Goal: Task Accomplishment & Management: Manage account settings

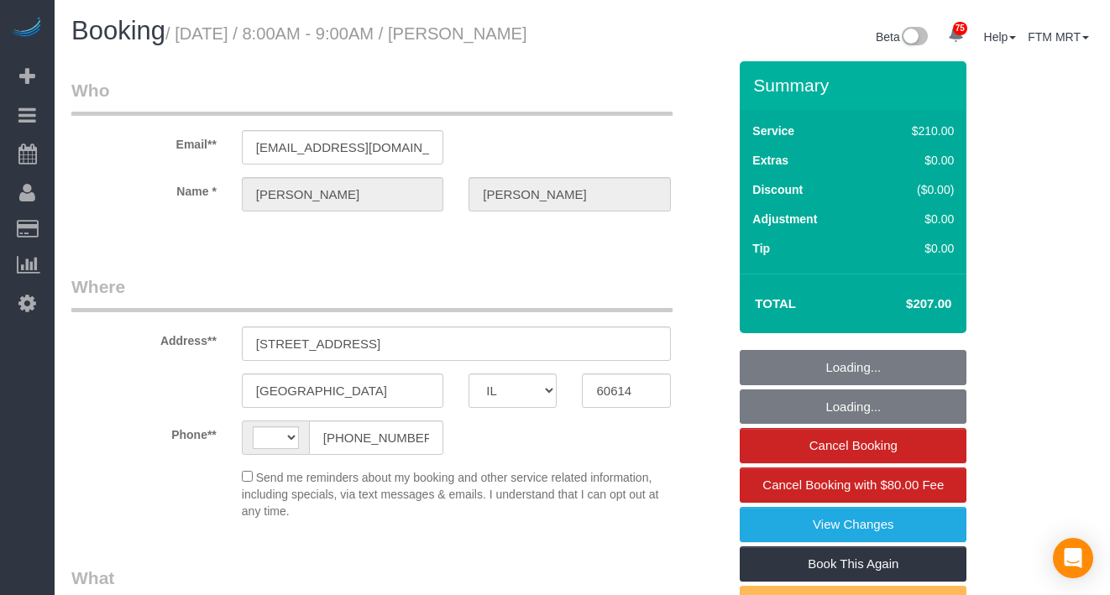
select select "IL"
select select "string:fspay-a3a8f1b1-4a6d-4fd2-ace4-8efe221dc530"
select select "string:US"
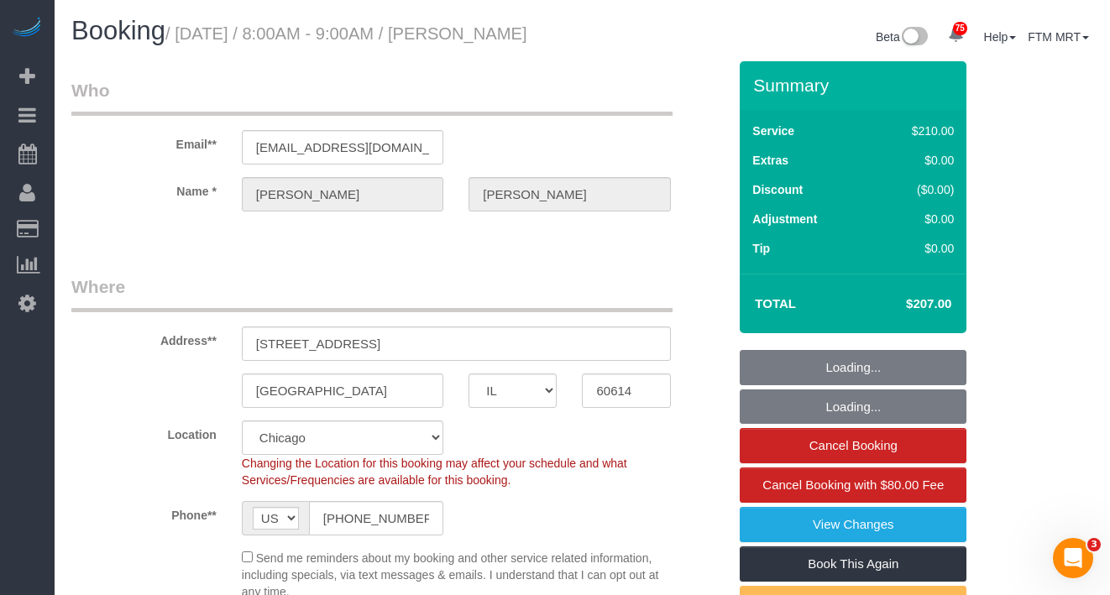
select select "object:1042"
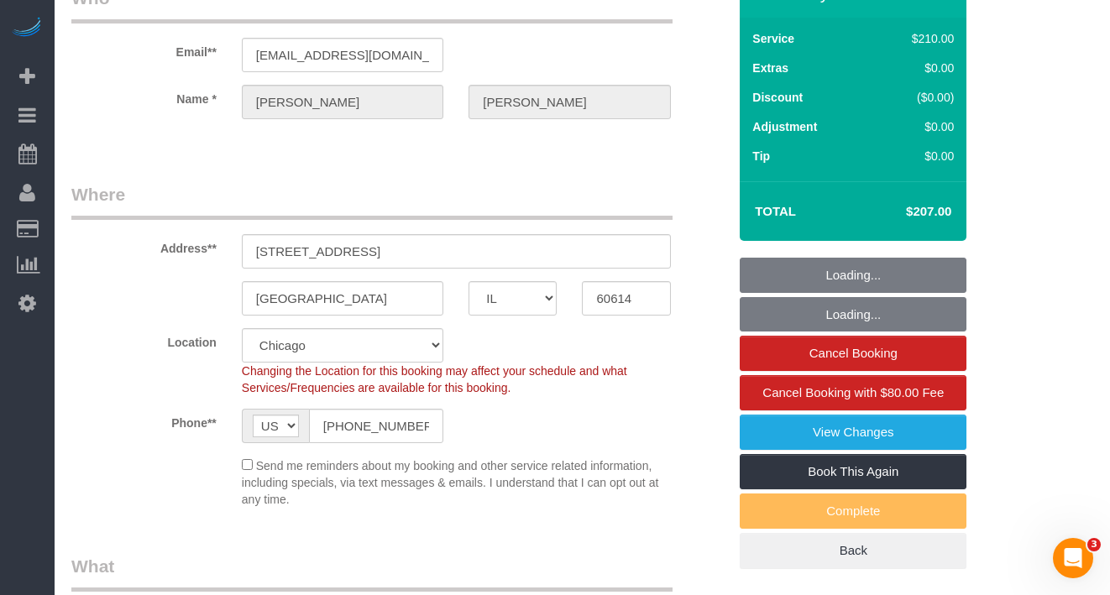
select select "512"
select select "2"
select select "3"
select select "number:1"
select select "number:65"
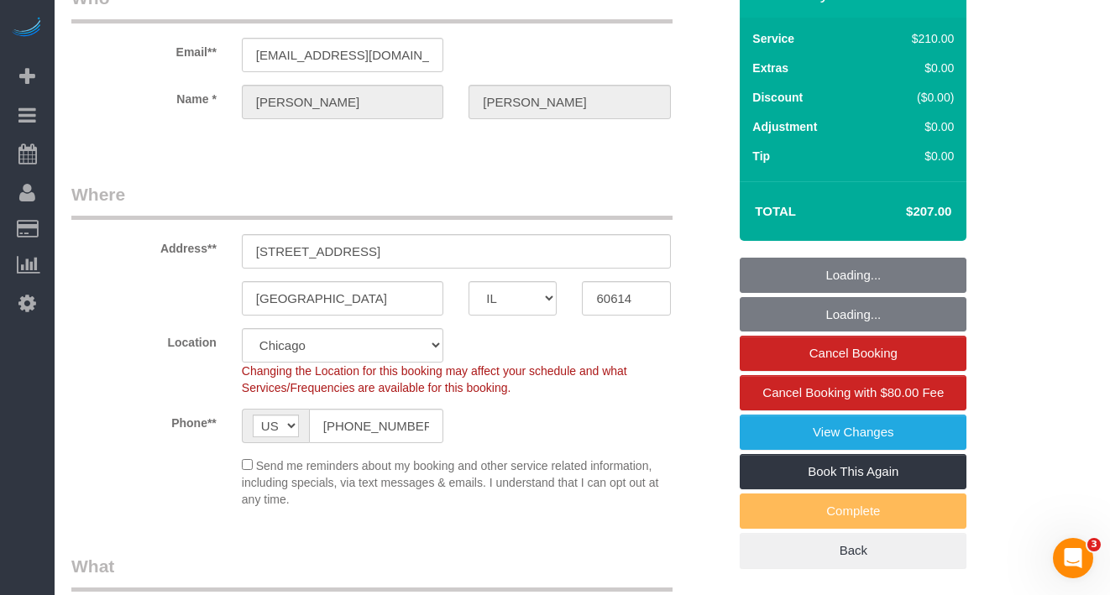
select select "number:139"
select select "number:105"
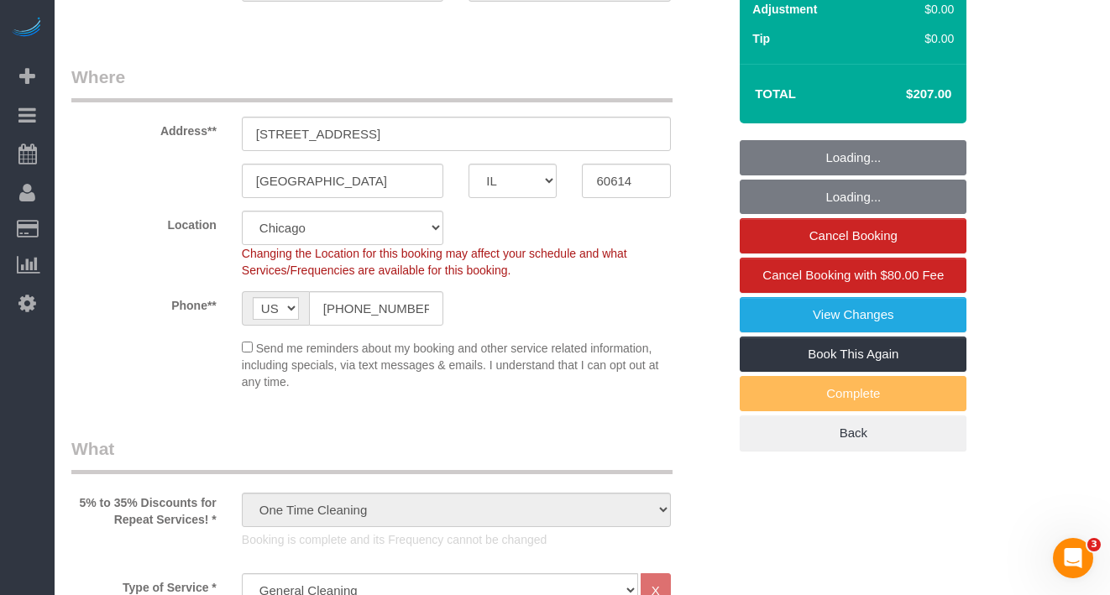
select select "spot1"
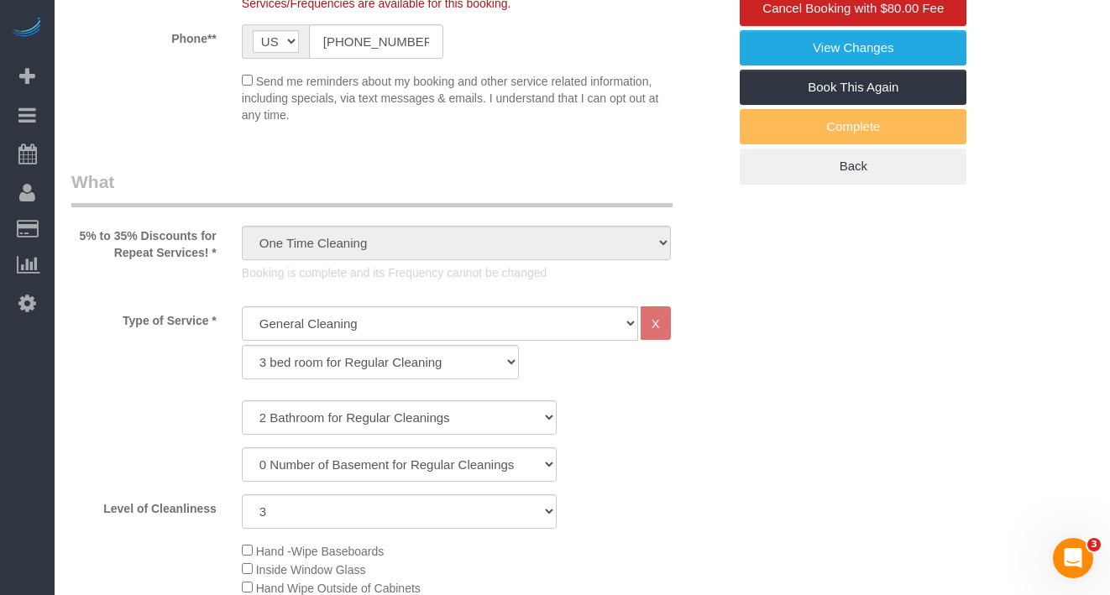
scroll to position [284, 0]
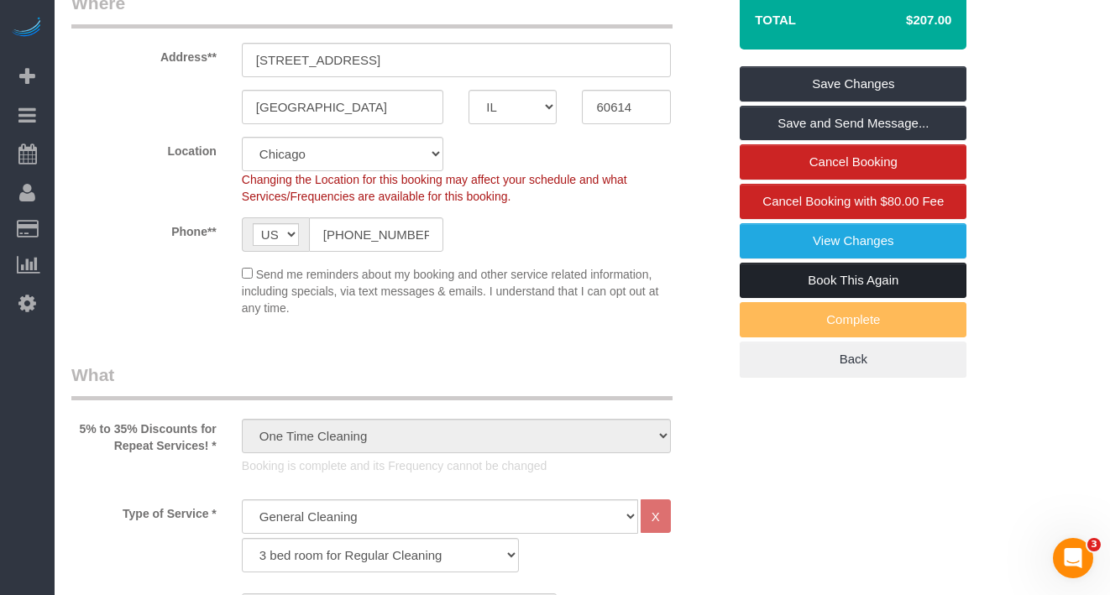
click at [838, 298] on link "Book This Again" at bounding box center [852, 280] width 227 height 35
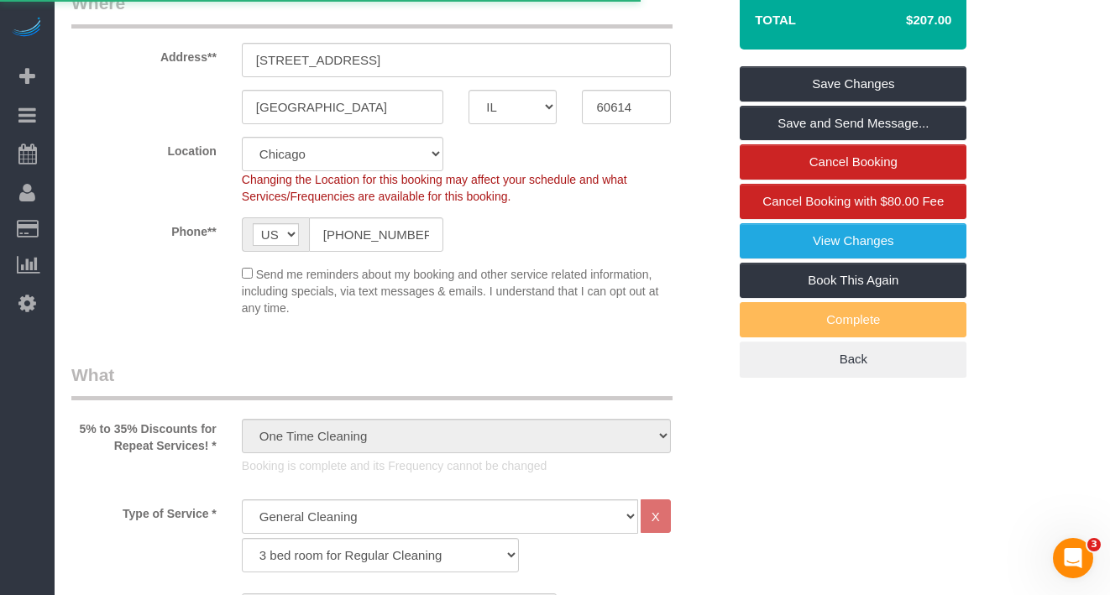
select select "IL"
select select "number:1"
select select "number:65"
select select "number:139"
select select "number:105"
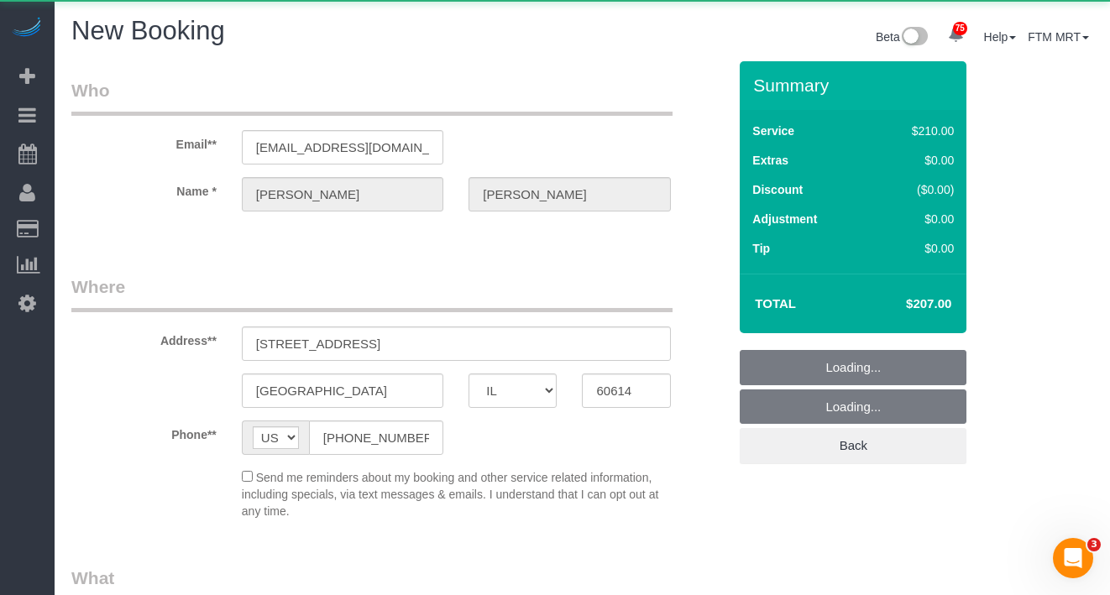
select select "object:1922"
select select "string:fspay-a3a8f1b1-4a6d-4fd2-ace4-8efe221dc530"
select select "512"
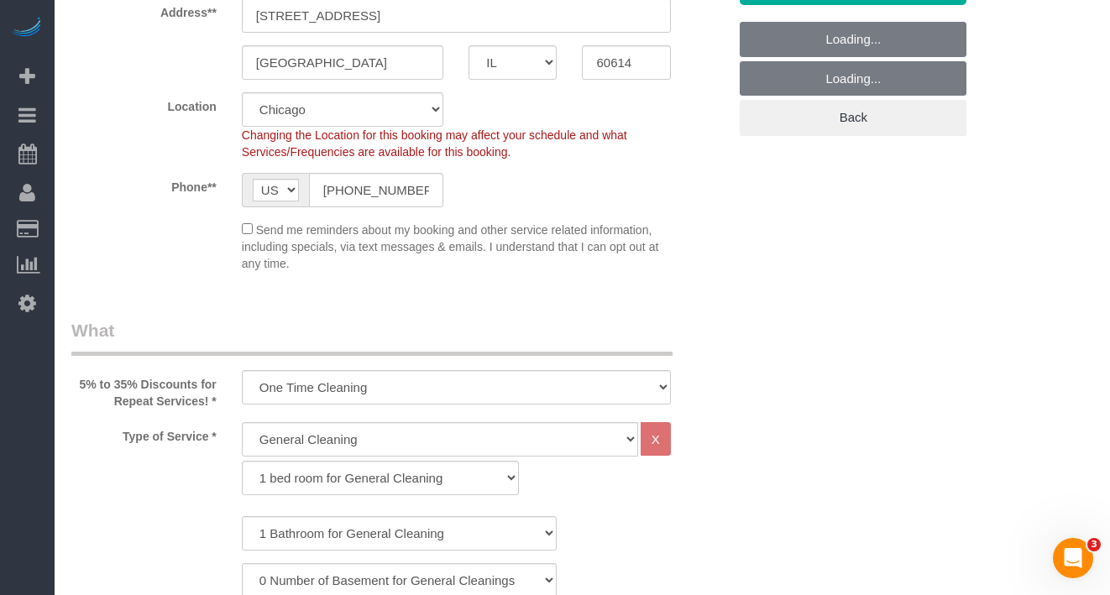
select select "object:2150"
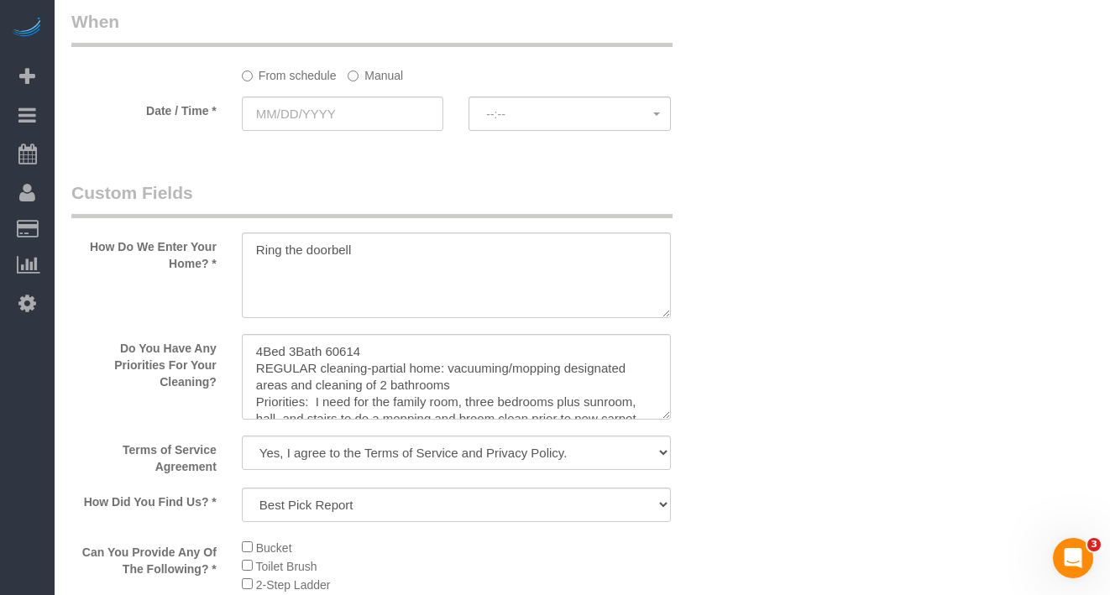
click at [353, 70] on label "Manual" at bounding box center [374, 72] width 55 height 23
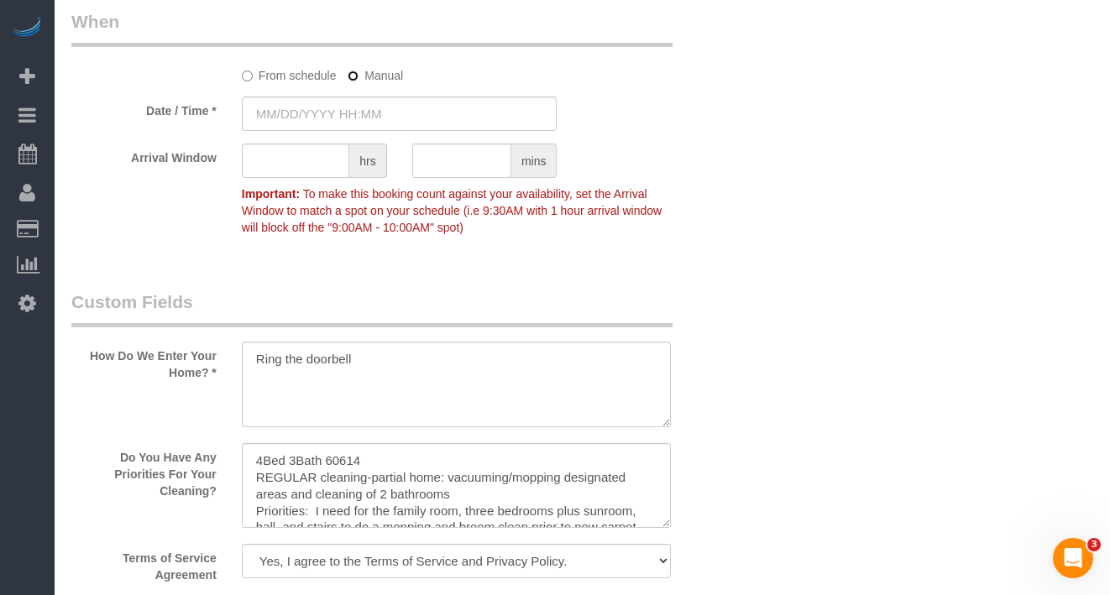
type input "08/11/2025 8:00AM"
click at [314, 173] on input "text" at bounding box center [295, 161] width 107 height 34
type input "1"
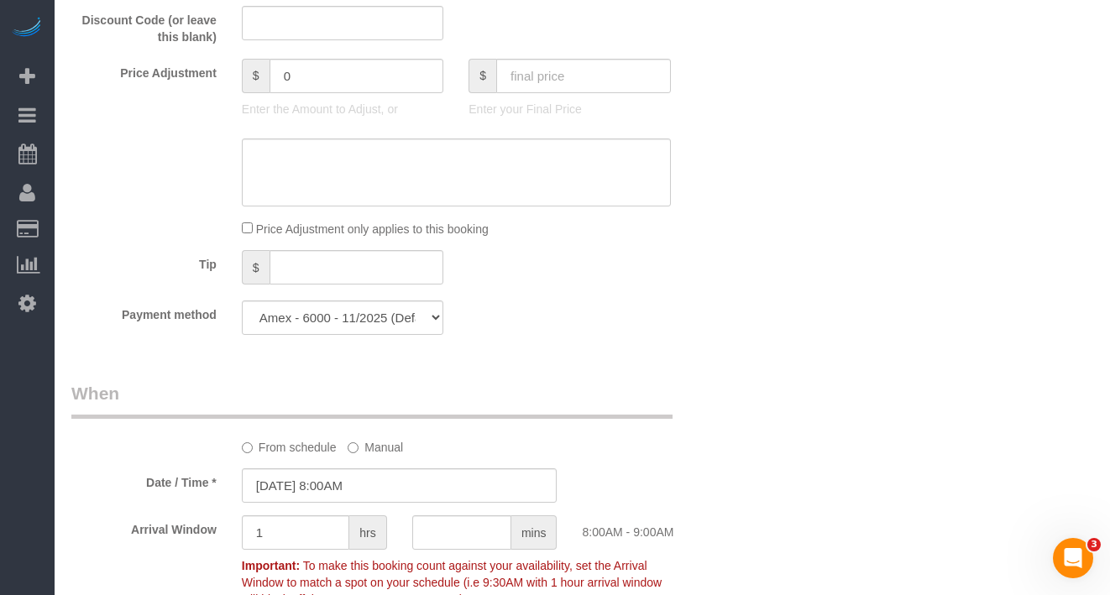
scroll to position [1387, 0]
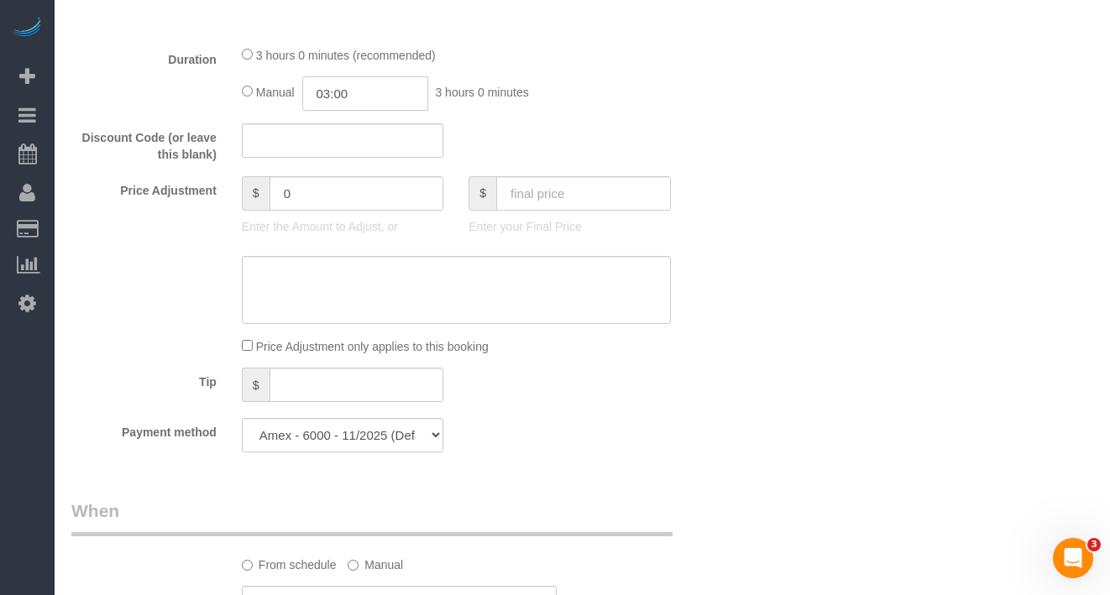
click at [391, 98] on input "03:00" at bounding box center [365, 93] width 126 height 34
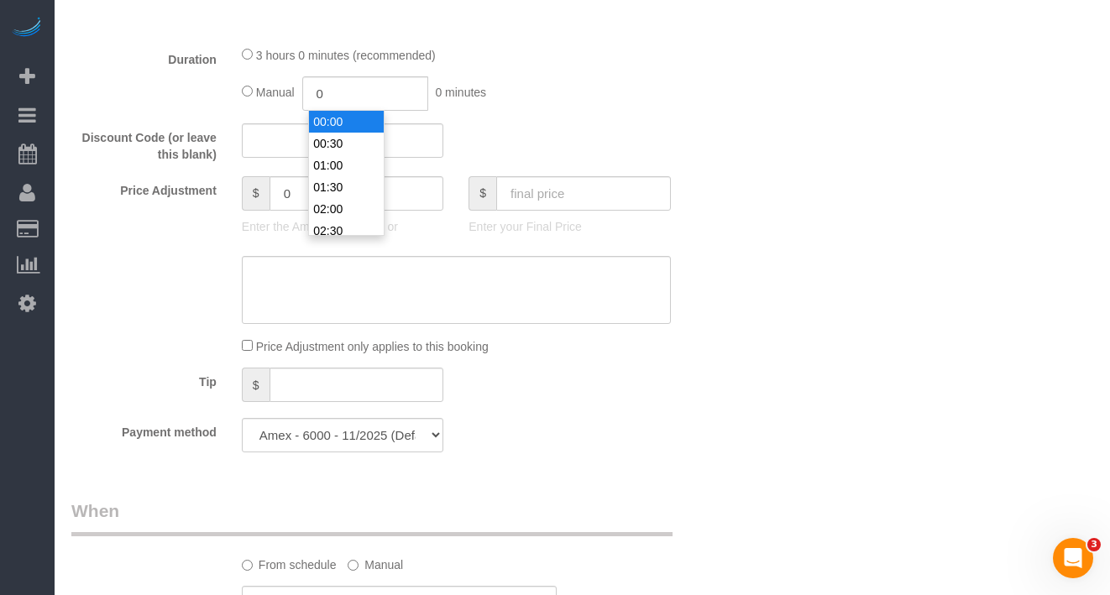
type input "00:00"
drag, startPoint x: 637, startPoint y: 548, endPoint x: 659, endPoint y: 521, distance: 34.6
click at [645, 544] on div "From schedule Manual" at bounding box center [399, 536] width 681 height 75
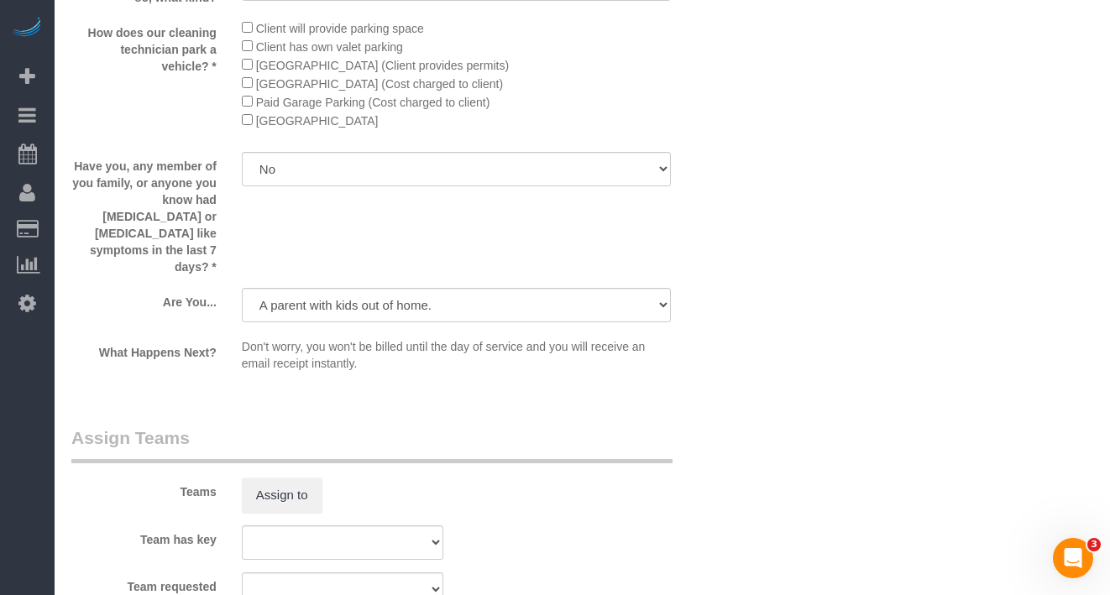
scroll to position [2728, 0]
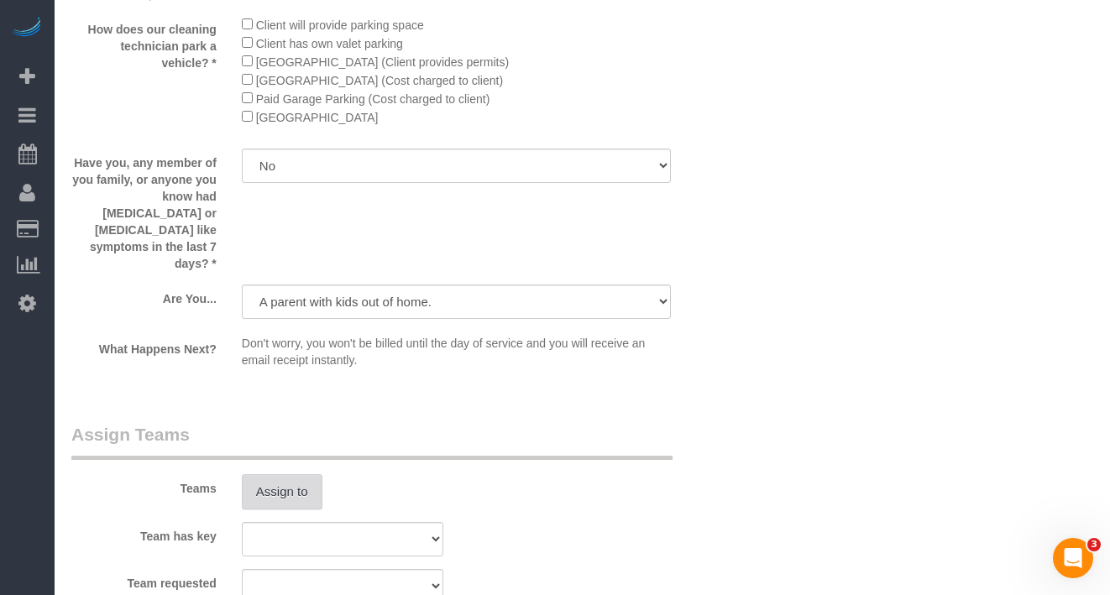
click at [310, 474] on button "Assign to" at bounding box center [282, 491] width 81 height 35
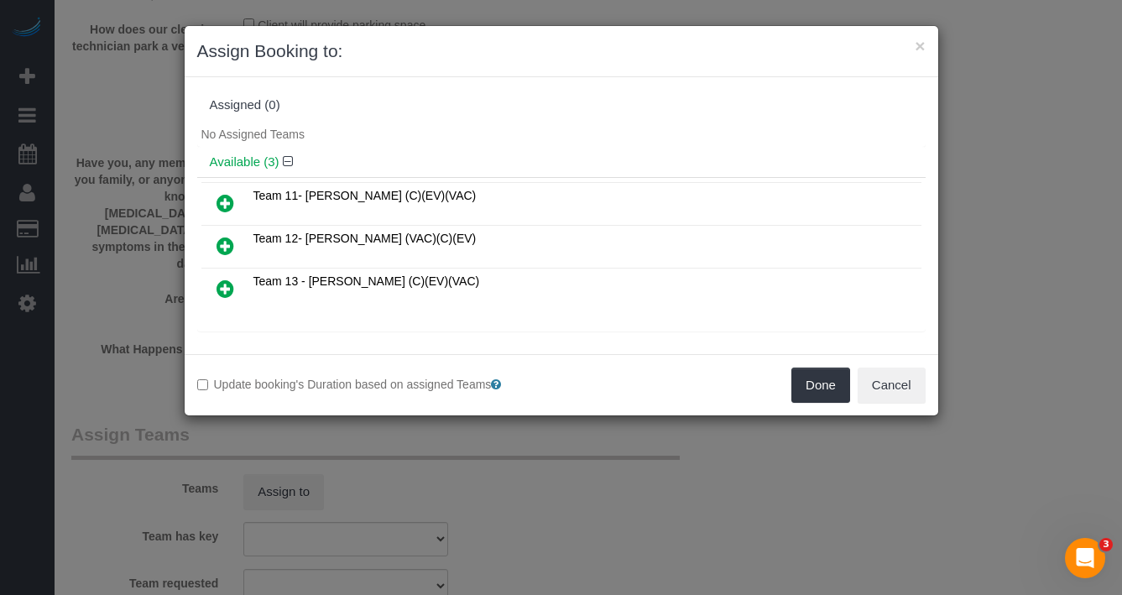
click at [914, 405] on div "Update booking's Duration based on assigned Teams Done Cancel" at bounding box center [562, 384] width 754 height 61
click at [906, 392] on button "Cancel" at bounding box center [892, 385] width 68 height 35
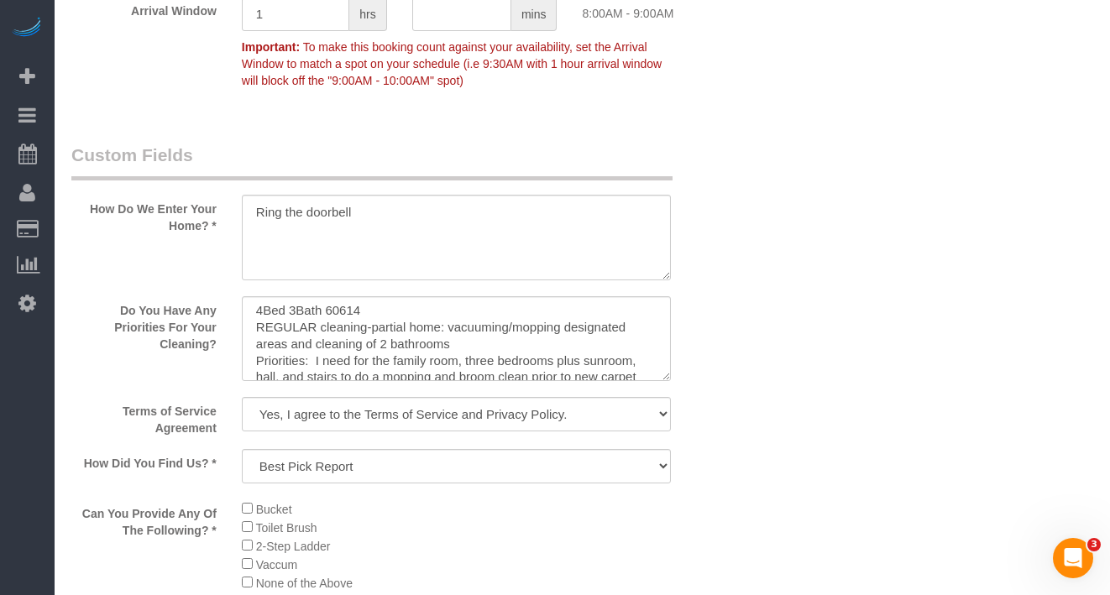
scroll to position [2024, 0]
click at [434, 340] on textarea at bounding box center [456, 339] width 429 height 86
drag, startPoint x: 544, startPoint y: 360, endPoint x: 449, endPoint y: 333, distance: 98.6
click at [449, 333] on textarea at bounding box center [456, 339] width 429 height 86
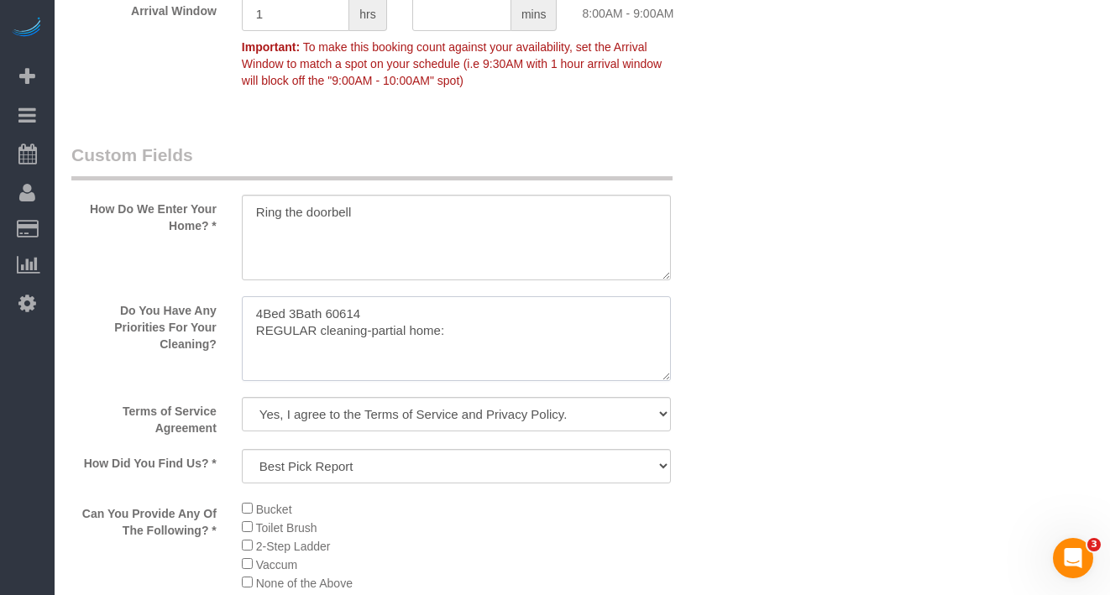
type textarea "4Bed 3Bath 60614 REGULAR cleaning-partial home:"
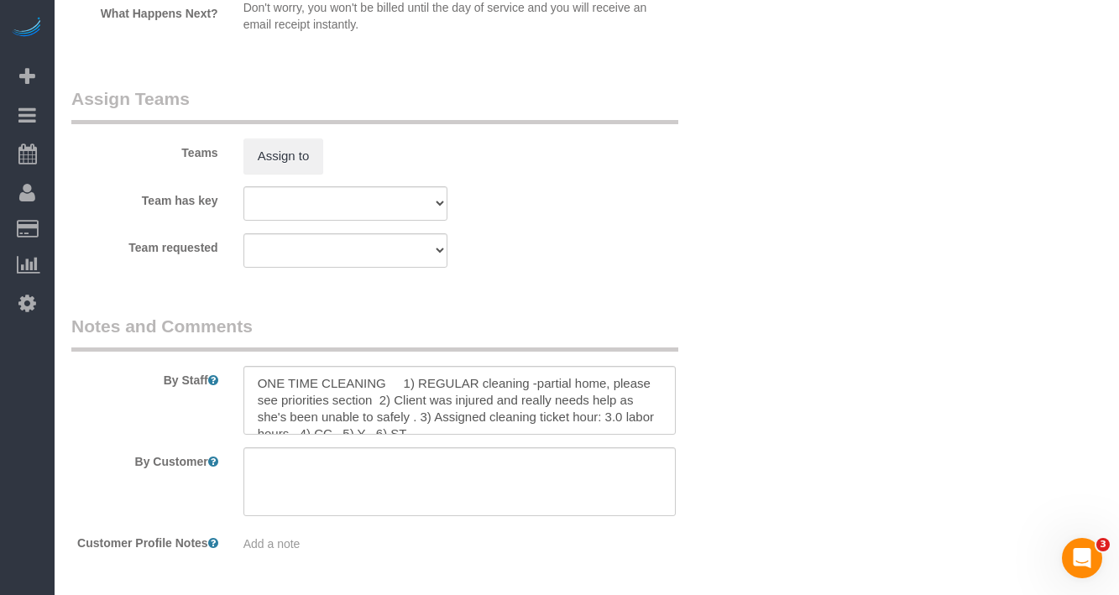
scroll to position [3091, 0]
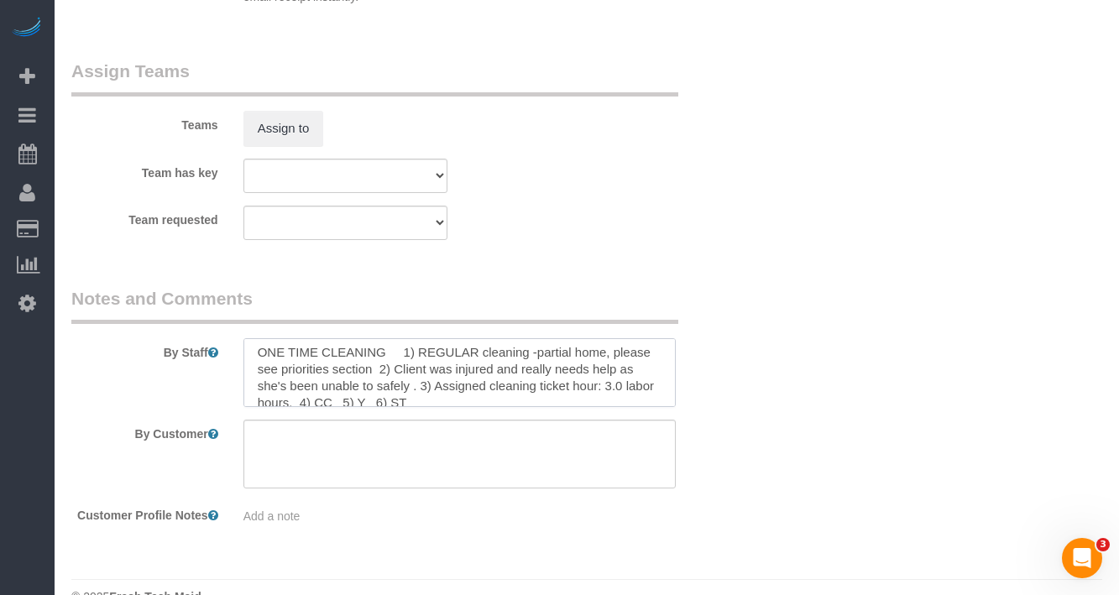
click at [635, 353] on textarea at bounding box center [459, 372] width 433 height 69
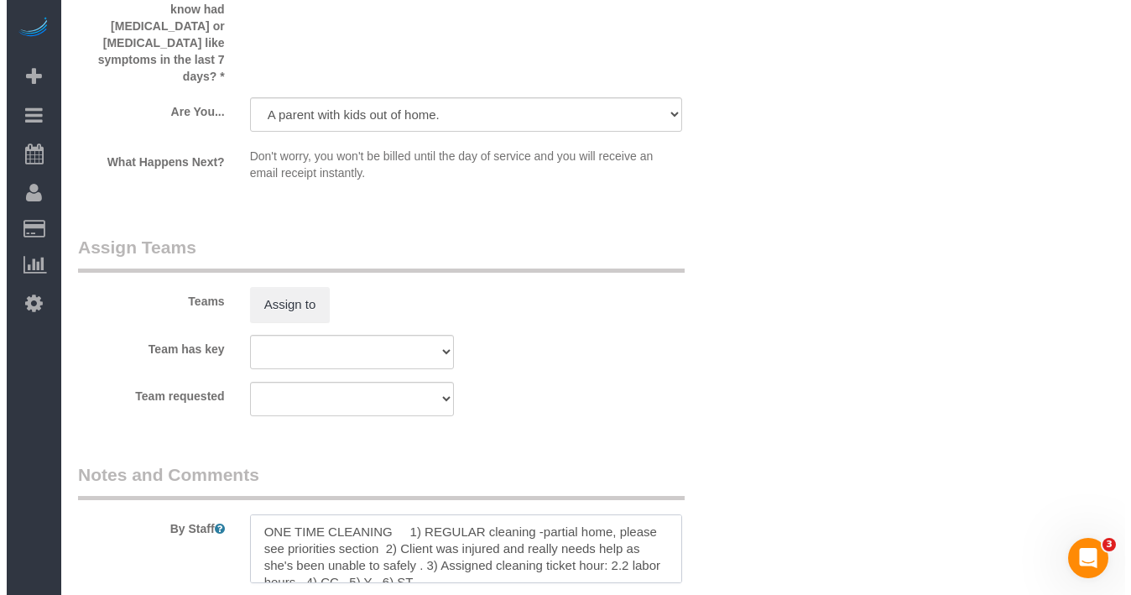
scroll to position [2883, 0]
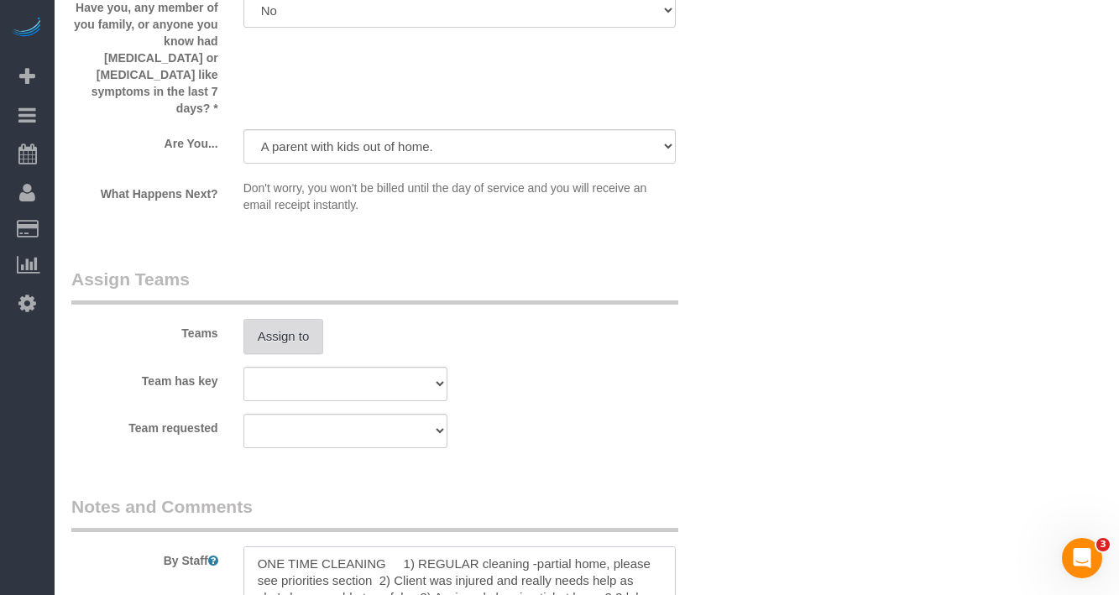
type textarea "ONE TIME CLEANING 1) REGULAR cleaning -partial home, please see priorities sect…"
click at [275, 319] on button "Assign to" at bounding box center [283, 336] width 81 height 35
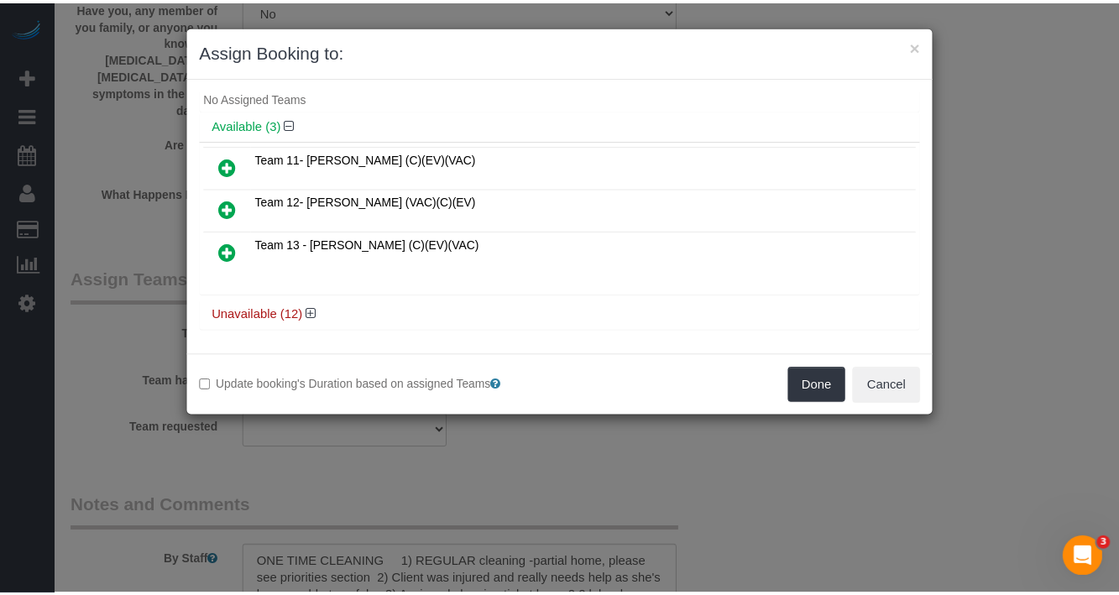
scroll to position [38, 0]
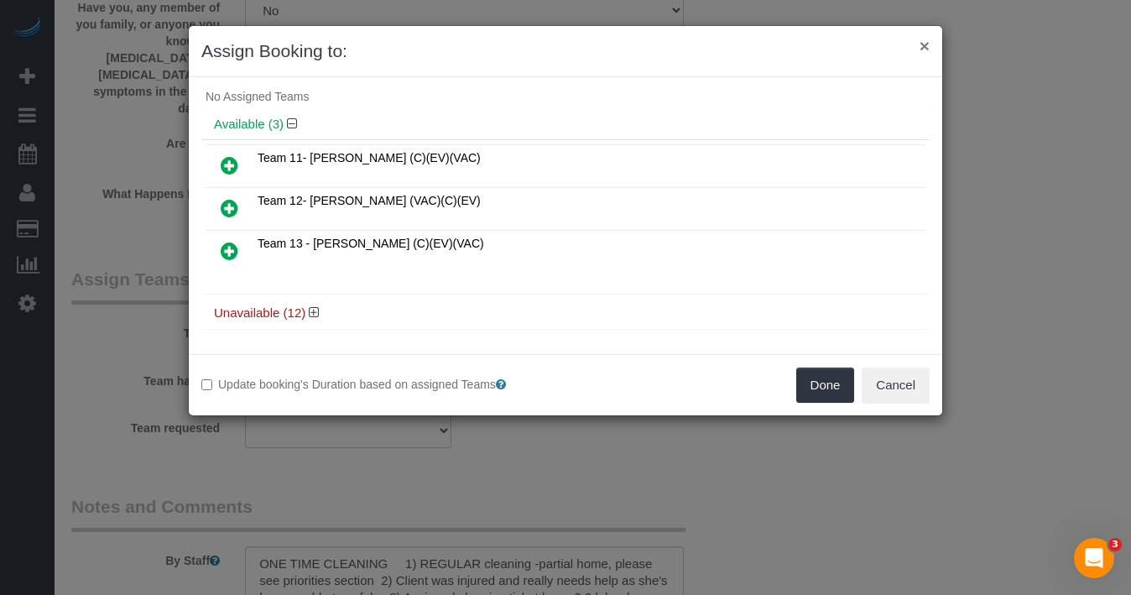
drag, startPoint x: 924, startPoint y: 41, endPoint x: 927, endPoint y: 76, distance: 35.3
click at [924, 41] on button "×" at bounding box center [925, 46] width 10 height 18
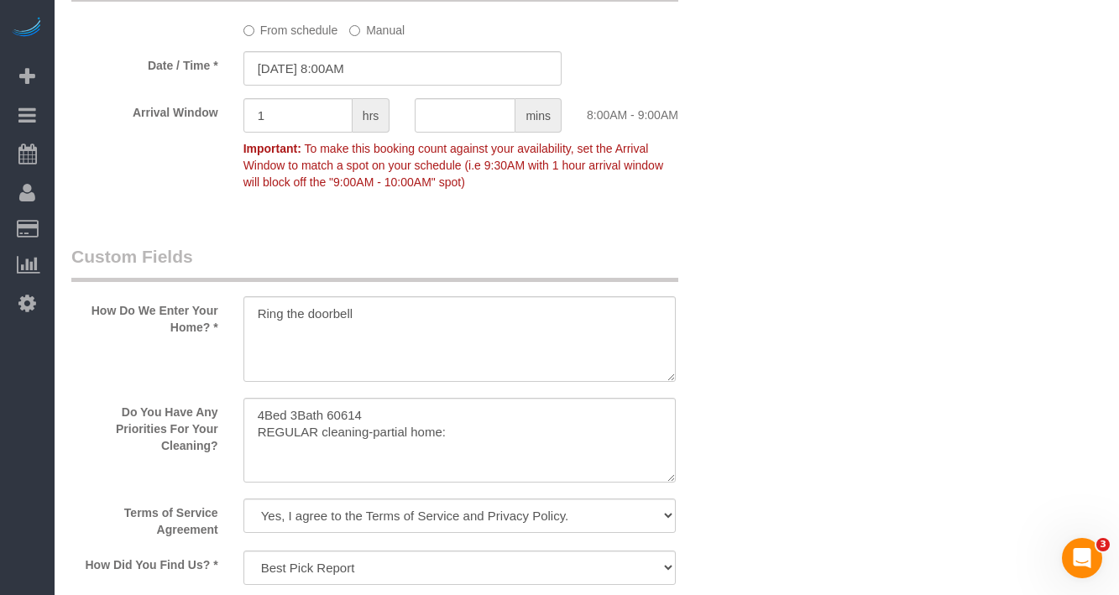
scroll to position [1815, 0]
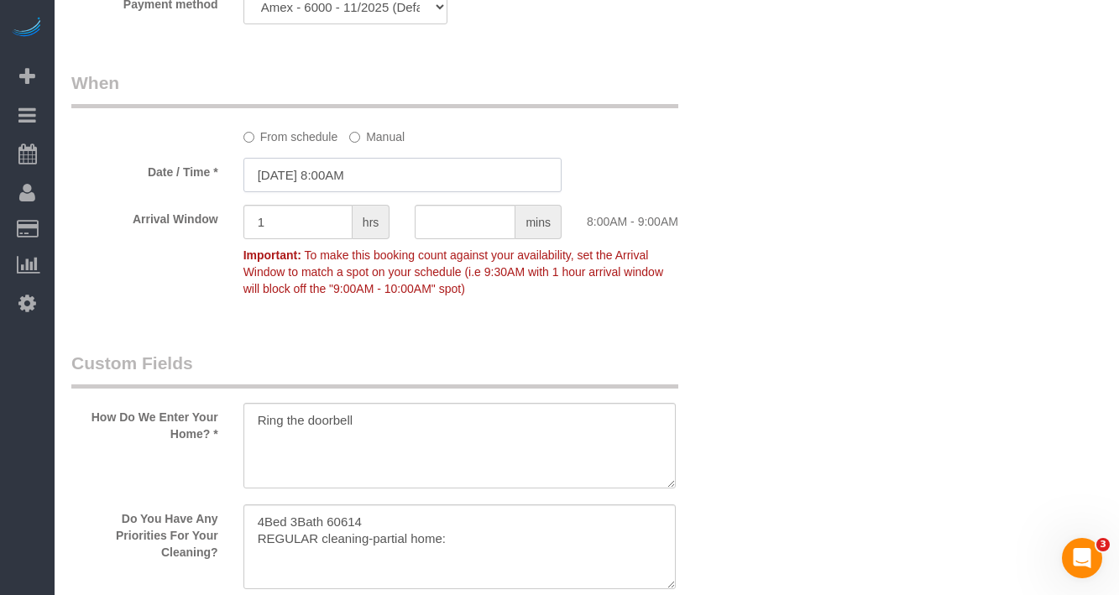
click at [415, 179] on input "08/11/2025 8:00AM" at bounding box center [402, 175] width 318 height 34
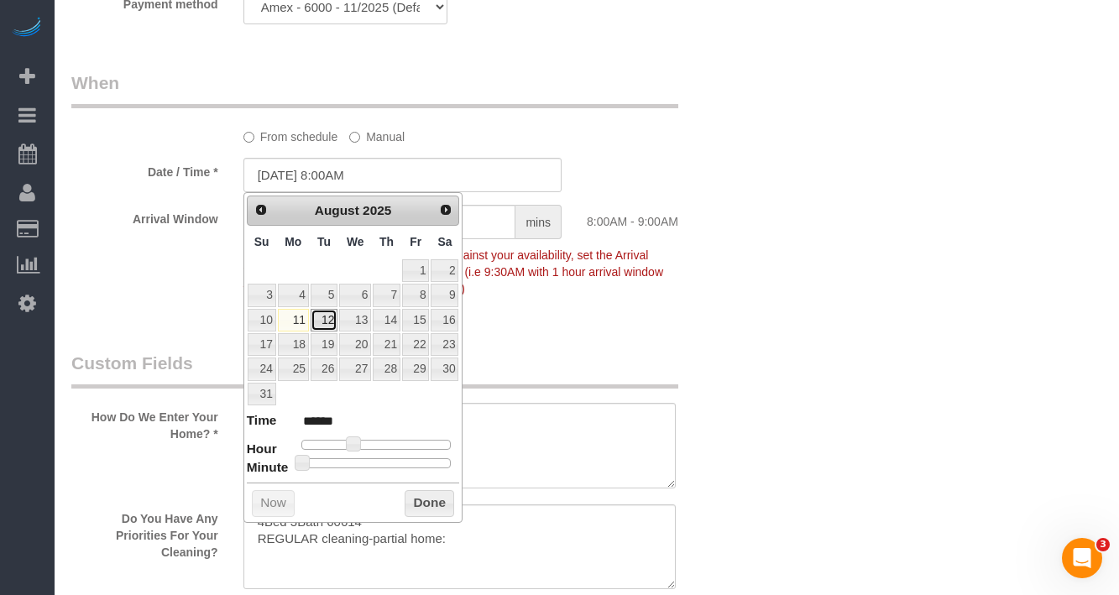
click at [329, 318] on link "12" at bounding box center [324, 320] width 27 height 23
type input "08/12/2025 9:00AM"
type input "******"
type input "08/12/2025 10:00AM"
type input "*******"
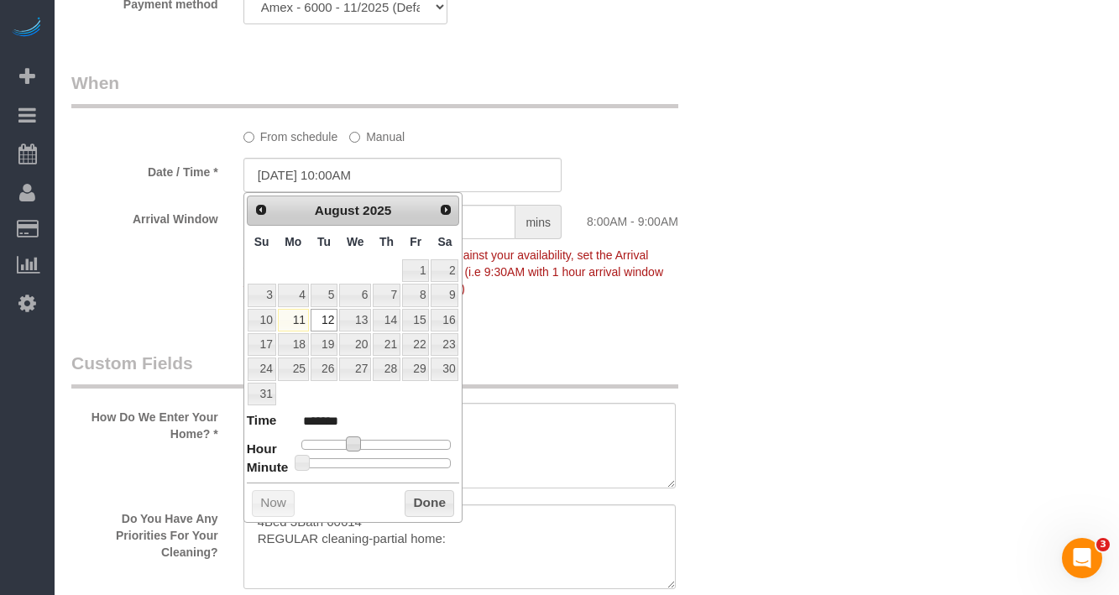
type input "08/12/2025 11:00AM"
type input "*******"
type input "08/12/2025 10:00AM"
type input "*******"
type input "08/12/2025 9:00AM"
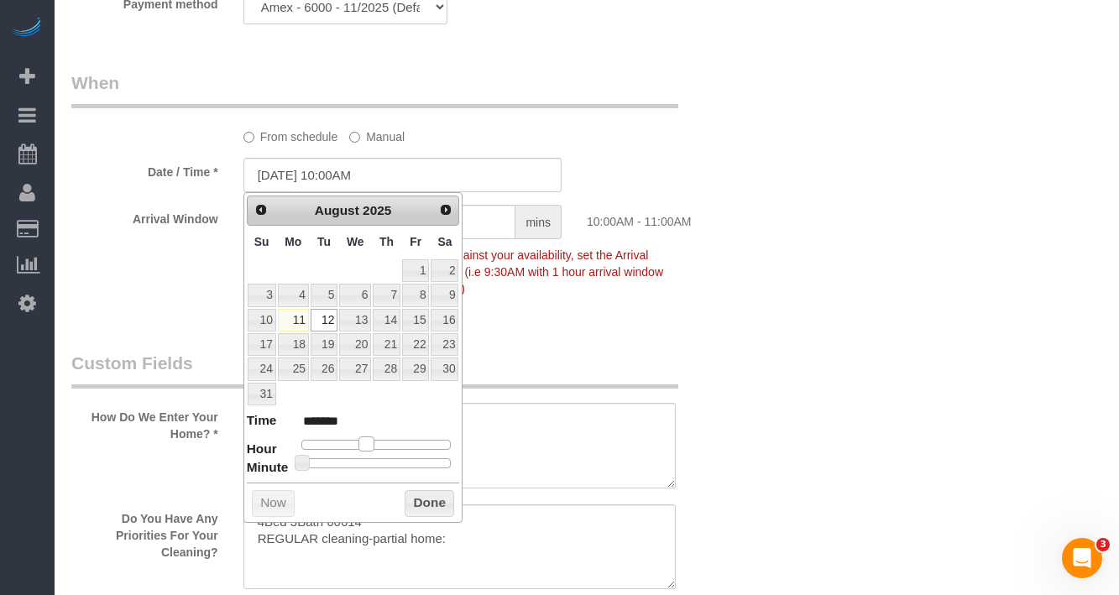
type input "******"
drag, startPoint x: 350, startPoint y: 445, endPoint x: 369, endPoint y: 448, distance: 19.6
click at [360, 445] on span at bounding box center [360, 443] width 15 height 15
click at [415, 495] on button "Done" at bounding box center [430, 503] width 50 height 27
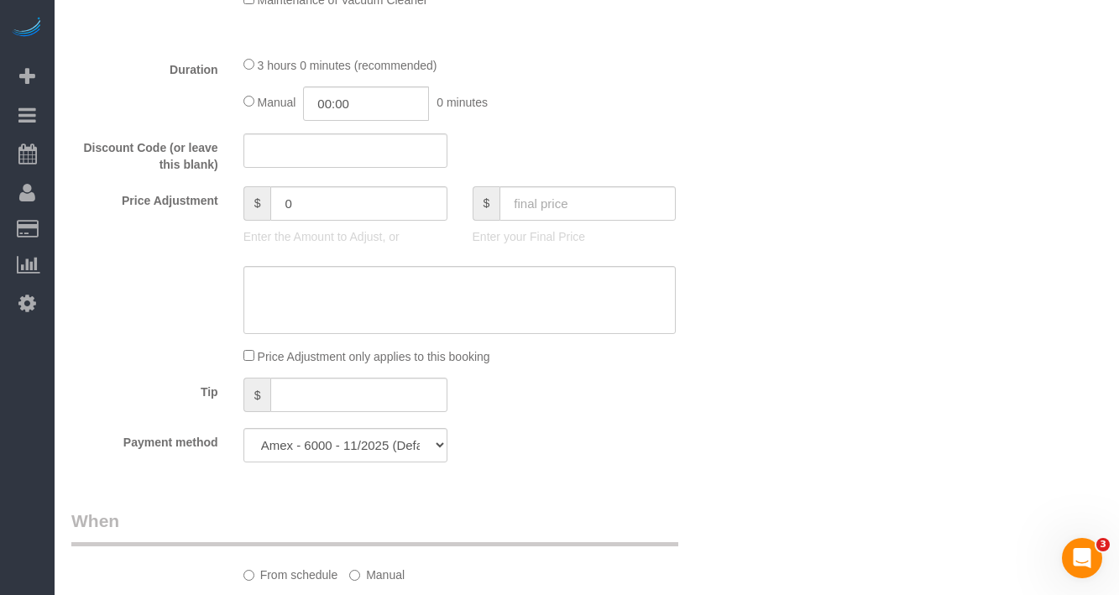
scroll to position [1377, 0]
click at [566, 196] on input "text" at bounding box center [587, 203] width 176 height 34
type input "169"
type input "-73"
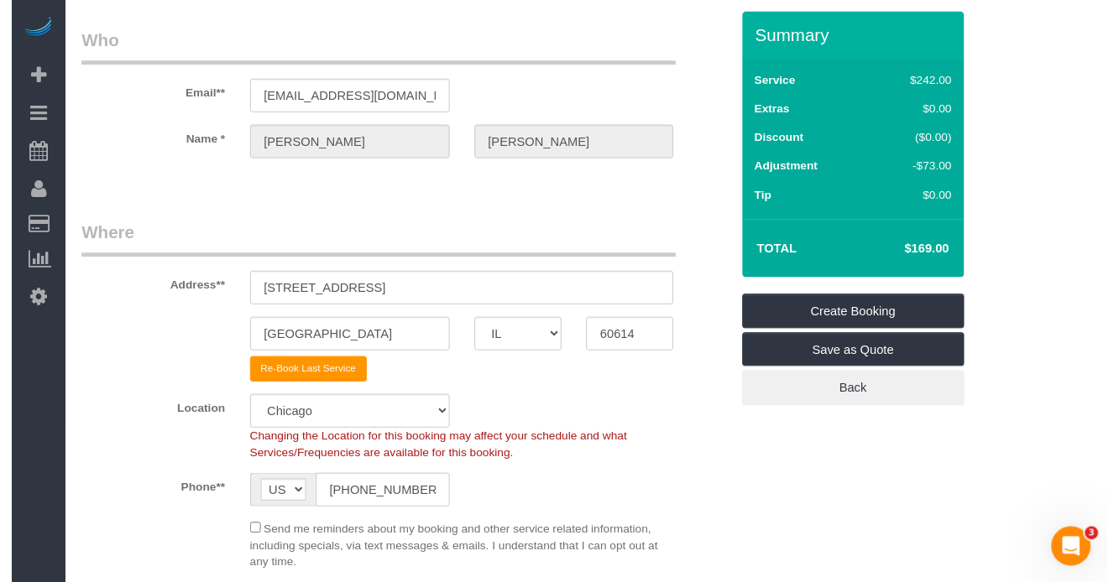
scroll to position [0, 0]
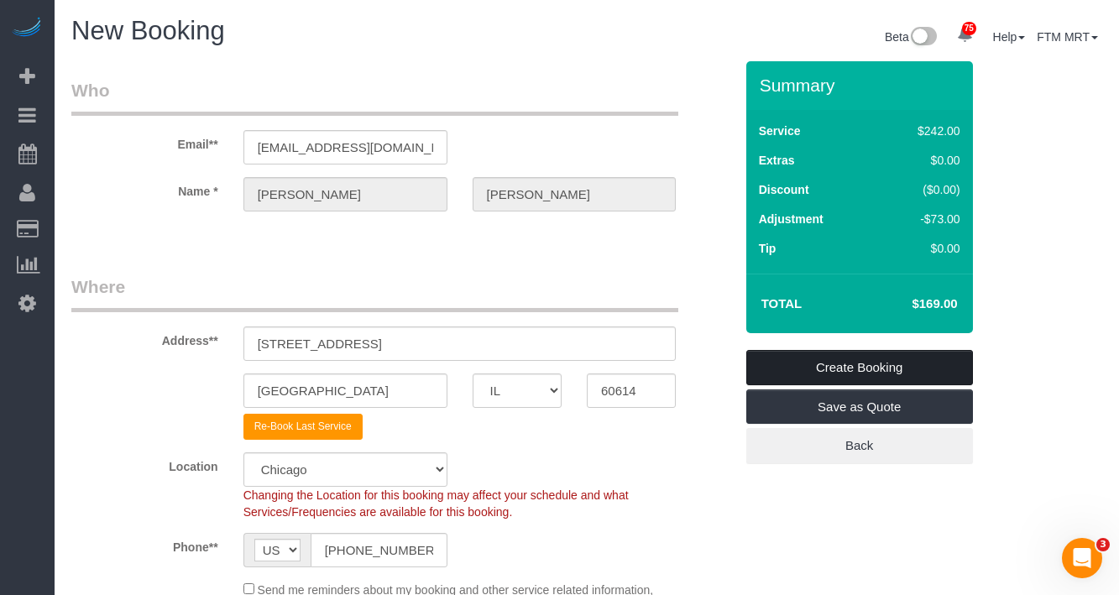
click at [878, 367] on link "Create Booking" at bounding box center [859, 367] width 227 height 35
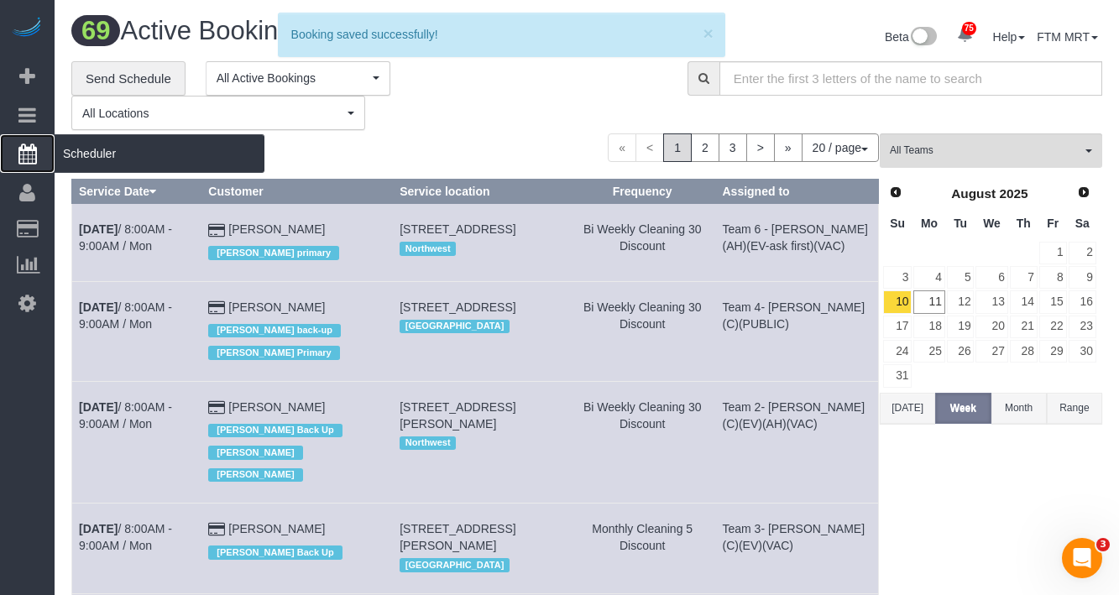
click at [162, 158] on span "Scheduler" at bounding box center [160, 153] width 210 height 39
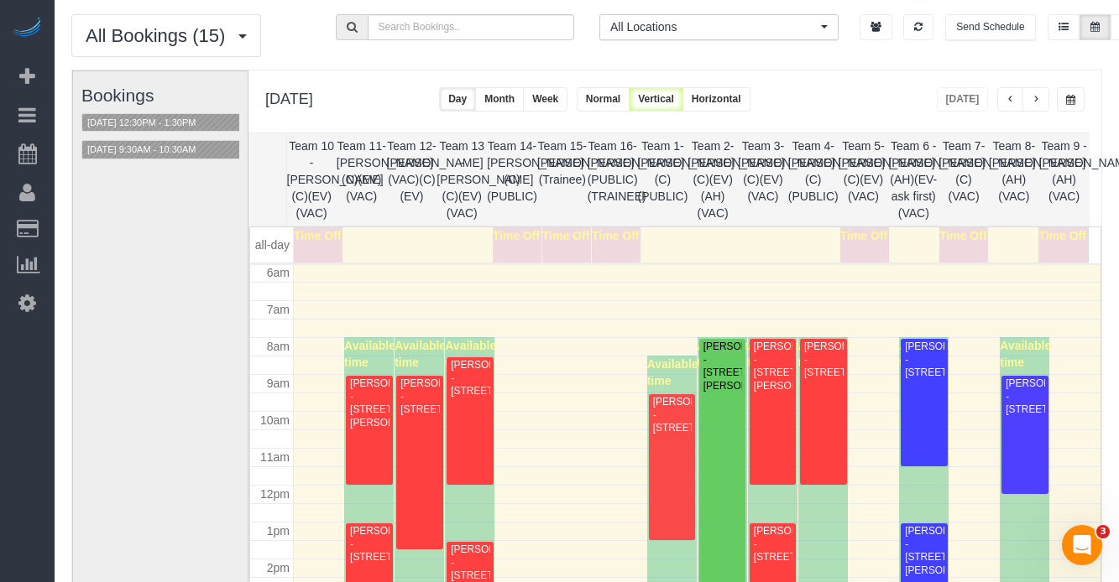
scroll to position [63, 0]
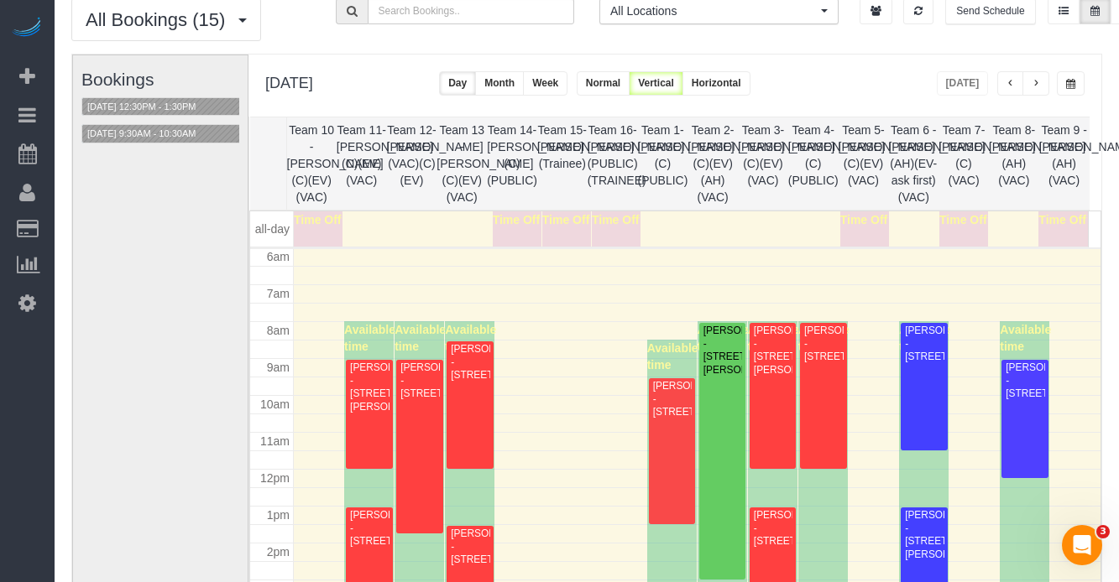
click at [1037, 81] on span "button" at bounding box center [1036, 84] width 8 height 10
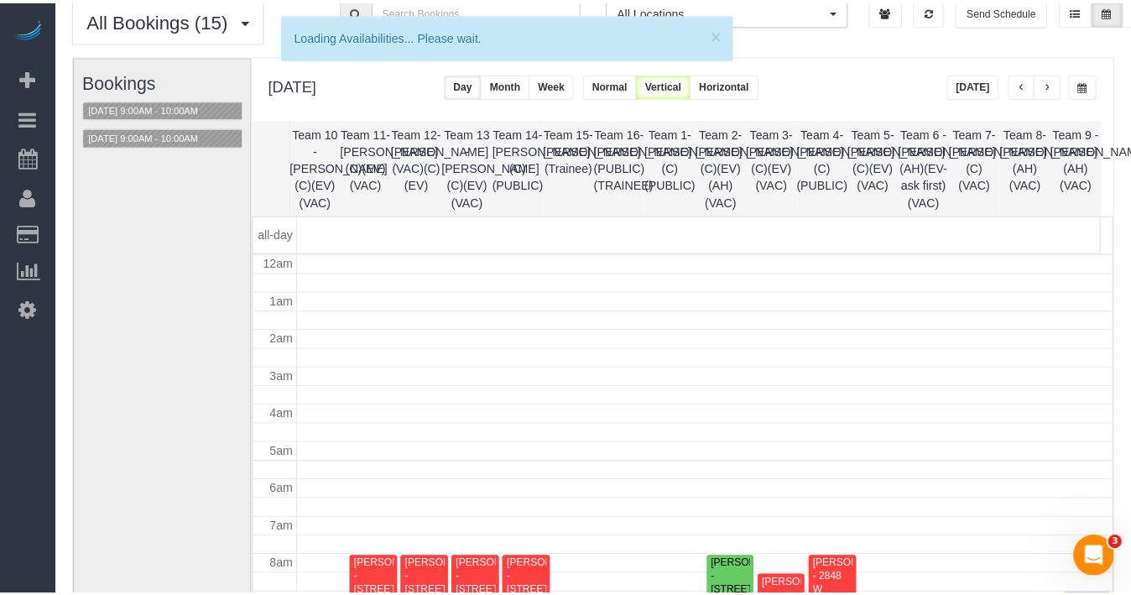
scroll to position [222, 0]
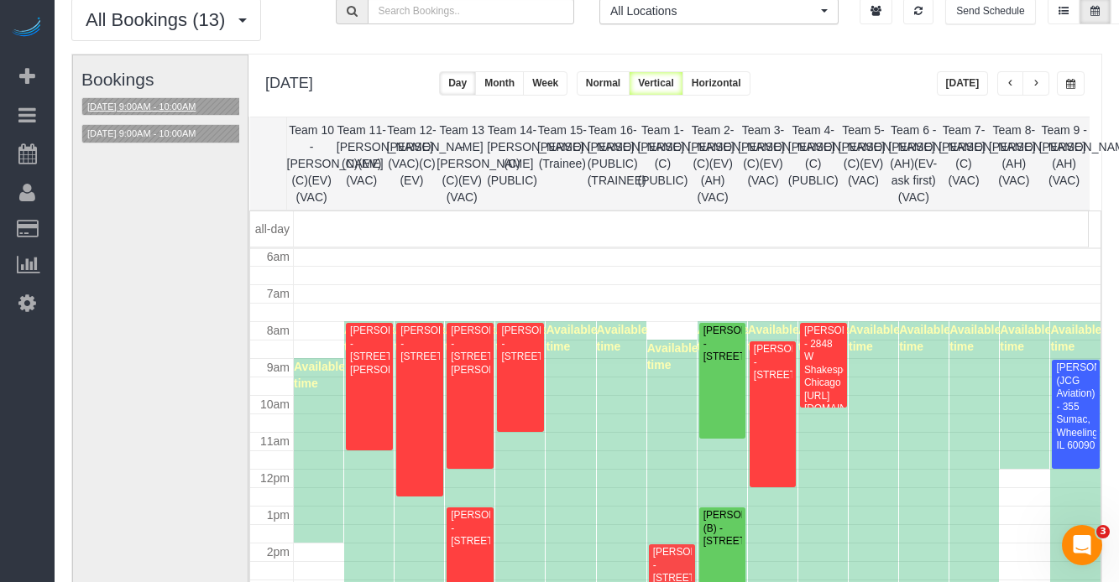
click at [161, 108] on button "08/12/2025 9:00AM - 10:00AM" at bounding box center [141, 107] width 118 height 18
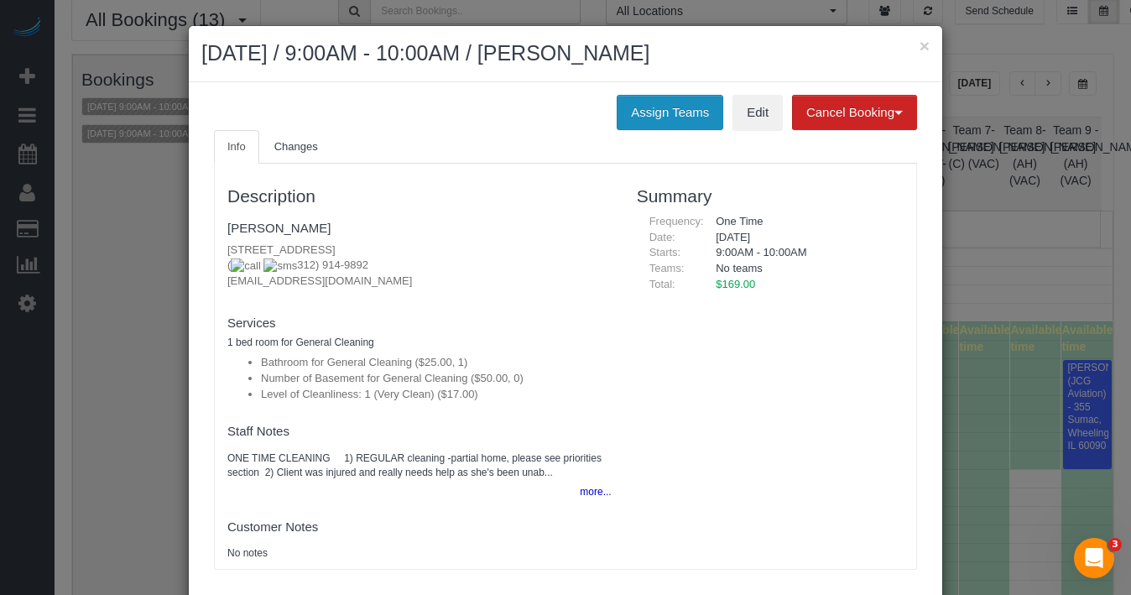
click at [672, 107] on button "Assign Teams" at bounding box center [670, 112] width 107 height 35
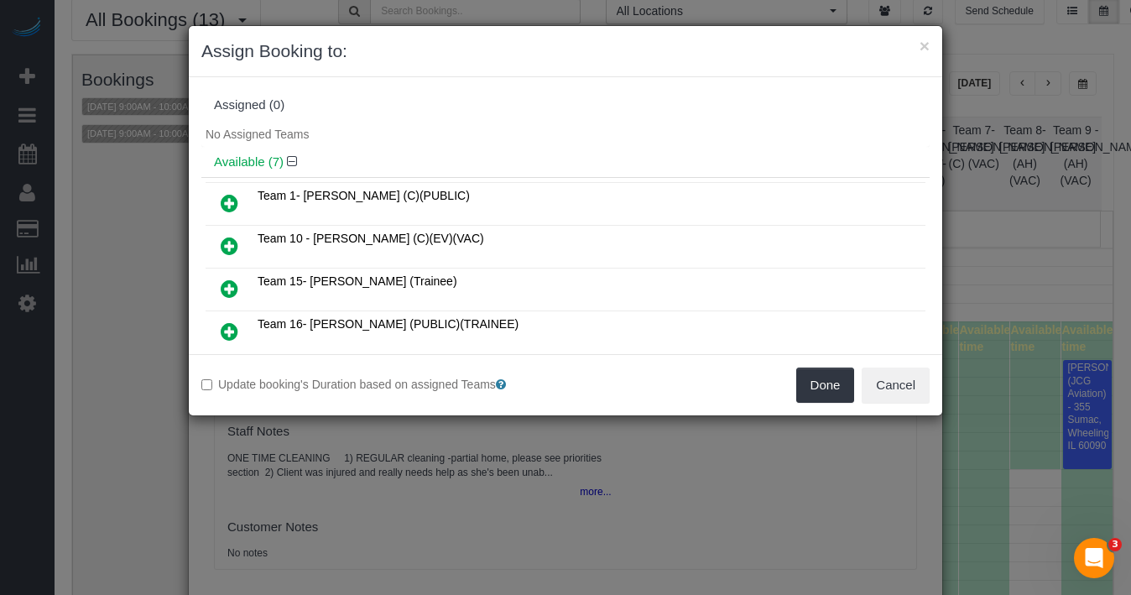
scroll to position [31, 0]
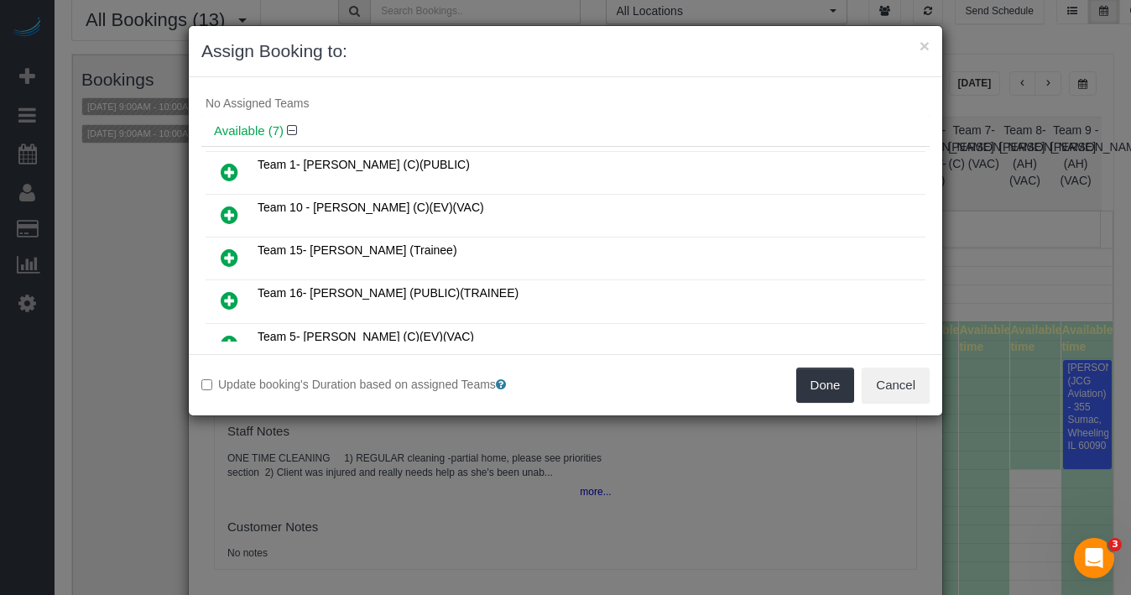
click at [231, 166] on icon at bounding box center [230, 172] width 18 height 20
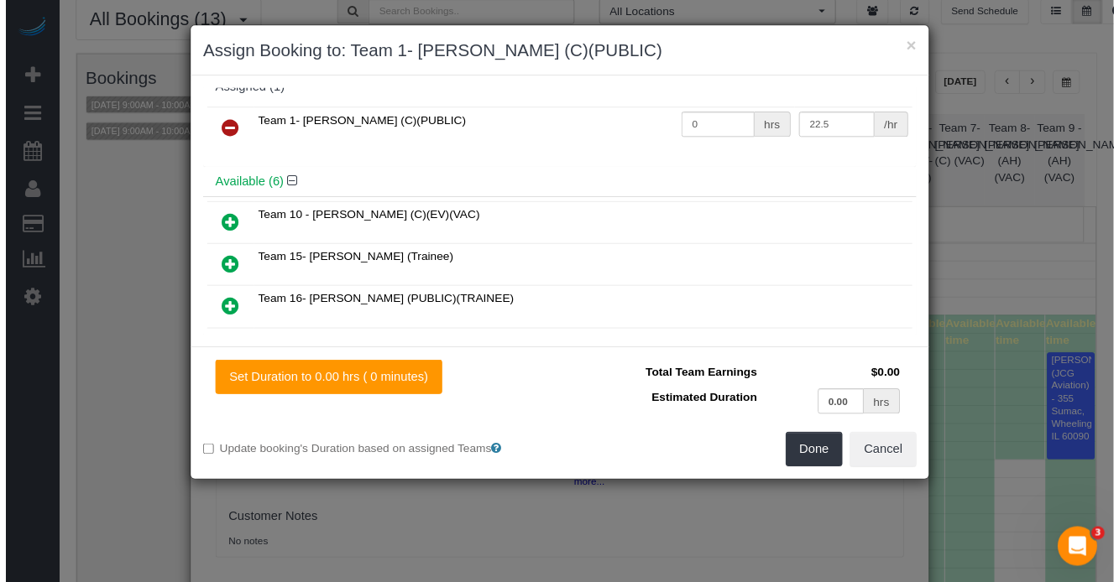
scroll to position [0, 0]
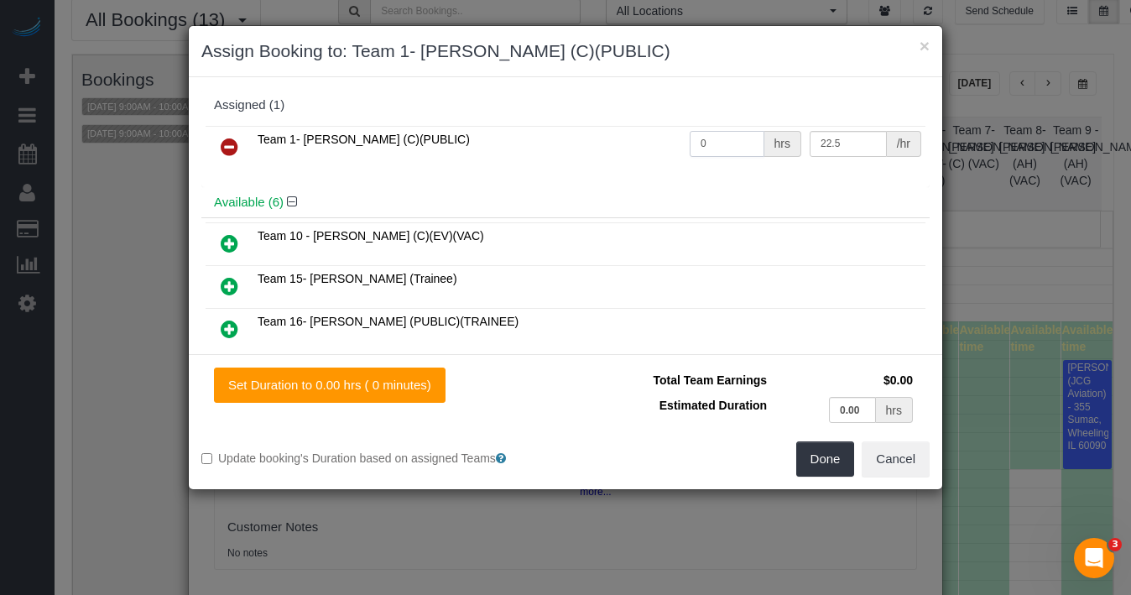
drag, startPoint x: 708, startPoint y: 141, endPoint x: 654, endPoint y: 141, distance: 54.6
click at [631, 134] on tr "Team 1- Ariana (C)(PUBLIC) 0 hrs 22.5 /hr" at bounding box center [566, 147] width 720 height 43
type input "2.2"
drag, startPoint x: 830, startPoint y: 405, endPoint x: 821, endPoint y: 415, distance: 13.7
click at [761, 401] on tr "Estimated Duration 0.00 hrs" at bounding box center [747, 410] width 339 height 34
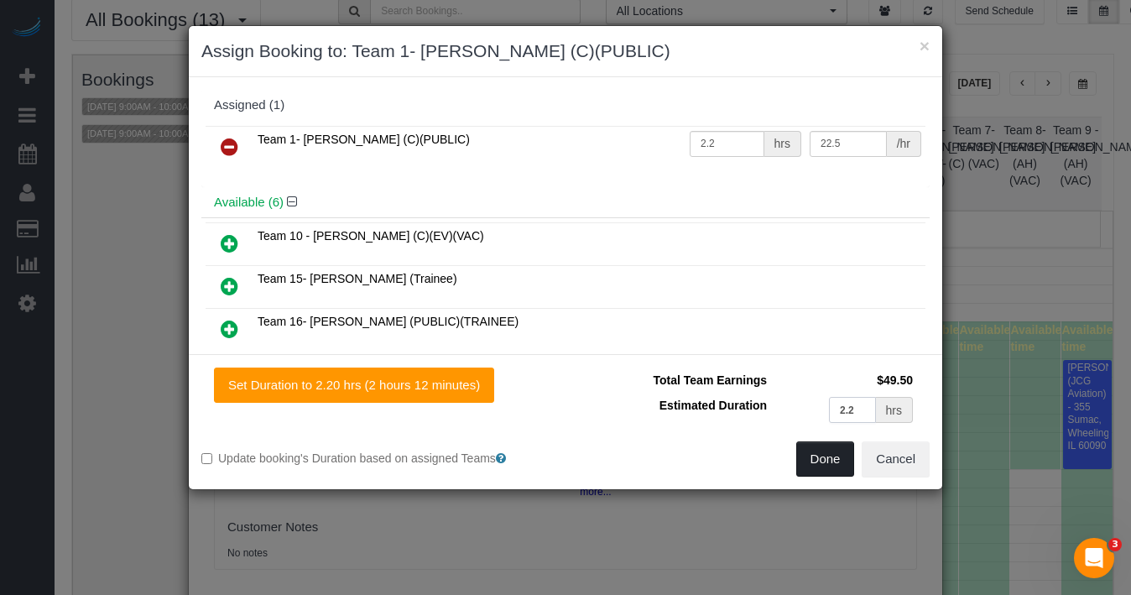
type input "2.2"
click at [823, 447] on button "Done" at bounding box center [826, 458] width 59 height 35
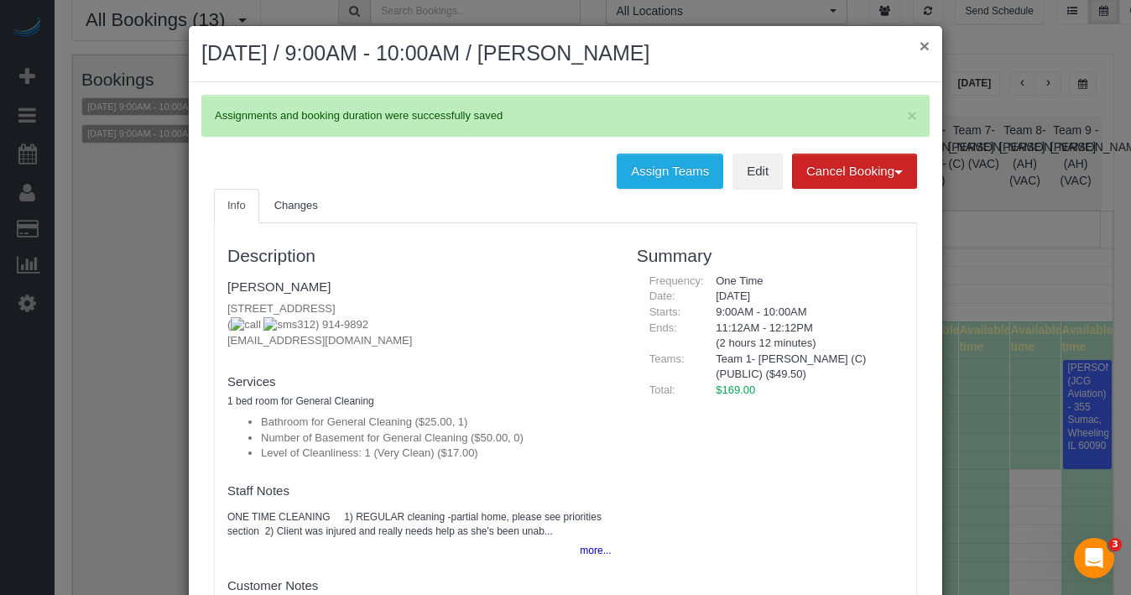
click at [920, 50] on button "×" at bounding box center [925, 46] width 10 height 18
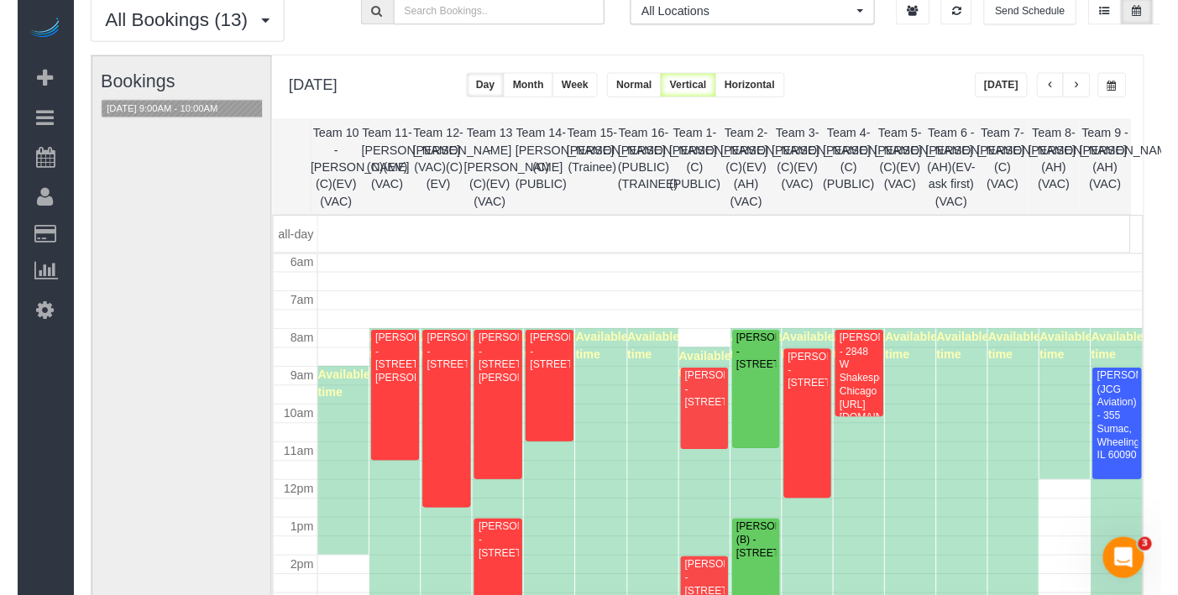
scroll to position [253, 0]
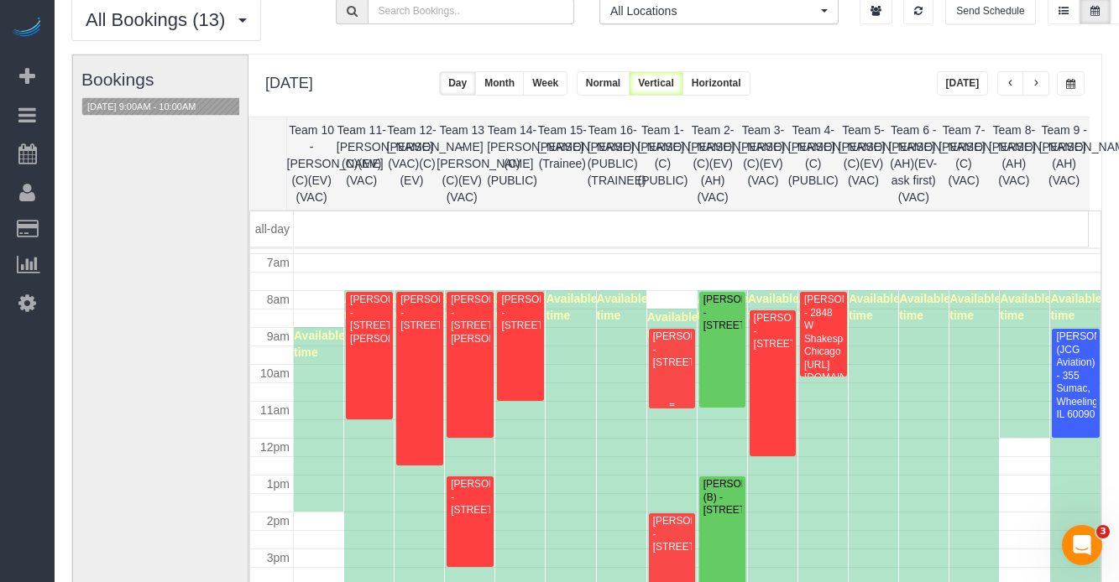
click at [668, 351] on div "[PERSON_NAME] - [STREET_ADDRESS]" at bounding box center [672, 350] width 40 height 39
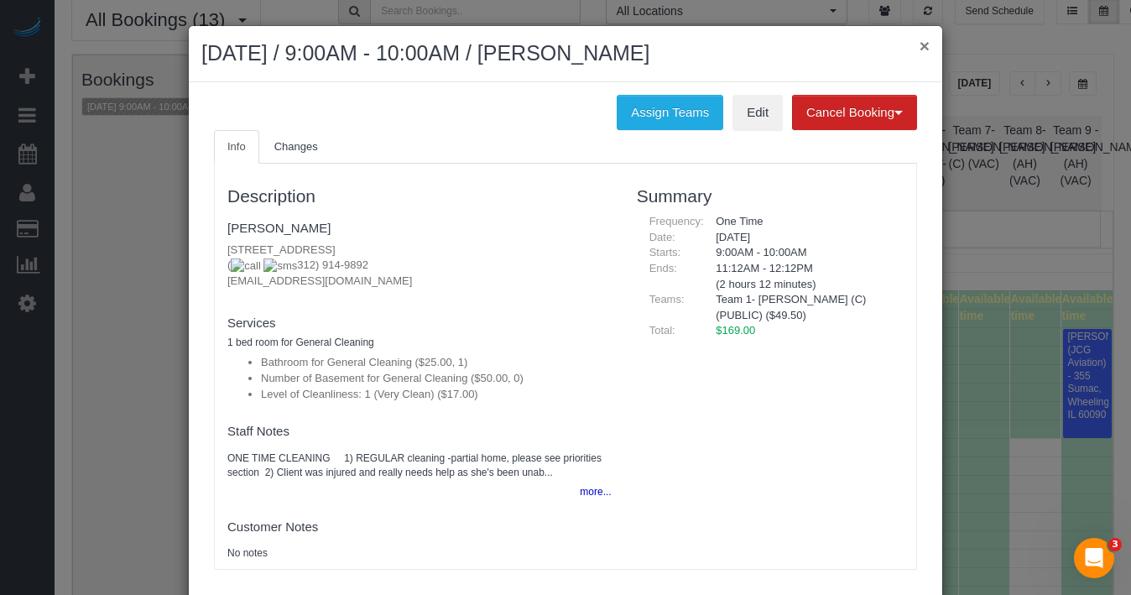
click at [921, 47] on button "×" at bounding box center [925, 46] width 10 height 18
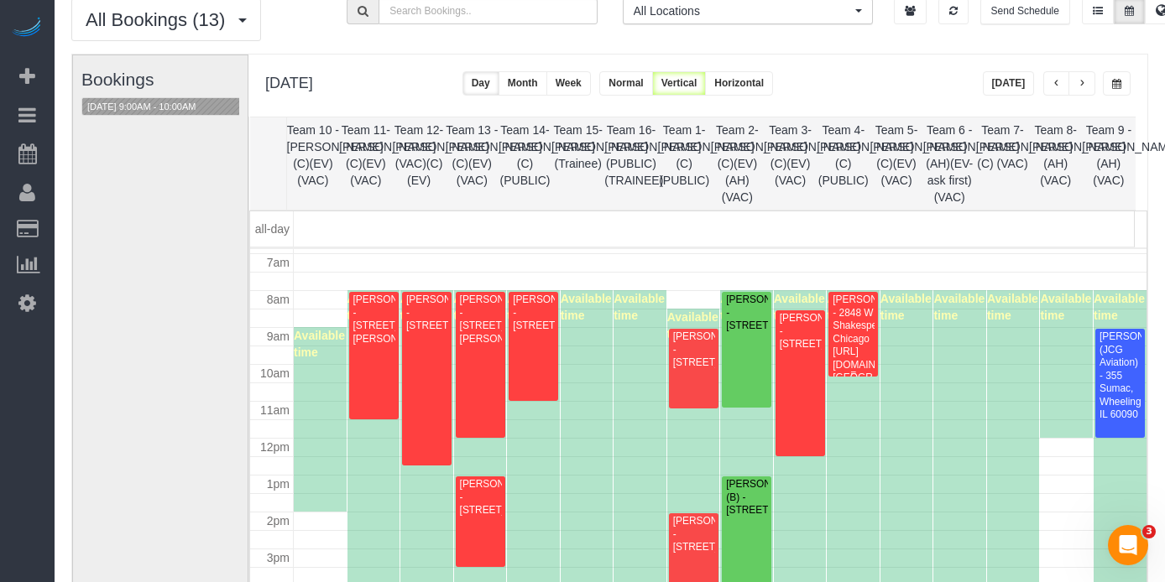
click at [843, 329] on div "[PERSON_NAME] - 2848 W Shakespeare Chicago [URL][DOMAIN_NAME], [GEOGRAPHIC_DATA…" at bounding box center [853, 346] width 43 height 104
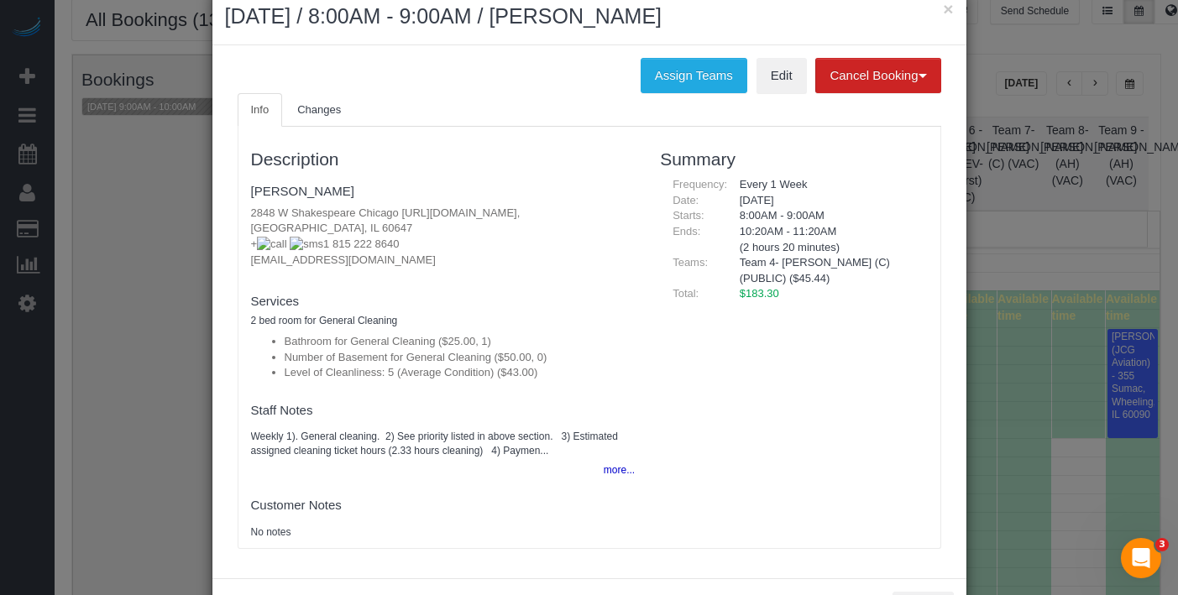
scroll to position [74, 0]
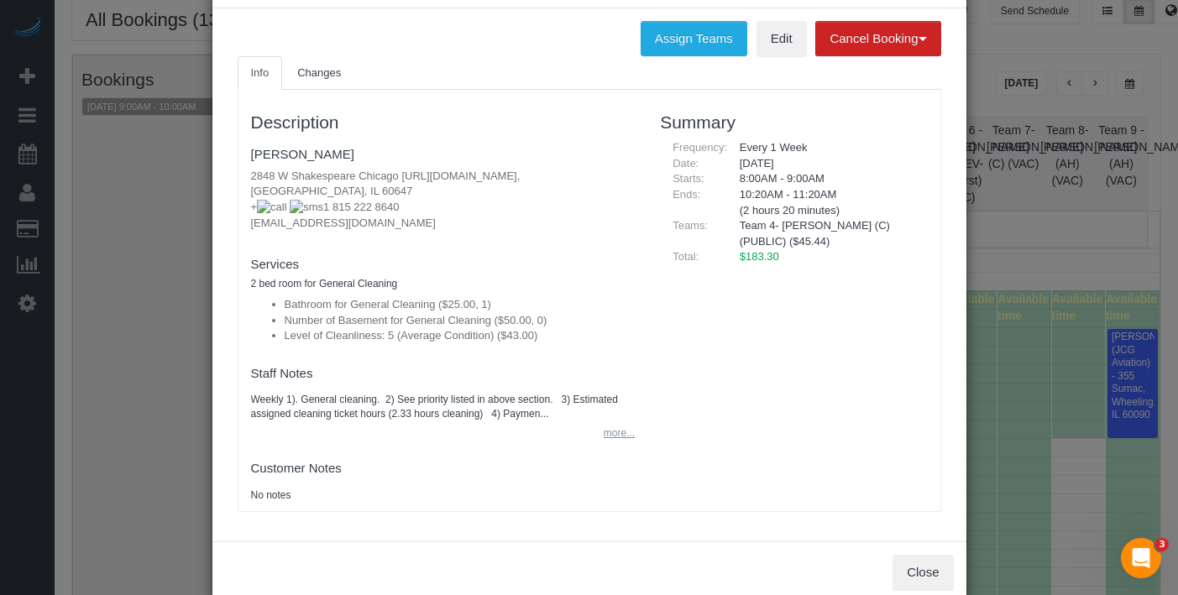
click at [605, 440] on button "more..." at bounding box center [613, 433] width 41 height 24
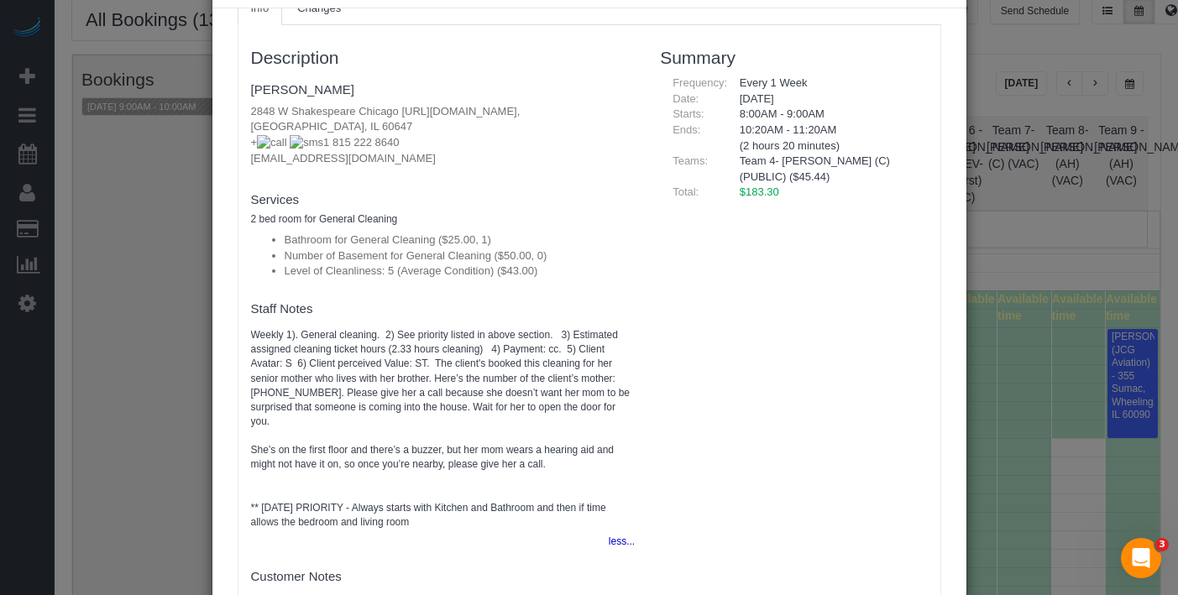
scroll to position [0, 0]
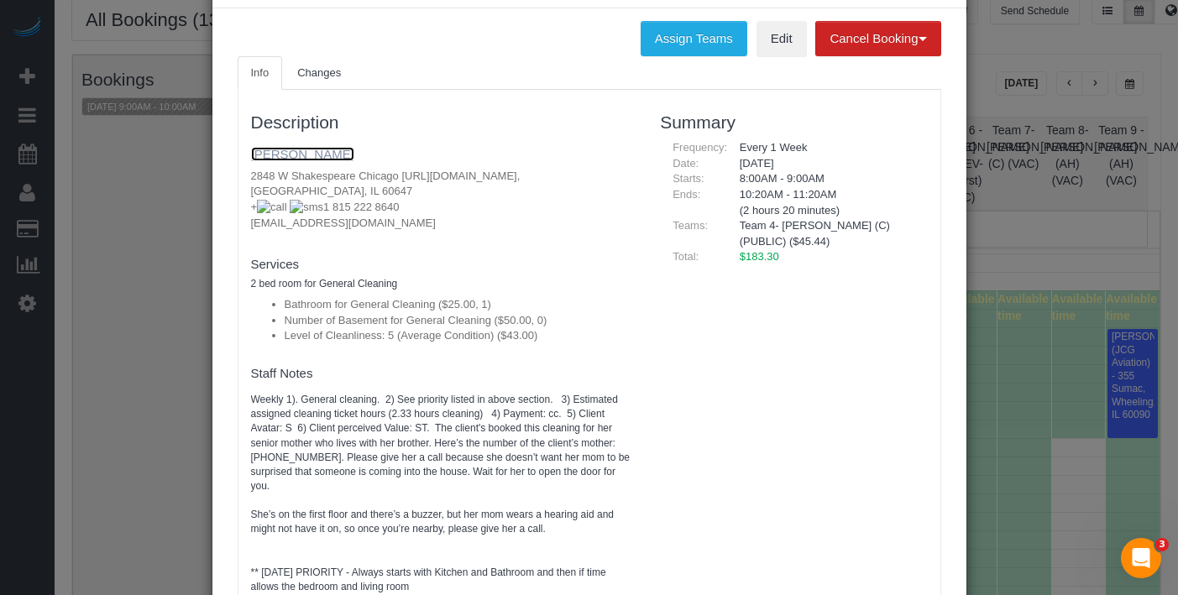
click at [301, 149] on link "Rebecca Dewane" at bounding box center [302, 154] width 103 height 14
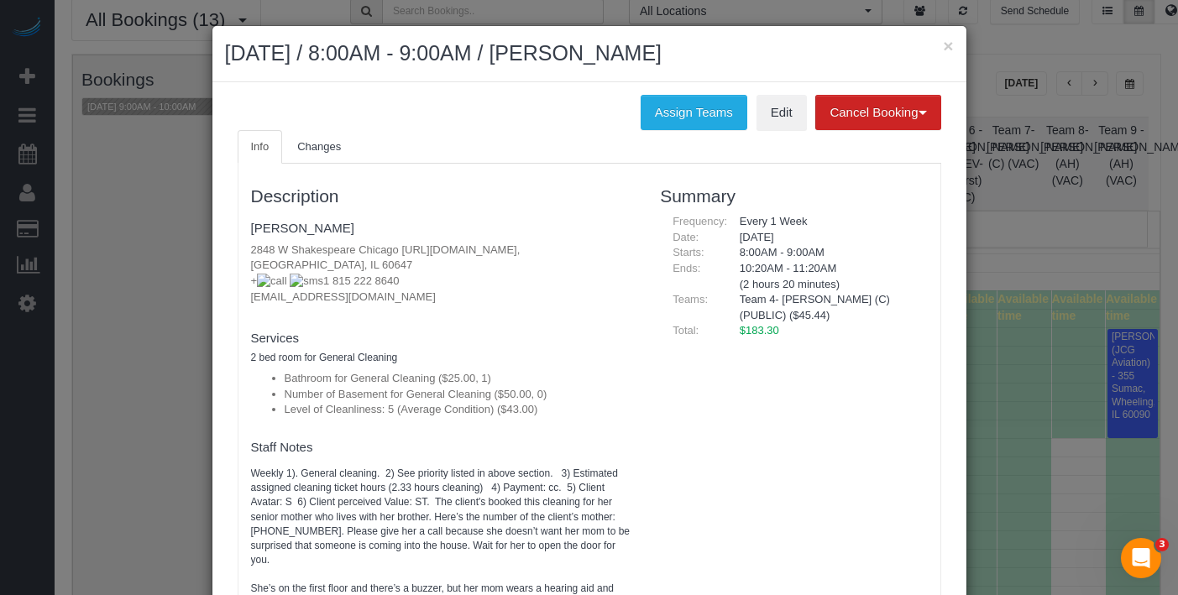
click at [847, 65] on h2 "August 12, 2025 / 8:00AM - 9:00AM / Rebecca Dewane" at bounding box center [589, 54] width 729 height 30
click at [946, 48] on button "×" at bounding box center [948, 46] width 10 height 18
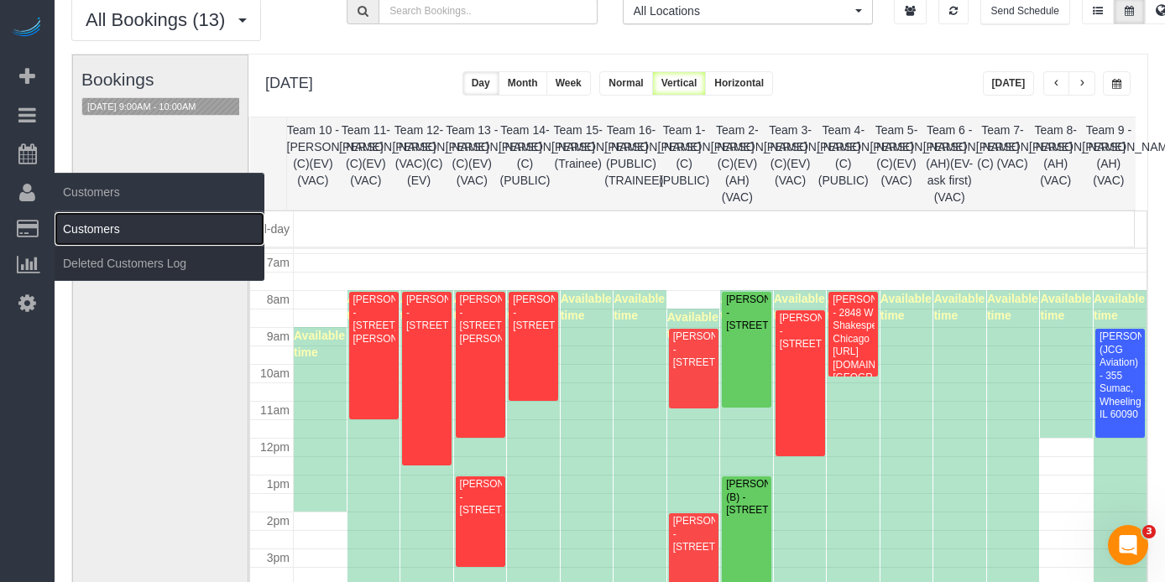
click at [109, 230] on link "Customers" at bounding box center [160, 229] width 210 height 34
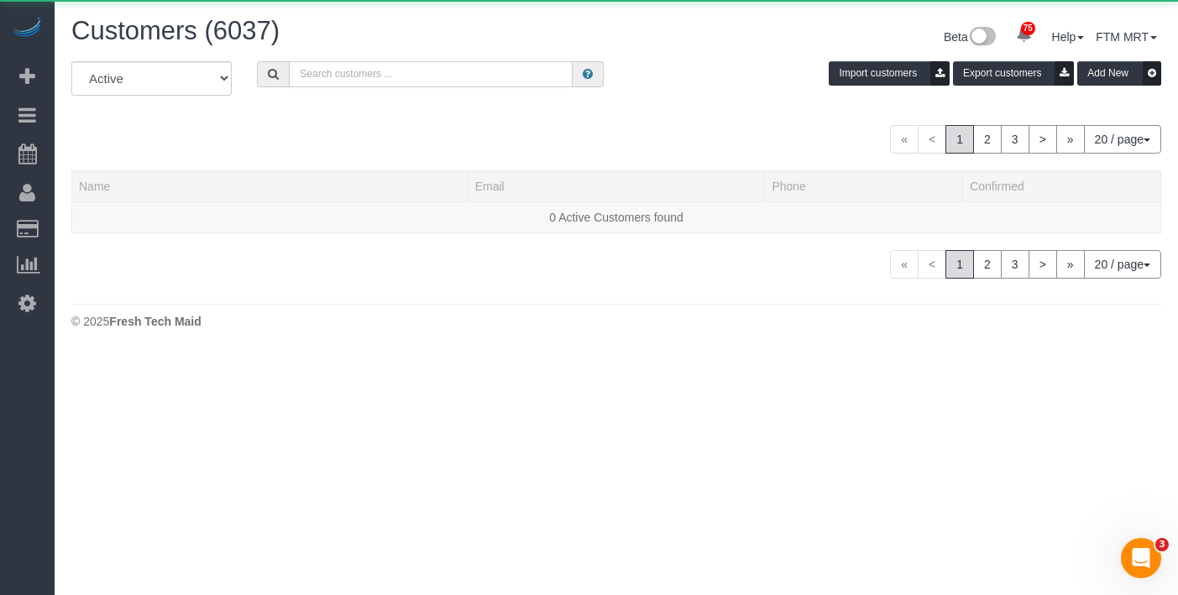
click at [493, 62] on input "text" at bounding box center [431, 74] width 284 height 26
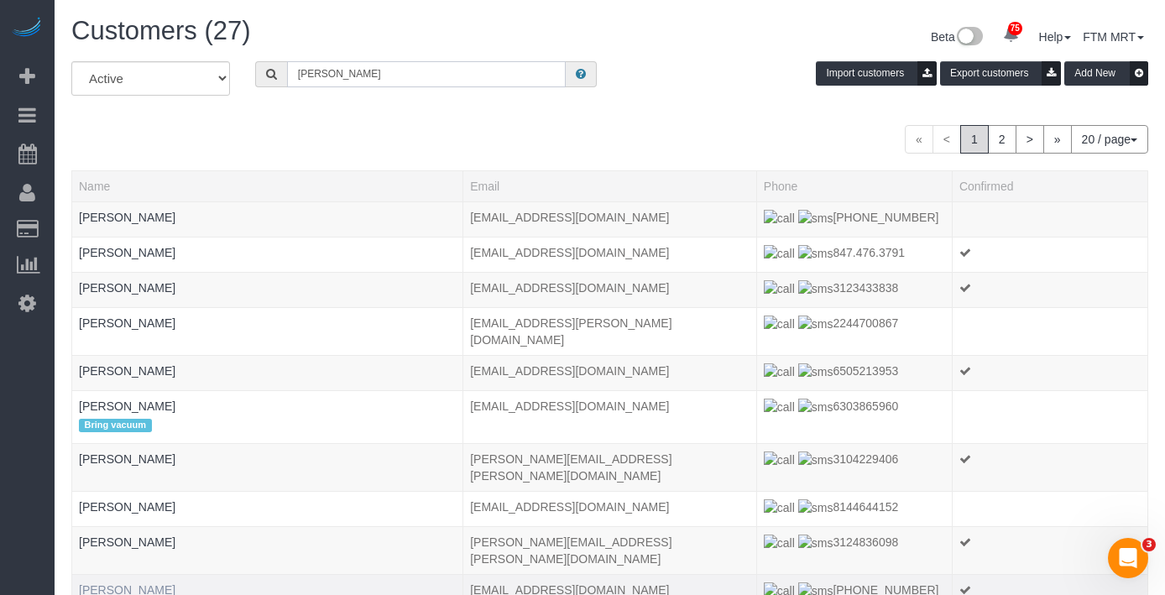
type input "Robert"
click at [126, 583] on link "Robert Cloud" at bounding box center [127, 589] width 97 height 13
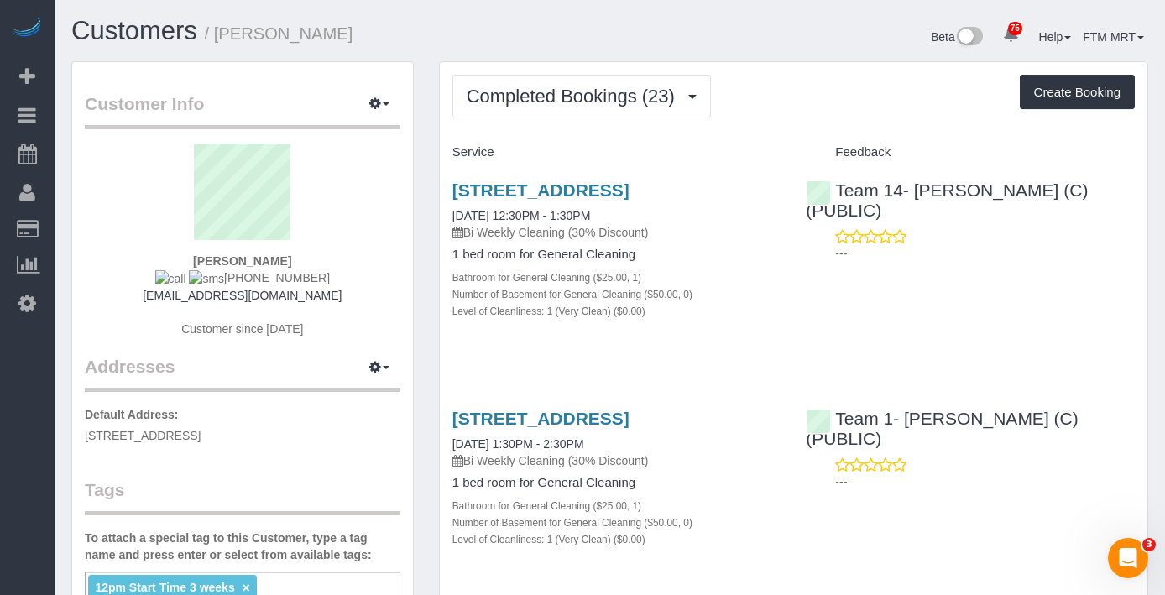
drag, startPoint x: 316, startPoint y: 272, endPoint x: 227, endPoint y: 271, distance: 89.8
click at [226, 275] on div "Robert Cloud 312-363-3363 robtcloud@gmail.com Customer since 2024" at bounding box center [243, 249] width 316 height 211
copy span "312-363-3363"
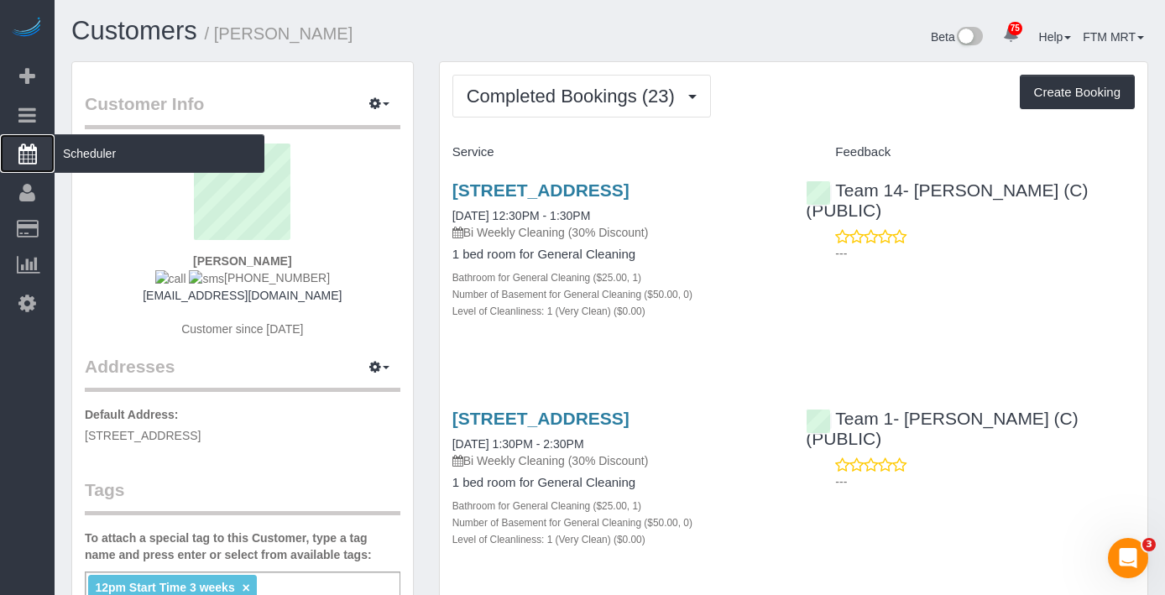
click at [97, 159] on span "Scheduler" at bounding box center [160, 153] width 210 height 39
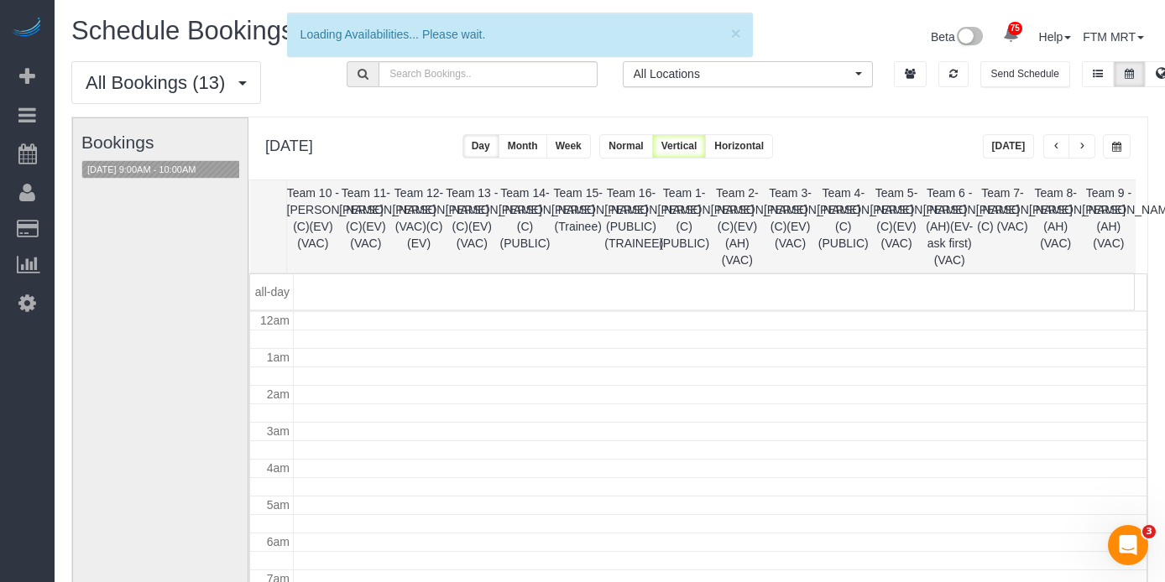
scroll to position [222, 0]
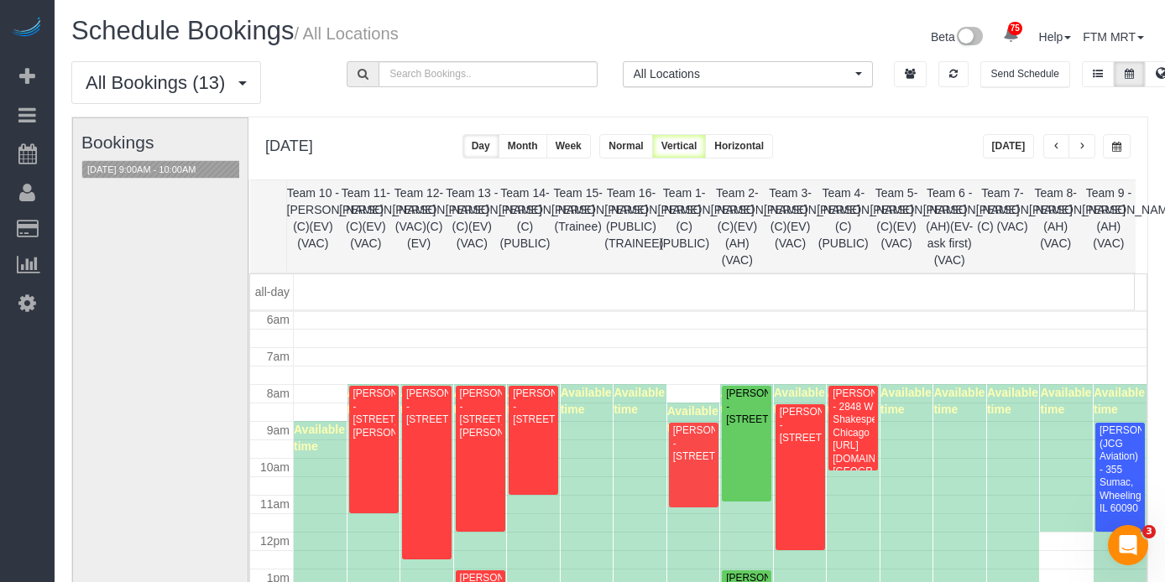
click at [1088, 148] on button "button" at bounding box center [1081, 146] width 27 height 24
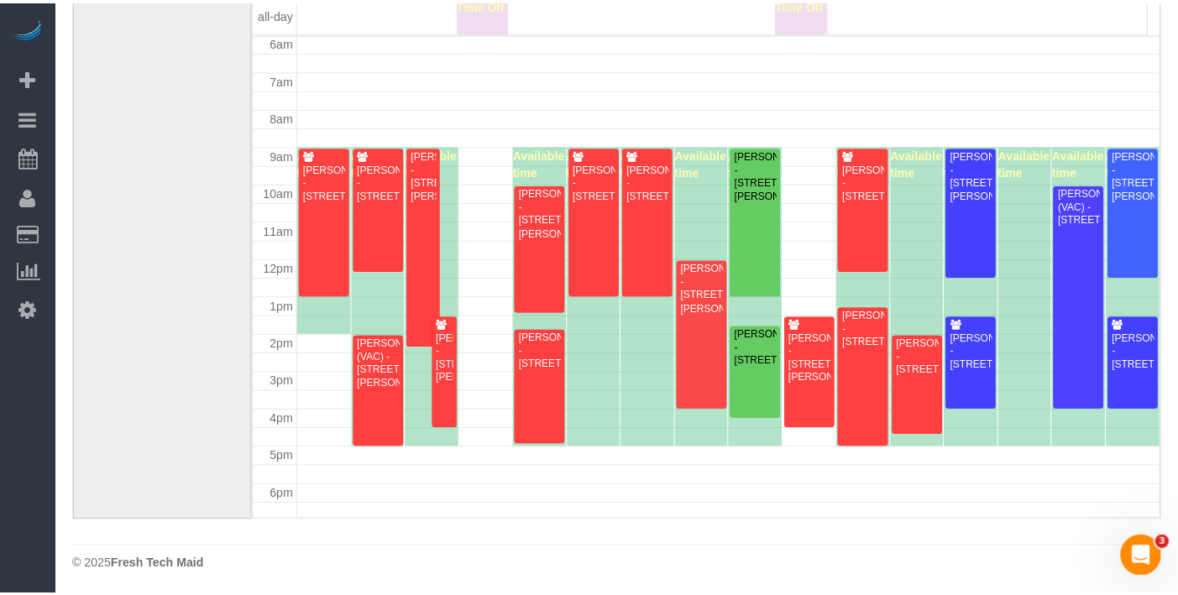
scroll to position [127, 0]
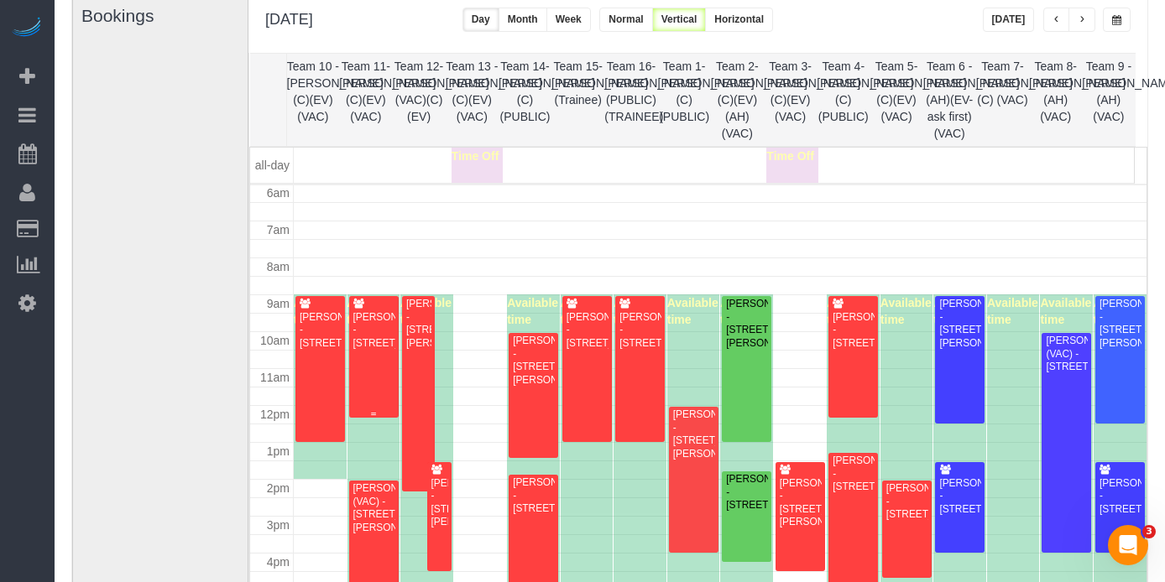
click at [368, 339] on div "[PERSON_NAME] - [STREET_ADDRESS]" at bounding box center [374, 330] width 43 height 39
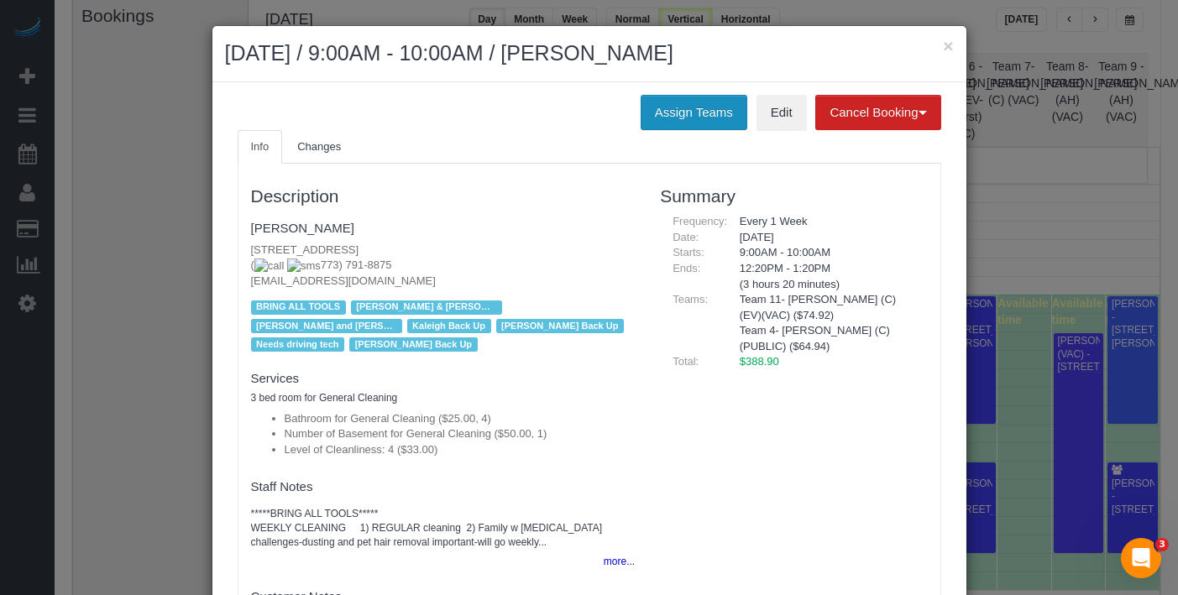
click at [696, 103] on button "Assign Teams" at bounding box center [693, 112] width 107 height 35
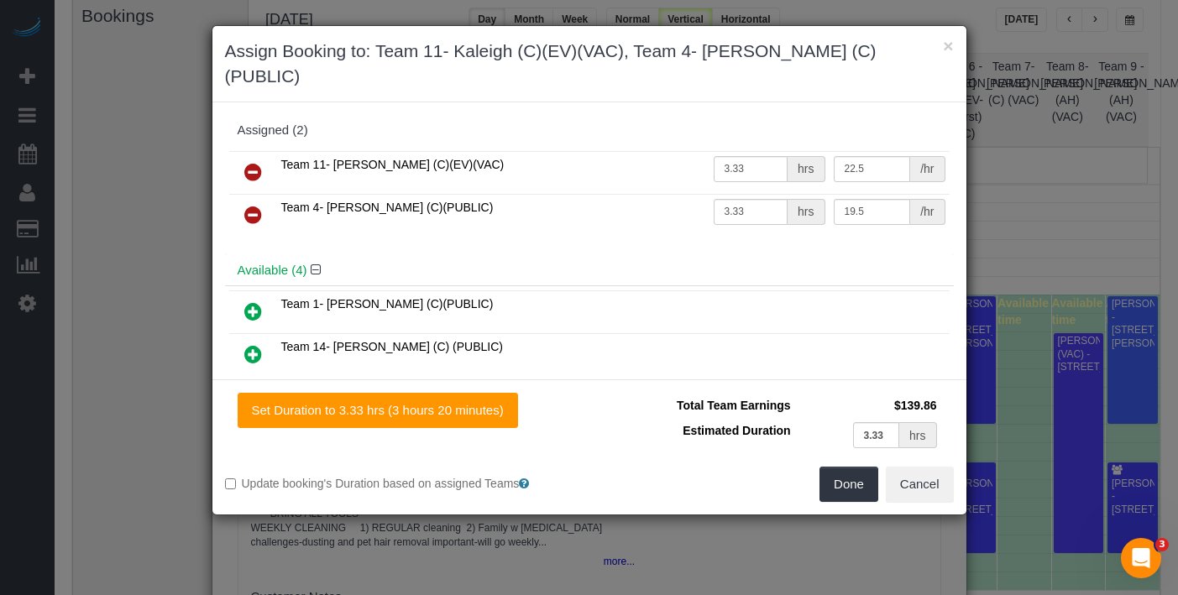
click at [249, 162] on icon at bounding box center [253, 172] width 18 height 20
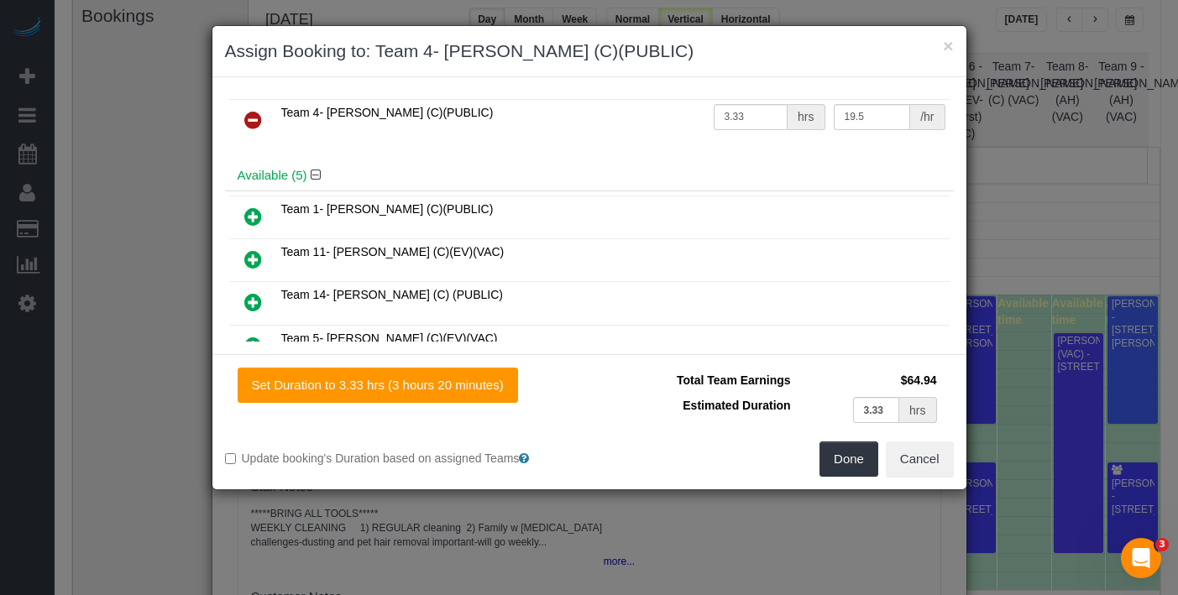
scroll to position [197, 0]
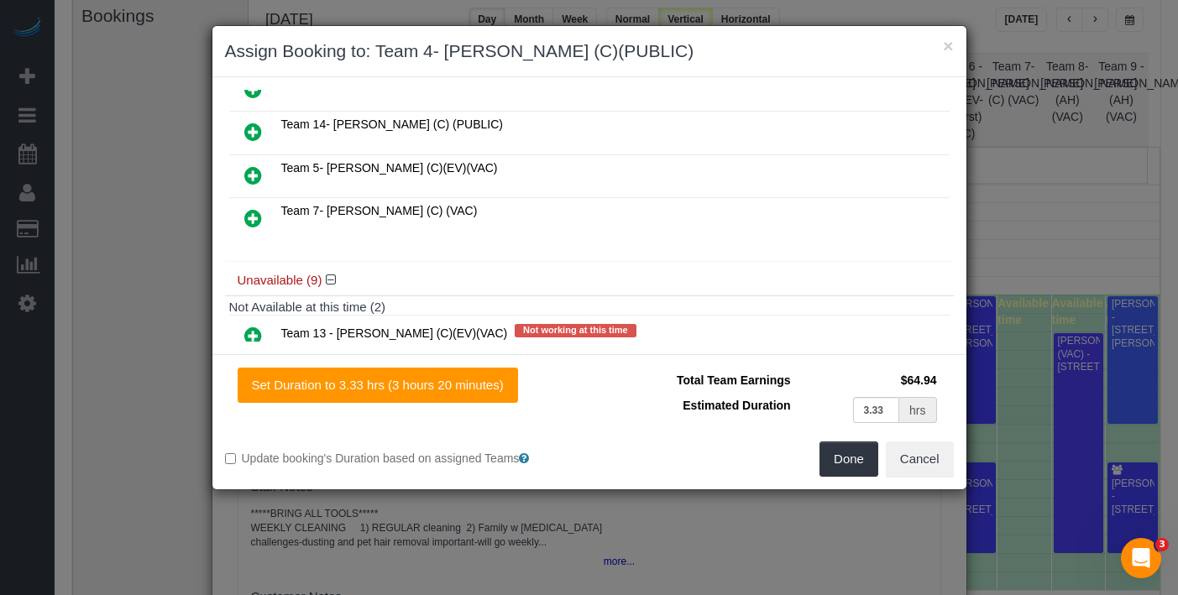
click at [253, 169] on icon at bounding box center [253, 175] width 18 height 20
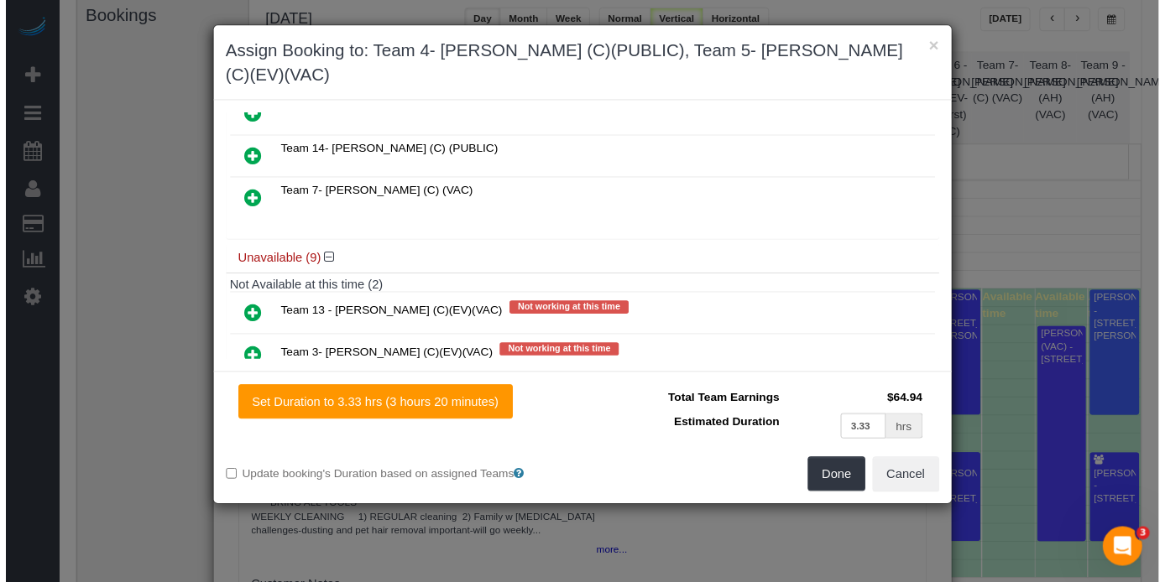
scroll to position [0, 0]
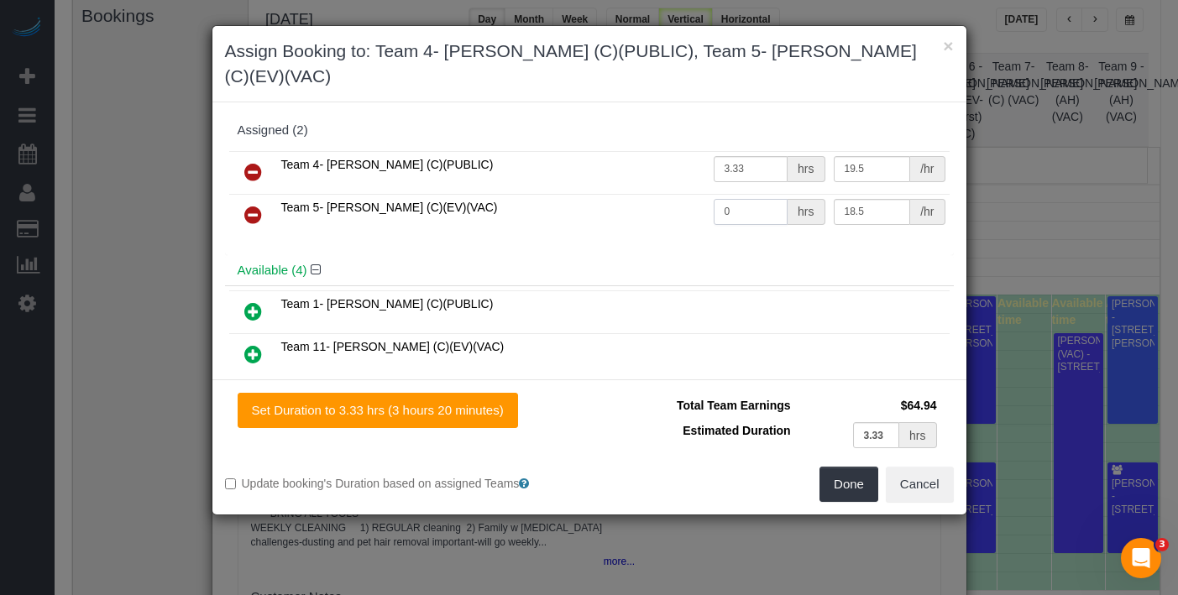
drag, startPoint x: 721, startPoint y: 184, endPoint x: 661, endPoint y: 189, distance: 60.6
click at [661, 194] on tr "Team 5- Ashley (C)(EV)(VAC) 0 hrs 18.5 /hr" at bounding box center [589, 215] width 720 height 43
type input "3.33"
click at [850, 467] on button "Done" at bounding box center [848, 484] width 59 height 35
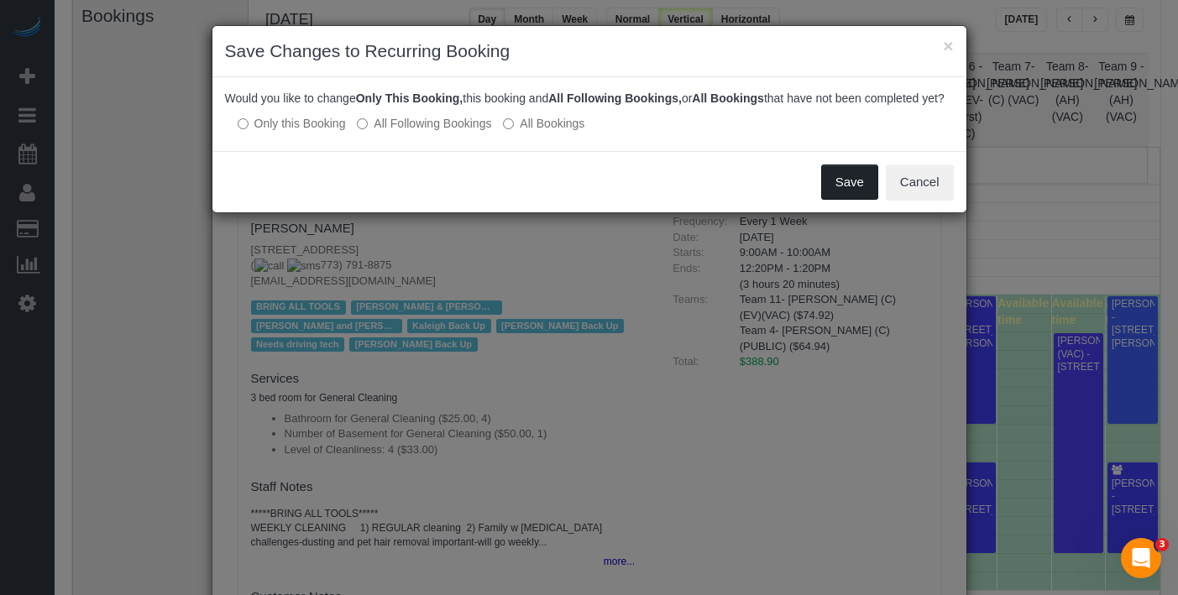
click at [859, 198] on button "Save" at bounding box center [849, 182] width 57 height 35
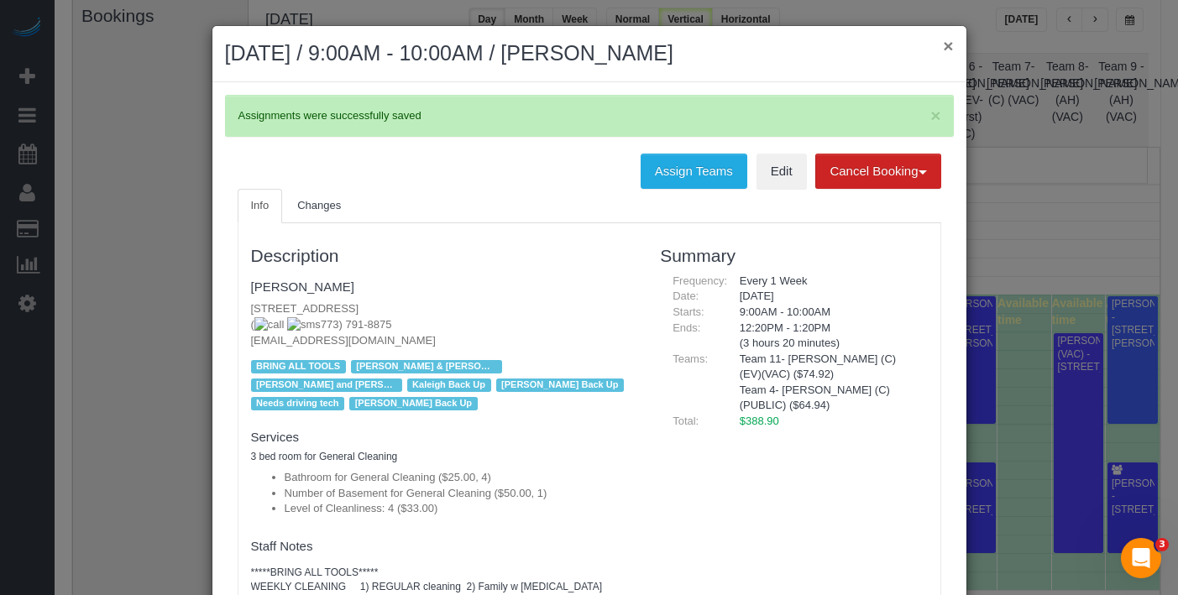
click at [943, 44] on button "×" at bounding box center [948, 46] width 10 height 18
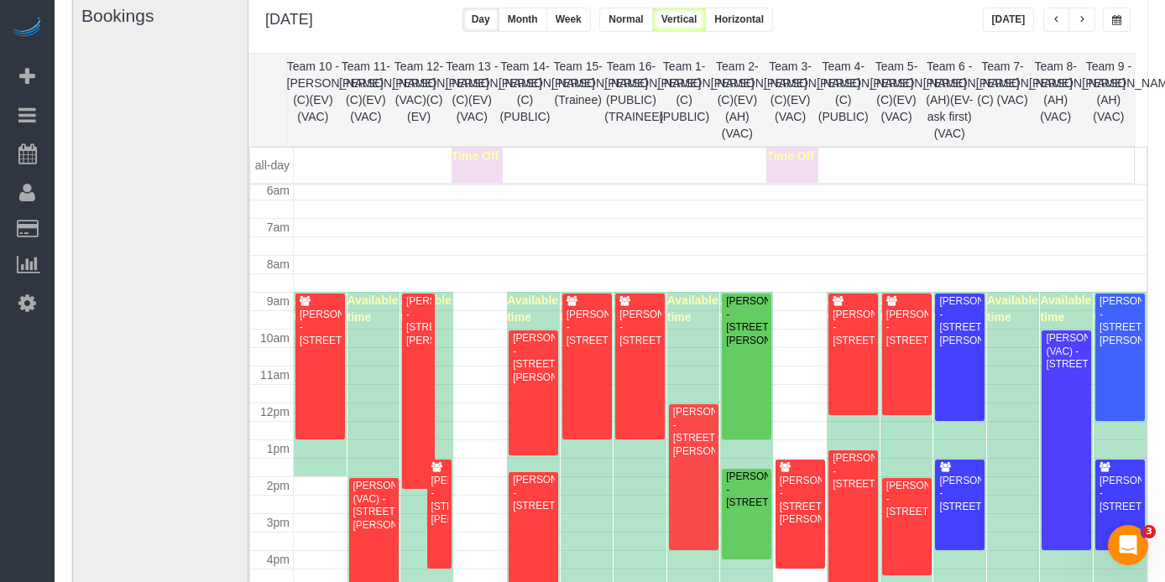
scroll to position [226, 0]
click at [1052, 25] on button "button" at bounding box center [1056, 20] width 27 height 24
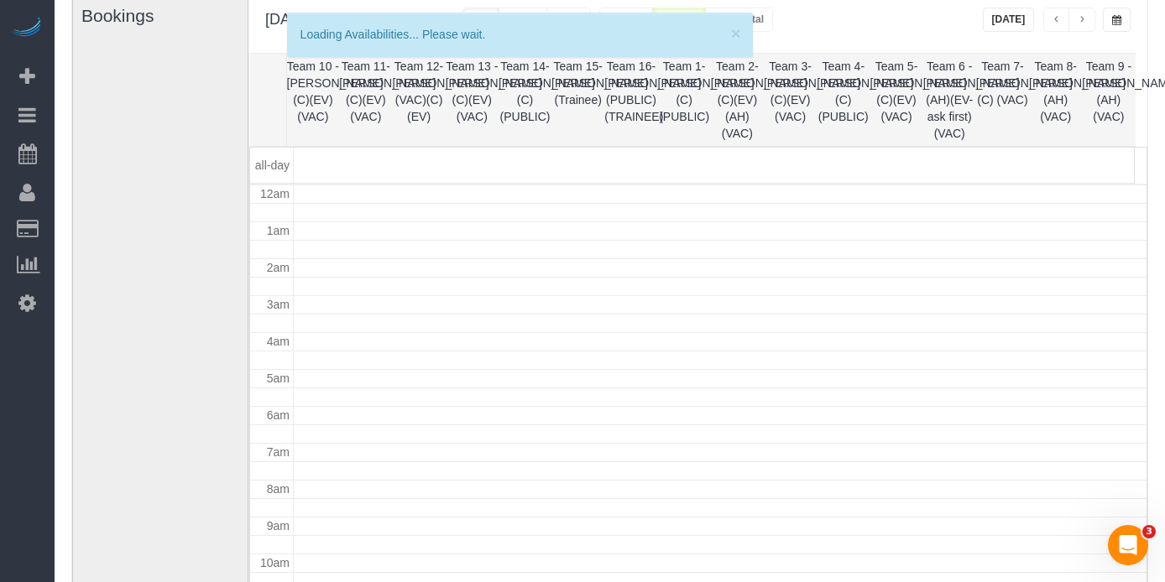
scroll to position [222, 0]
click at [1055, 25] on button "button" at bounding box center [1056, 20] width 27 height 24
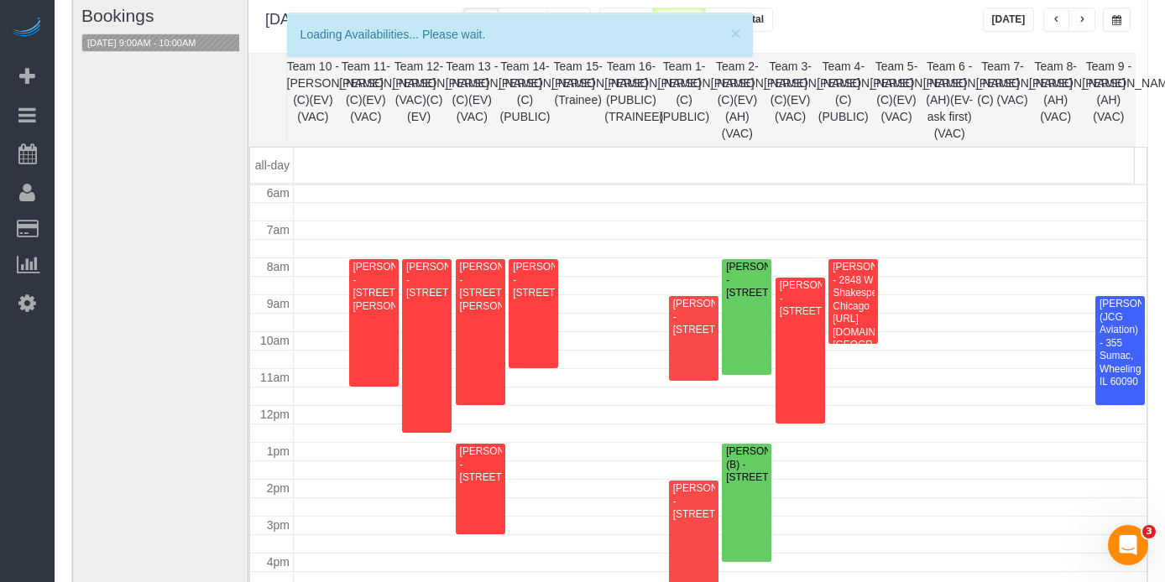
click at [149, 56] on div "Bookings 08/12/2025 9:00AM - 10:00AM" at bounding box center [166, 327] width 170 height 670
click at [156, 46] on button "08/12/2025 9:00AM - 10:00AM" at bounding box center [141, 43] width 118 height 18
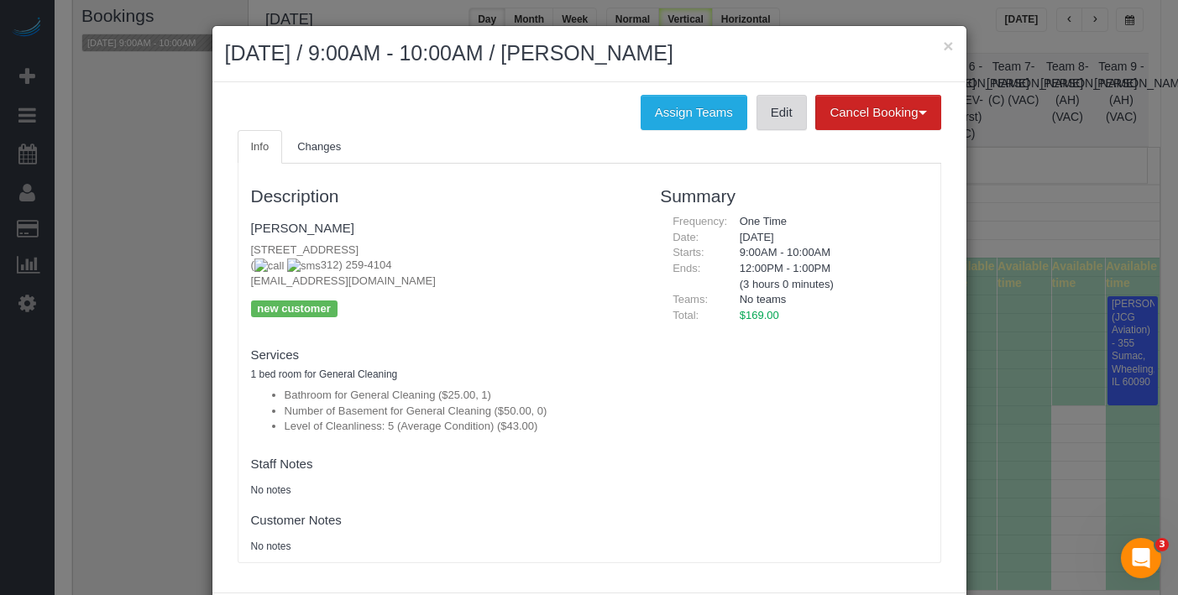
click at [781, 118] on link "Edit" at bounding box center [781, 112] width 50 height 35
click at [943, 46] on button "×" at bounding box center [948, 46] width 10 height 18
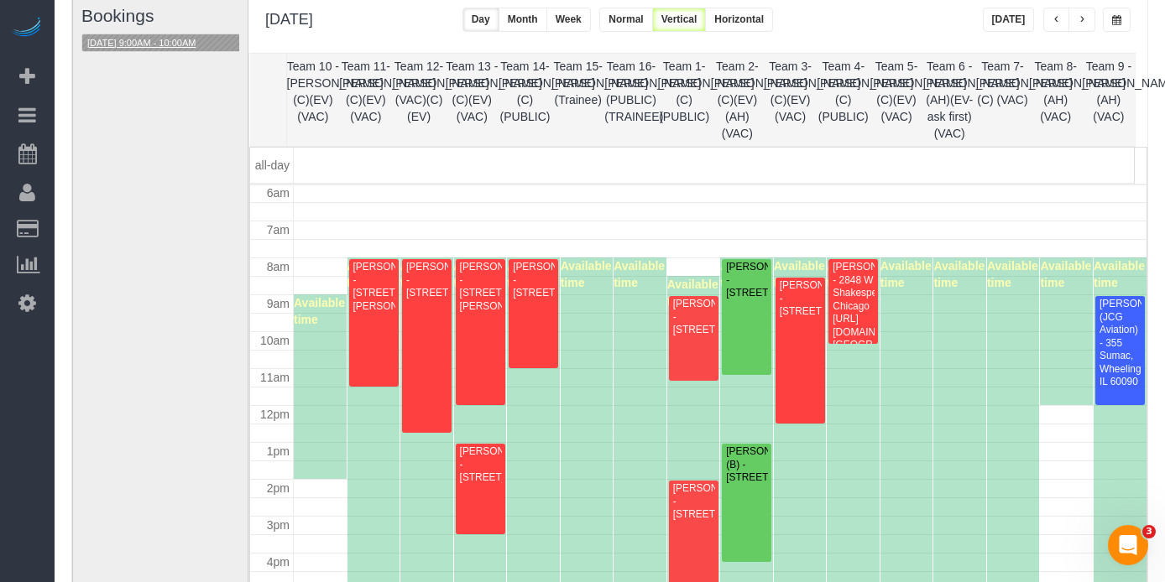
click at [116, 47] on button "08/12/2025 9:00AM - 10:00AM" at bounding box center [141, 43] width 118 height 18
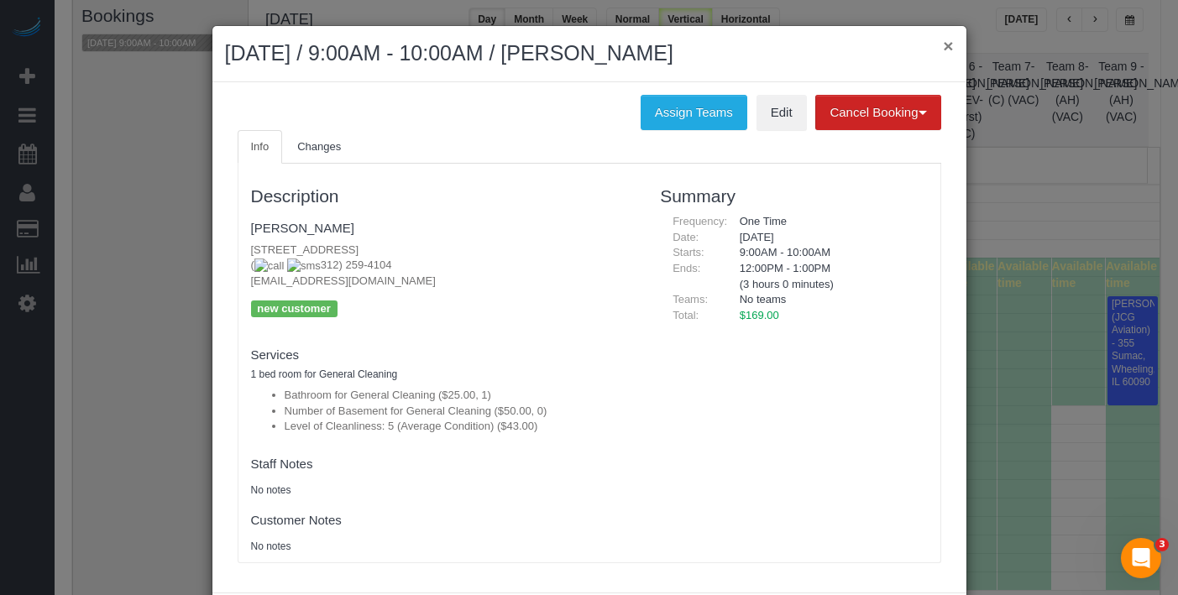
click at [943, 48] on button "×" at bounding box center [948, 46] width 10 height 18
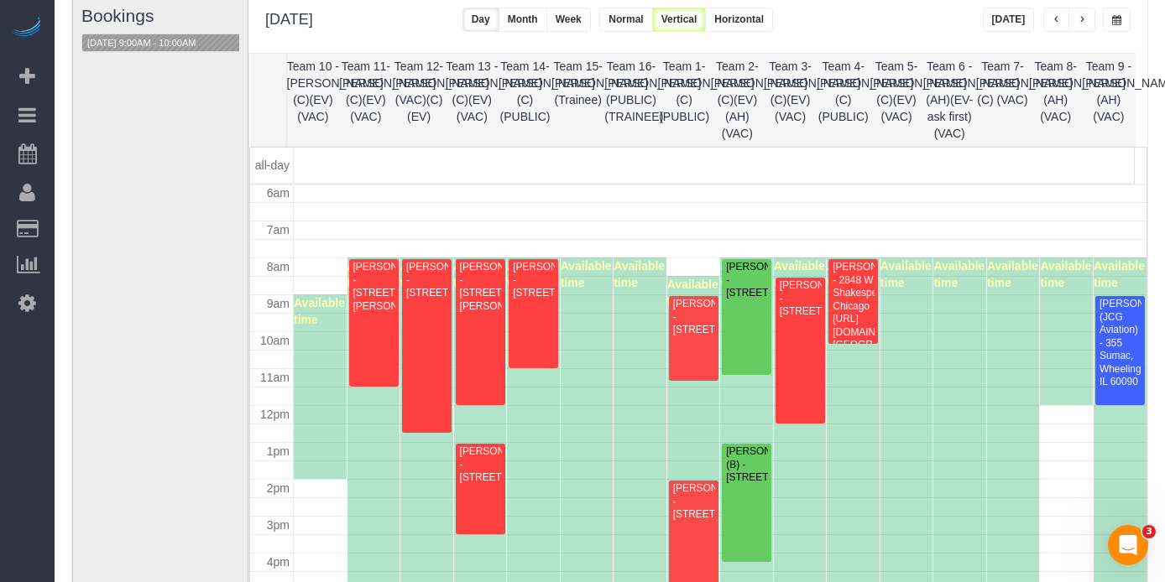
click at [1047, 11] on button "button" at bounding box center [1056, 20] width 27 height 24
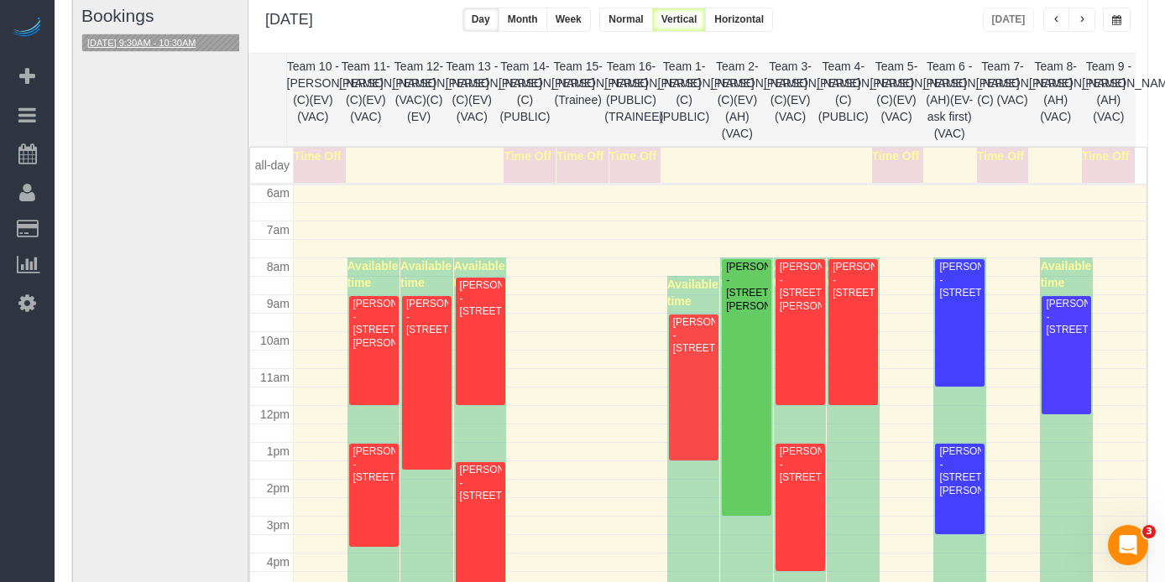
click at [156, 44] on button "08/11/2025 9:30AM - 10:30AM" at bounding box center [141, 43] width 118 height 18
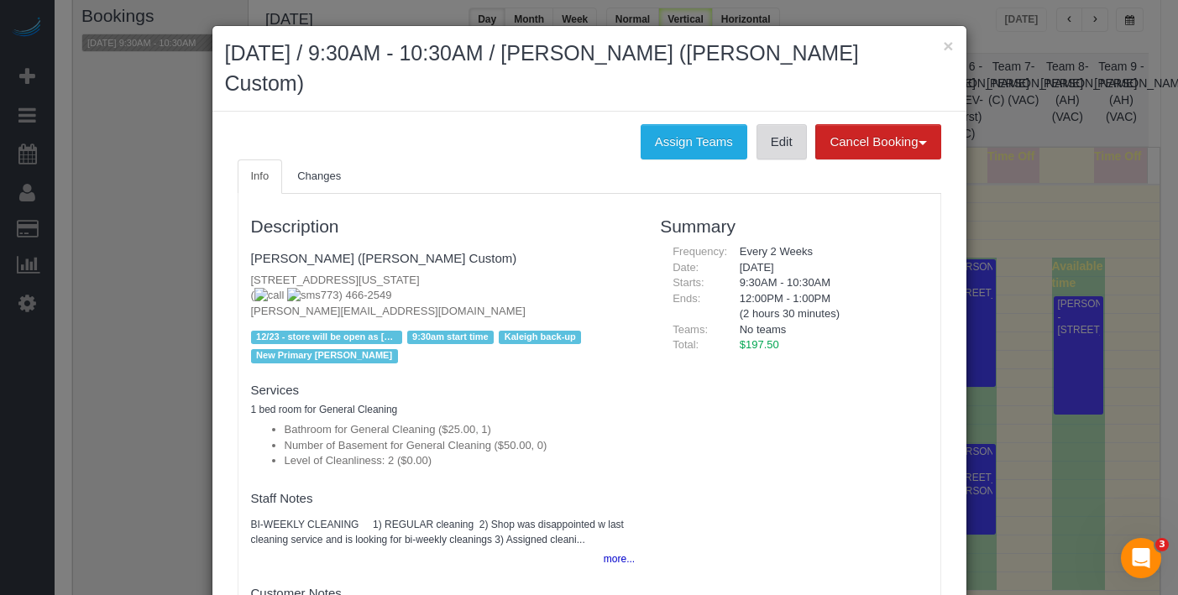
click at [781, 124] on link "Edit" at bounding box center [781, 141] width 50 height 35
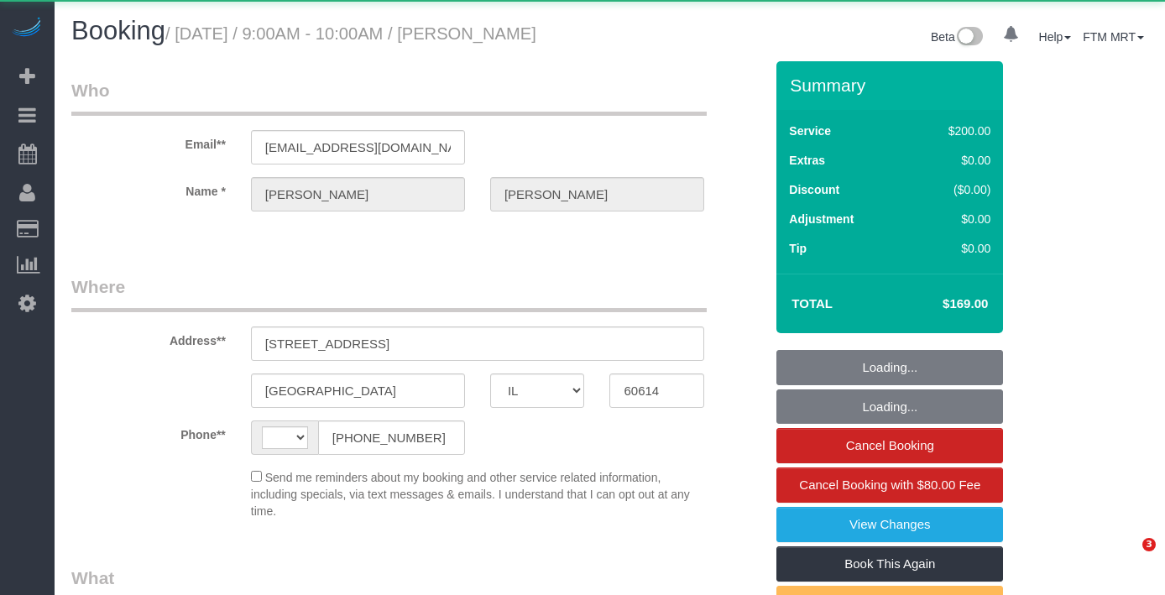
select select "IL"
select select "string:[GEOGRAPHIC_DATA]"
select select "object:806"
select select "string:fspay-a3a8f1b1-4a6d-4fd2-ace4-8efe221dc530"
select select "512"
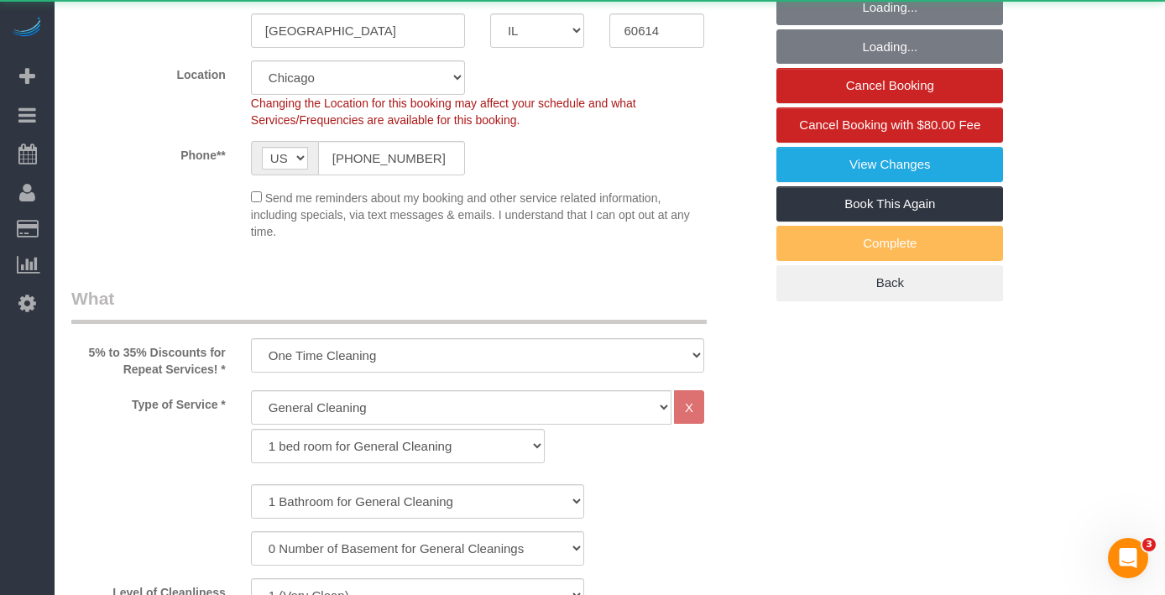
select select "number:1"
select select "number:65"
select select "number:139"
select select "number:105"
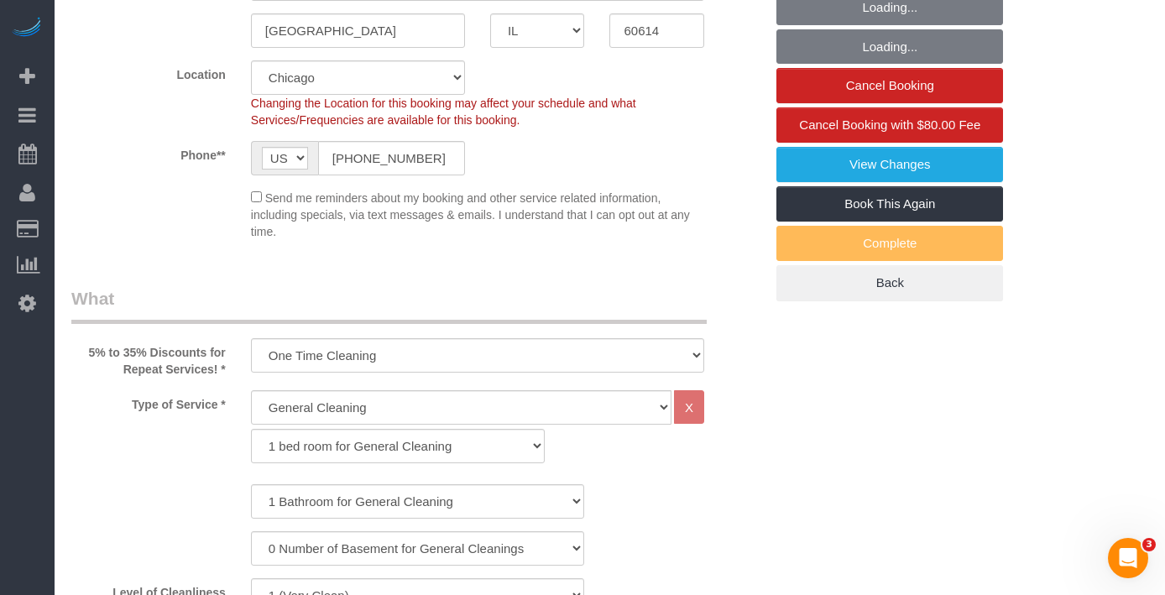
select select "object:1336"
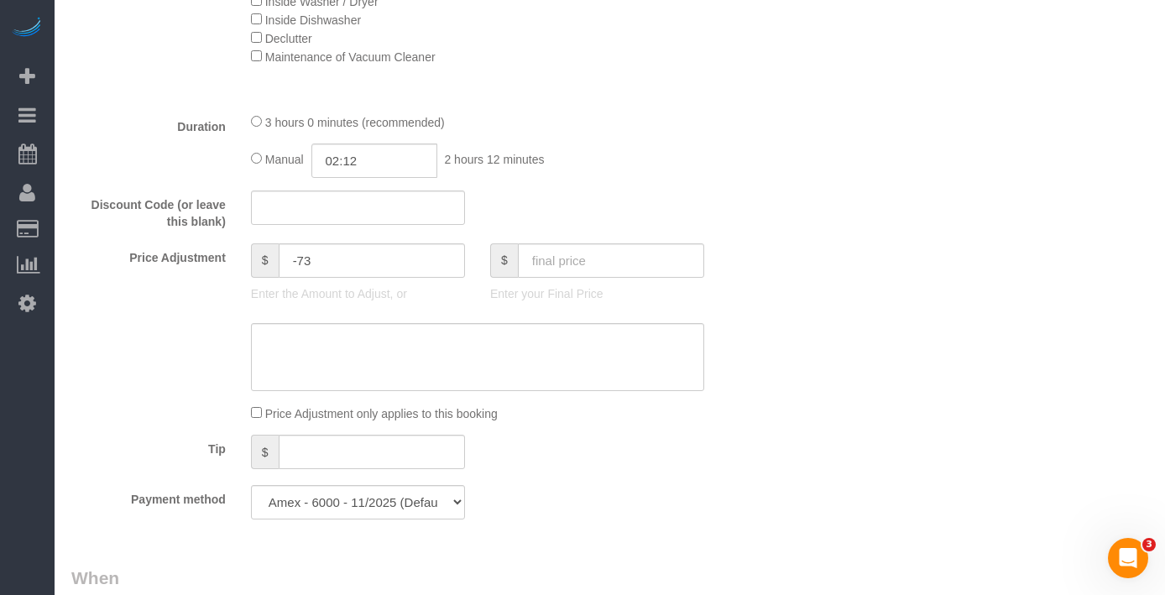
scroll to position [1267, 0]
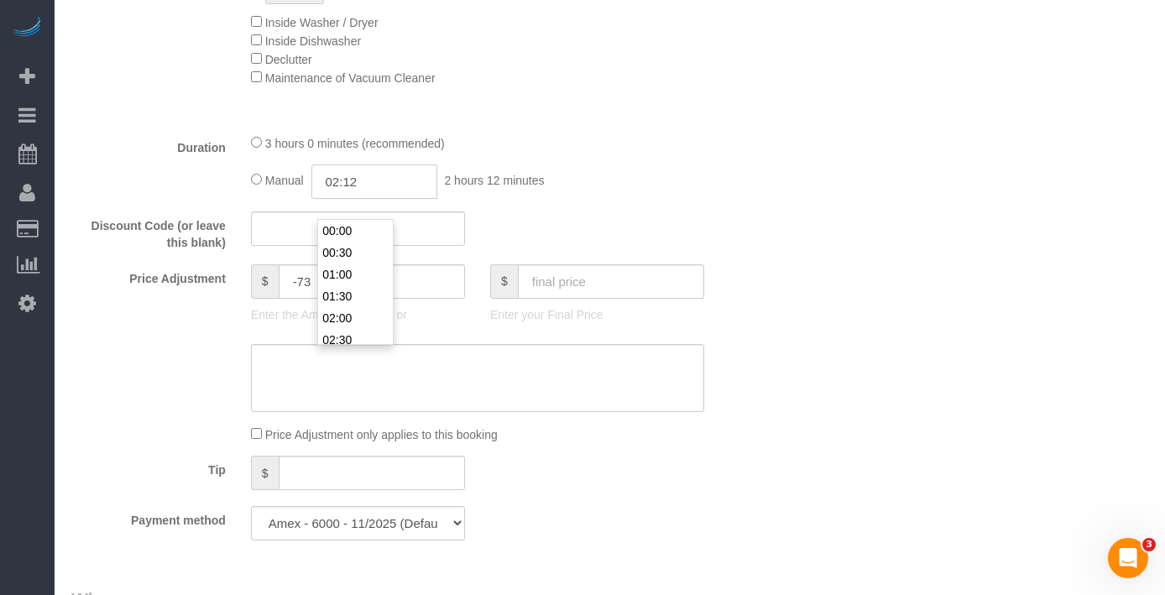
click at [418, 187] on input "02:12" at bounding box center [374, 182] width 126 height 34
click at [418, 190] on input "02:12" at bounding box center [374, 182] width 126 height 34
click at [409, 192] on input "02:12" at bounding box center [374, 182] width 126 height 34
click at [367, 199] on input "02:12" at bounding box center [374, 182] width 126 height 34
type input "02:20"
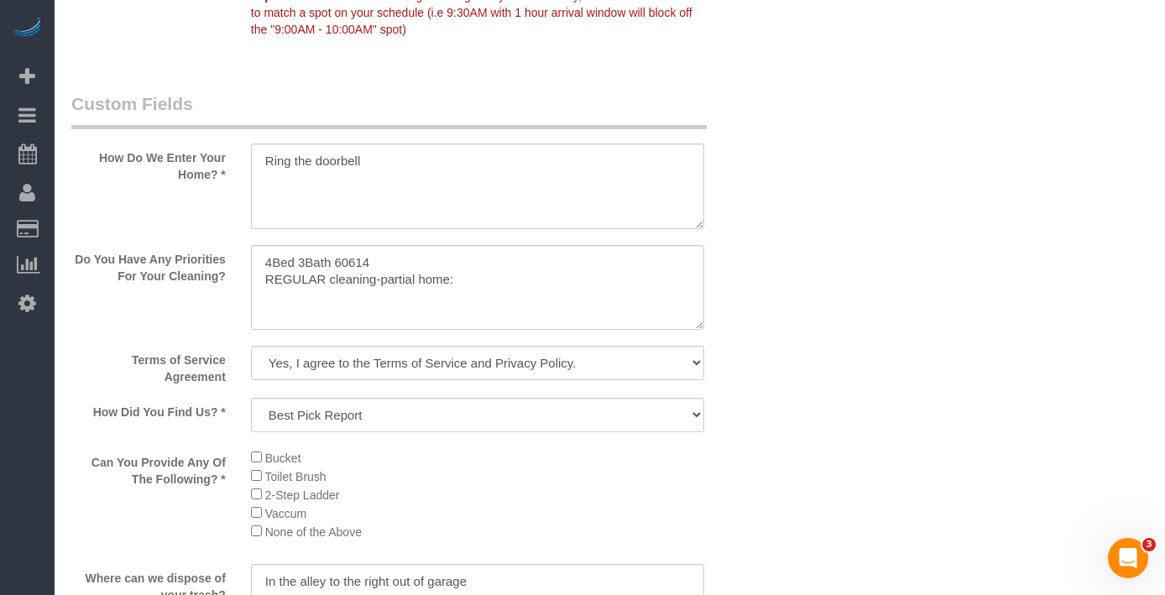
scroll to position [2055, 0]
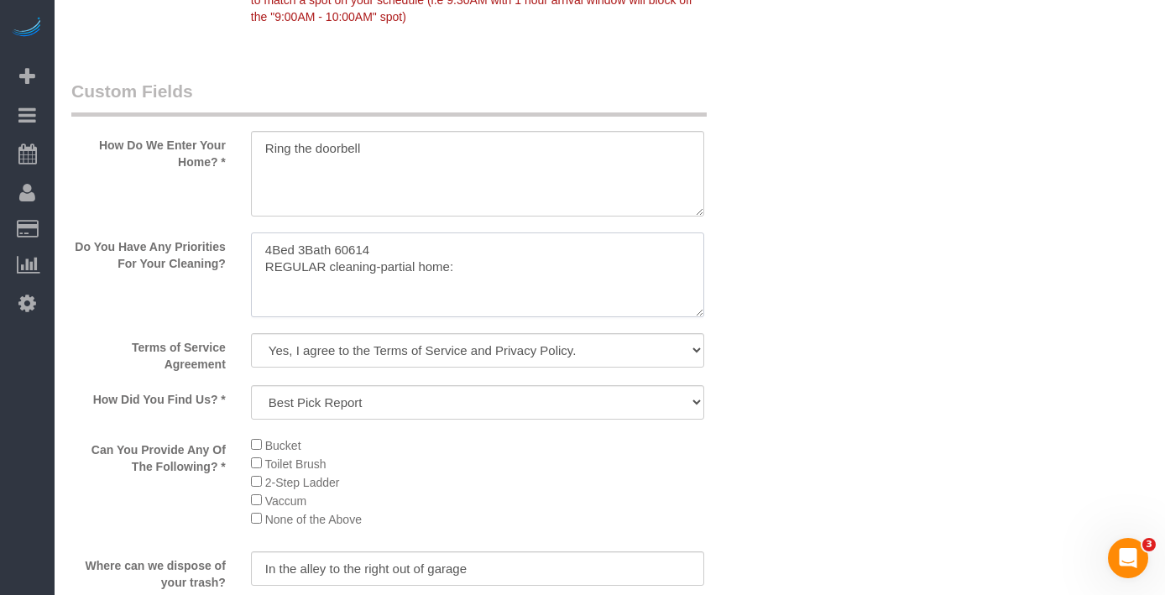
click at [531, 302] on textarea at bounding box center [477, 275] width 453 height 86
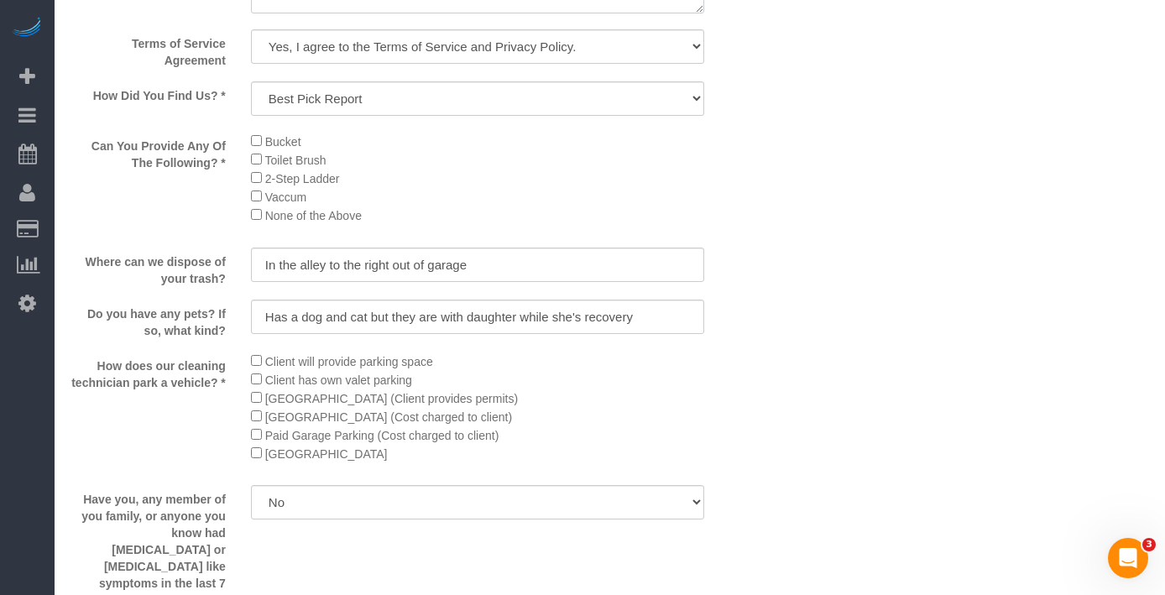
scroll to position [2141, 0]
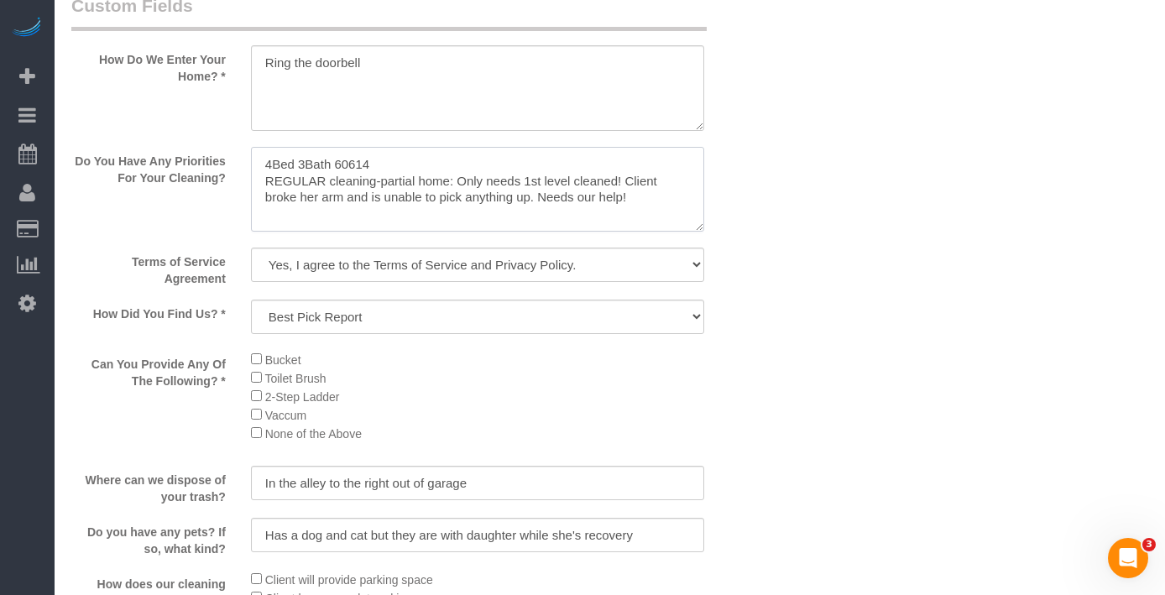
drag, startPoint x: 459, startPoint y: 201, endPoint x: 618, endPoint y: 196, distance: 158.7
click at [618, 196] on textarea at bounding box center [477, 190] width 453 height 86
drag, startPoint x: 379, startPoint y: 189, endPoint x: 258, endPoint y: 185, distance: 121.7
click at [230, 175] on div "Do You Have Any Priorities For Your Cleaning?" at bounding box center [418, 191] width 718 height 89
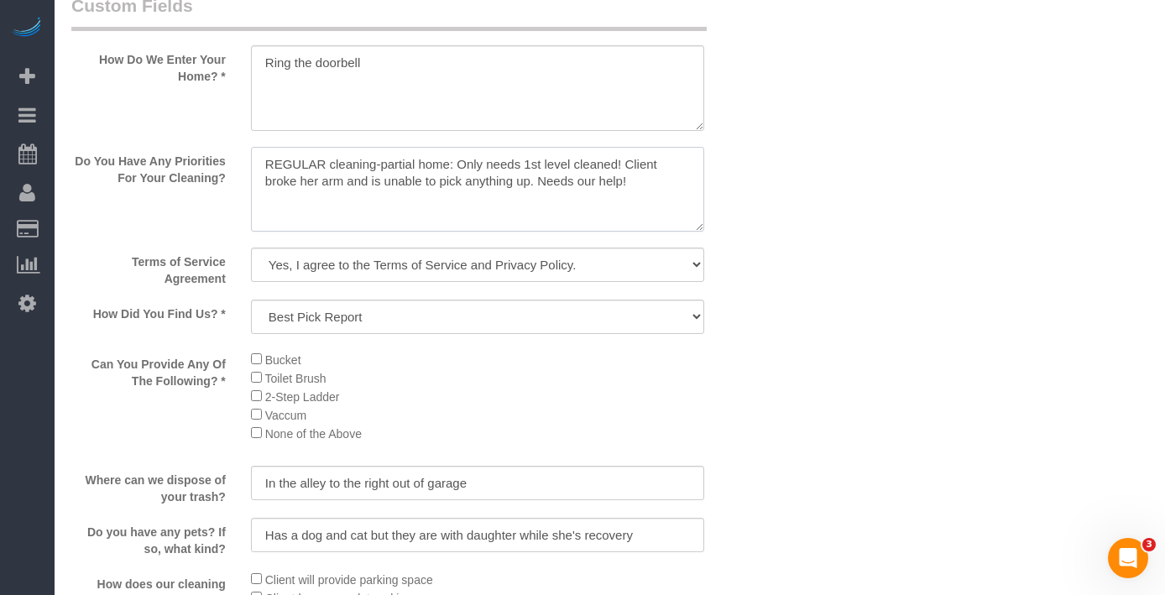
click at [268, 200] on textarea at bounding box center [477, 190] width 453 height 86
click at [457, 184] on textarea at bounding box center [477, 190] width 453 height 86
type textarea "REGULAR cleaning-partial home: Only needs 1st level cleaned! Client broke her a…"
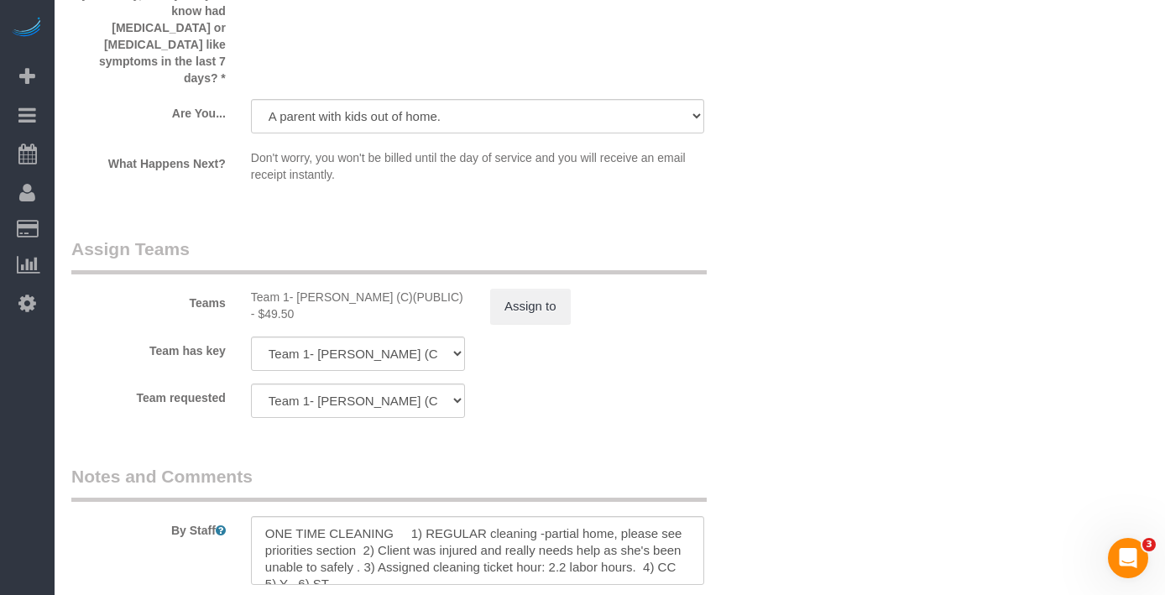
scroll to position [3048, 0]
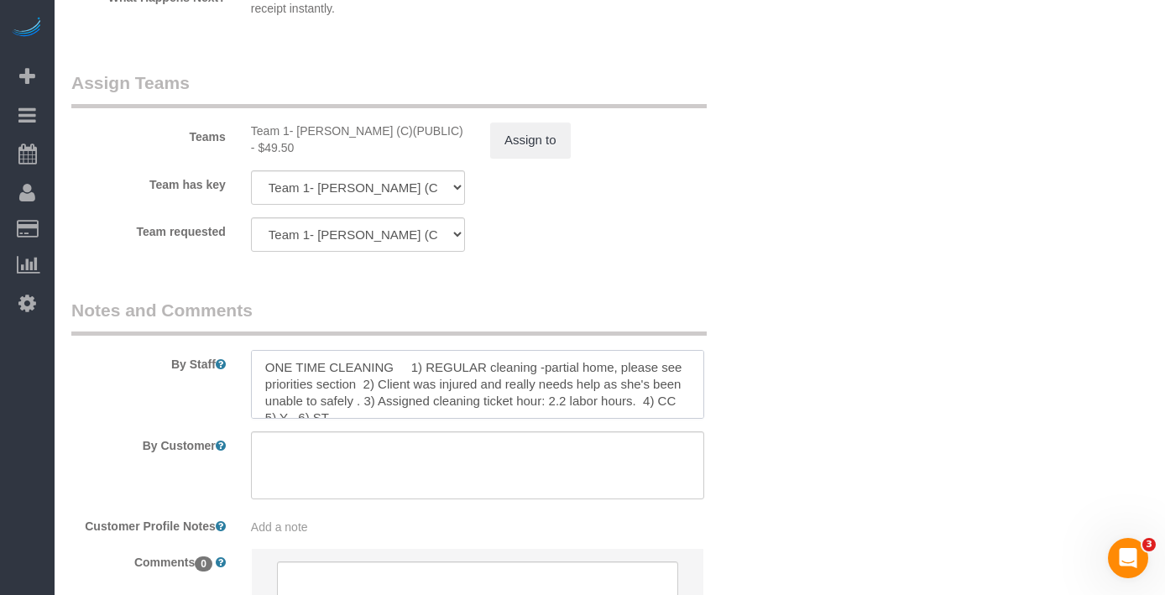
click at [603, 394] on textarea at bounding box center [477, 384] width 453 height 69
drag, startPoint x: 614, startPoint y: 355, endPoint x: 367, endPoint y: 373, distance: 248.3
click at [367, 373] on textarea at bounding box center [477, 384] width 453 height 69
paste textarea "+13129149892"
drag, startPoint x: 347, startPoint y: 373, endPoint x: 249, endPoint y: 369, distance: 98.3
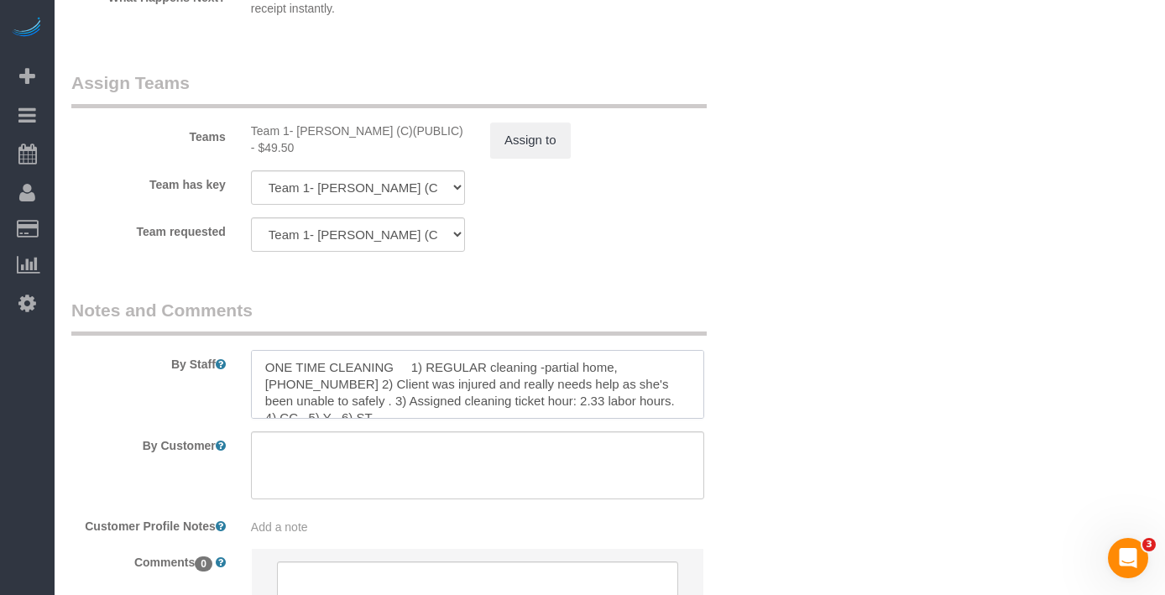
click at [248, 369] on div at bounding box center [477, 384] width 478 height 69
click at [609, 374] on textarea at bounding box center [477, 384] width 453 height 69
click at [599, 372] on textarea at bounding box center [477, 384] width 453 height 69
drag, startPoint x: 602, startPoint y: 373, endPoint x: 613, endPoint y: 371, distance: 11.0
click at [602, 373] on textarea at bounding box center [477, 384] width 453 height 69
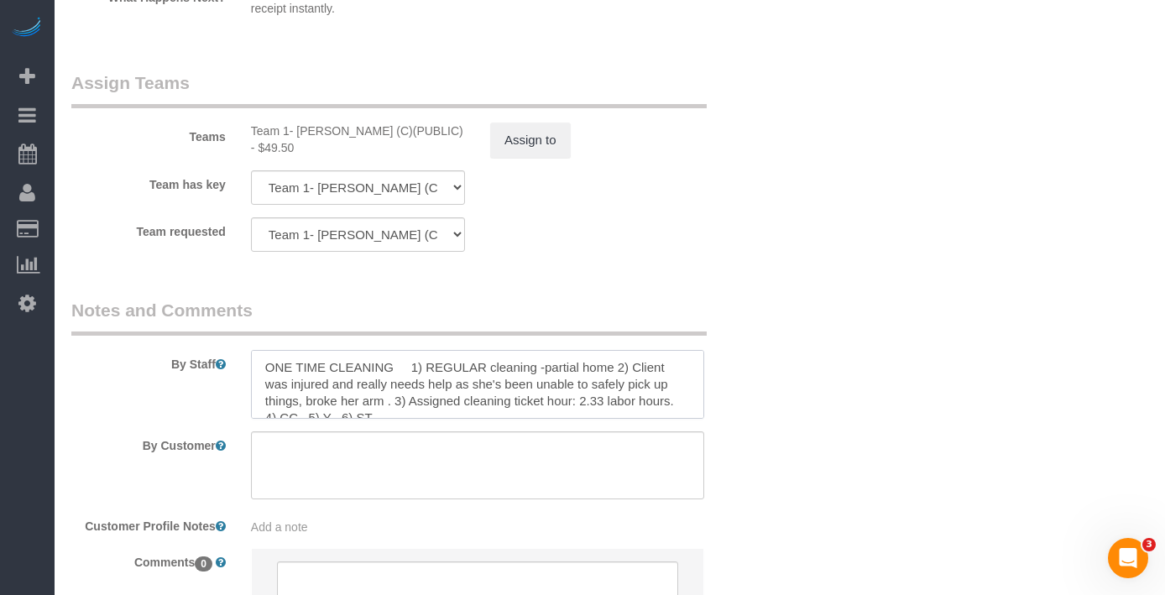
click at [407, 353] on textarea at bounding box center [477, 384] width 453 height 69
type textarea "ONE TIME CLEANING 1) REGULAR cleaning -partial home 2) Client was injured and r…"
click at [554, 127] on button "Assign to" at bounding box center [530, 140] width 81 height 35
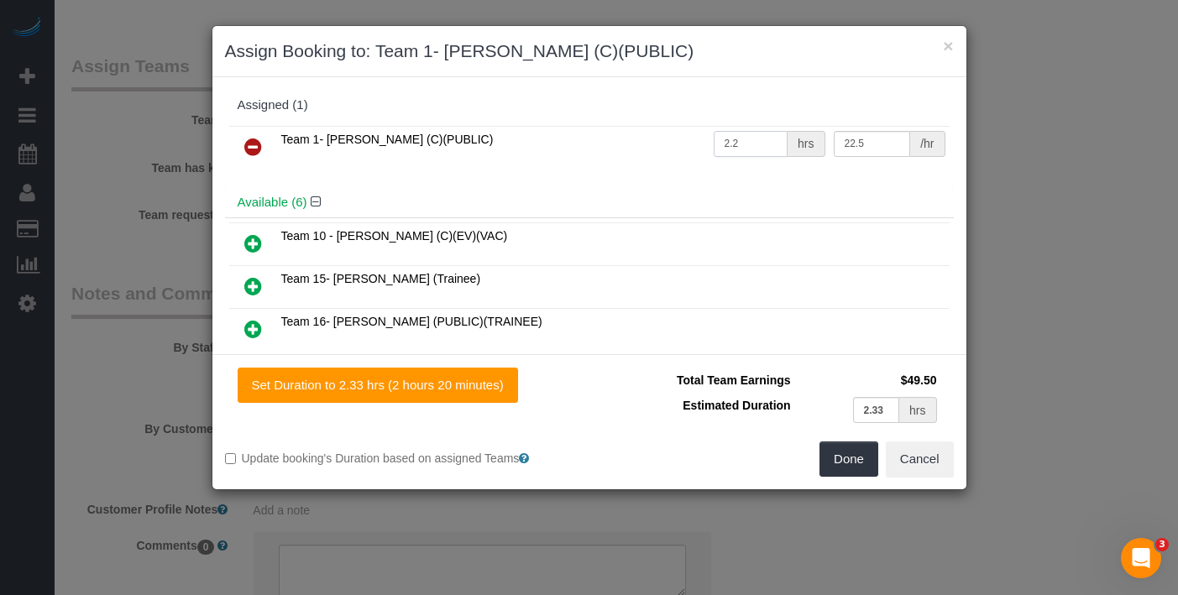
click at [733, 133] on input "2.2" at bounding box center [750, 144] width 75 height 26
click at [738, 154] on input "2.2" at bounding box center [750, 144] width 75 height 26
type input "2.33"
click at [840, 454] on button "Done" at bounding box center [848, 458] width 59 height 35
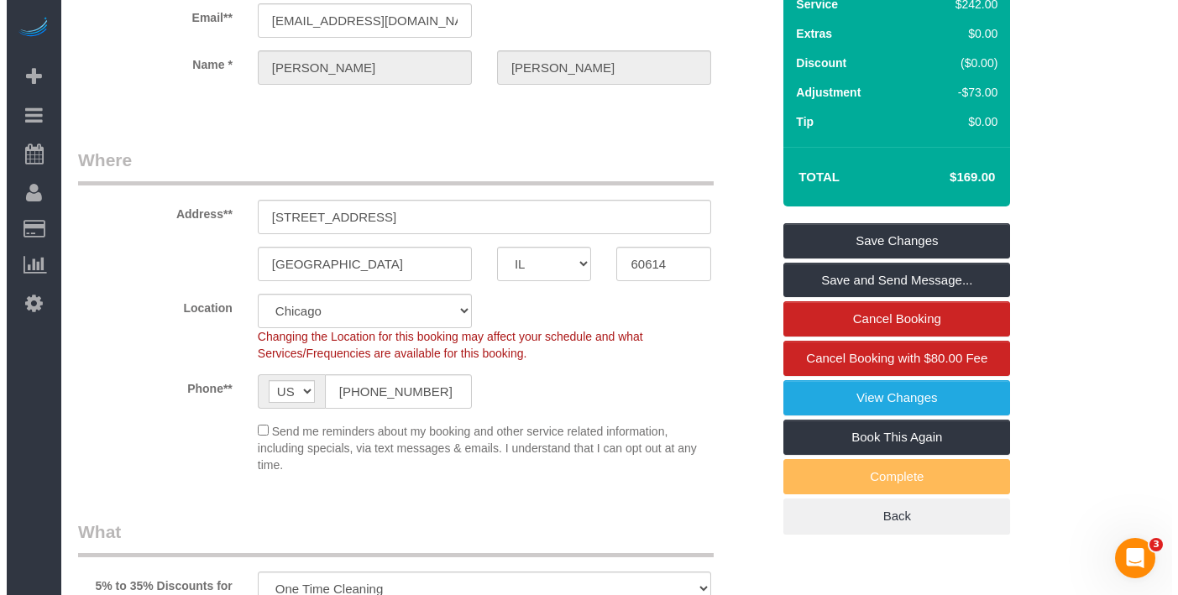
scroll to position [3, 0]
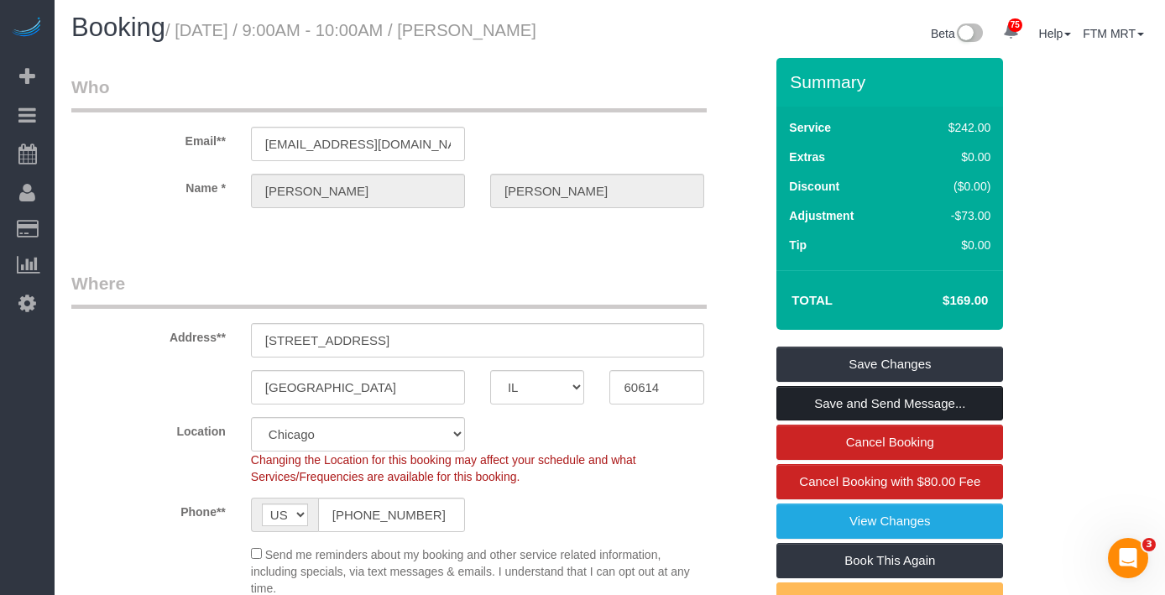
click at [945, 421] on link "Save and Send Message..." at bounding box center [889, 403] width 227 height 35
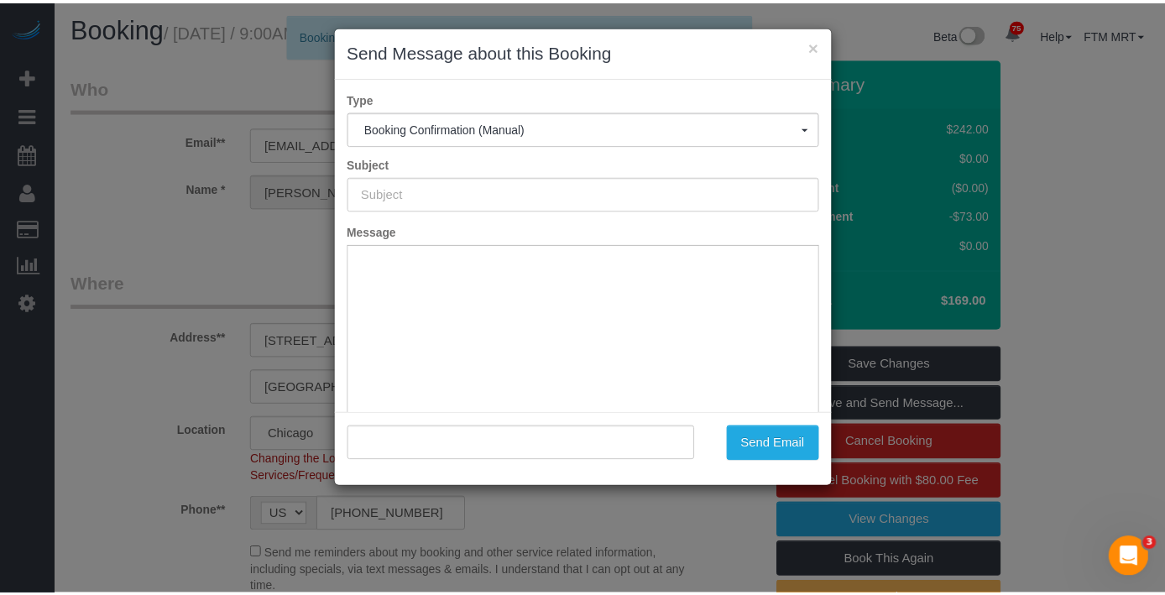
scroll to position [0, 0]
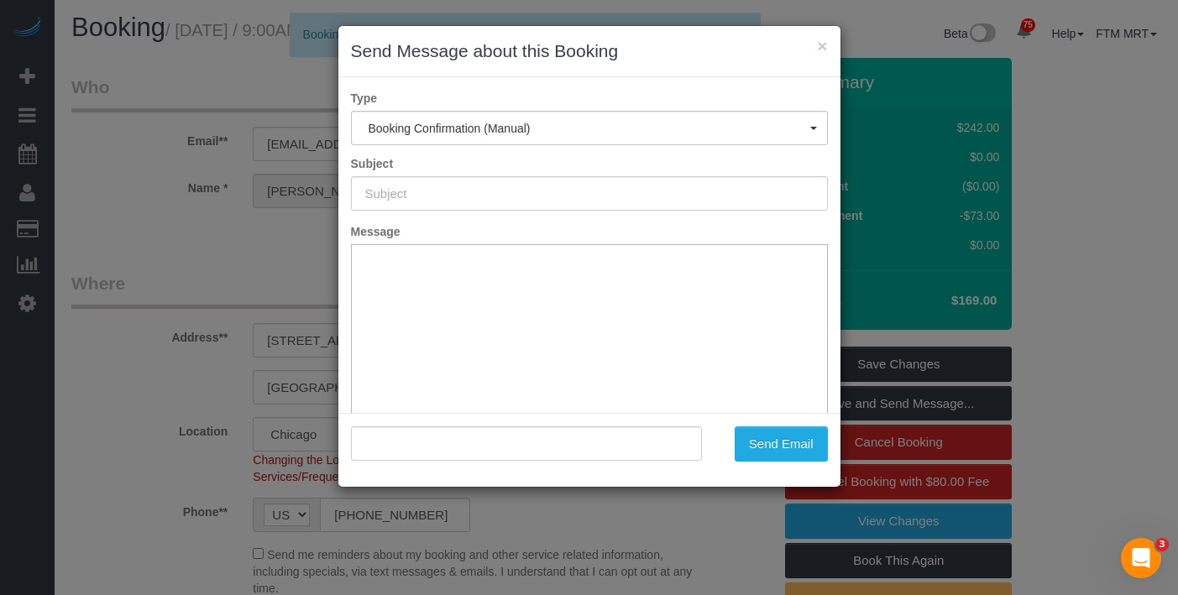
type input "Your Booking With Fresh Tech Maid, Confirmed!"
type input ""Patricia Bergeson" <pbergeson@colum.edu>"
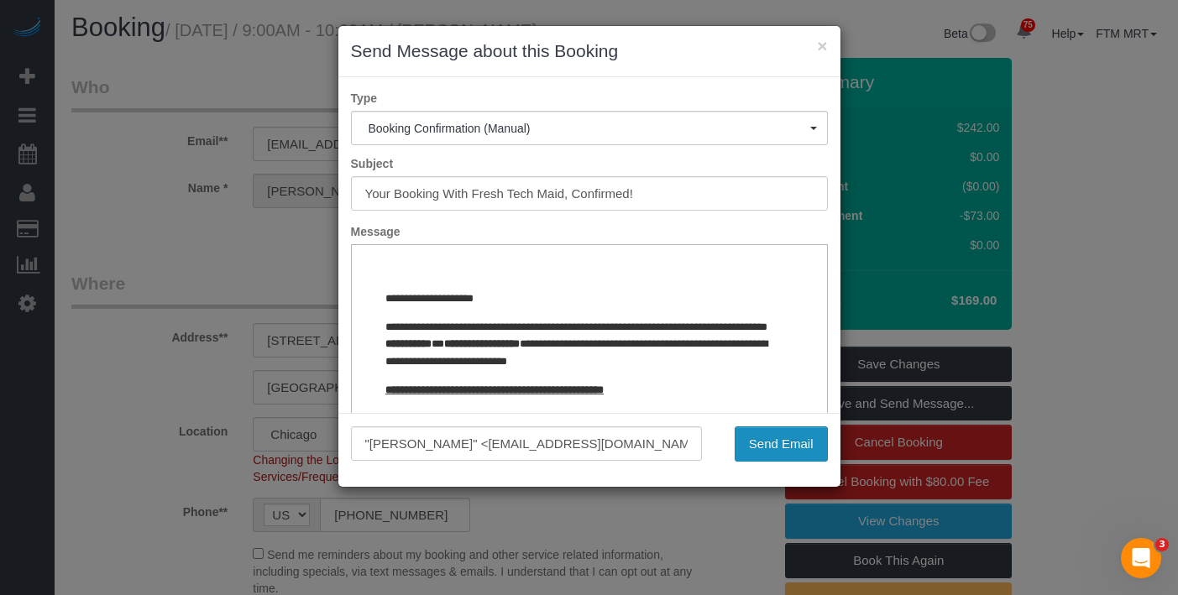
click at [786, 445] on button "Send Email" at bounding box center [780, 443] width 93 height 35
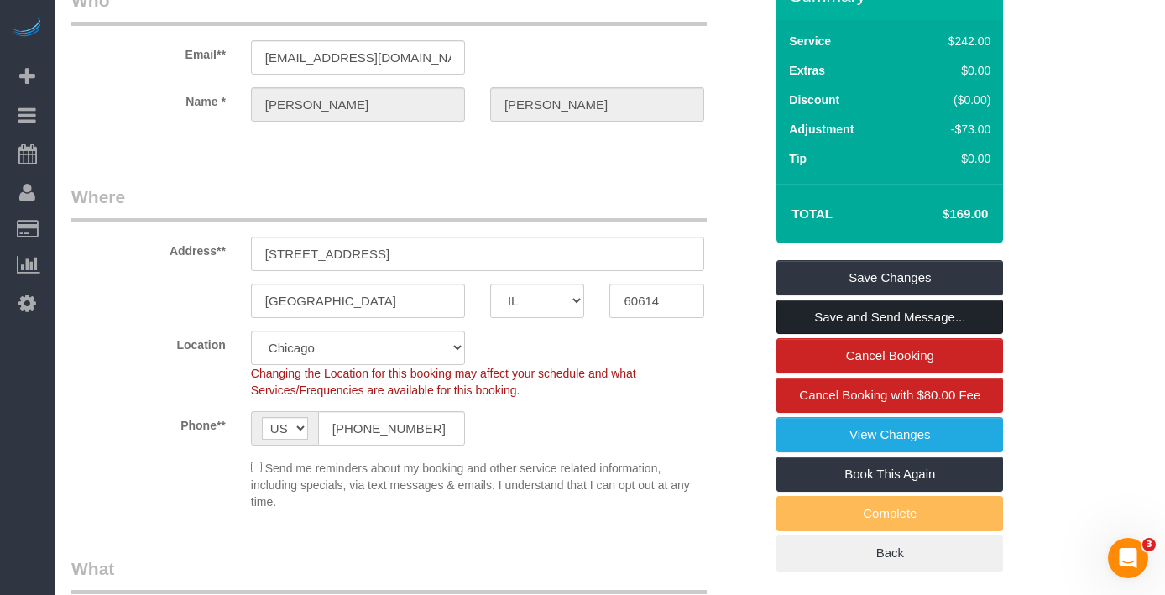
scroll to position [151, 0]
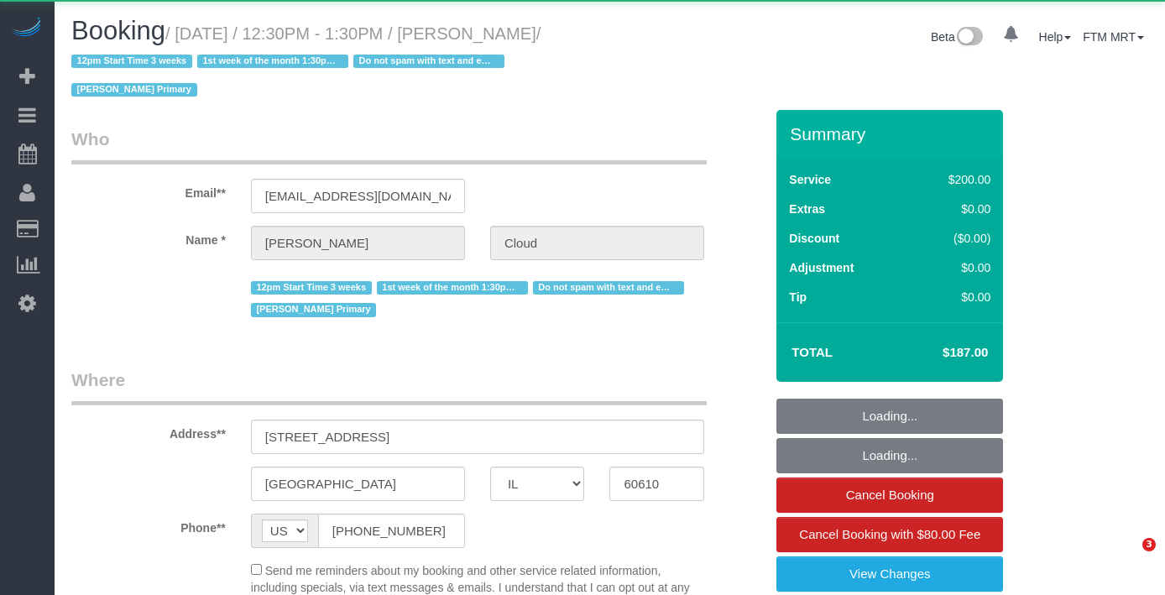
select select "IL"
select select "object:1280"
select select "string:fspay-14419dd8-8fae-4508-affb-048e3e7acd11"
select select "512"
select select "number:1"
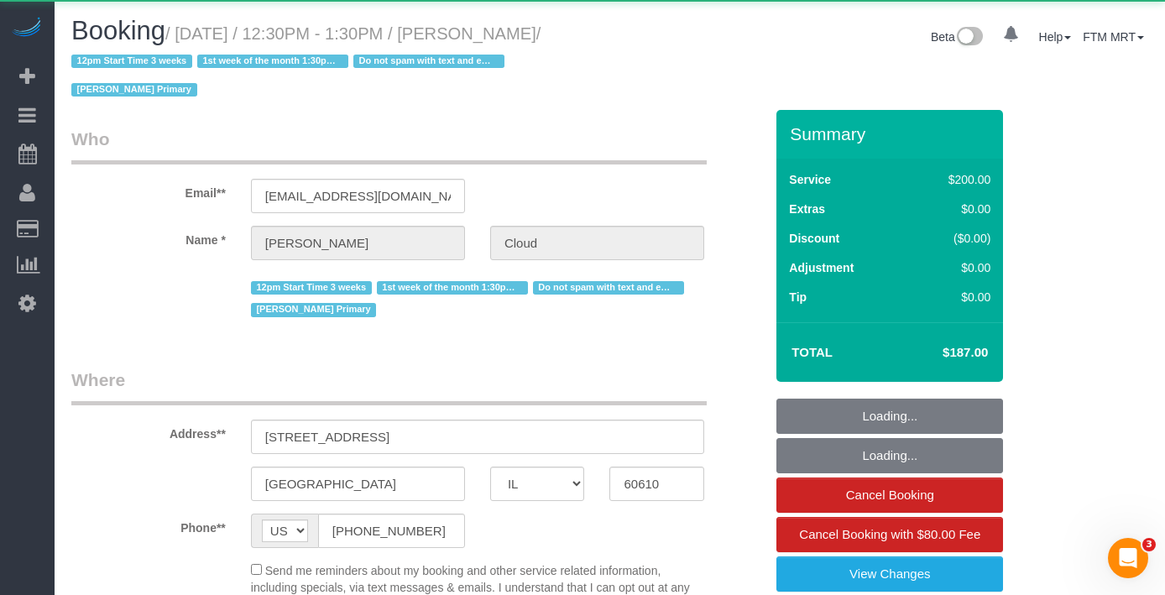
select select "number:58"
select select "number:139"
select select "number:107"
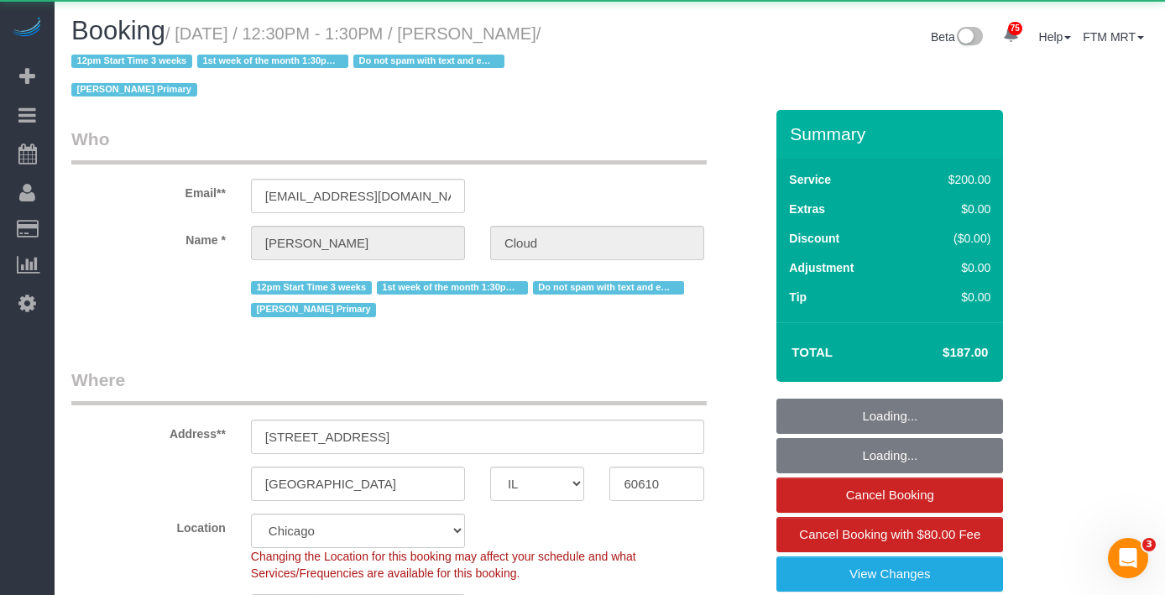
select select "spot1"
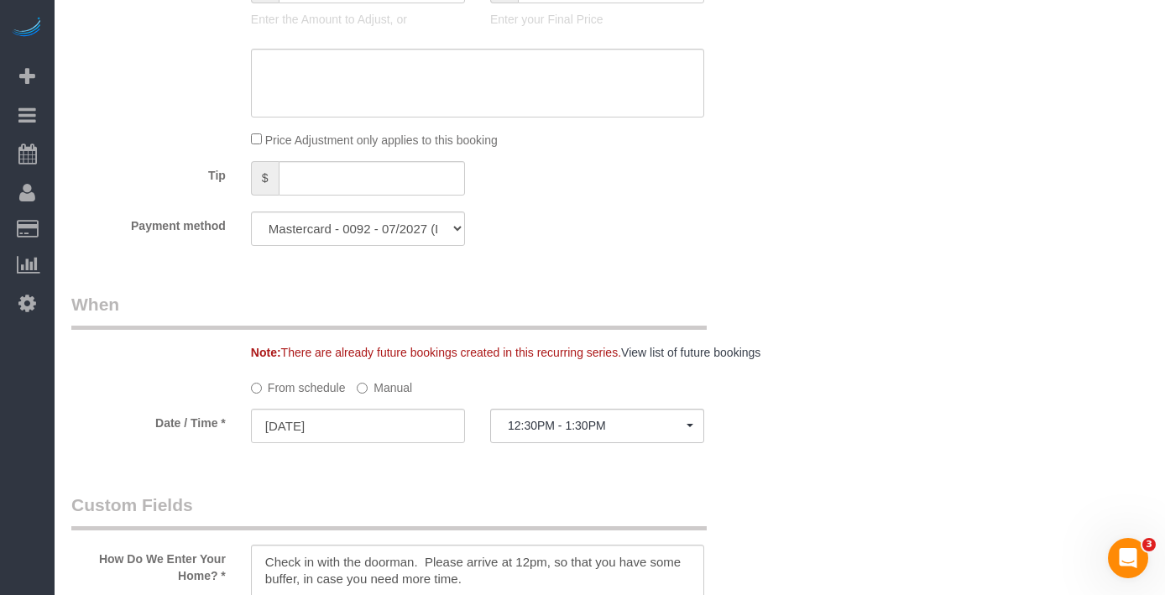
scroll to position [1681, 0]
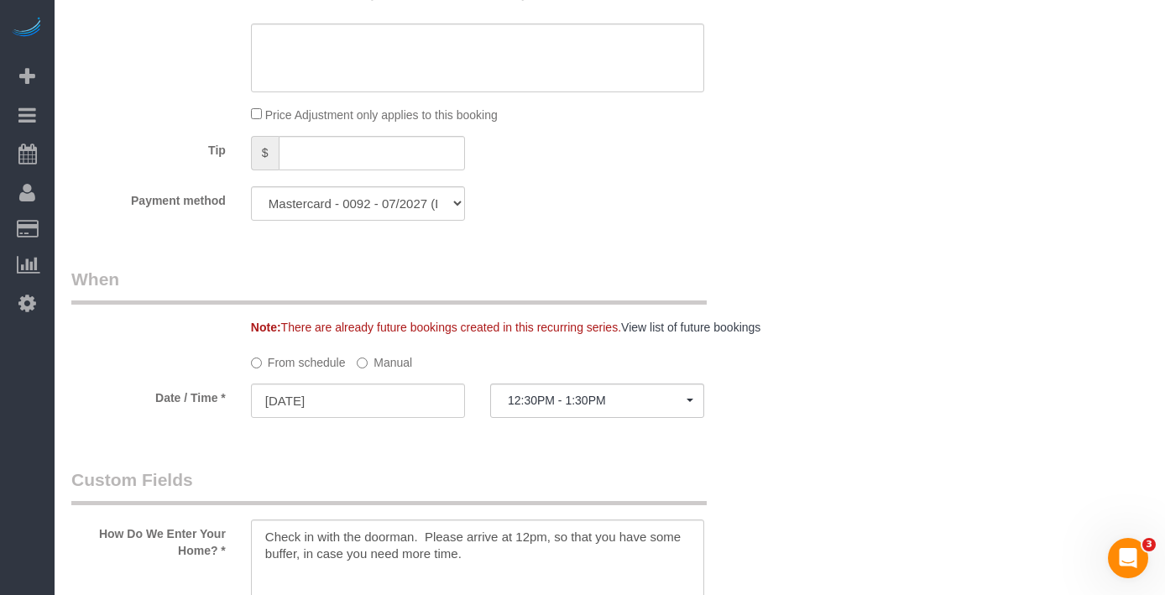
click at [373, 348] on label "Manual" at bounding box center [384, 359] width 55 height 23
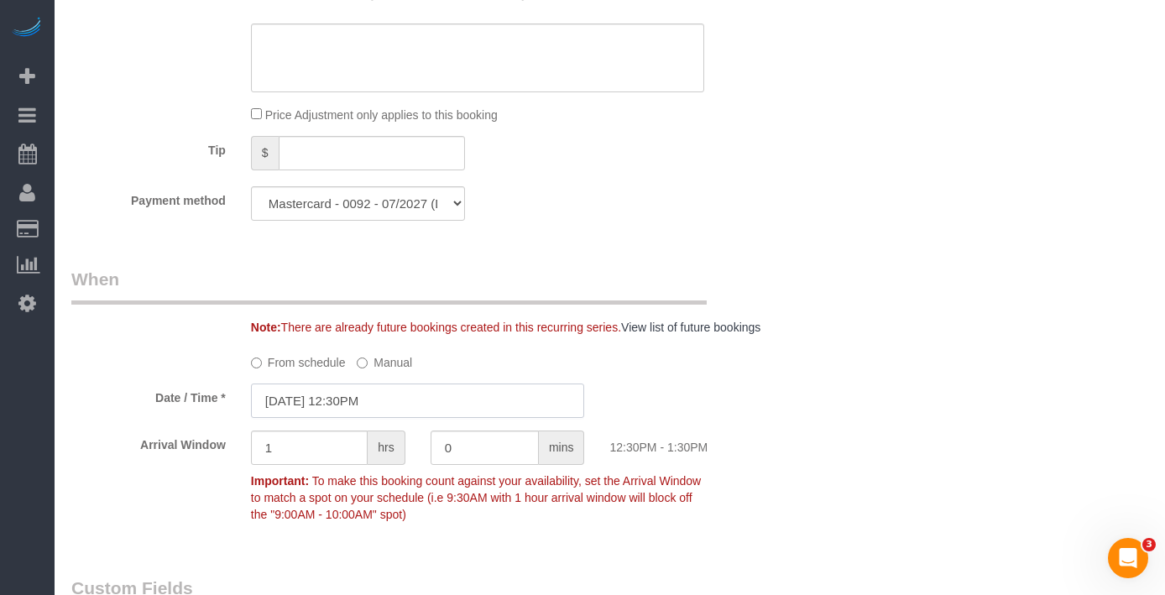
click at [358, 384] on input "08/11/2025 12:30PM" at bounding box center [418, 401] width 334 height 34
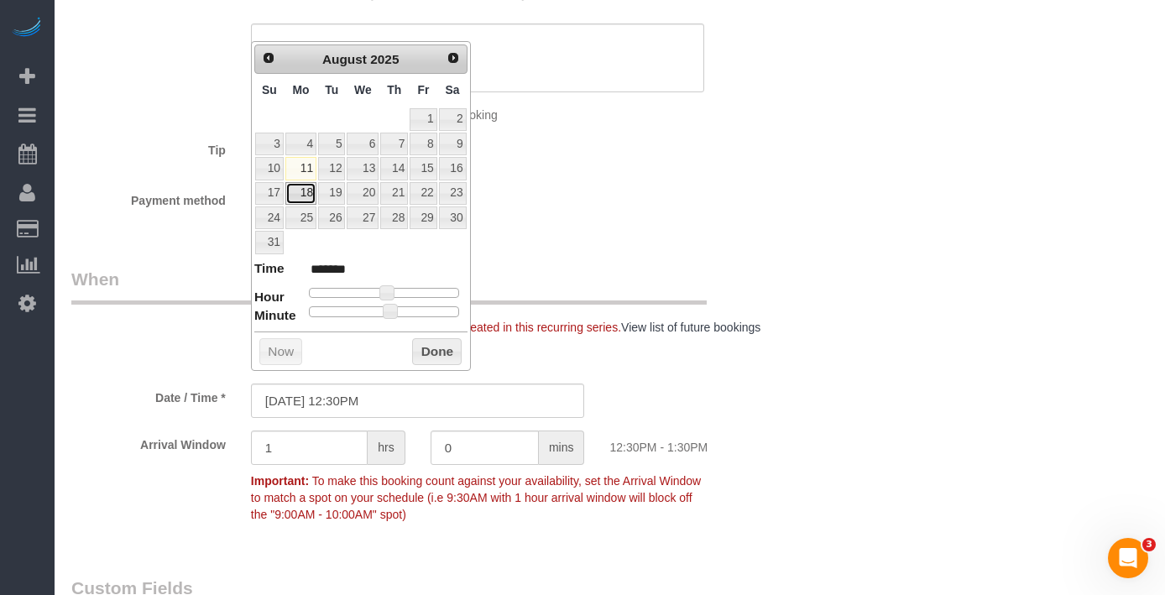
click at [308, 193] on link "18" at bounding box center [300, 193] width 31 height 23
type input "08/18/2025 12:30PM"
click at [451, 355] on button "Done" at bounding box center [437, 351] width 50 height 27
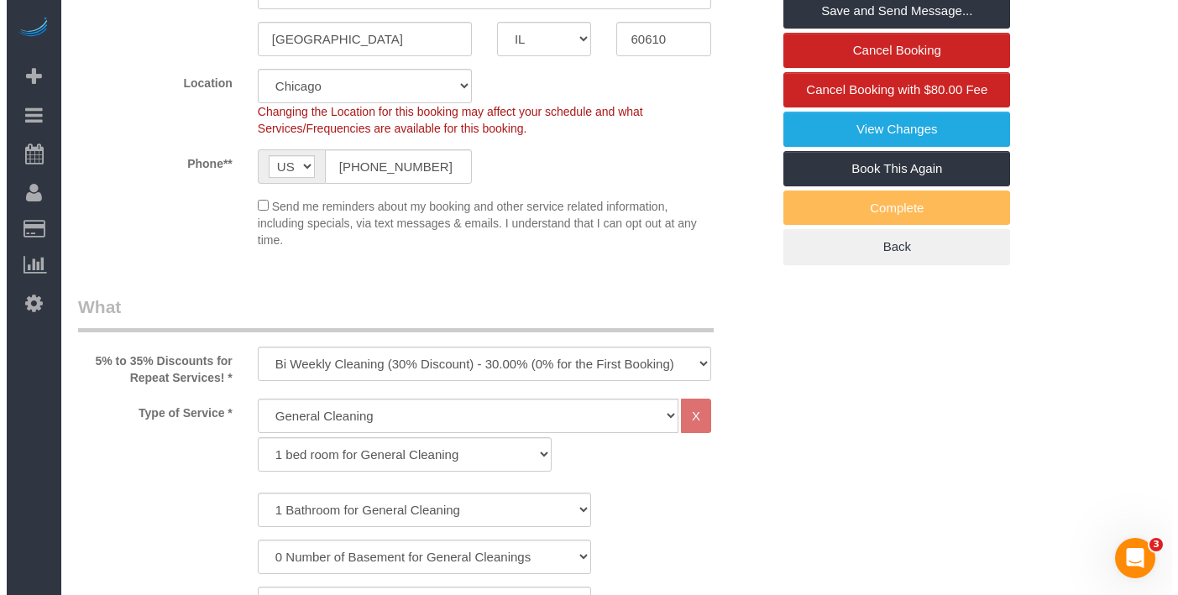
scroll to position [269, 0]
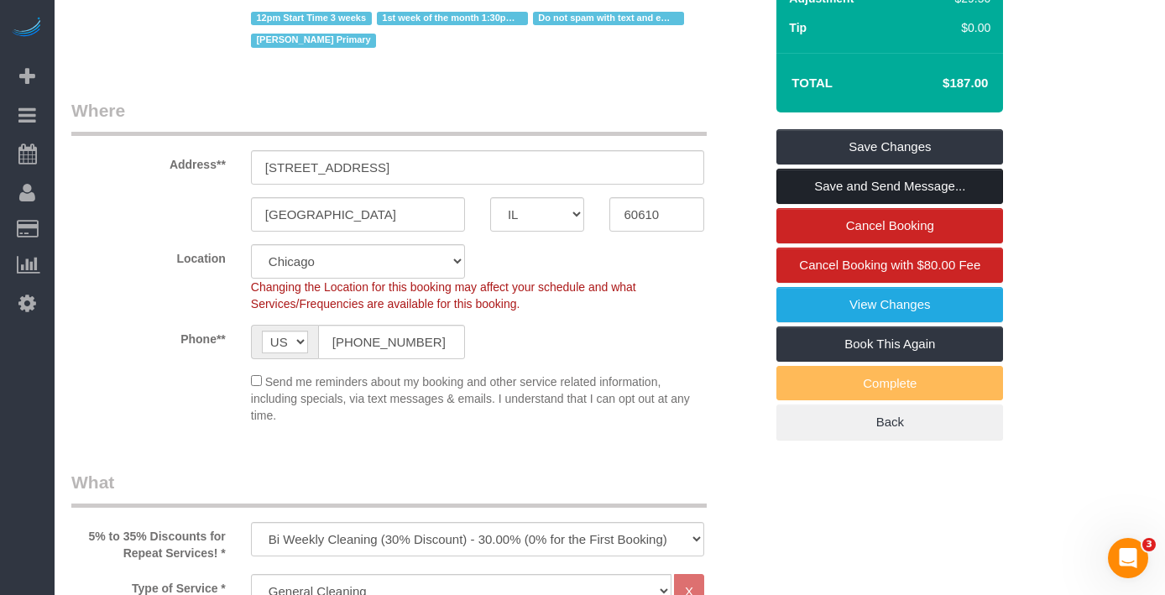
click at [906, 169] on link "Save and Send Message..." at bounding box center [889, 186] width 227 height 35
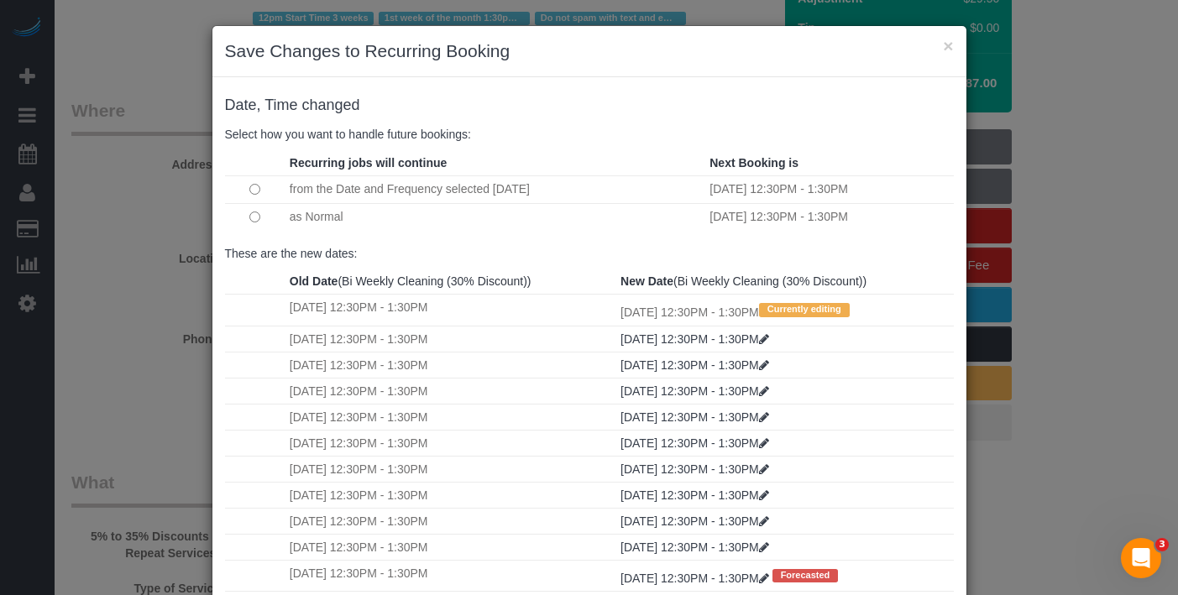
click at [253, 215] on td at bounding box center [255, 217] width 60 height 28
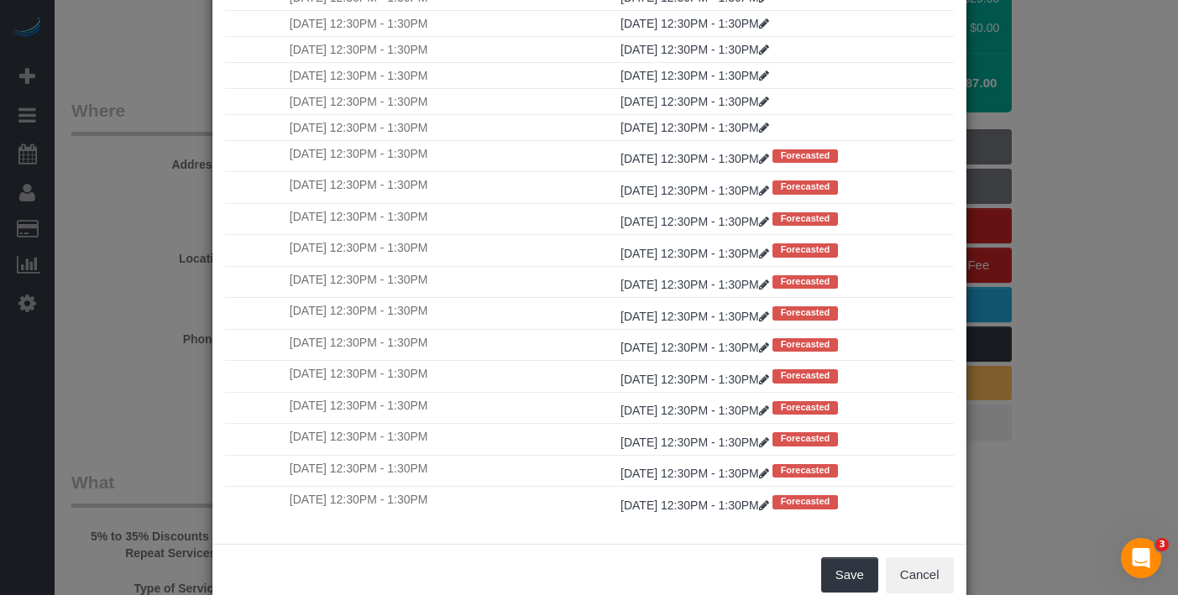
scroll to position [157, 0]
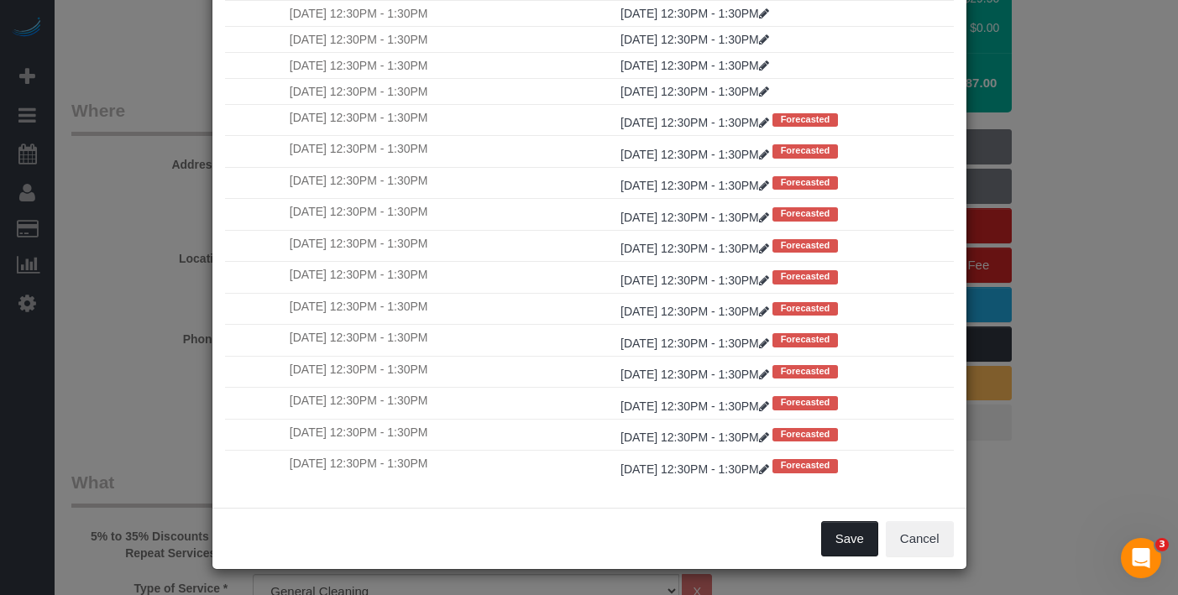
click at [847, 530] on button "Save" at bounding box center [849, 538] width 57 height 35
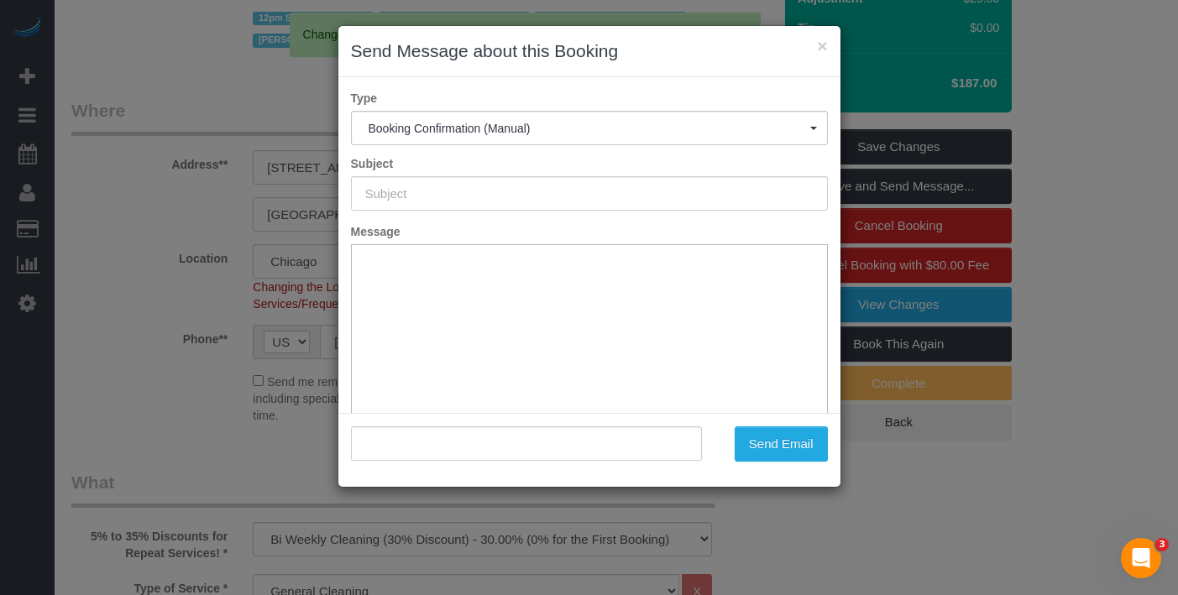
scroll to position [0, 0]
type input "Your Booking With Fresh Tech Maid, Confirmed!"
type input ""Robert Cloud" <robtcloud@gmail.com>"
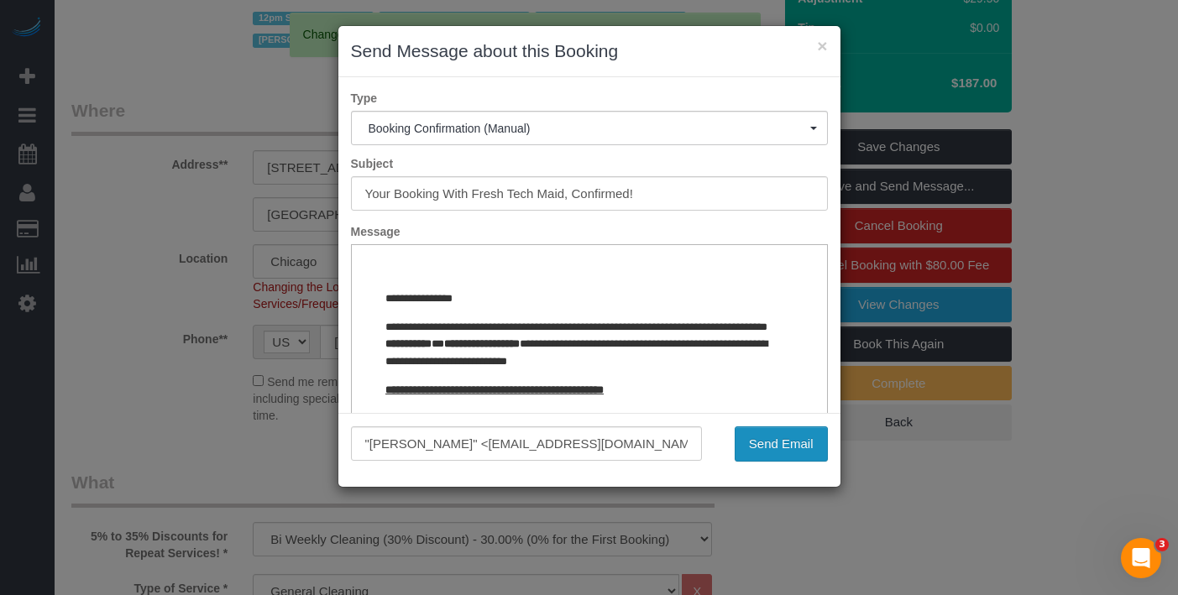
click at [801, 436] on button "Send Email" at bounding box center [780, 443] width 93 height 35
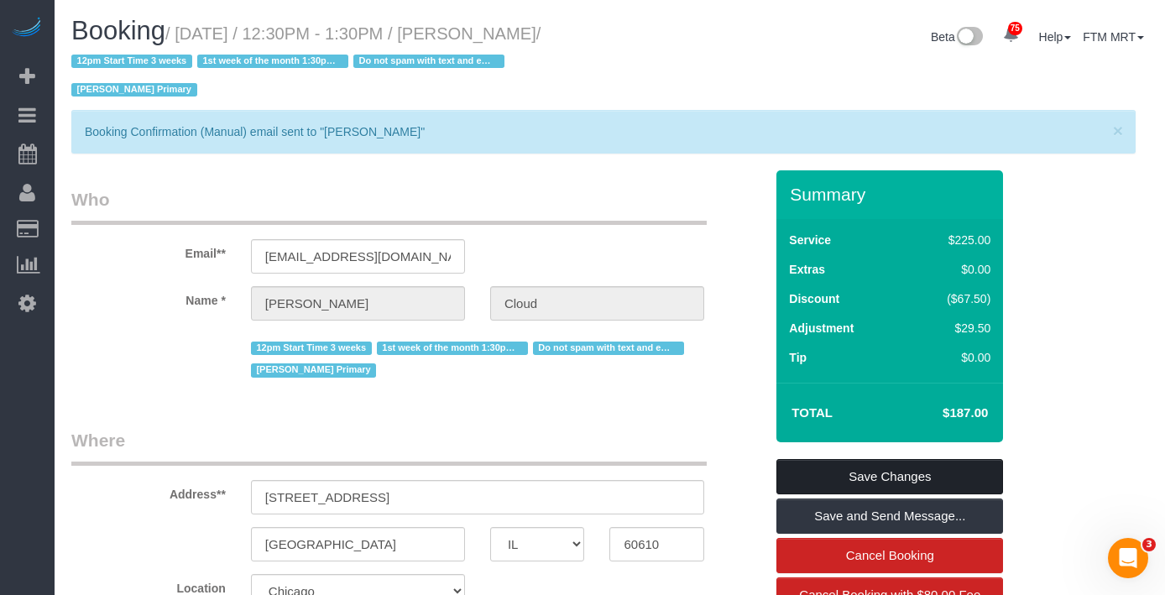
click at [911, 459] on link "Save Changes" at bounding box center [889, 476] width 227 height 35
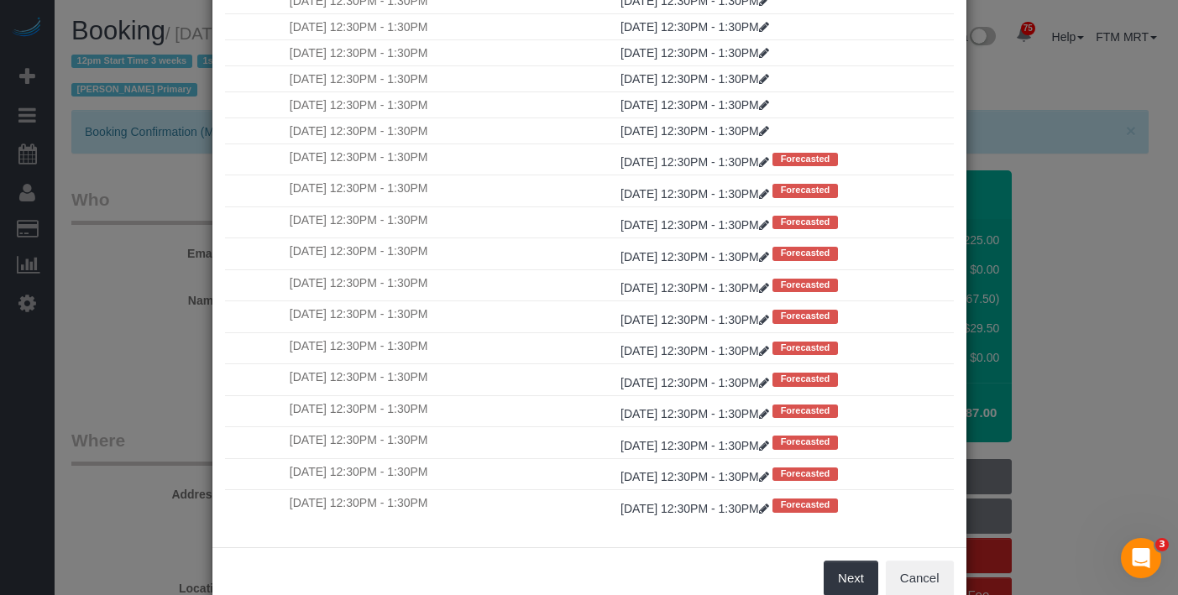
scroll to position [157, 0]
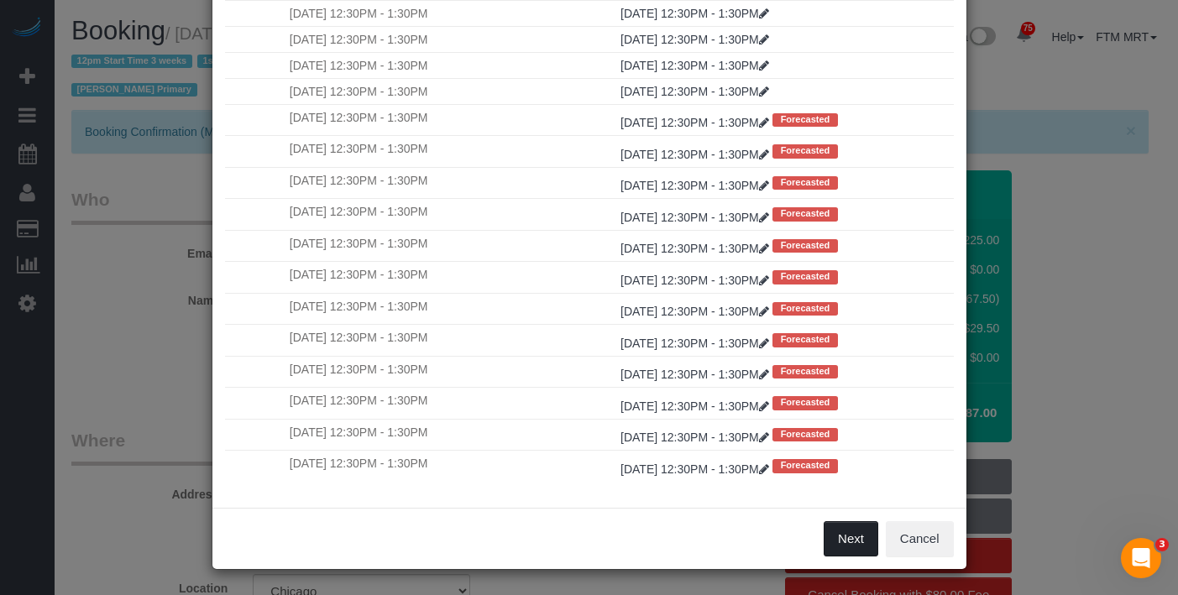
click at [856, 539] on button "Next" at bounding box center [850, 538] width 55 height 35
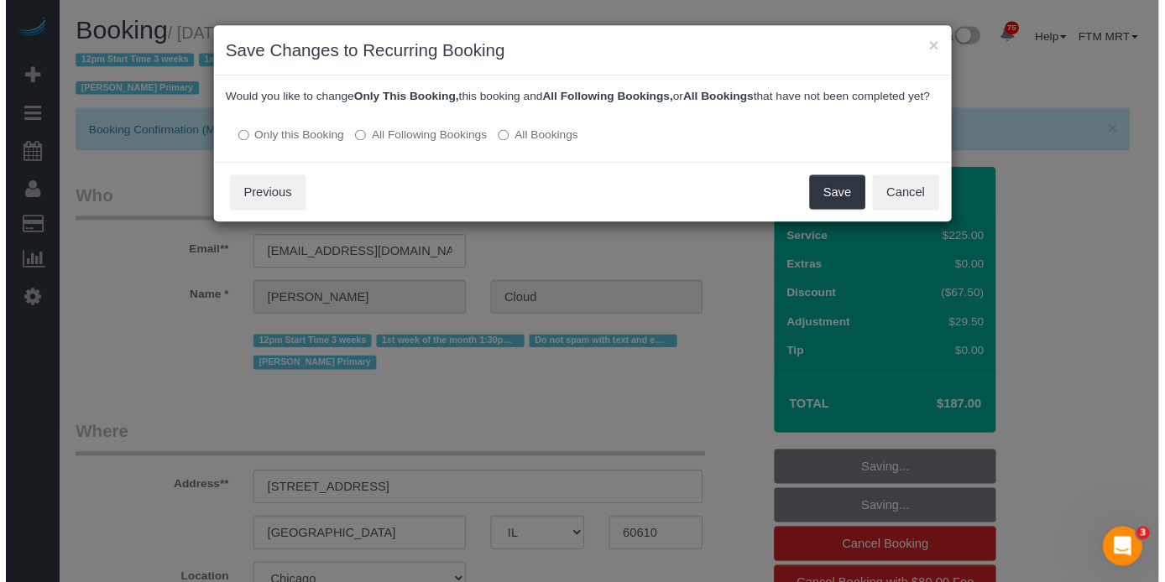
scroll to position [0, 0]
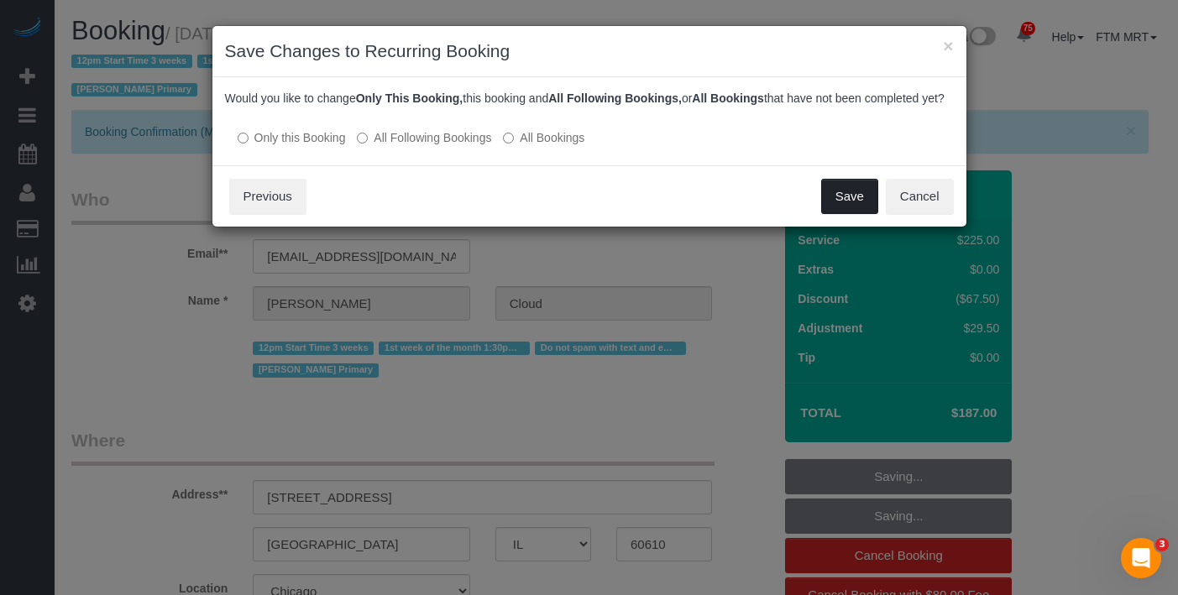
click at [864, 212] on button "Save" at bounding box center [849, 196] width 57 height 35
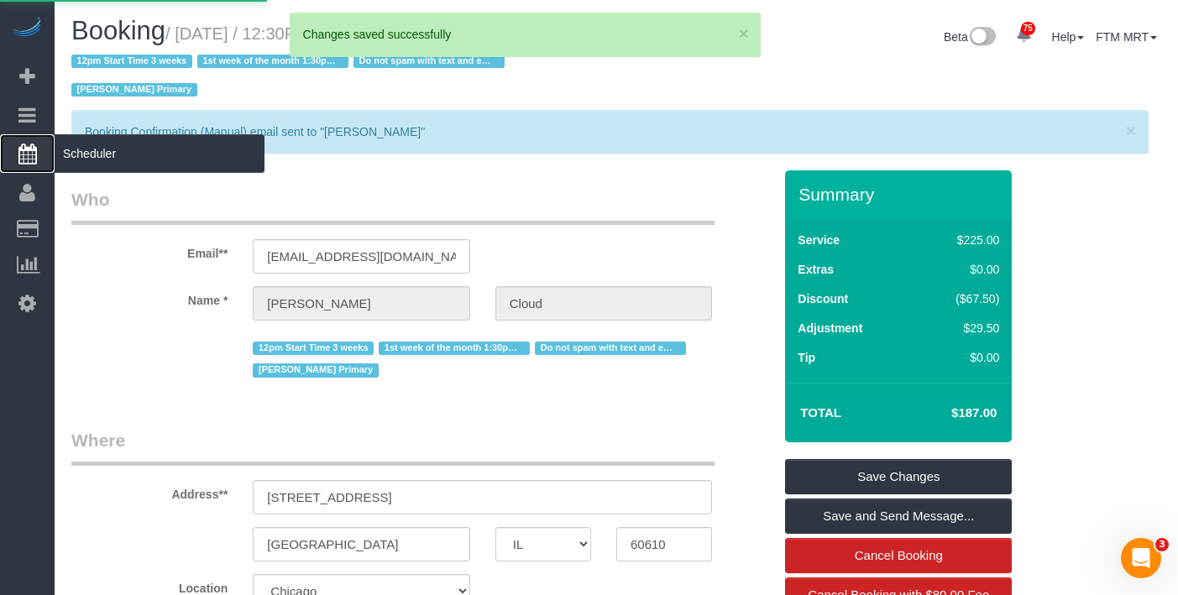
click at [128, 162] on span "Scheduler" at bounding box center [160, 153] width 210 height 39
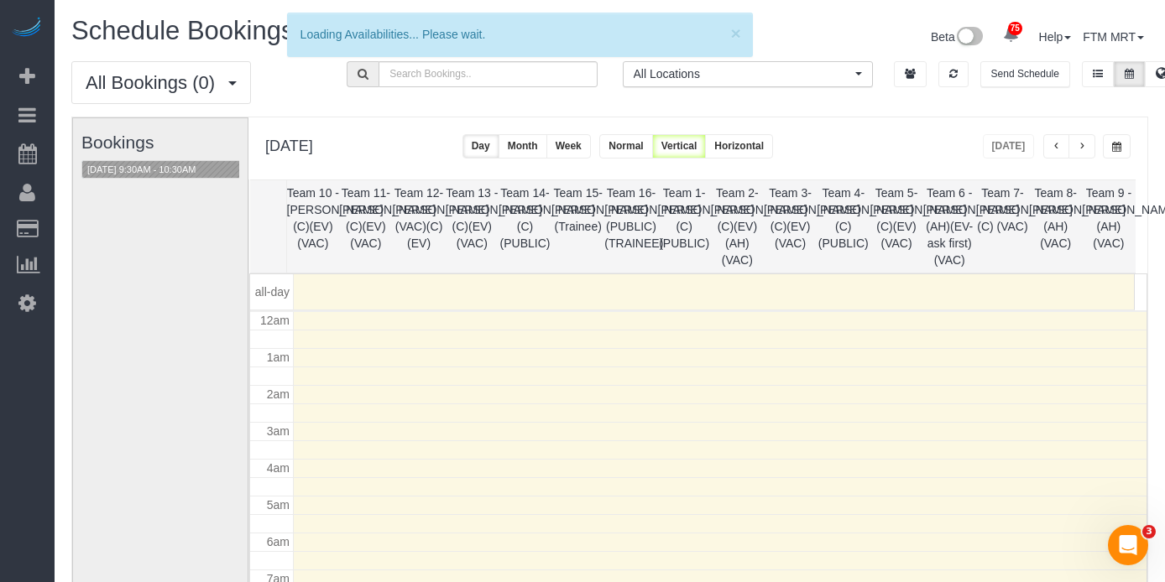
scroll to position [222, 0]
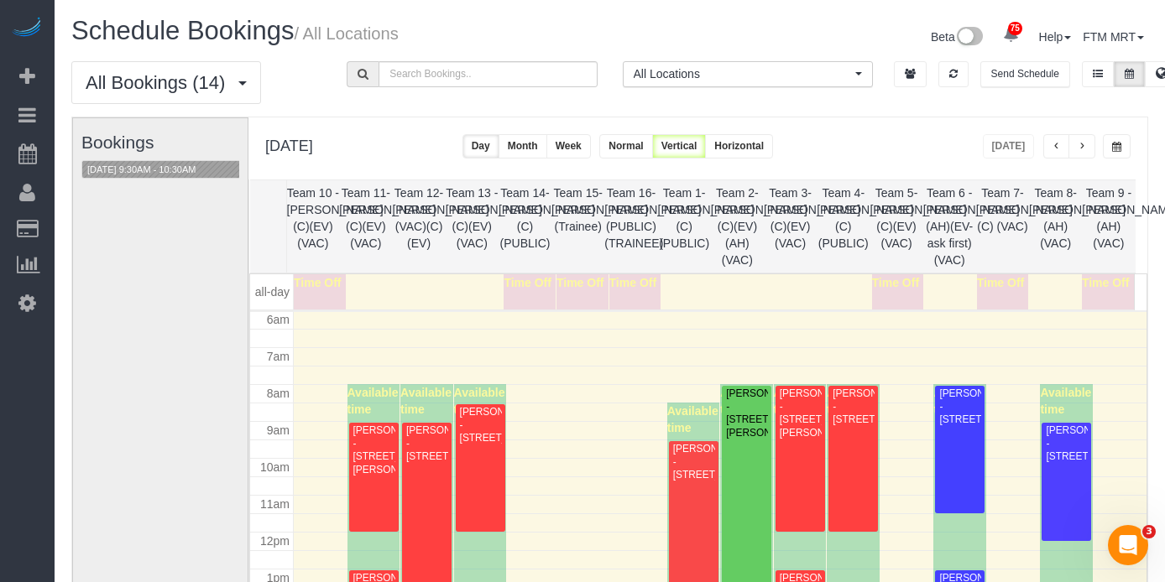
click at [1126, 149] on button "button" at bounding box center [1117, 146] width 28 height 24
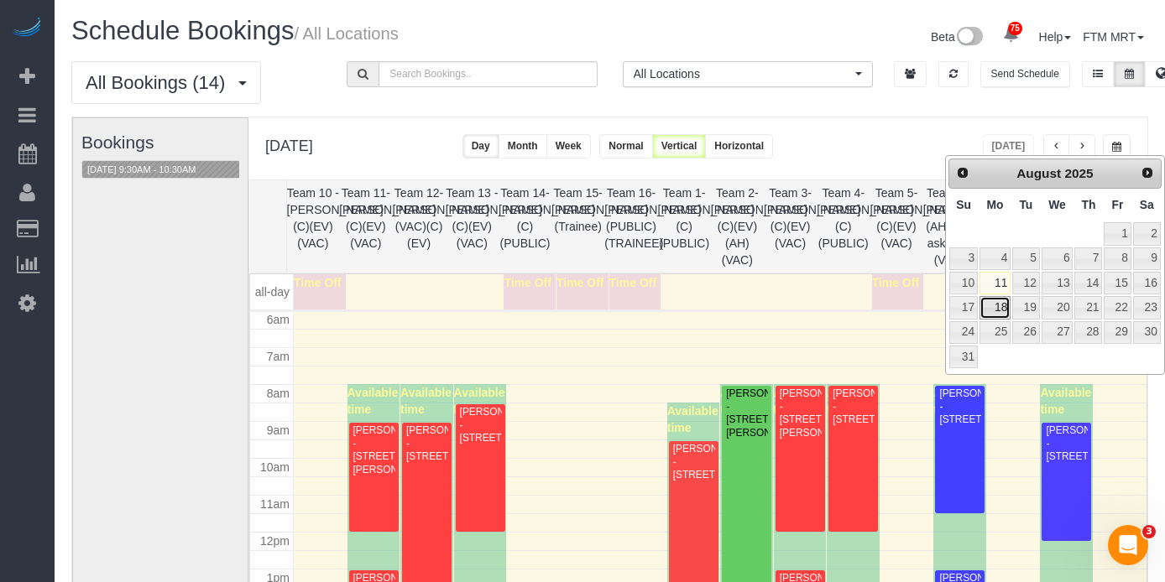
click at [996, 307] on link "18" at bounding box center [994, 307] width 31 height 23
type input "**********"
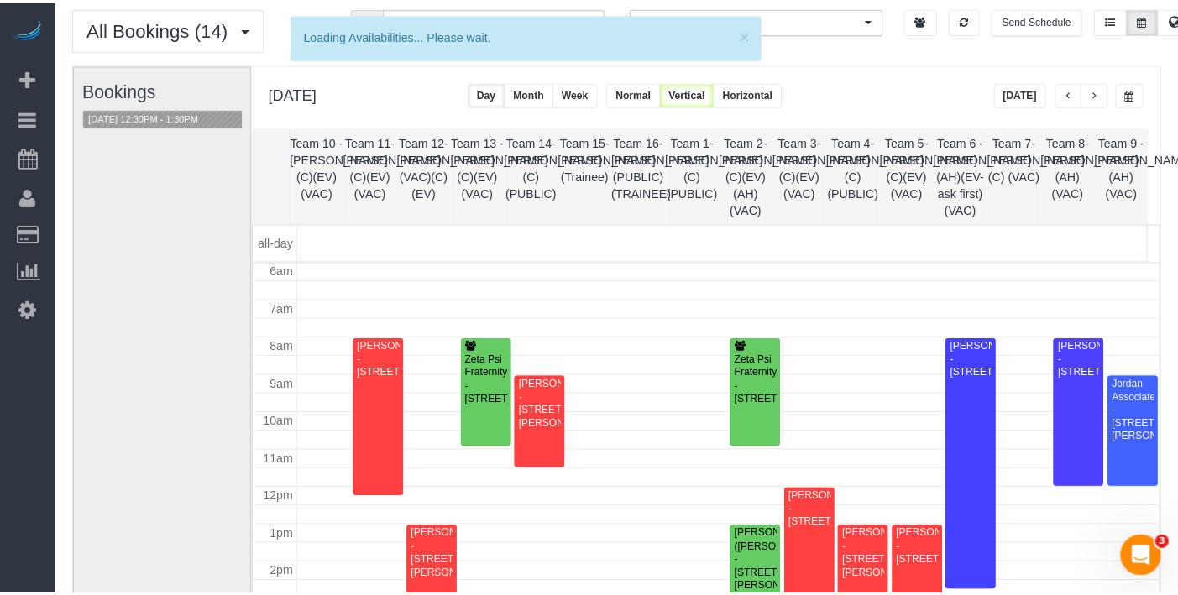
scroll to position [58, 0]
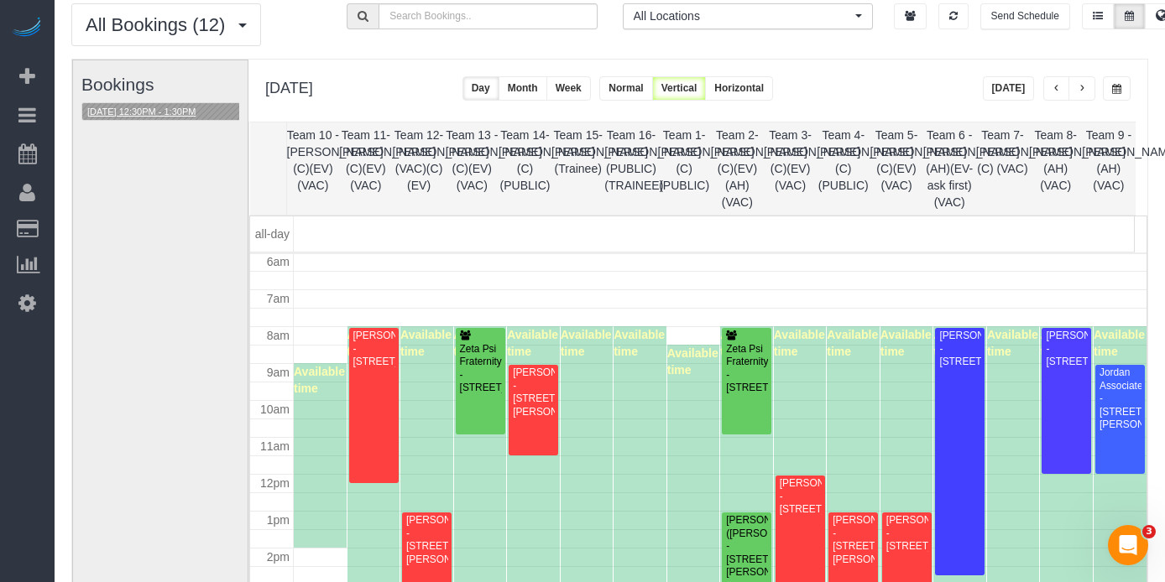
click at [201, 116] on button "08/18/2025 12:30PM - 1:30PM" at bounding box center [141, 112] width 118 height 18
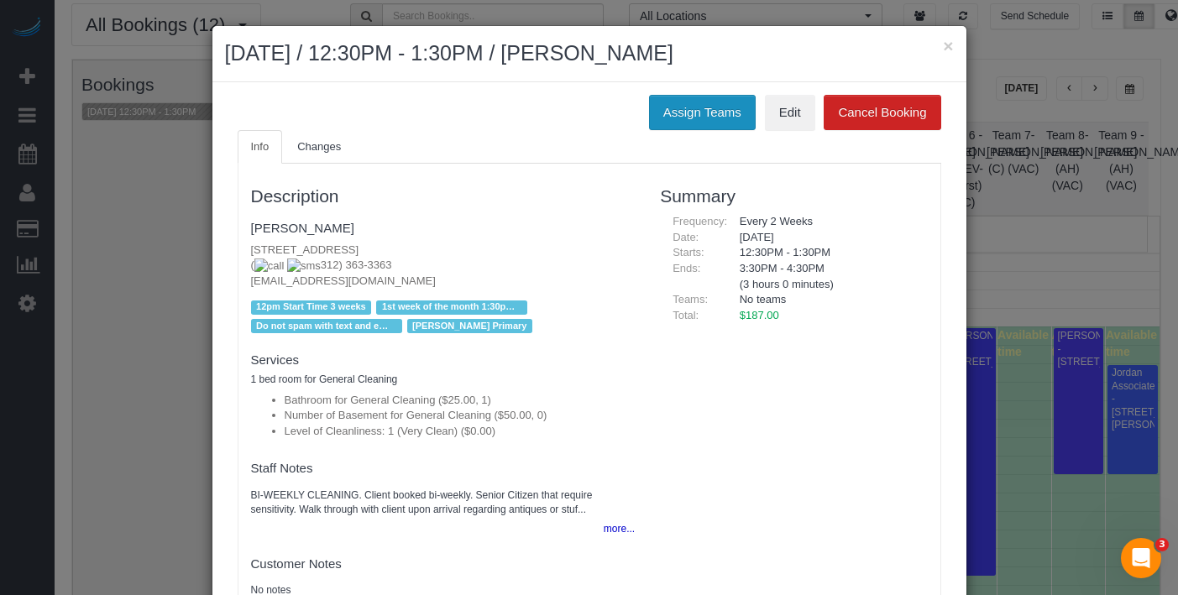
click at [660, 107] on button "Assign Teams" at bounding box center [702, 112] width 107 height 35
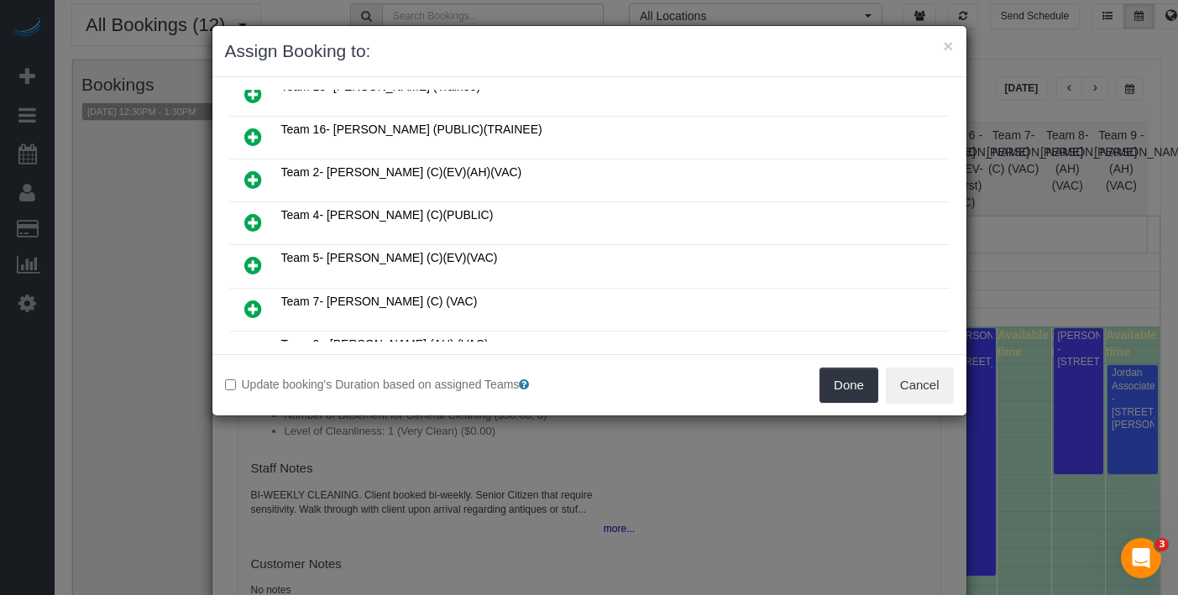
scroll to position [455, 0]
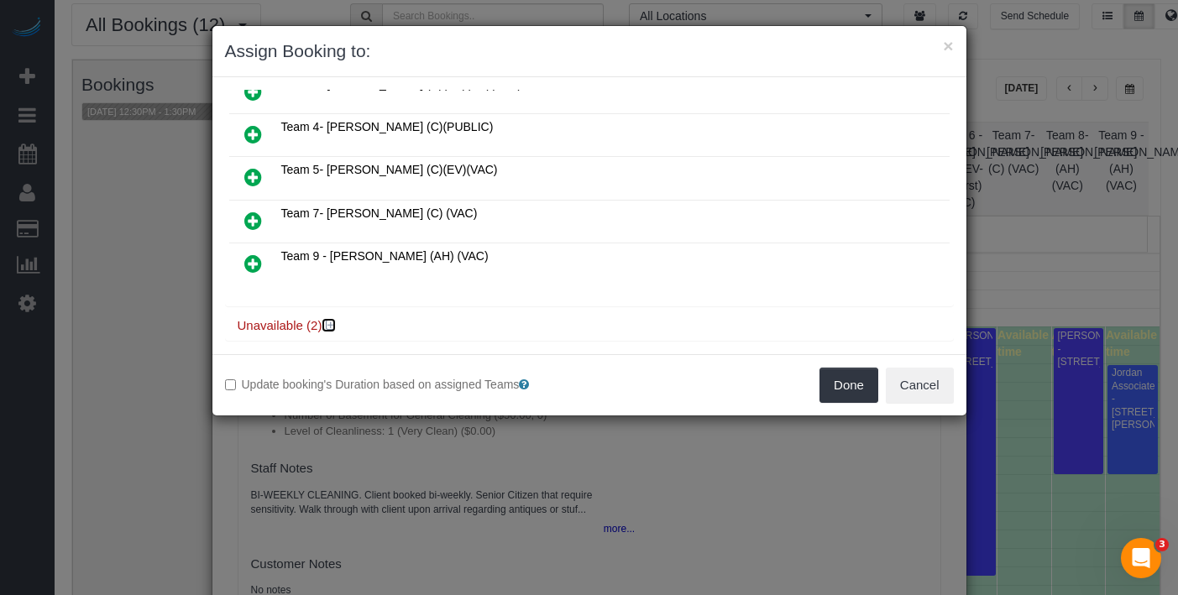
click at [330, 319] on icon at bounding box center [331, 325] width 10 height 13
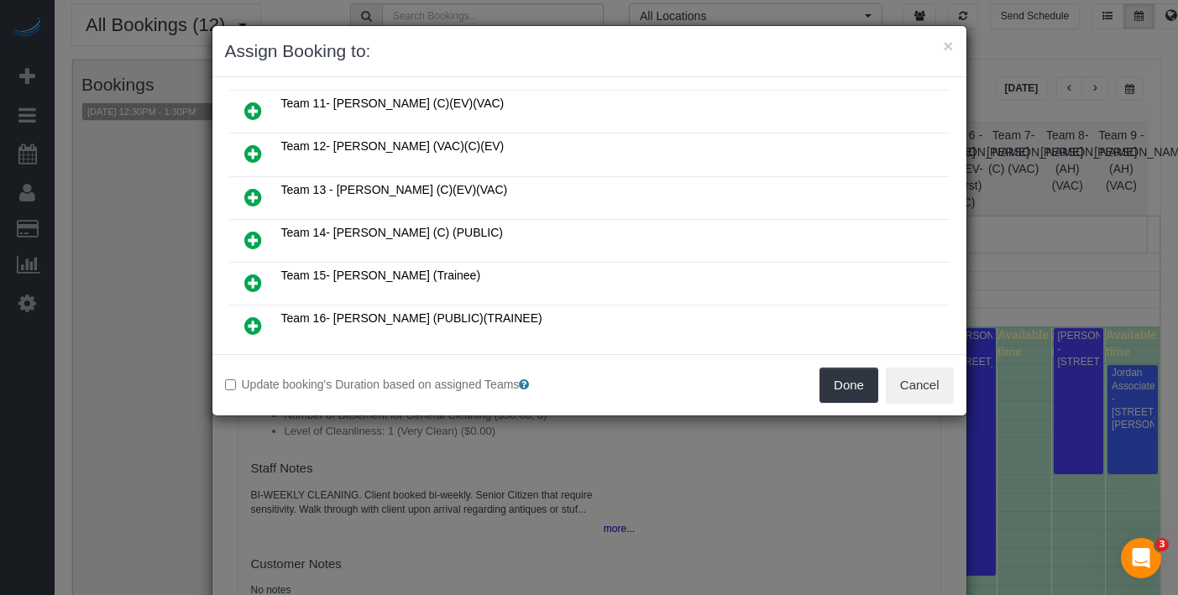
click at [258, 232] on icon at bounding box center [253, 240] width 18 height 20
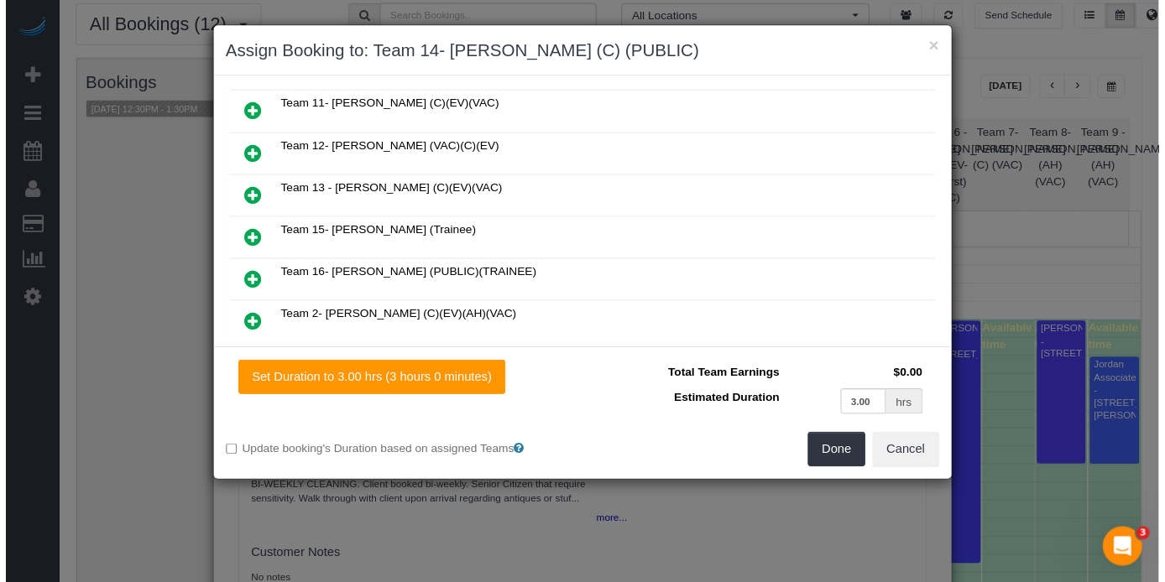
scroll to position [0, 0]
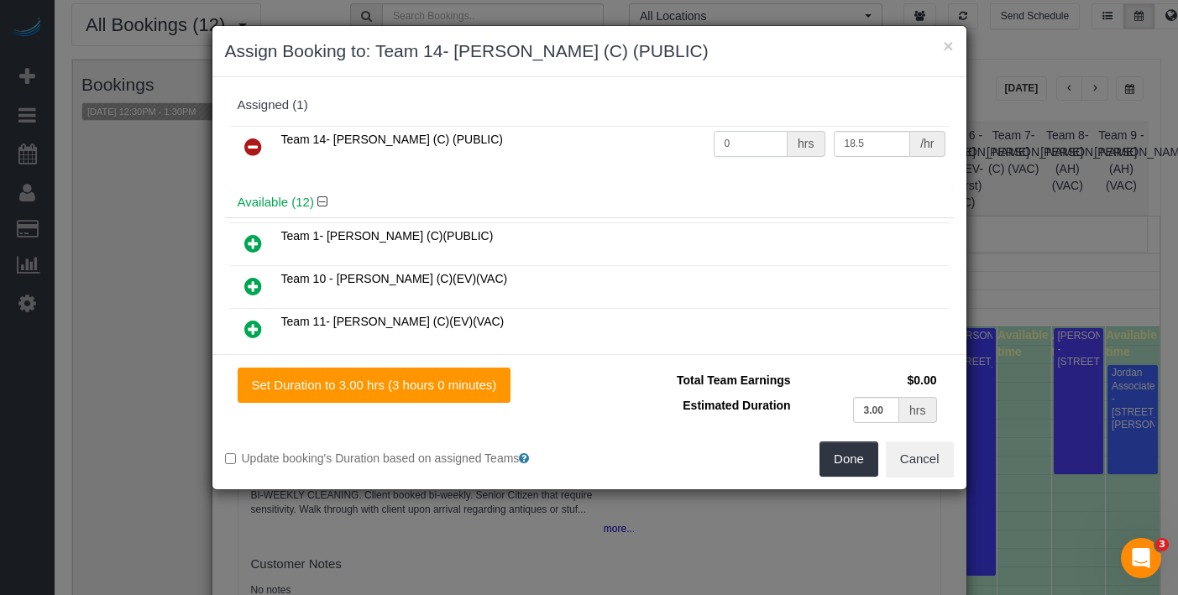
drag, startPoint x: 726, startPoint y: 139, endPoint x: 739, endPoint y: 206, distance: 67.7
click at [669, 127] on tr "Team 14- Maria (C) (PUBLIC) 0 hrs 18.5 /hr" at bounding box center [589, 147] width 720 height 43
type input "3"
click at [864, 452] on button "Done" at bounding box center [848, 458] width 59 height 35
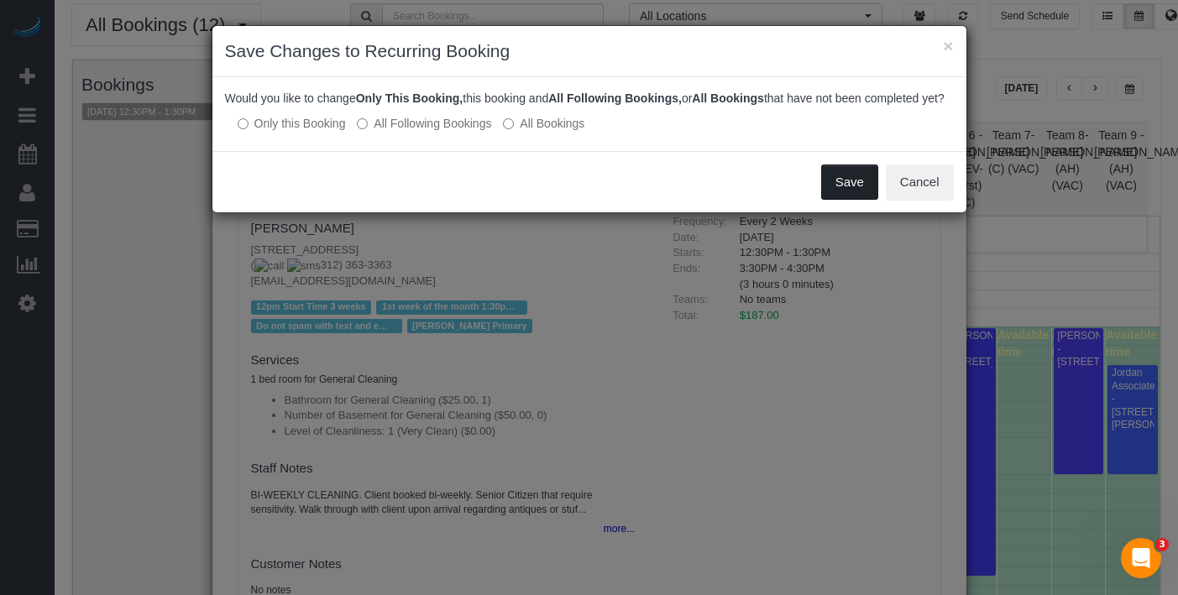
drag, startPoint x: 835, startPoint y: 195, endPoint x: 845, endPoint y: 185, distance: 13.7
click at [835, 195] on button "Save" at bounding box center [849, 182] width 57 height 35
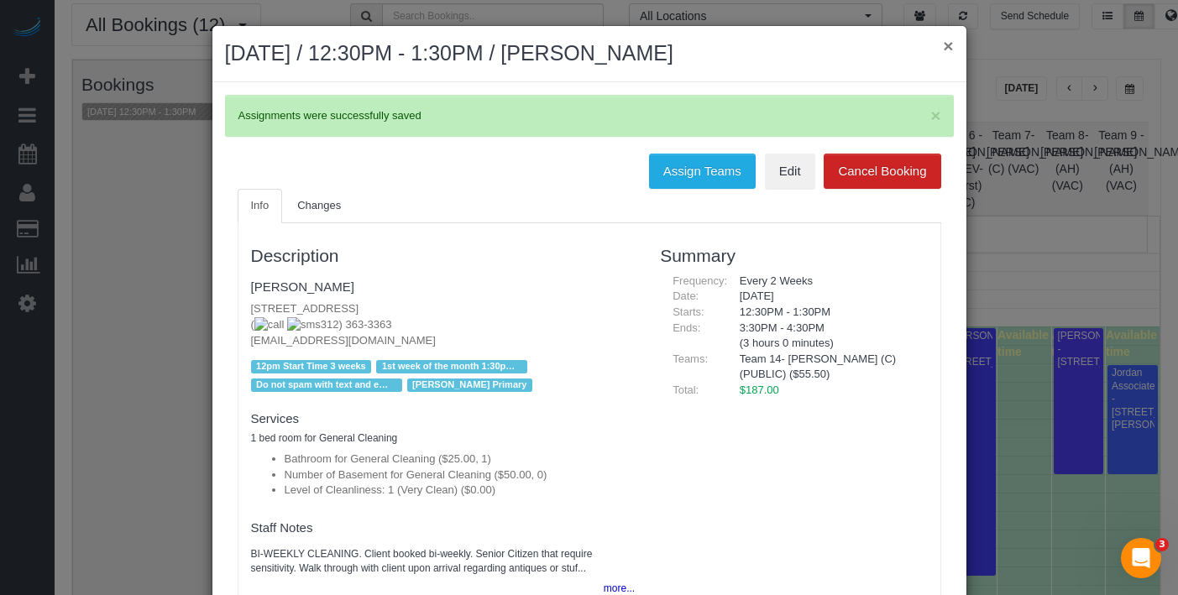
click at [943, 47] on button "×" at bounding box center [948, 46] width 10 height 18
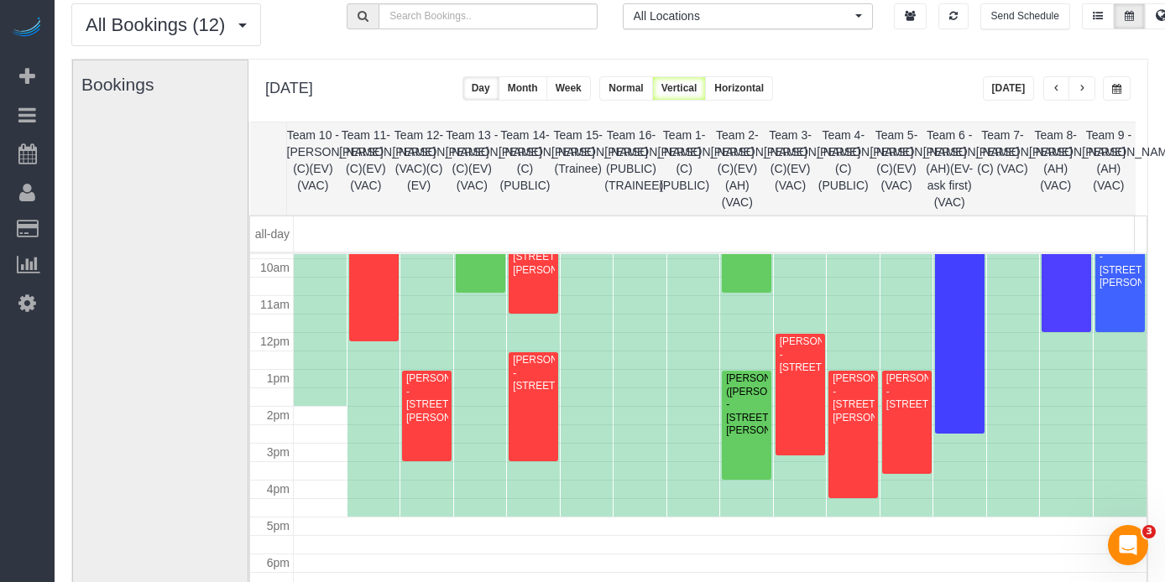
scroll to position [342, 0]
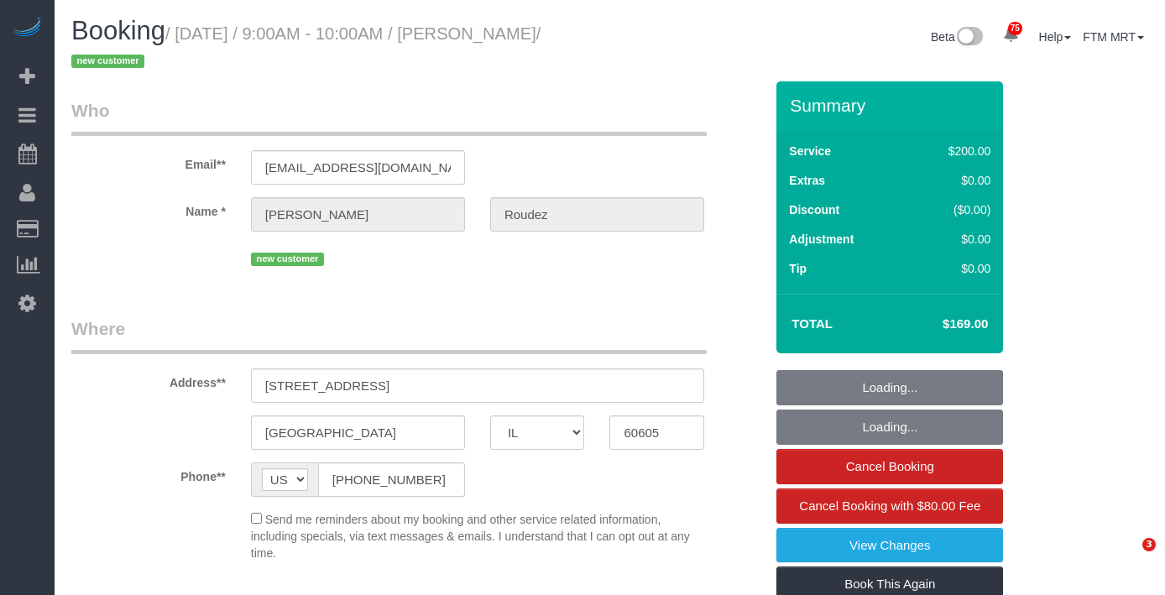
select select "IL"
select select "object:809"
select select "512"
select select "5"
select select "number:1"
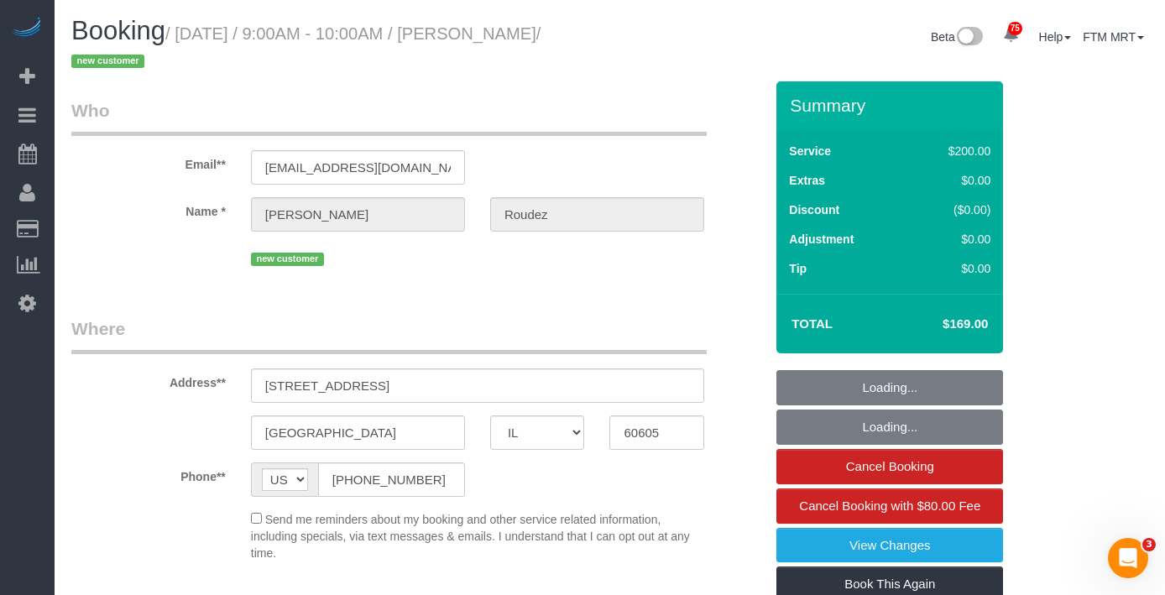
select select "number:58"
select select "number:139"
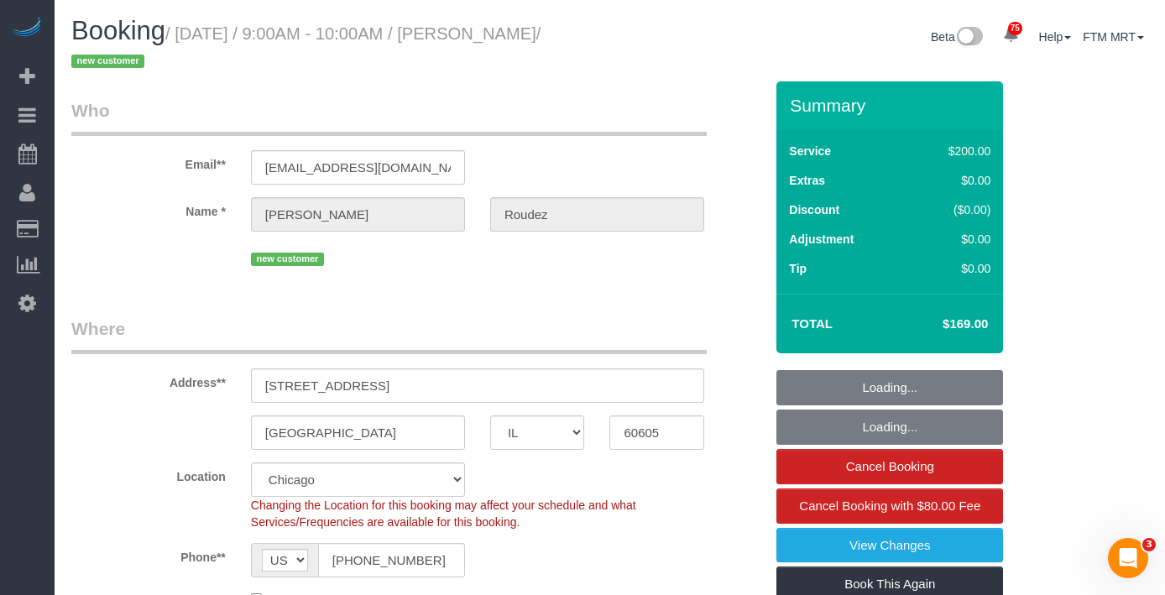
select select "object:1266"
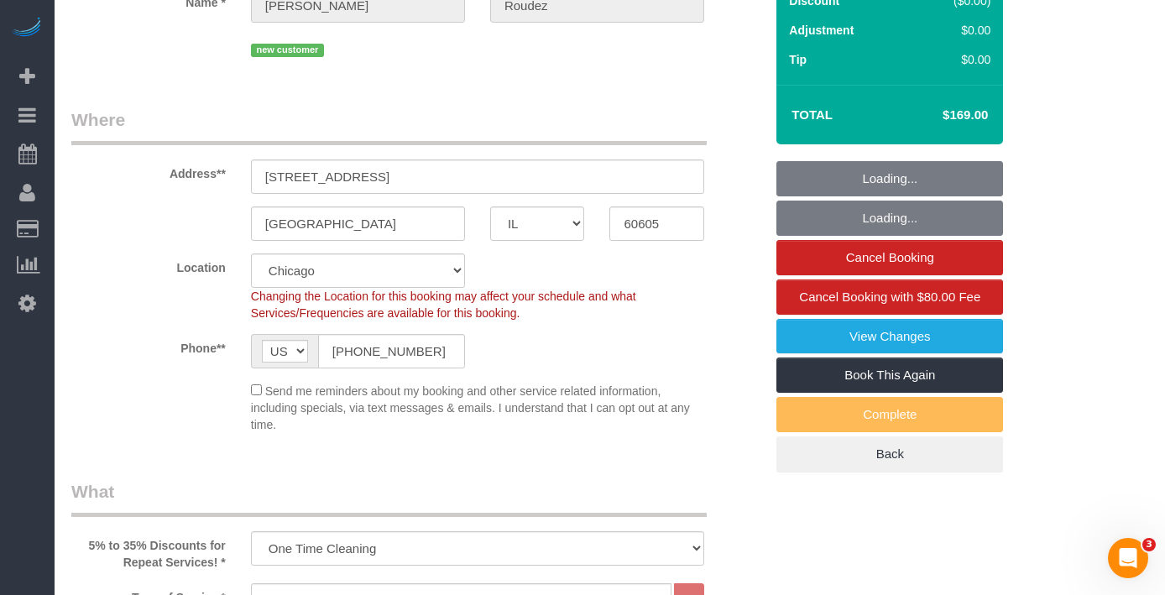
select select "5"
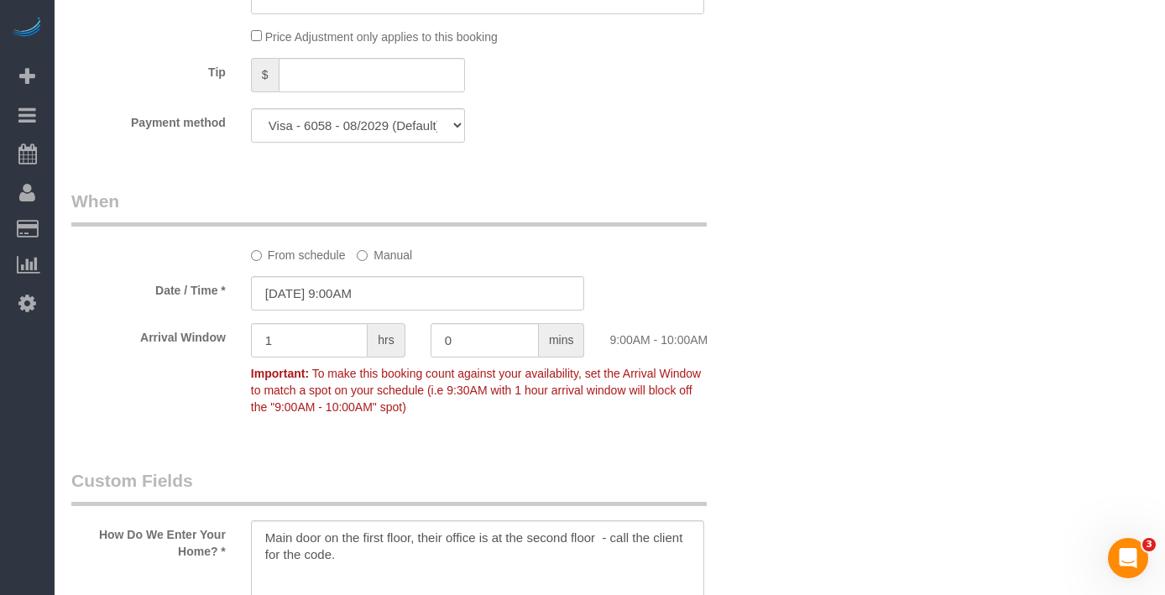
scroll to position [1709, 0]
click at [410, 300] on input "[DATE] 9:00AM" at bounding box center [418, 292] width 334 height 34
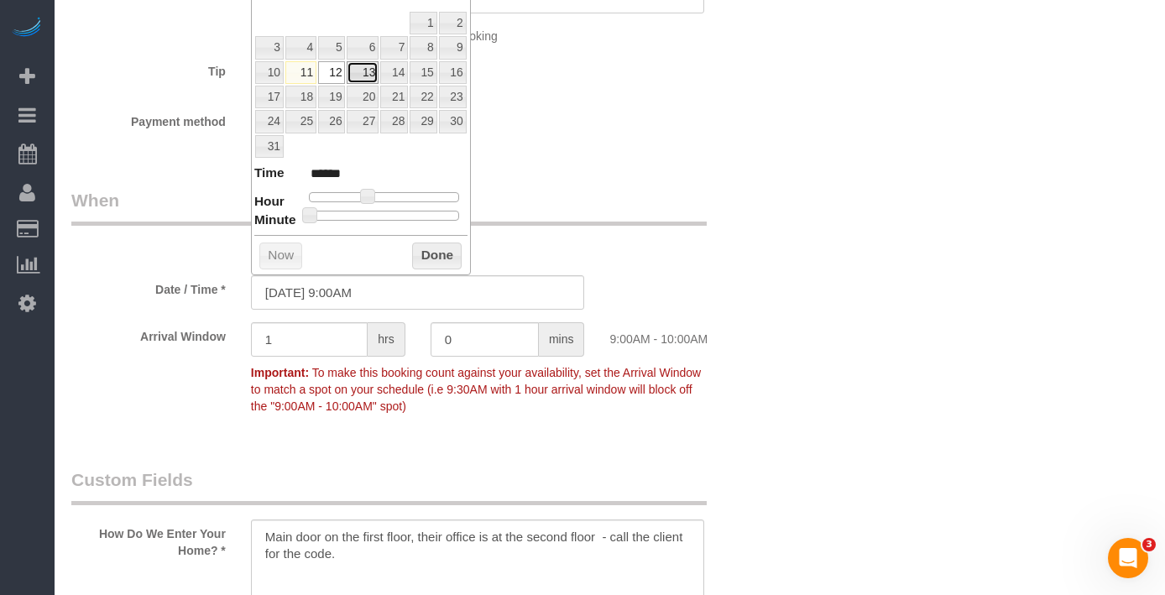
click at [365, 73] on link "13" at bounding box center [363, 72] width 32 height 23
type input "[DATE] 9:00AM"
click at [447, 259] on button "Done" at bounding box center [437, 256] width 50 height 27
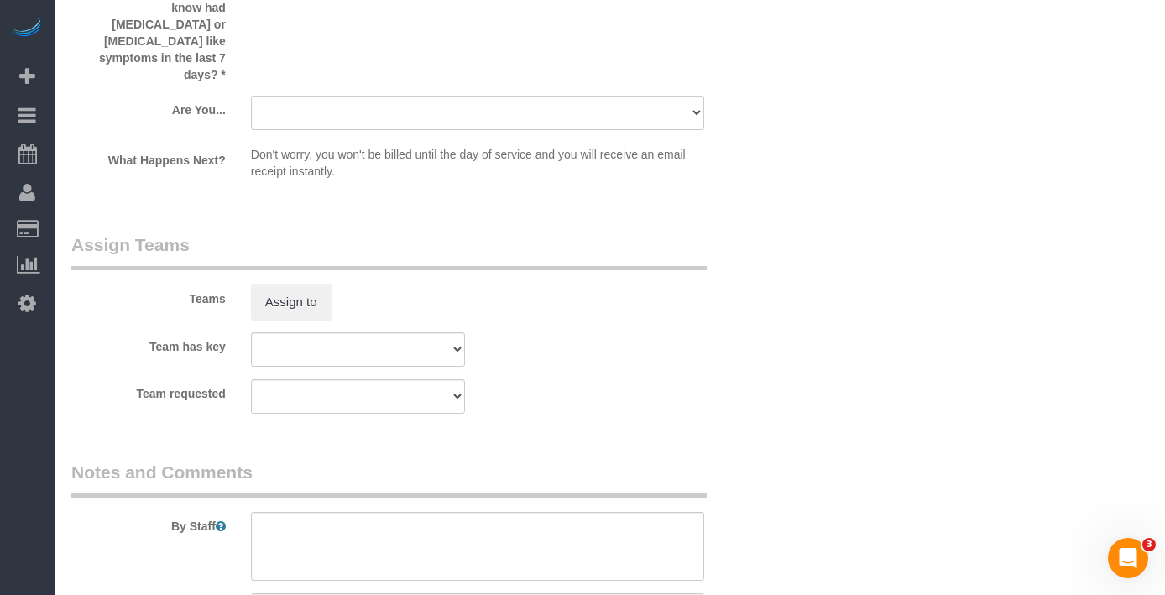
scroll to position [3002, 0]
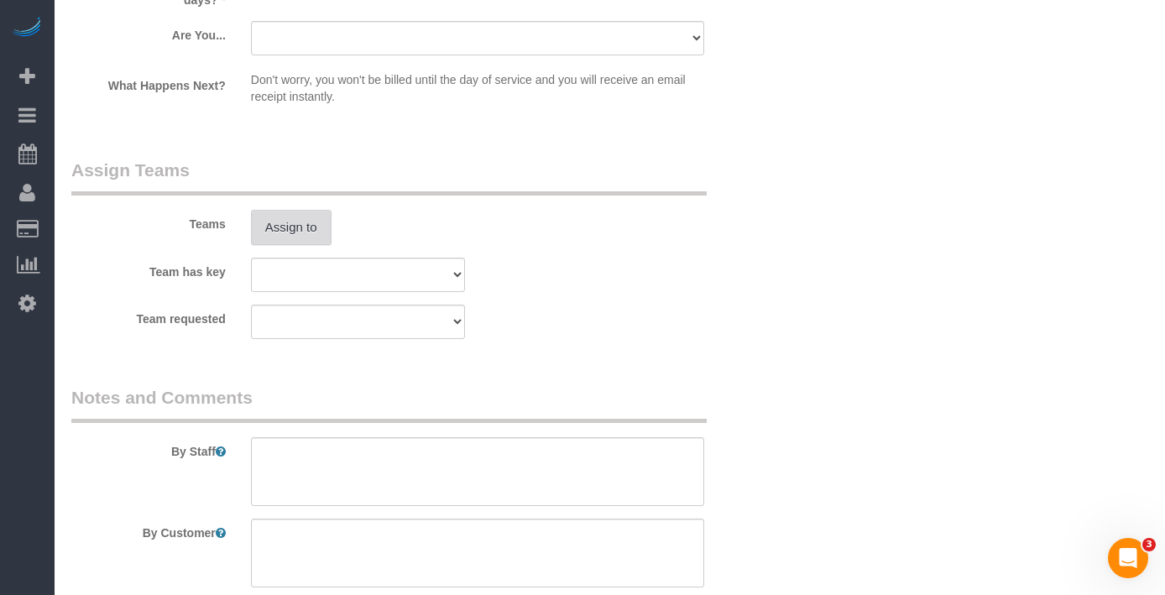
click at [282, 210] on button "Assign to" at bounding box center [291, 227] width 81 height 35
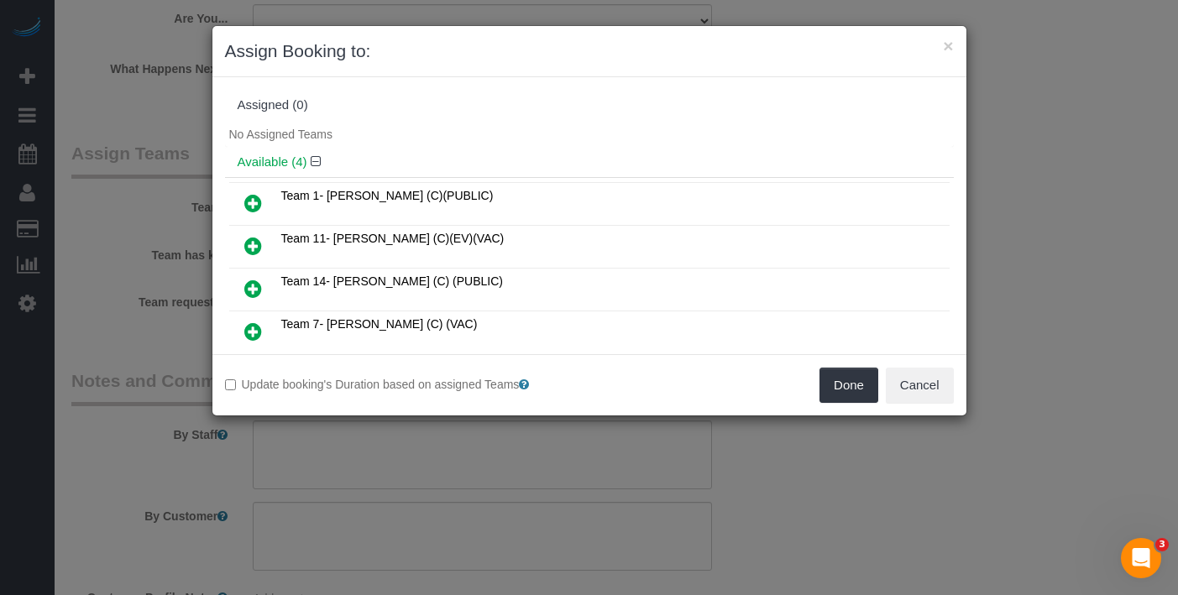
drag, startPoint x: 244, startPoint y: 246, endPoint x: 257, endPoint y: 246, distance: 12.6
click at [244, 246] on icon at bounding box center [253, 246] width 18 height 20
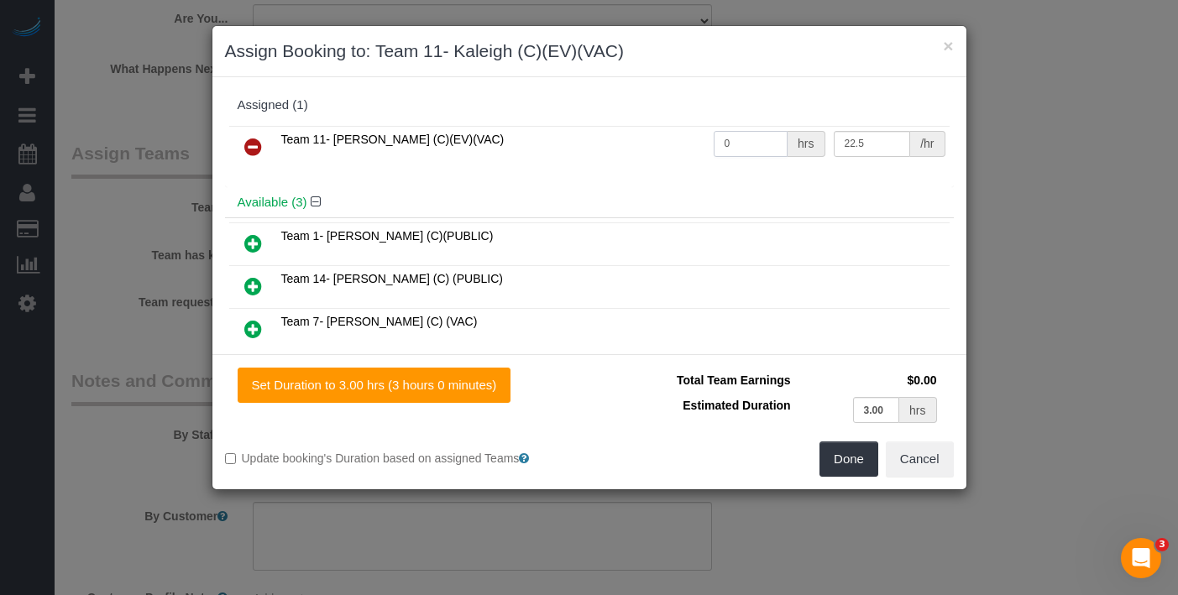
drag, startPoint x: 720, startPoint y: 142, endPoint x: 671, endPoint y: 136, distance: 49.0
click at [671, 136] on tr "Team 11- [PERSON_NAME] (C)(EV)(VAC) 0 hrs 22.5 /hr" at bounding box center [589, 147] width 720 height 43
type input "3"
click at [840, 460] on button "Done" at bounding box center [848, 458] width 59 height 35
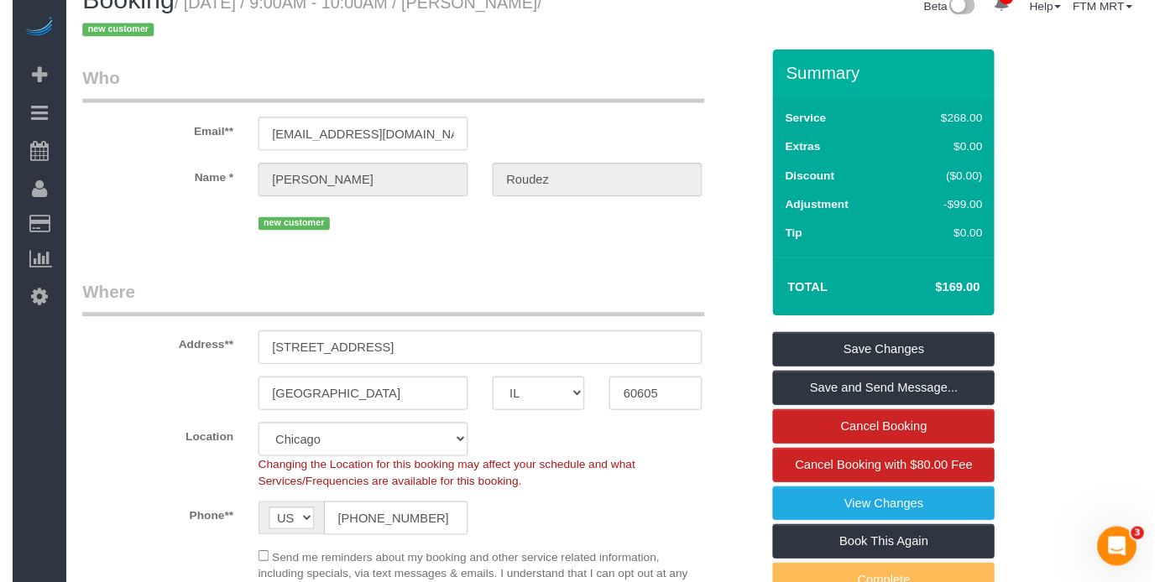
scroll to position [0, 0]
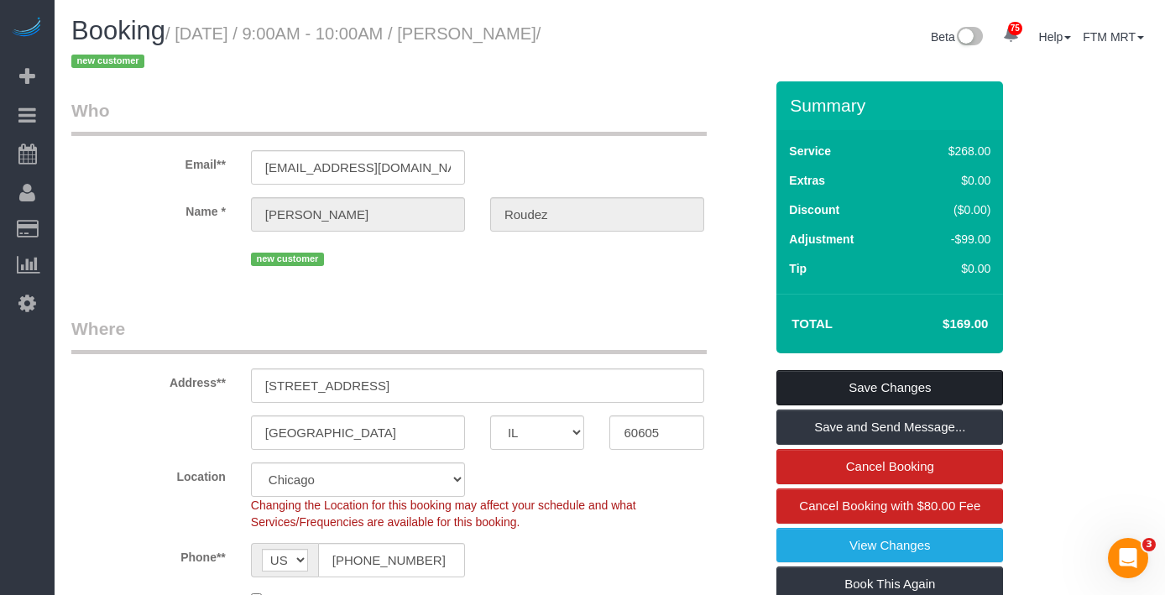
click at [854, 392] on link "Save Changes" at bounding box center [889, 387] width 227 height 35
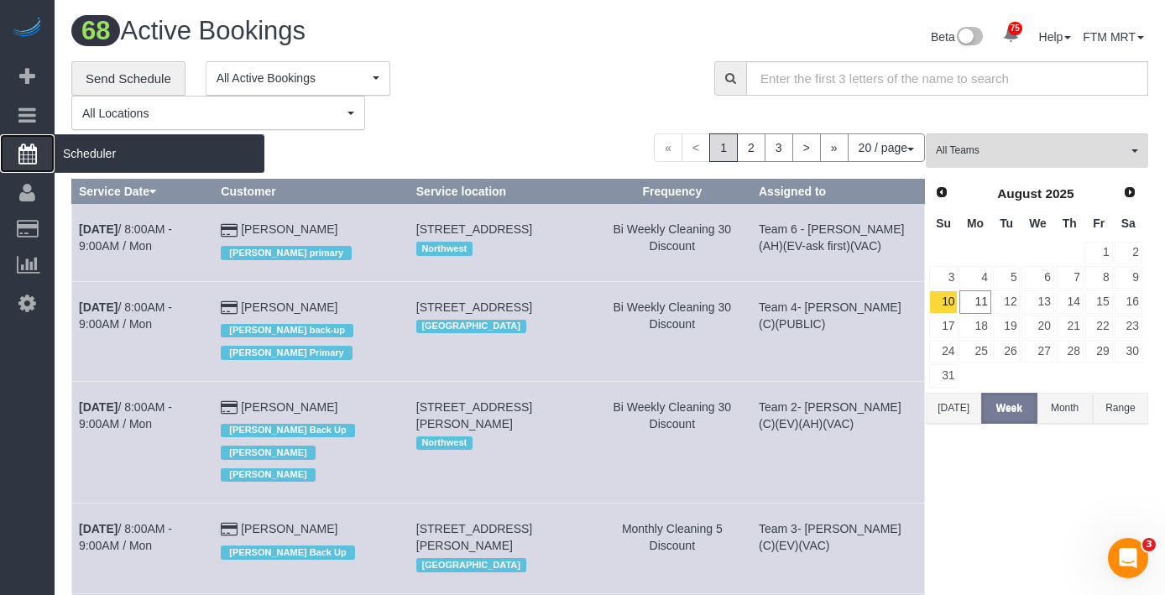
click at [94, 155] on span "Scheduler" at bounding box center [160, 153] width 210 height 39
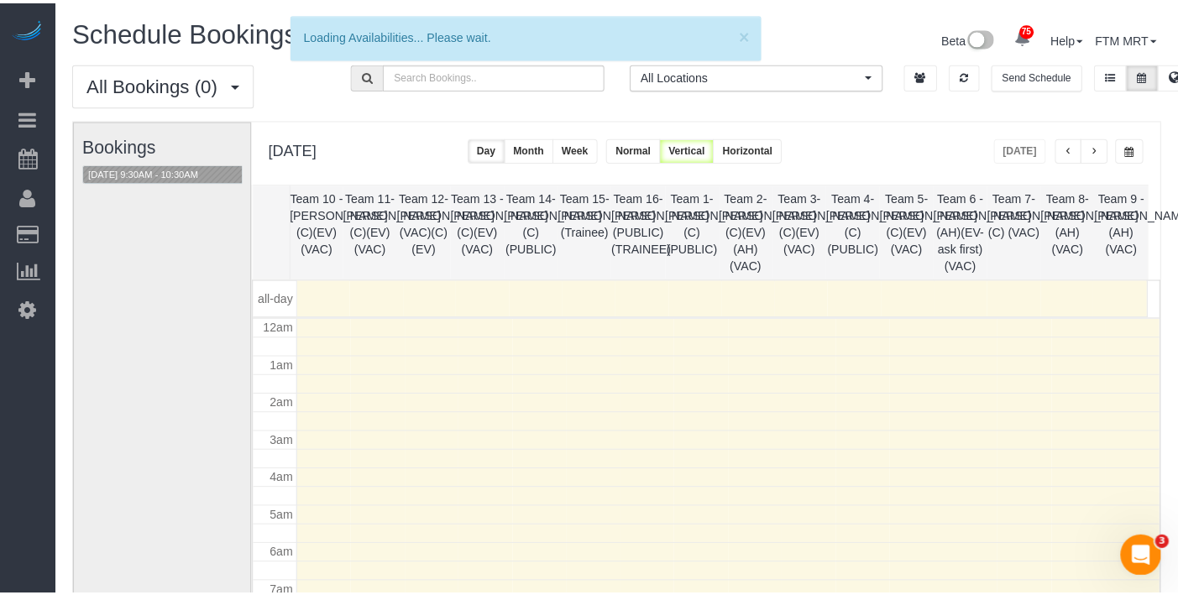
scroll to position [222, 0]
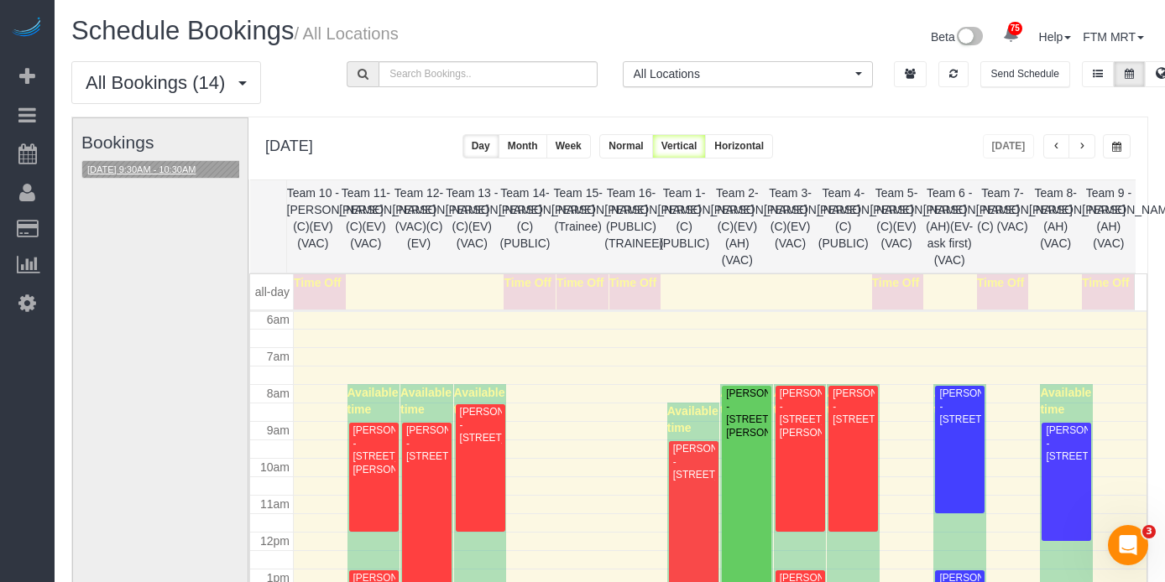
click at [139, 173] on button "[DATE] 9:30AM - 10:30AM" at bounding box center [141, 170] width 118 height 18
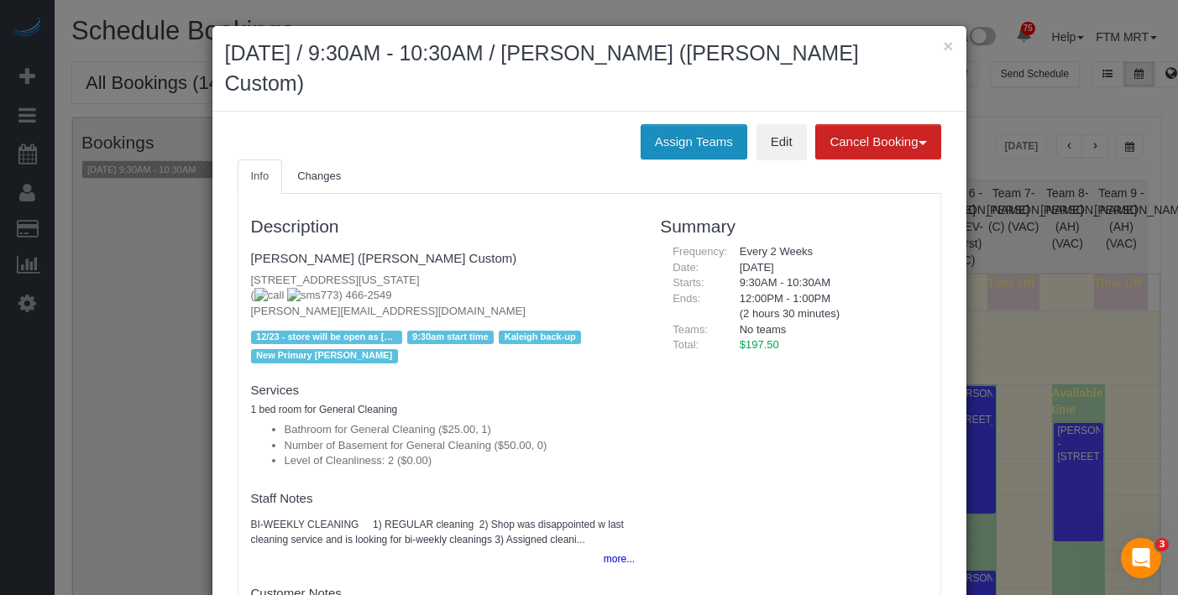
click at [697, 125] on button "Assign Teams" at bounding box center [693, 141] width 107 height 35
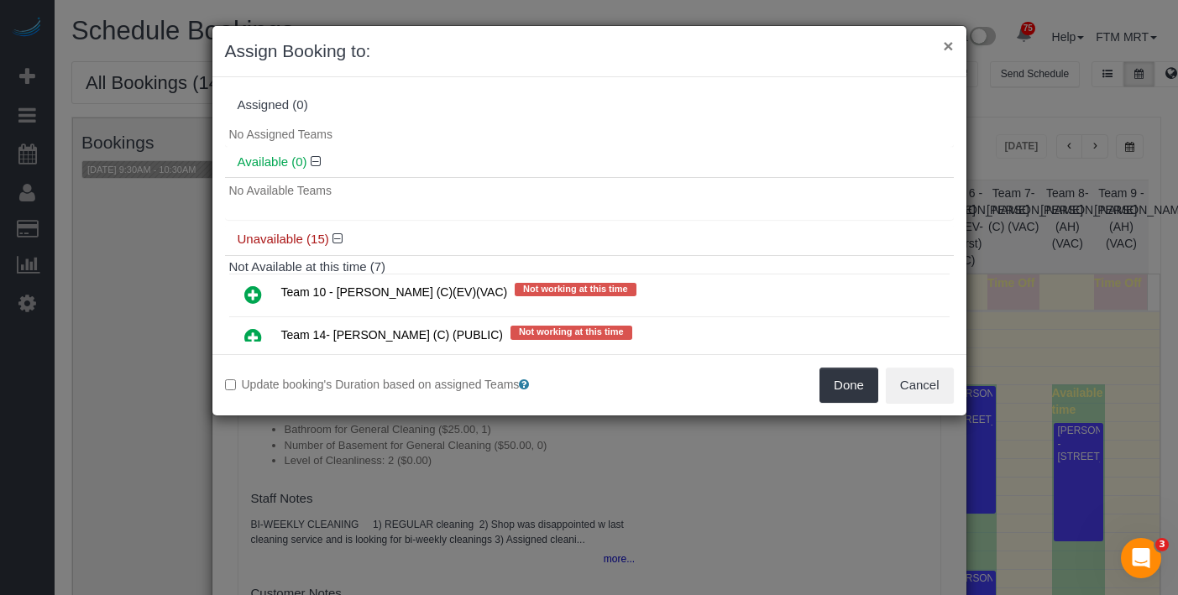
drag, startPoint x: 945, startPoint y: 54, endPoint x: 813, endPoint y: 3, distance: 141.1
click at [946, 54] on button "×" at bounding box center [948, 46] width 10 height 18
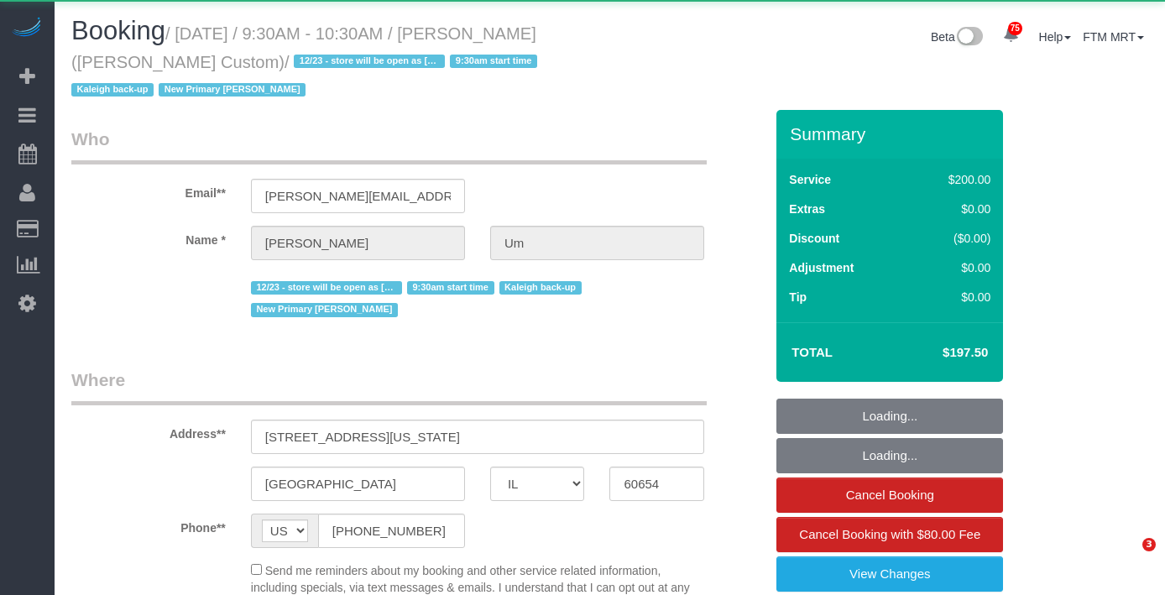
select select "IL"
select select "object:1199"
select select "string:fspay-02be4c91-19f8-4229-8070-9e16dee21cb8"
select select "512"
select select "number:1"
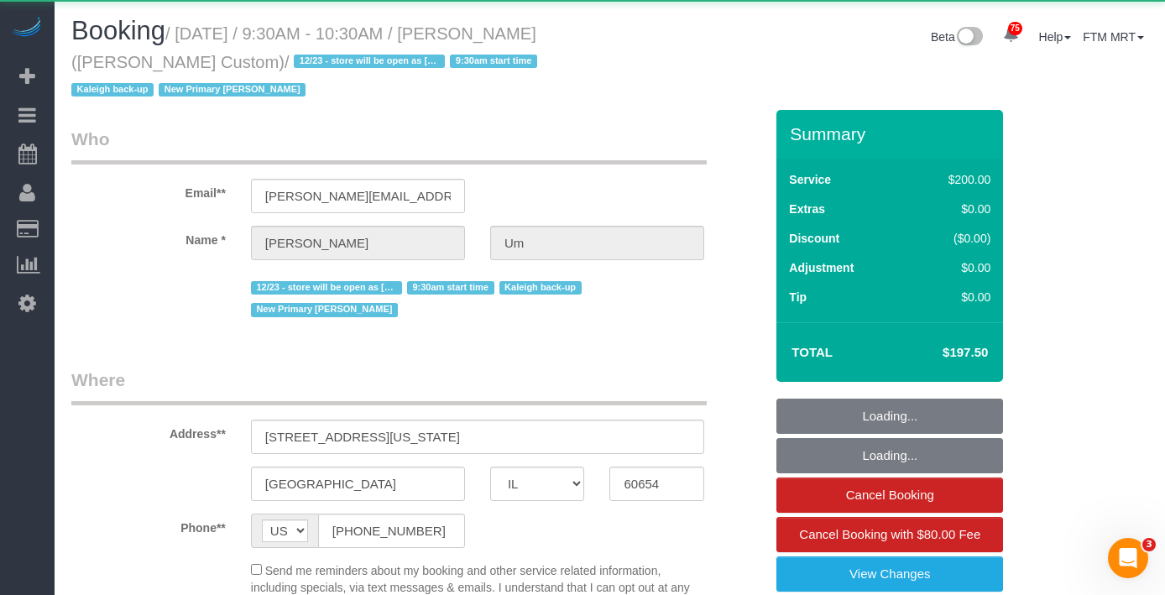
select select "number:58"
select select "number:139"
select select "number:108"
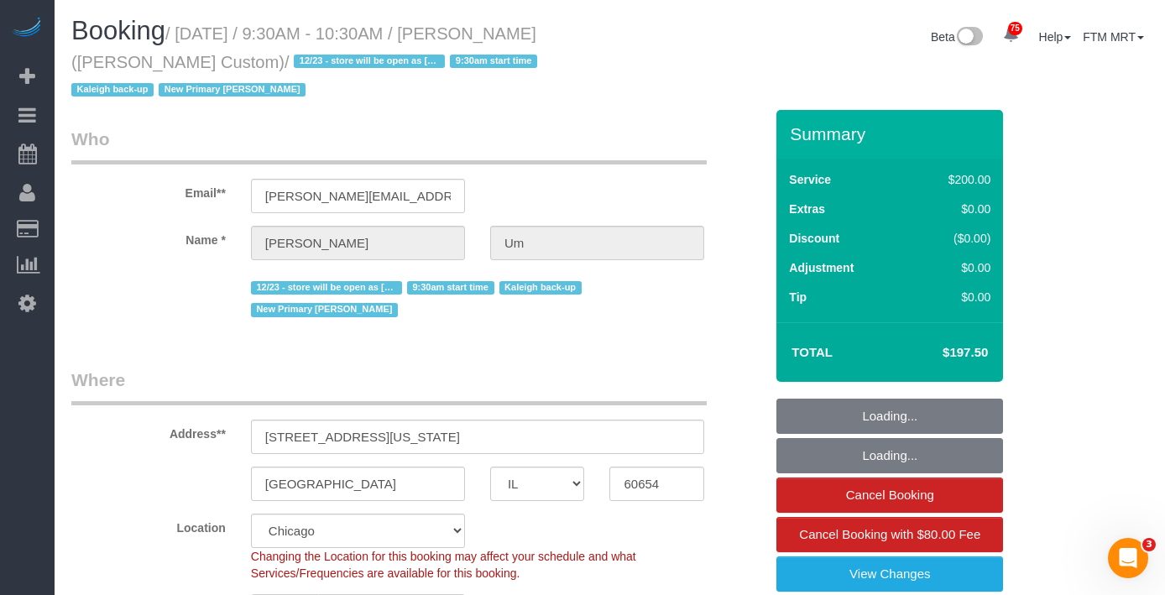
select select "2"
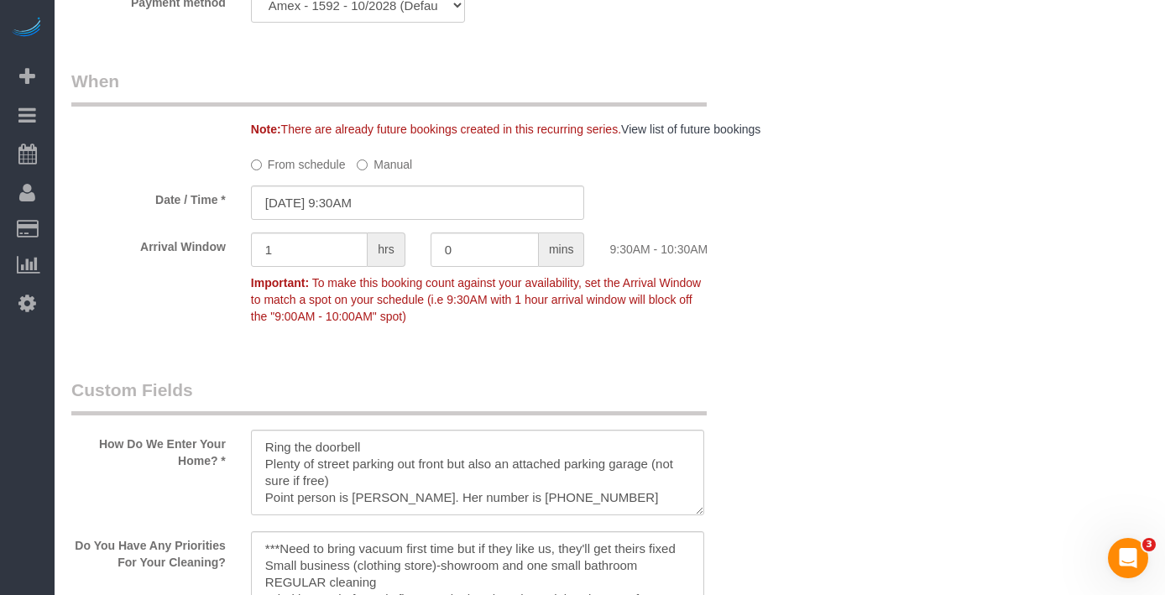
scroll to position [1877, 0]
click at [470, 212] on input "[DATE] 9:30AM" at bounding box center [418, 205] width 334 height 34
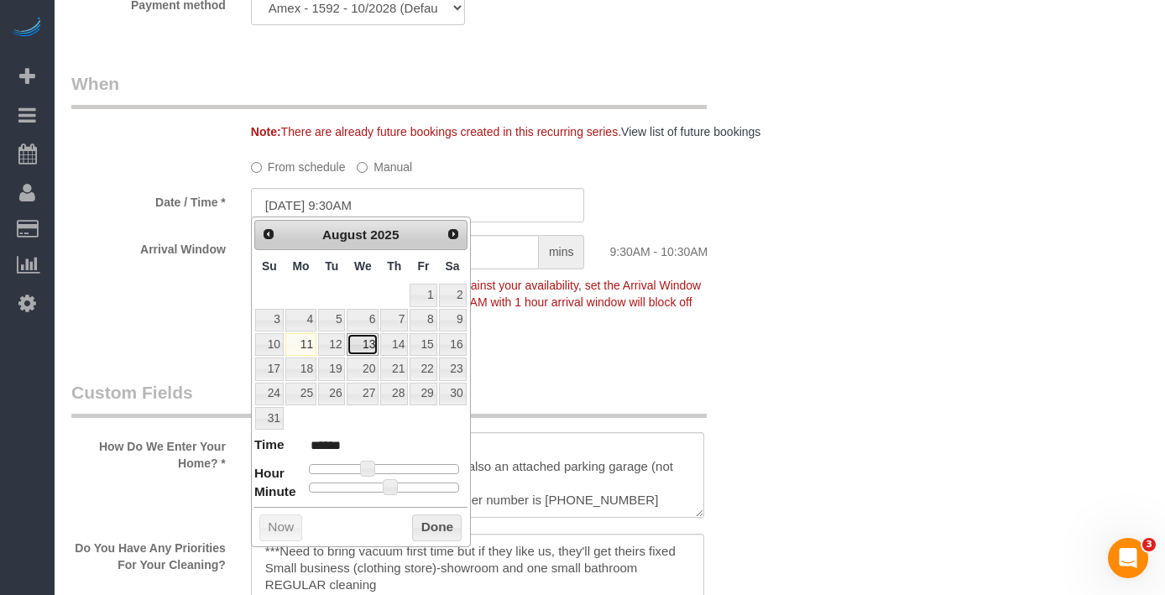
click at [366, 346] on link "13" at bounding box center [363, 344] width 32 height 23
type input "[DATE] 9:30AM"
click at [365, 472] on span at bounding box center [367, 468] width 15 height 15
click at [431, 516] on button "Done" at bounding box center [437, 527] width 50 height 27
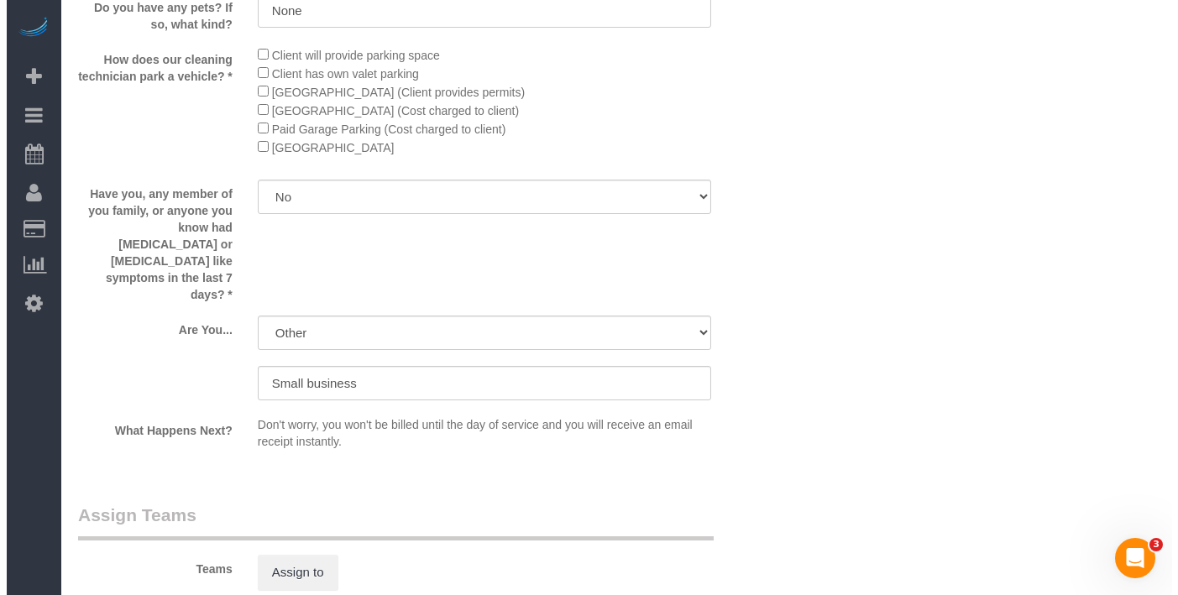
scroll to position [2790, 0]
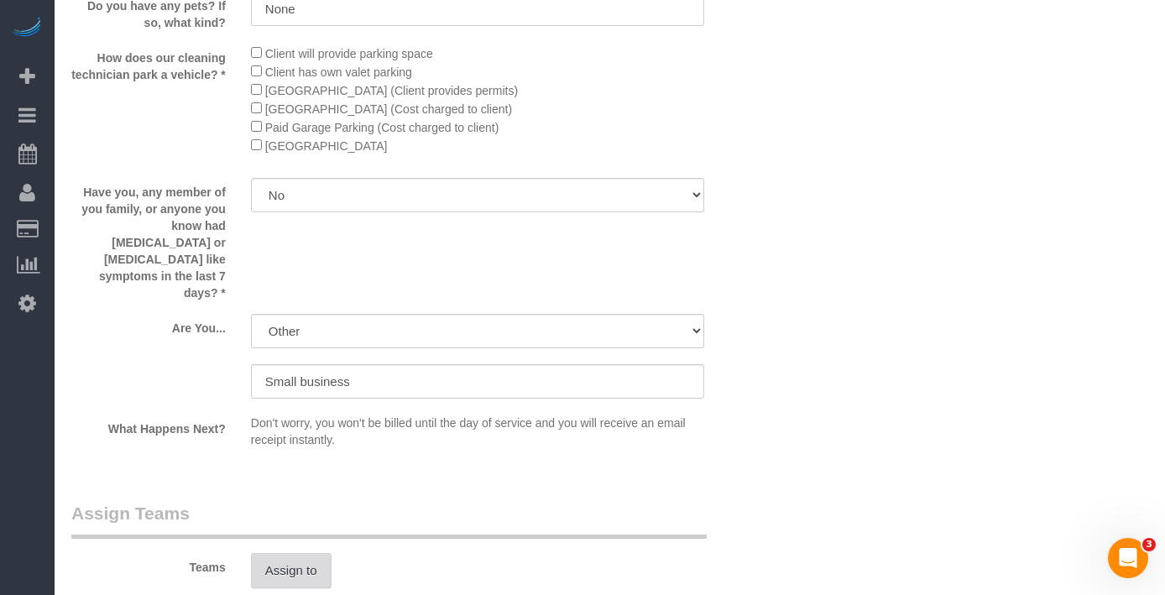
click at [321, 553] on button "Assign to" at bounding box center [291, 570] width 81 height 35
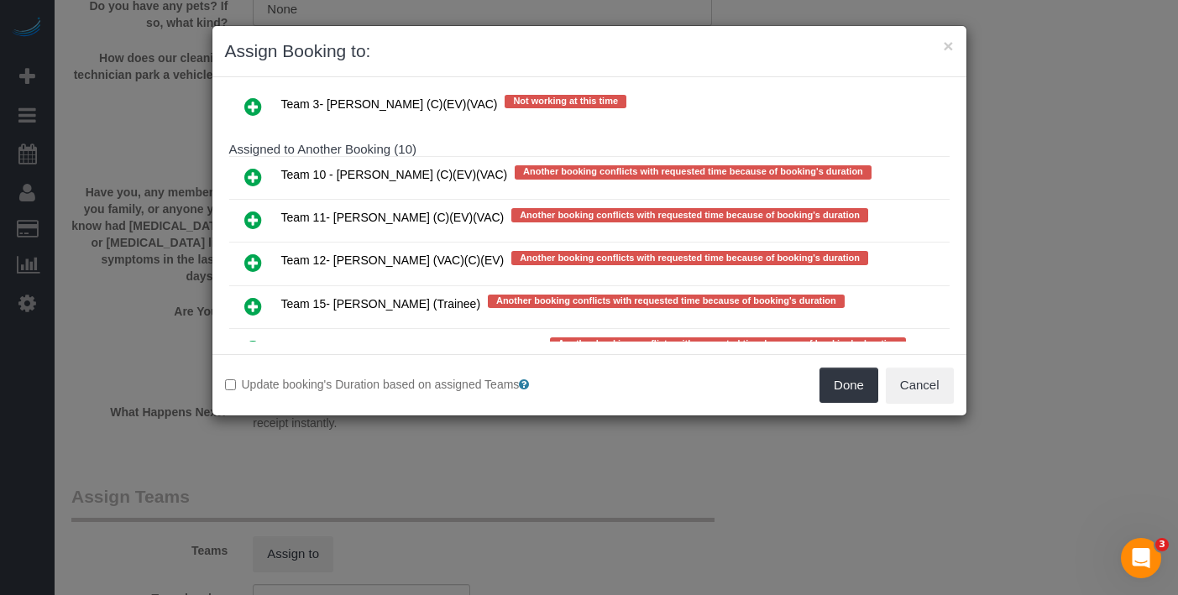
scroll to position [337, 0]
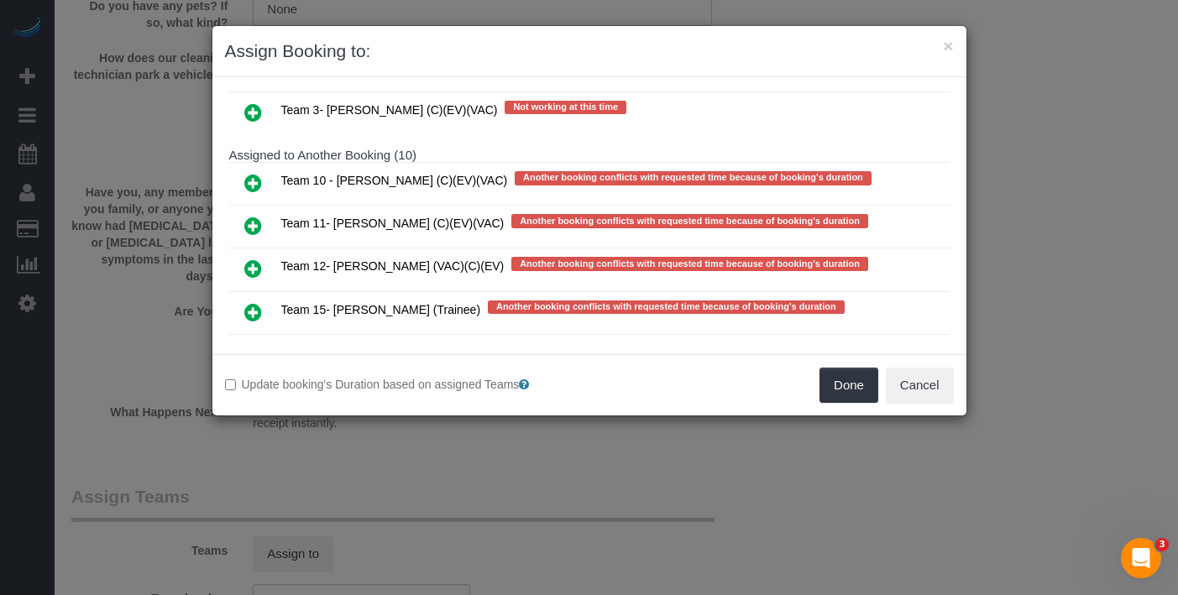
click at [249, 219] on icon at bounding box center [253, 226] width 18 height 20
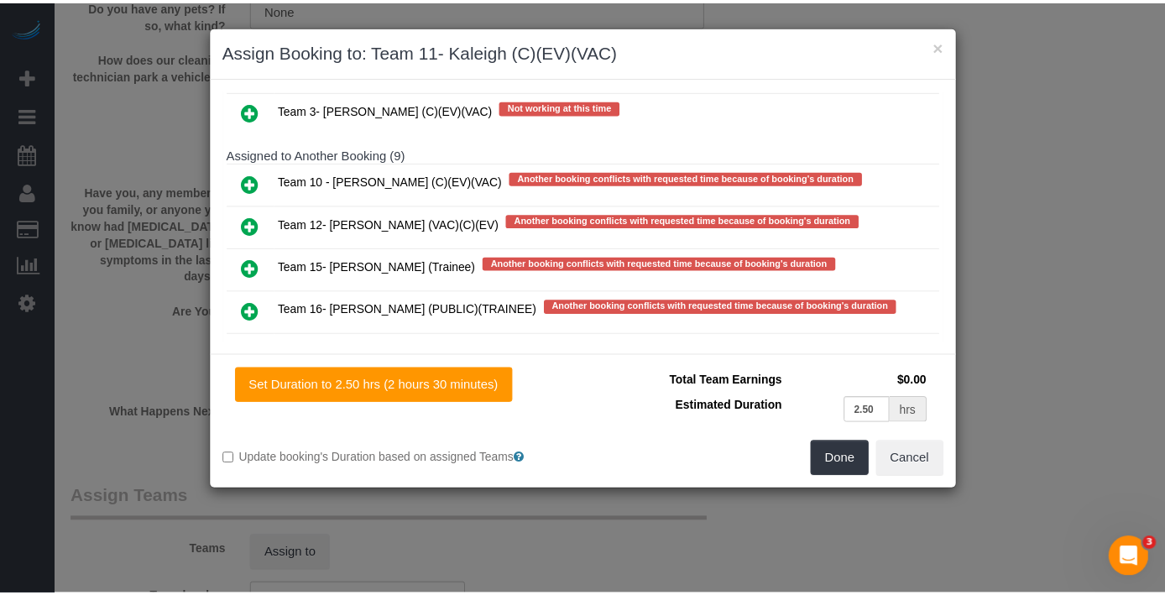
scroll to position [0, 0]
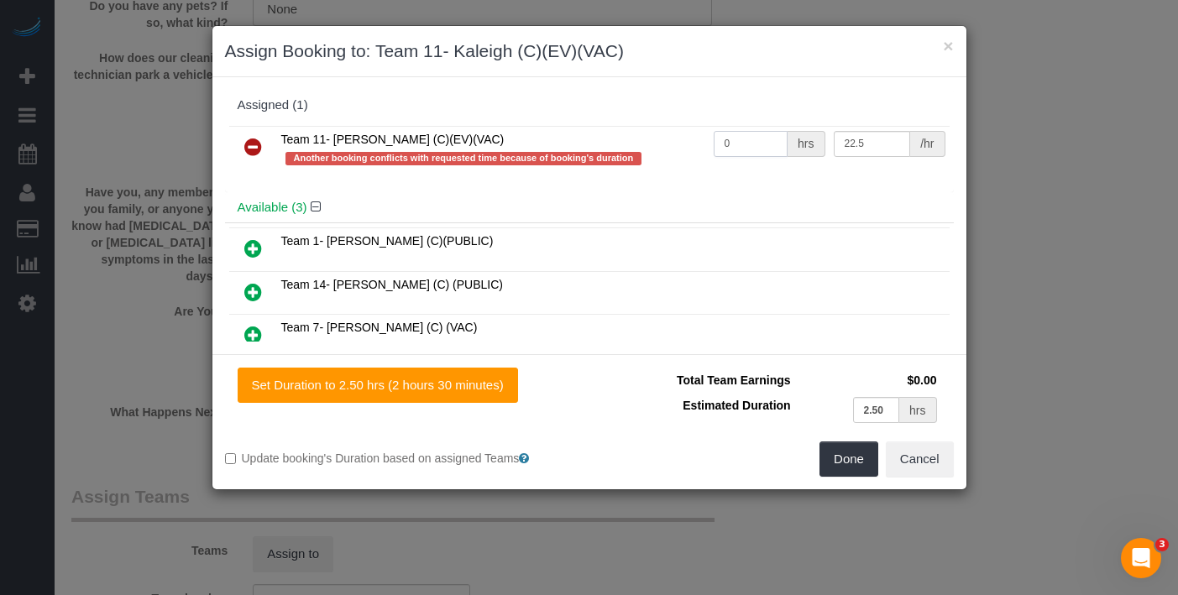
drag, startPoint x: 744, startPoint y: 144, endPoint x: 685, endPoint y: 135, distance: 60.3
click at [685, 135] on tr "Team 11- [PERSON_NAME] (C)(EV)(VAC) Another booking conflicts with requested ti…" at bounding box center [589, 150] width 720 height 48
type input "2.5"
click at [840, 470] on button "Done" at bounding box center [848, 458] width 59 height 35
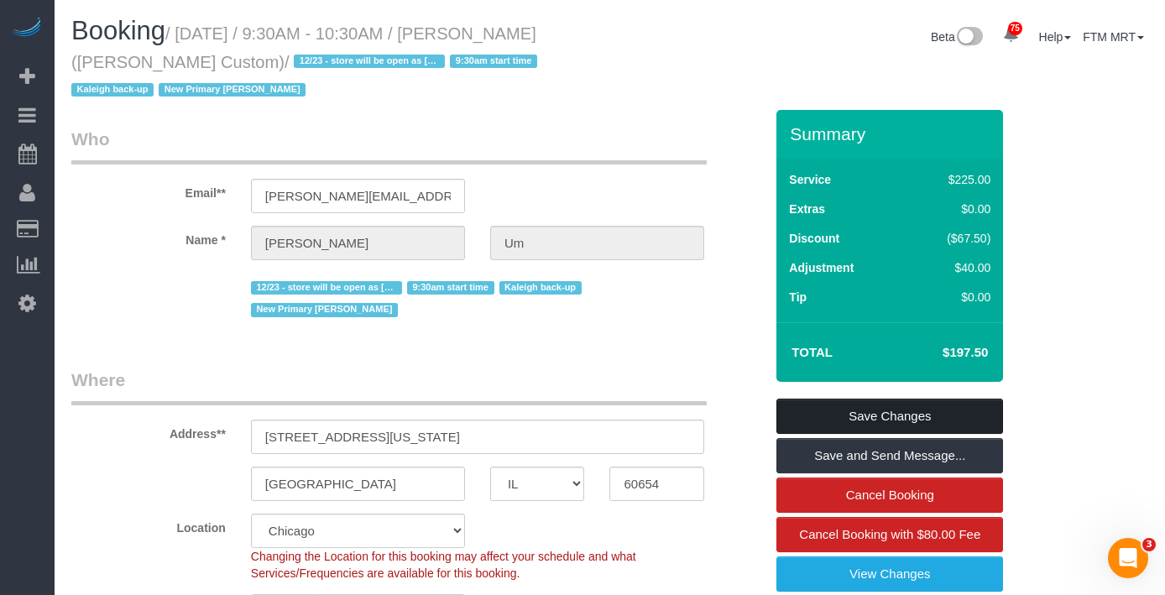
click at [893, 413] on link "Save Changes" at bounding box center [889, 416] width 227 height 35
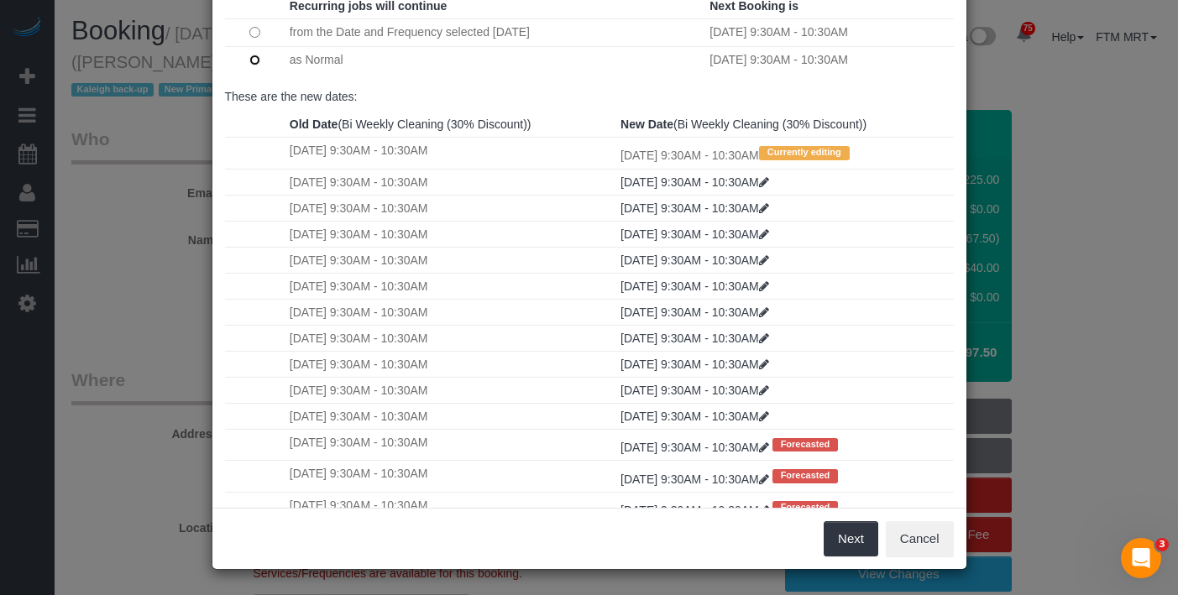
scroll to position [325, 0]
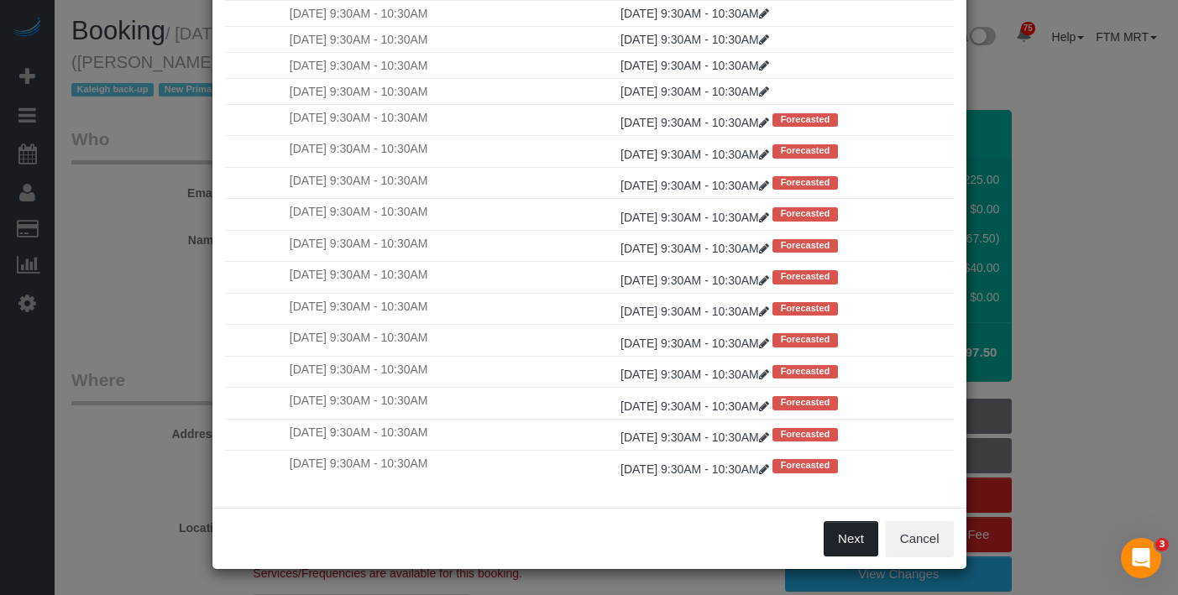
click at [852, 529] on button "Next" at bounding box center [850, 538] width 55 height 35
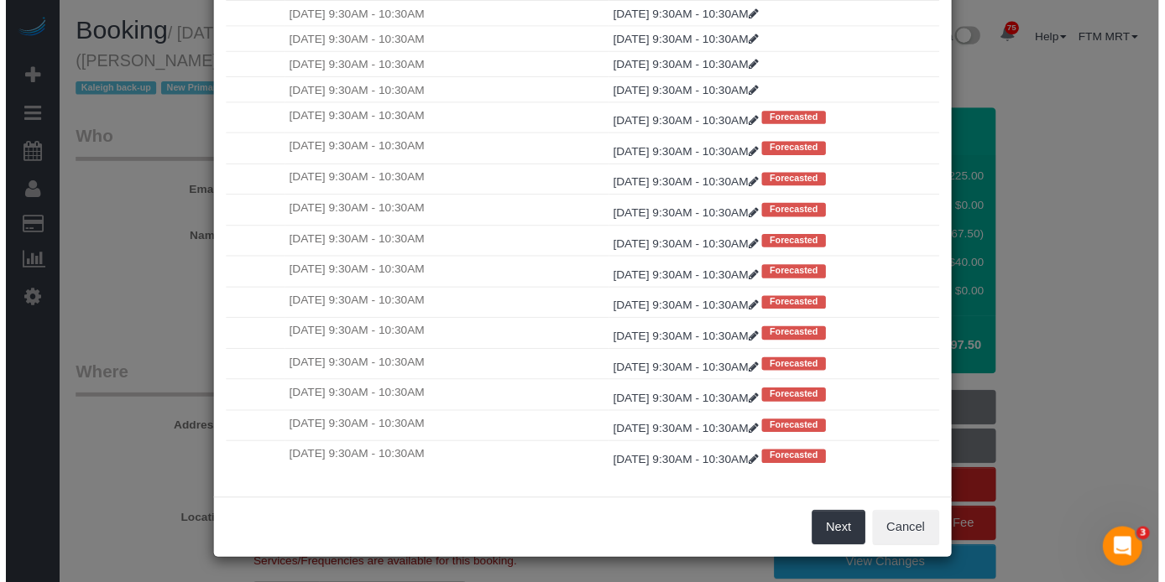
scroll to position [0, 0]
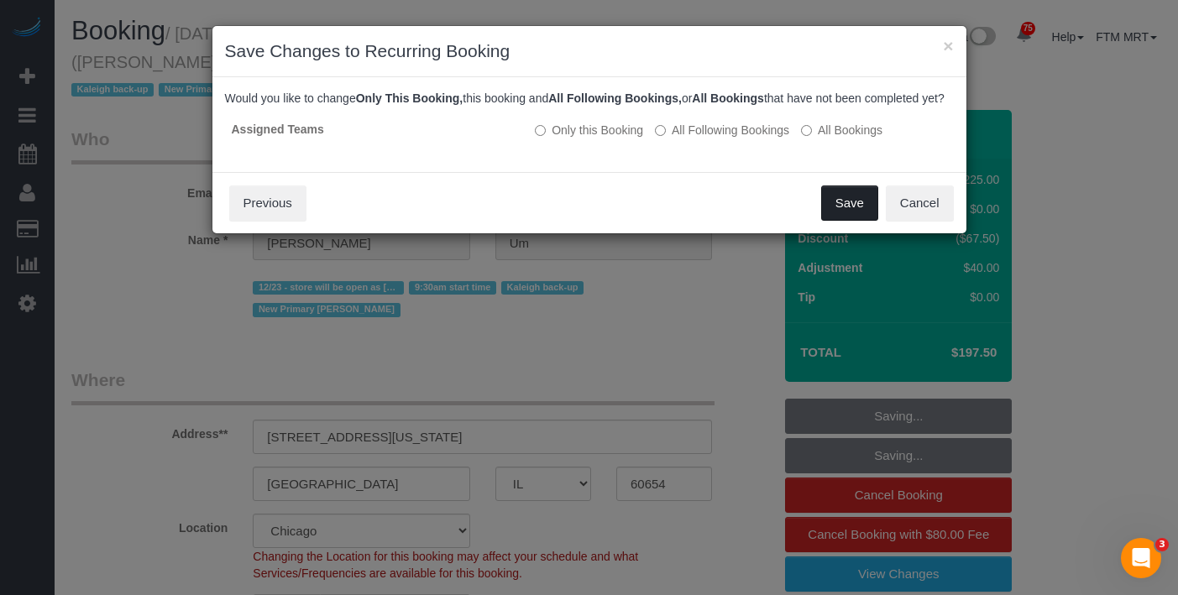
click at [838, 221] on button "Save" at bounding box center [849, 202] width 57 height 35
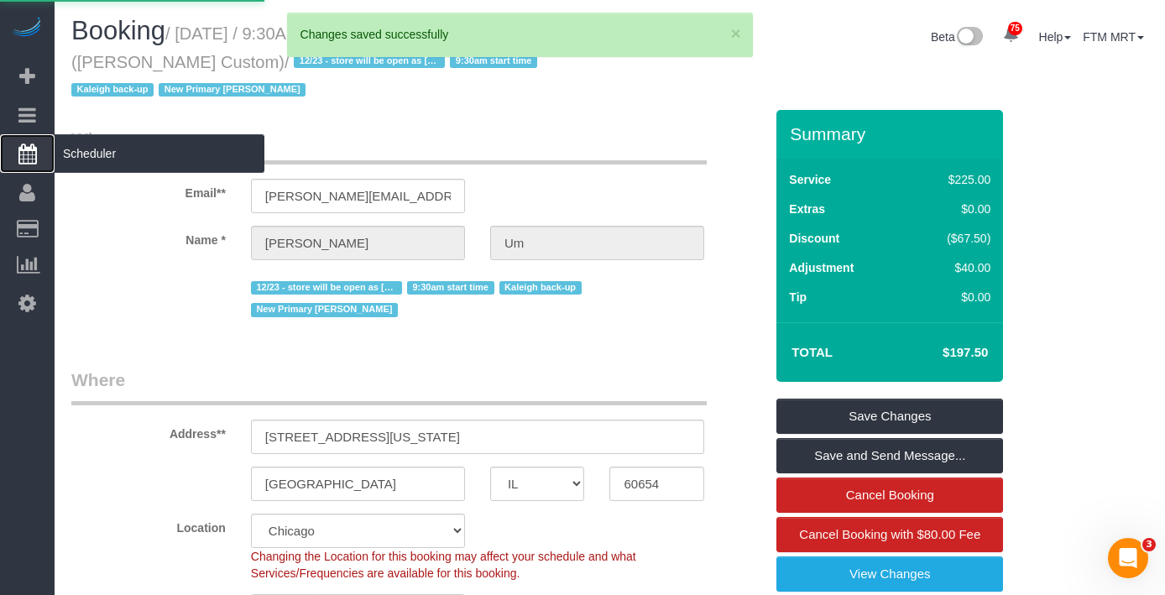
click at [117, 152] on span "Scheduler" at bounding box center [160, 153] width 210 height 39
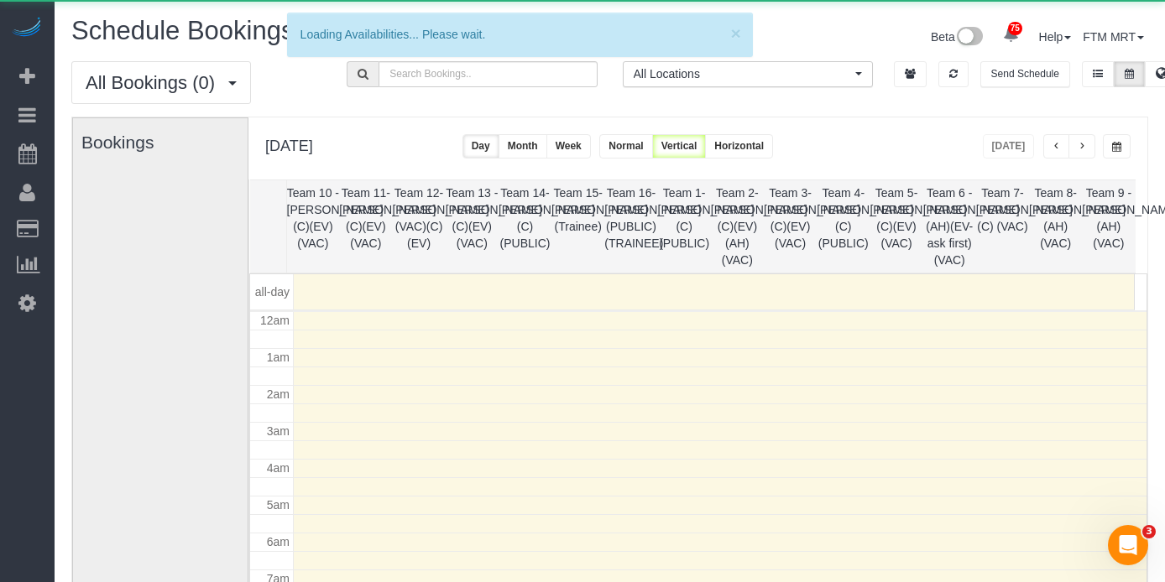
scroll to position [222, 0]
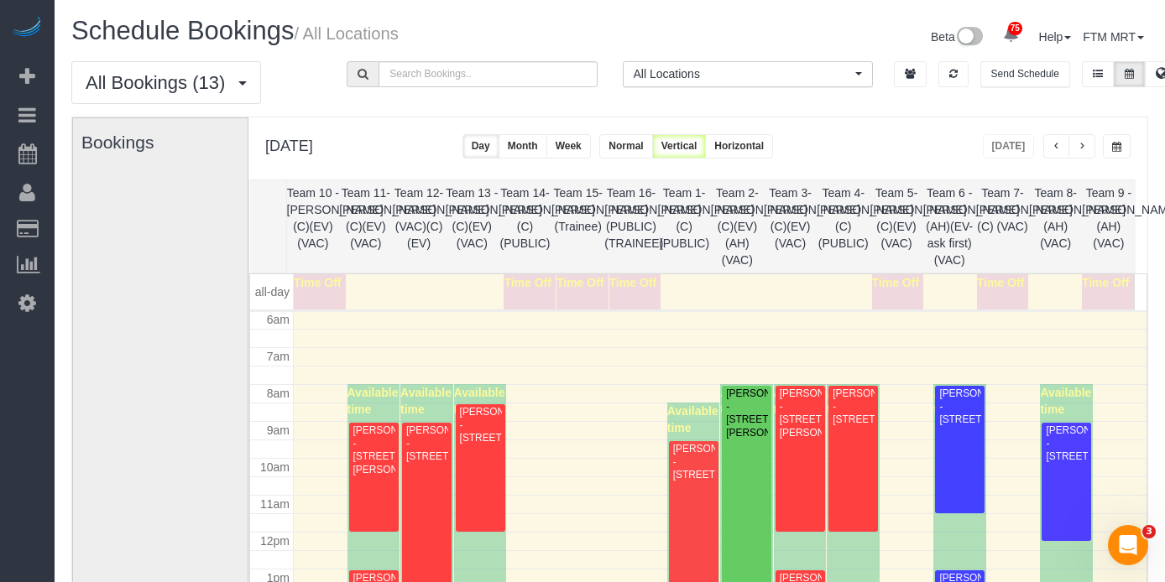
click at [1081, 144] on span "button" at bounding box center [1082, 147] width 8 height 10
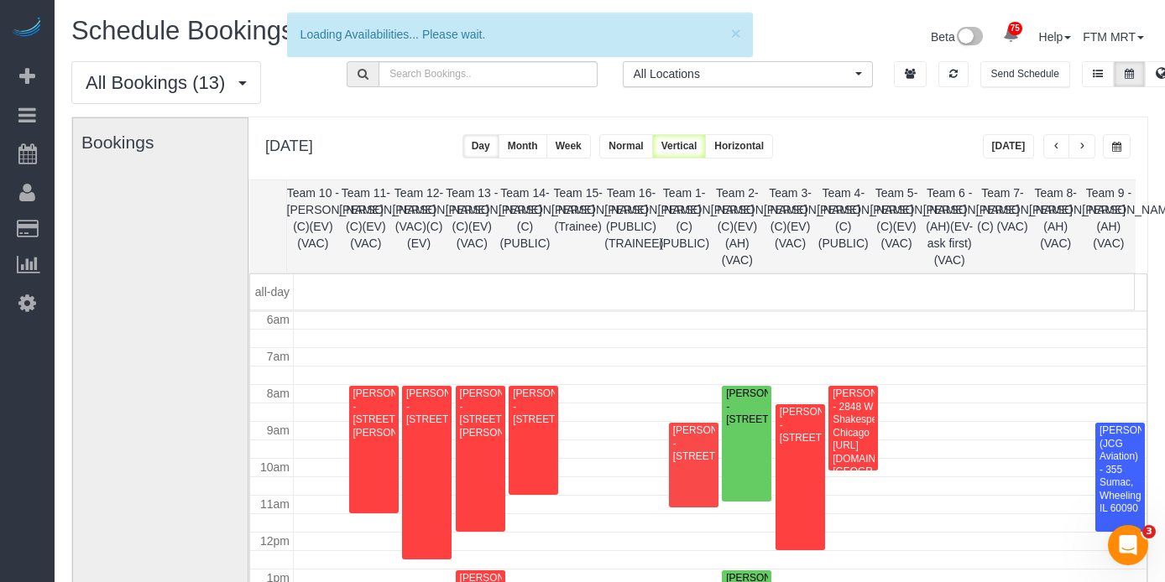
click at [1083, 145] on span "button" at bounding box center [1082, 147] width 8 height 10
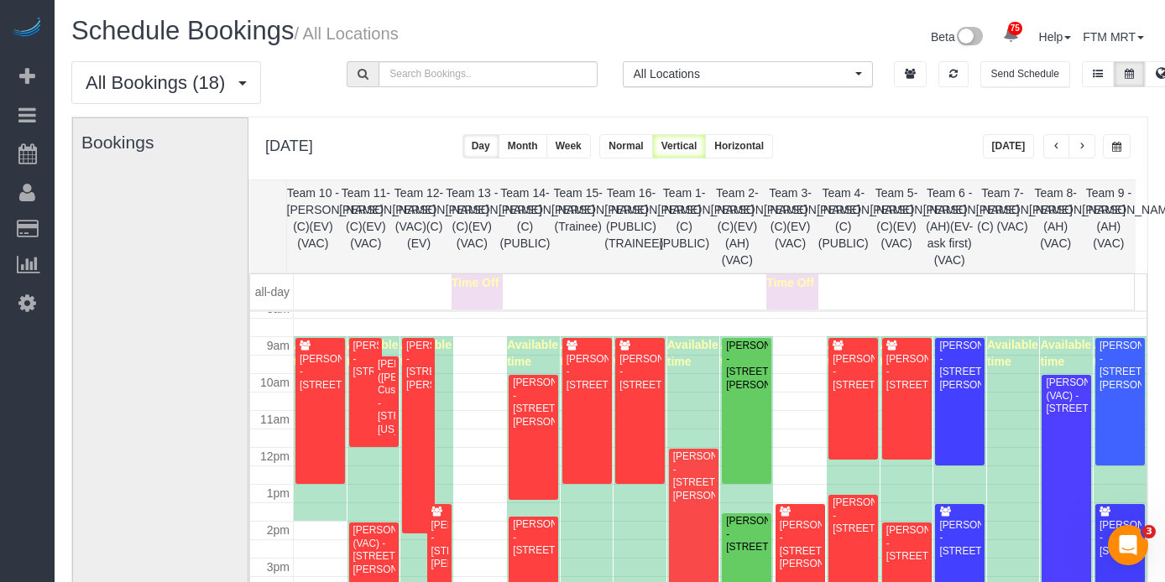
scroll to position [306, 0]
click at [344, 366] on div "Available time" at bounding box center [320, 429] width 53 height 185
click at [353, 365] on div "[PERSON_NAME] - [STREET_ADDRESS]" at bounding box center [366, 360] width 26 height 39
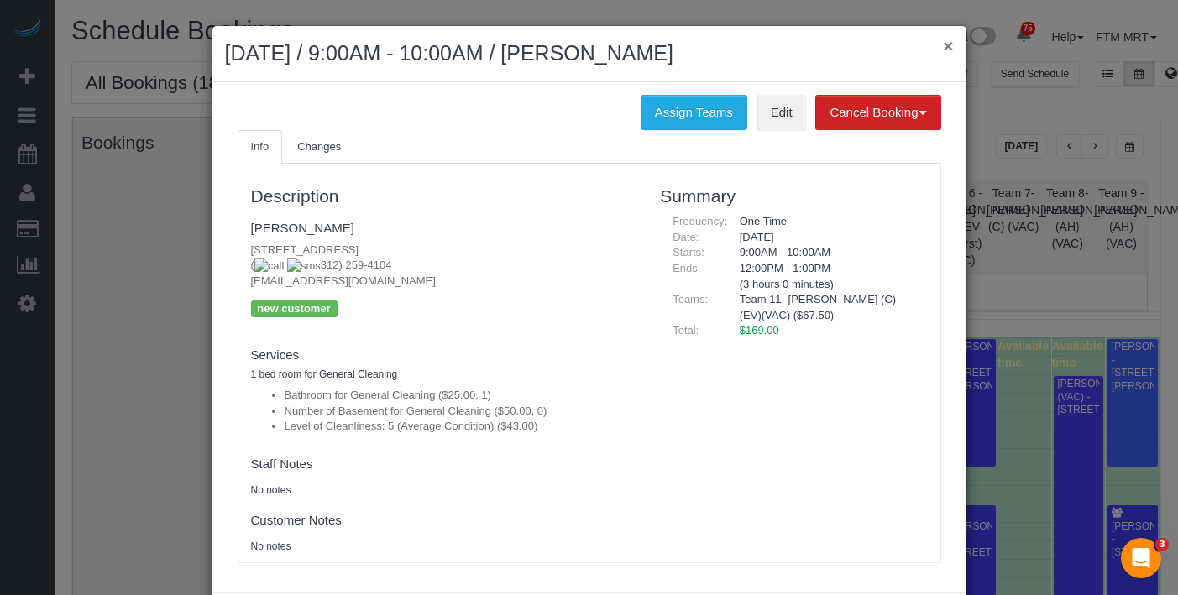
click at [943, 52] on button "×" at bounding box center [948, 46] width 10 height 18
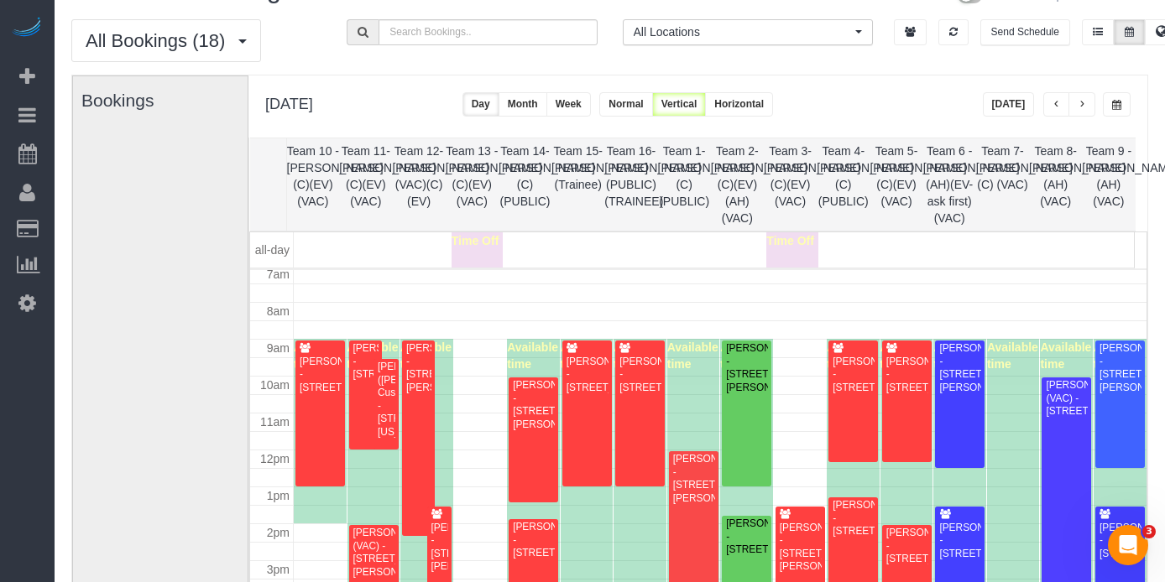
scroll to position [0, 0]
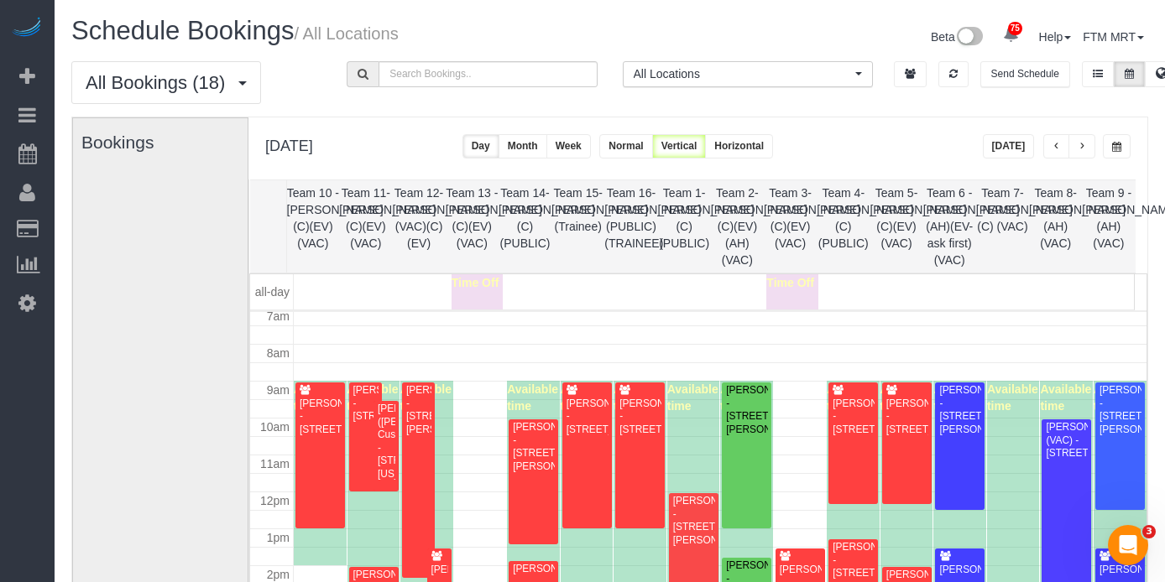
click at [1084, 134] on button "button" at bounding box center [1081, 146] width 27 height 24
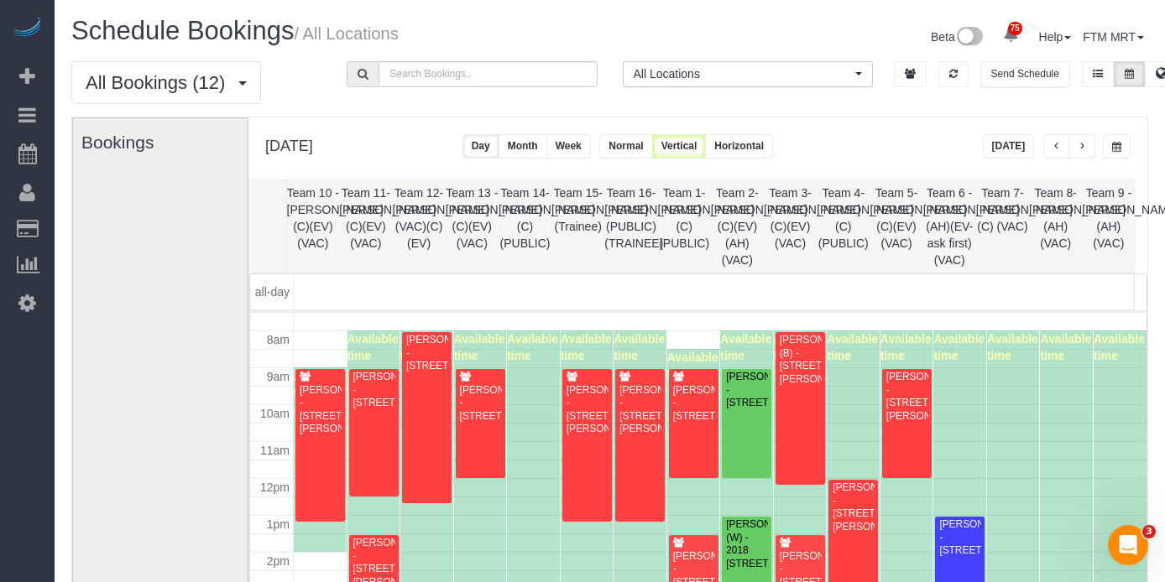
scroll to position [259, 0]
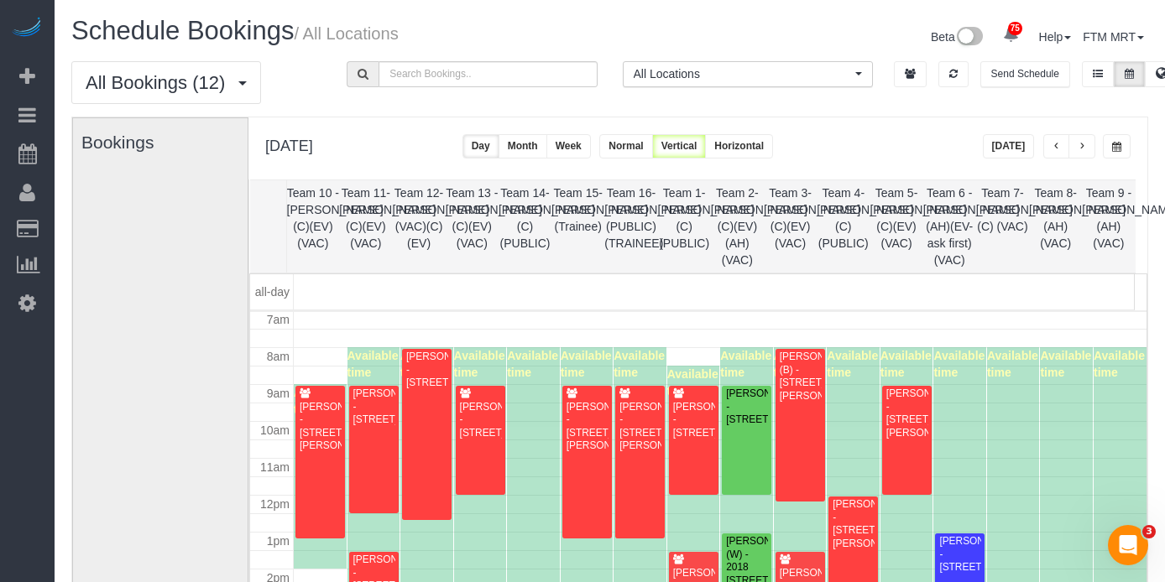
click at [1090, 149] on button "button" at bounding box center [1081, 146] width 27 height 24
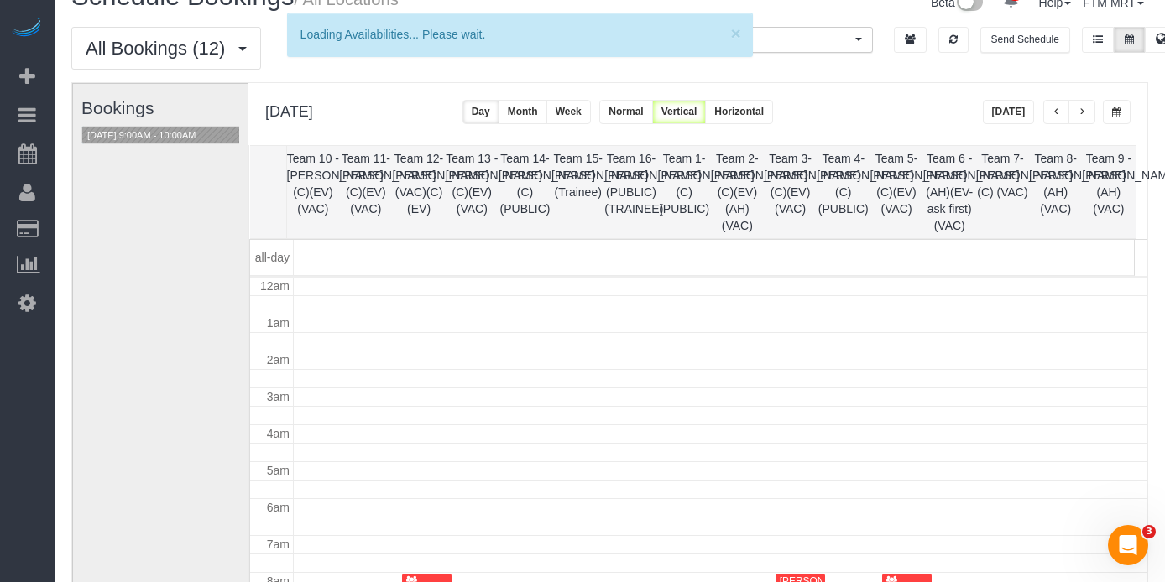
scroll to position [222, 0]
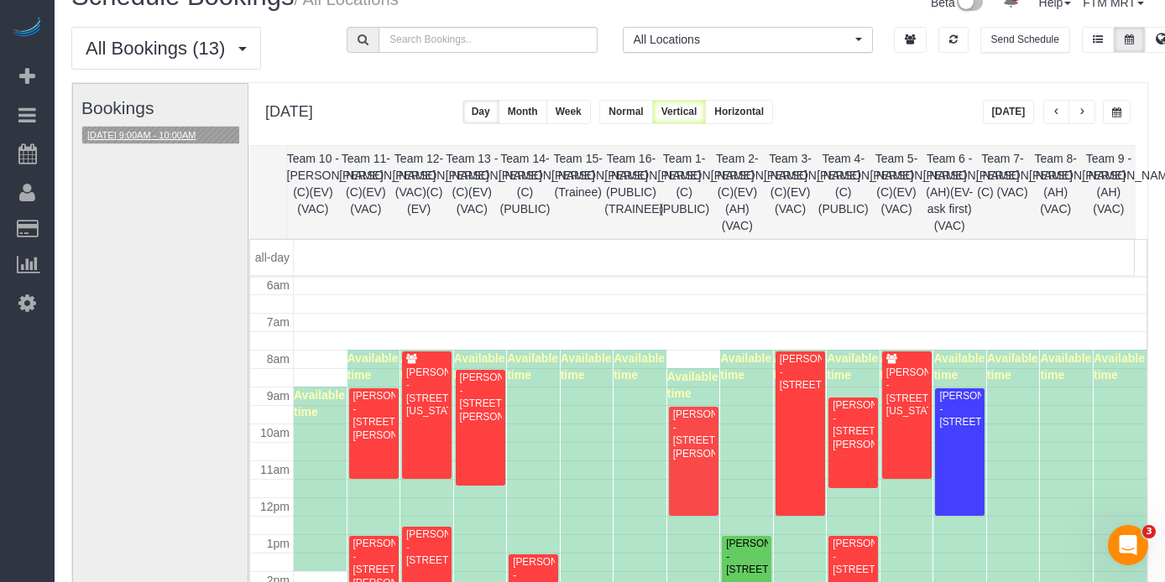
click at [140, 131] on button "[DATE] 9:00AM - 10:00AM" at bounding box center [141, 136] width 118 height 18
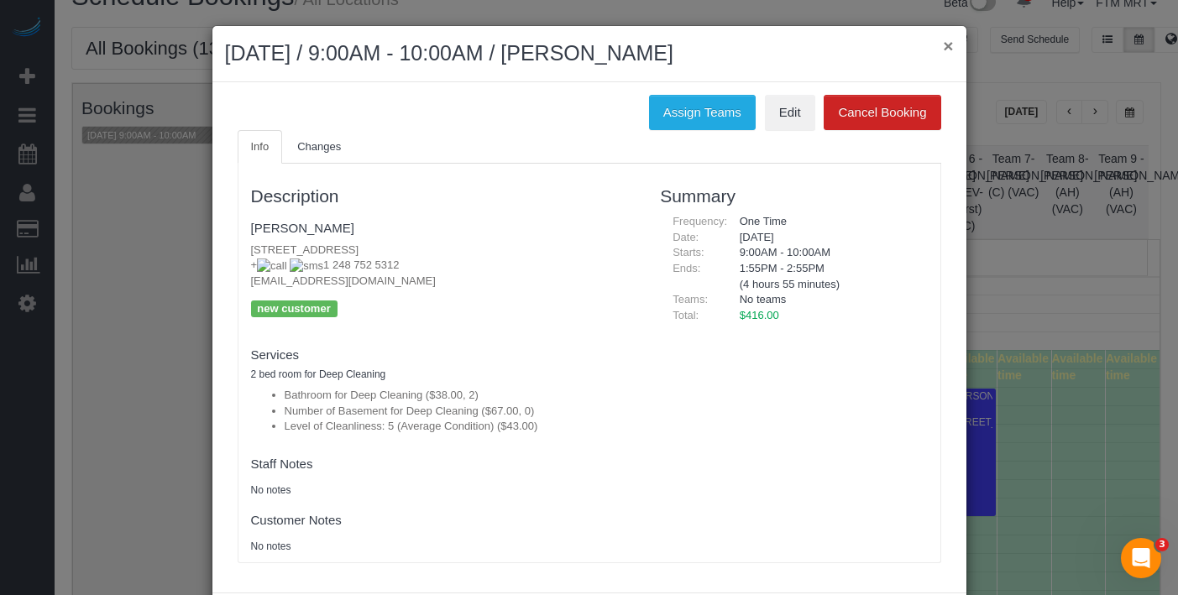
click at [943, 48] on button "×" at bounding box center [948, 46] width 10 height 18
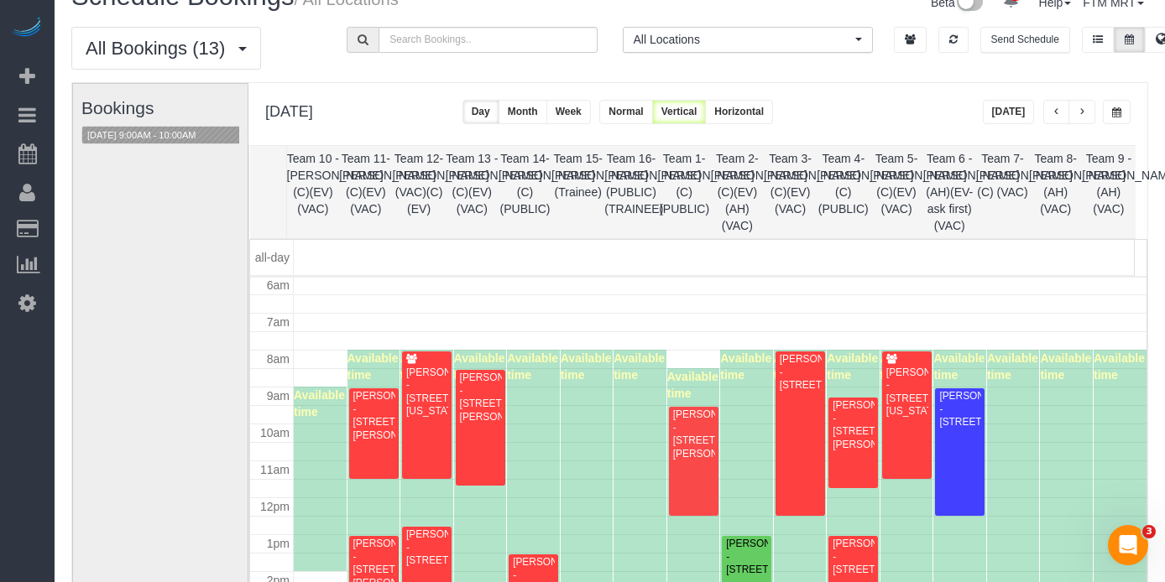
click at [1046, 104] on button "button" at bounding box center [1056, 112] width 27 height 24
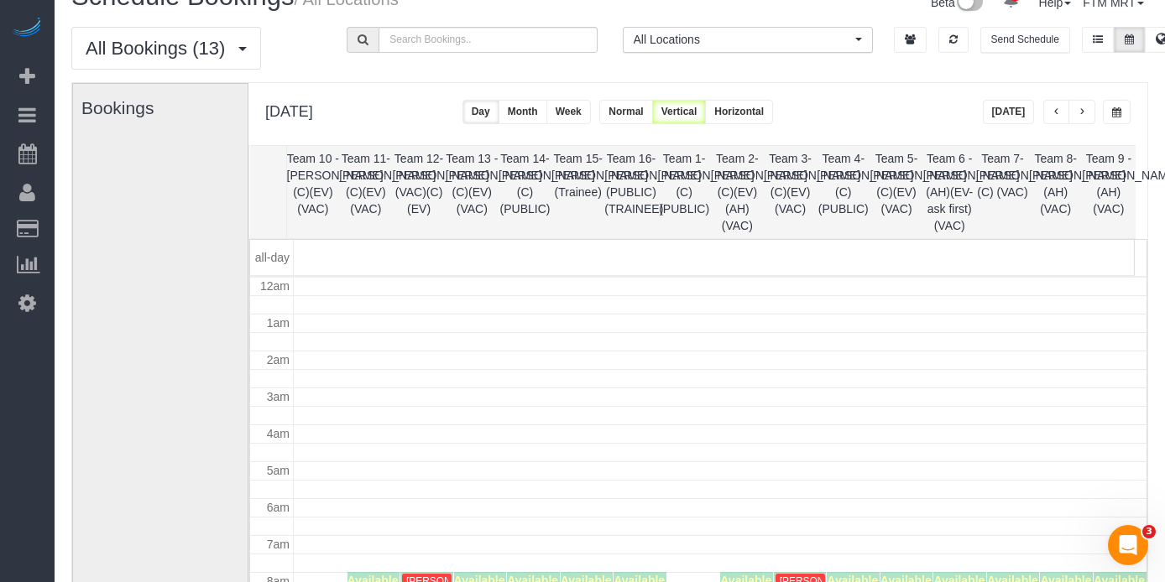
click at [1058, 115] on span "button" at bounding box center [1056, 112] width 8 height 10
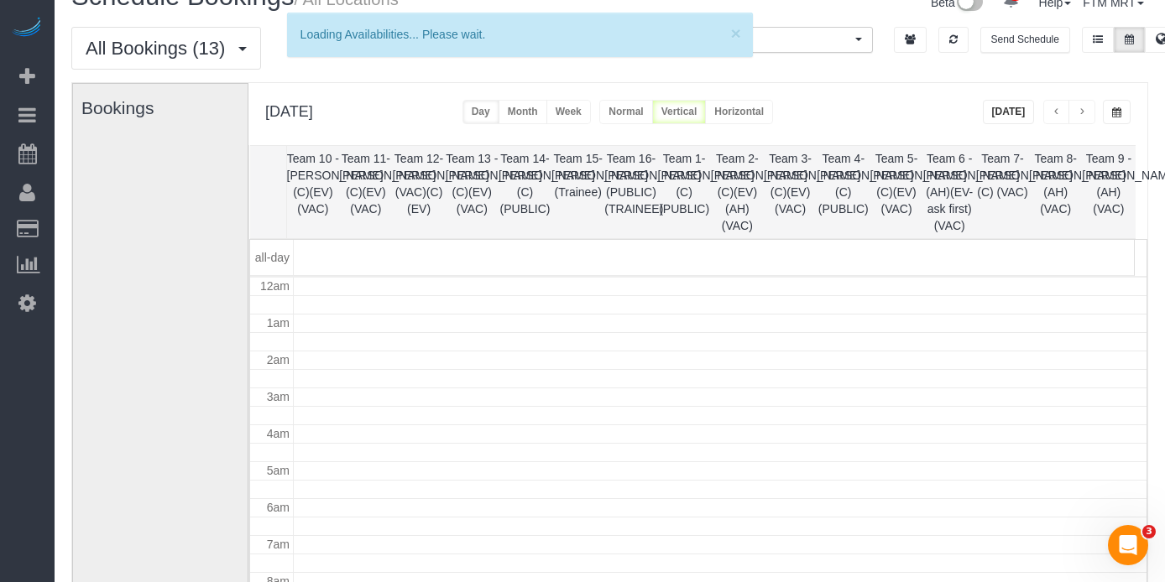
scroll to position [0, 0]
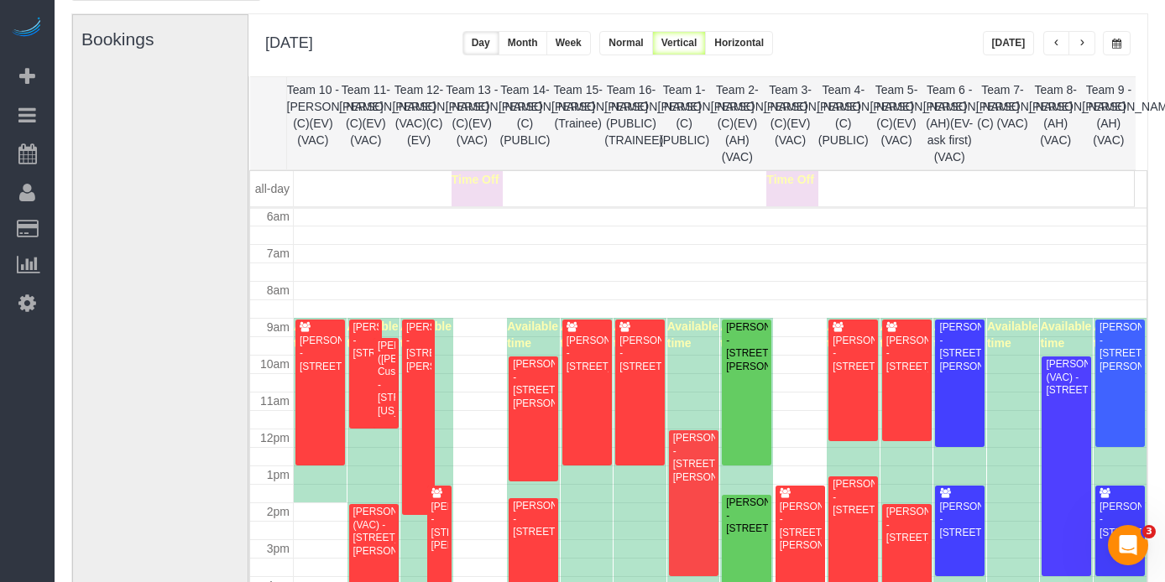
click at [1082, 45] on span "button" at bounding box center [1082, 44] width 8 height 10
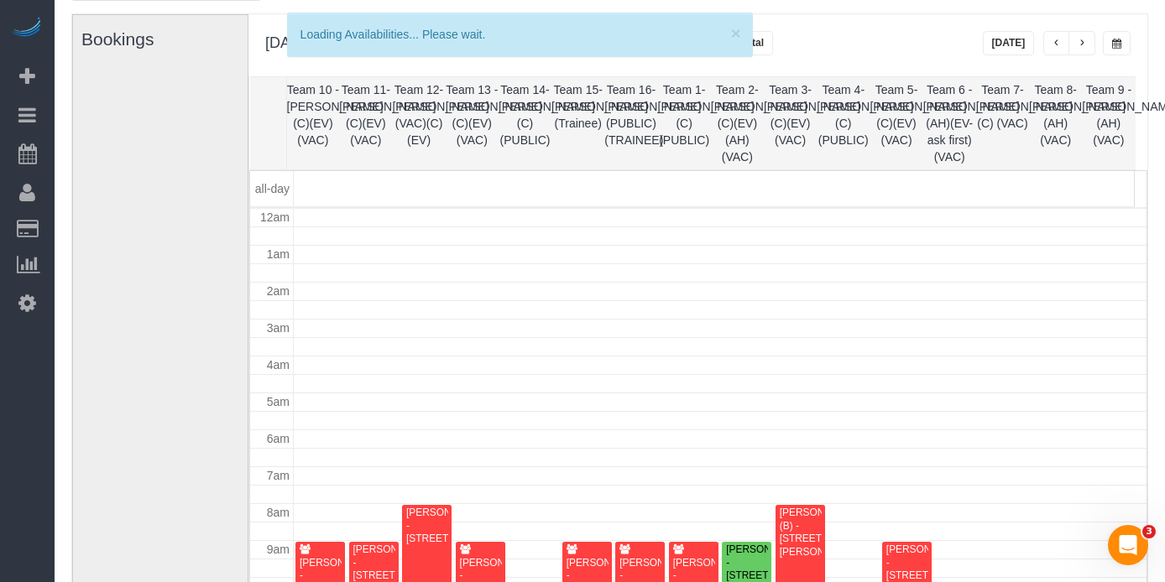
scroll to position [222, 0]
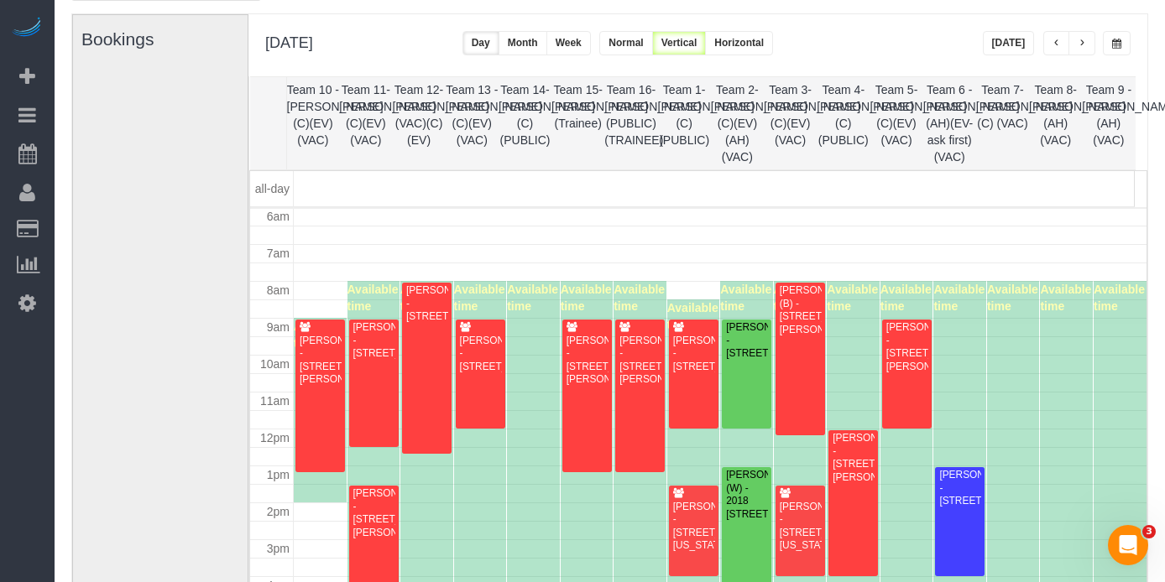
click at [1079, 39] on span "button" at bounding box center [1082, 44] width 8 height 10
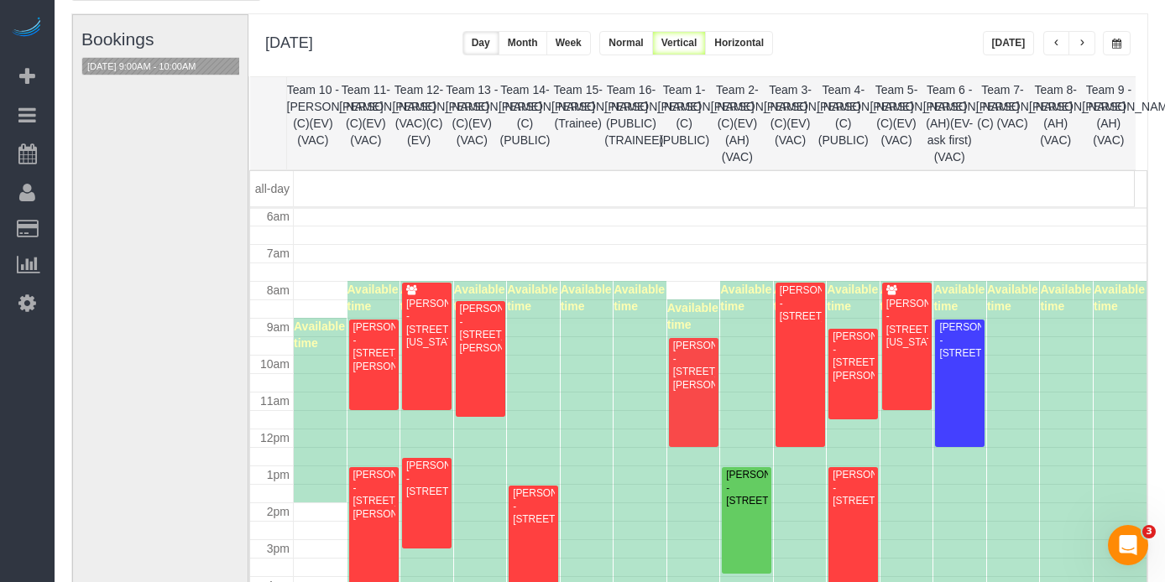
click at [1060, 38] on button "button" at bounding box center [1056, 43] width 27 height 24
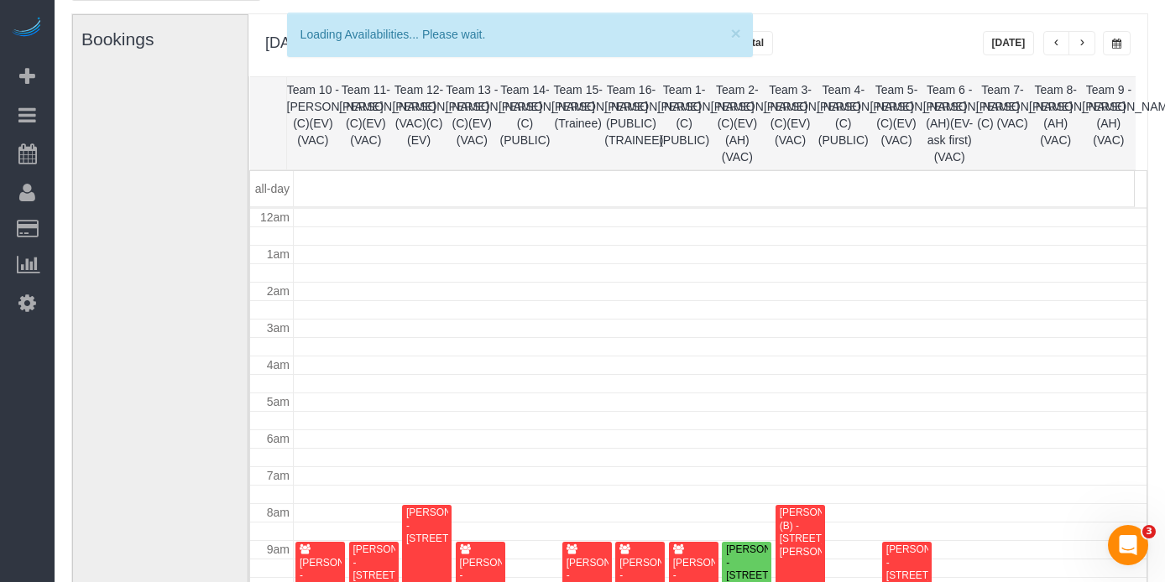
click at [1056, 43] on span "button" at bounding box center [1056, 44] width 8 height 10
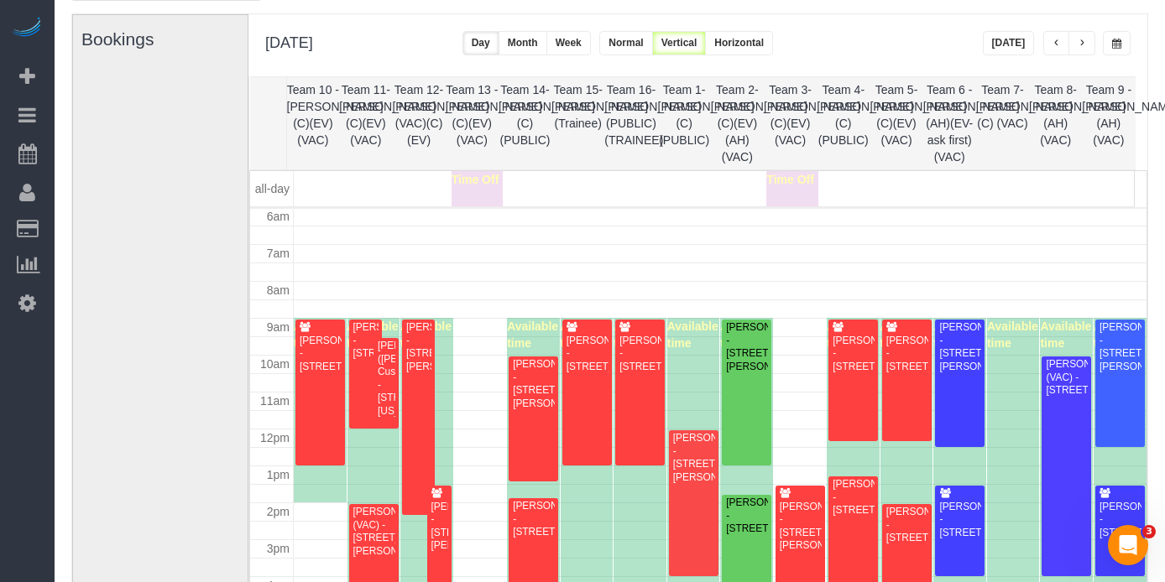
click at [1085, 39] on button "button" at bounding box center [1081, 43] width 27 height 24
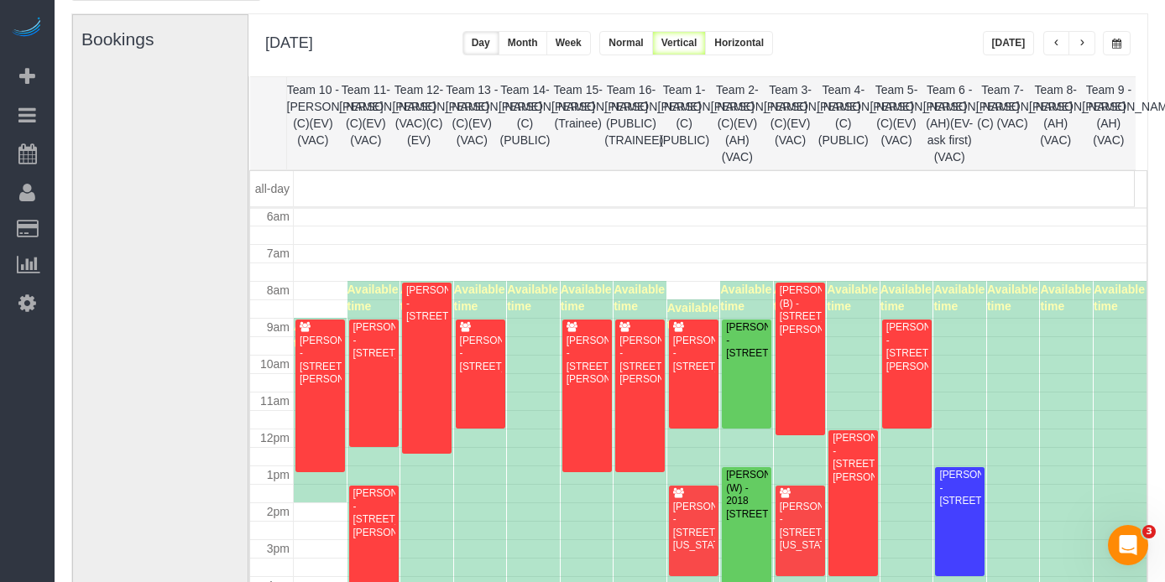
click at [1085, 39] on button "button" at bounding box center [1081, 43] width 27 height 24
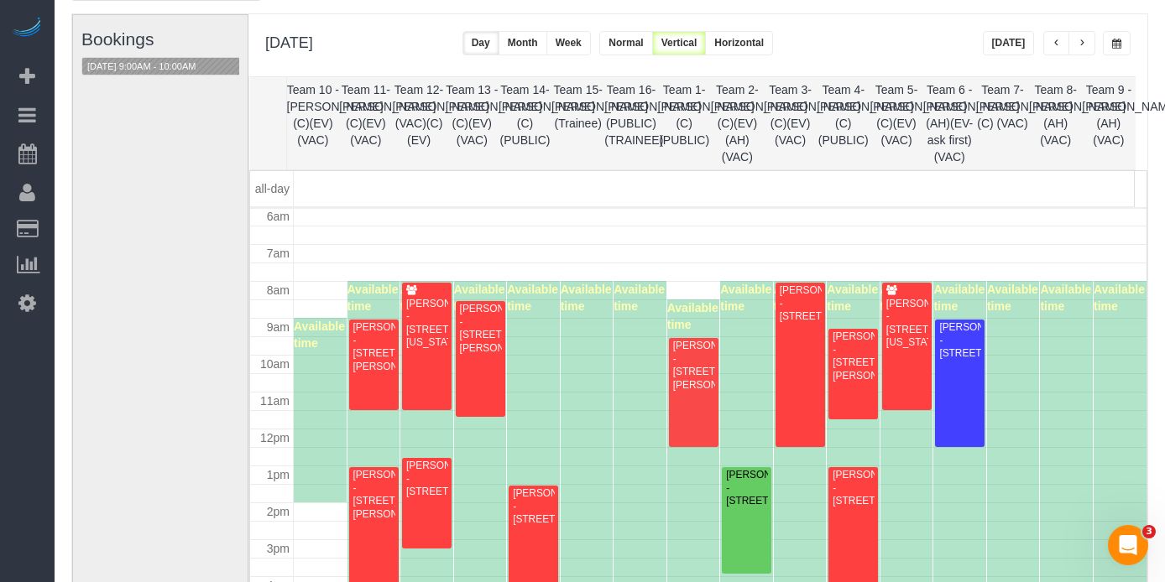
click at [1111, 50] on button "button" at bounding box center [1117, 43] width 28 height 24
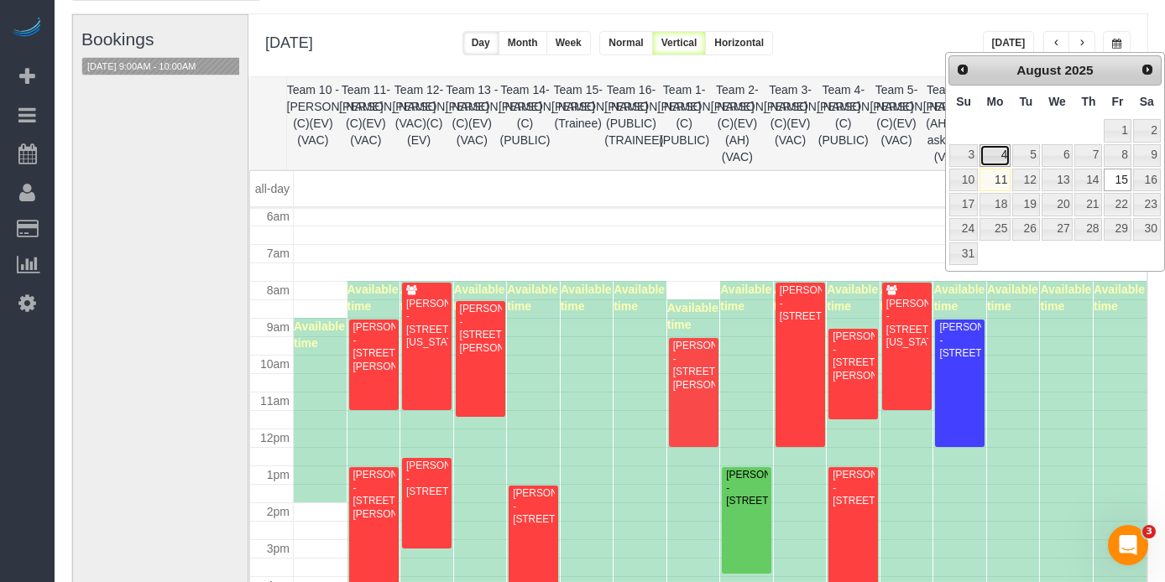
click at [998, 156] on link "4" at bounding box center [994, 155] width 31 height 23
type input "**********"
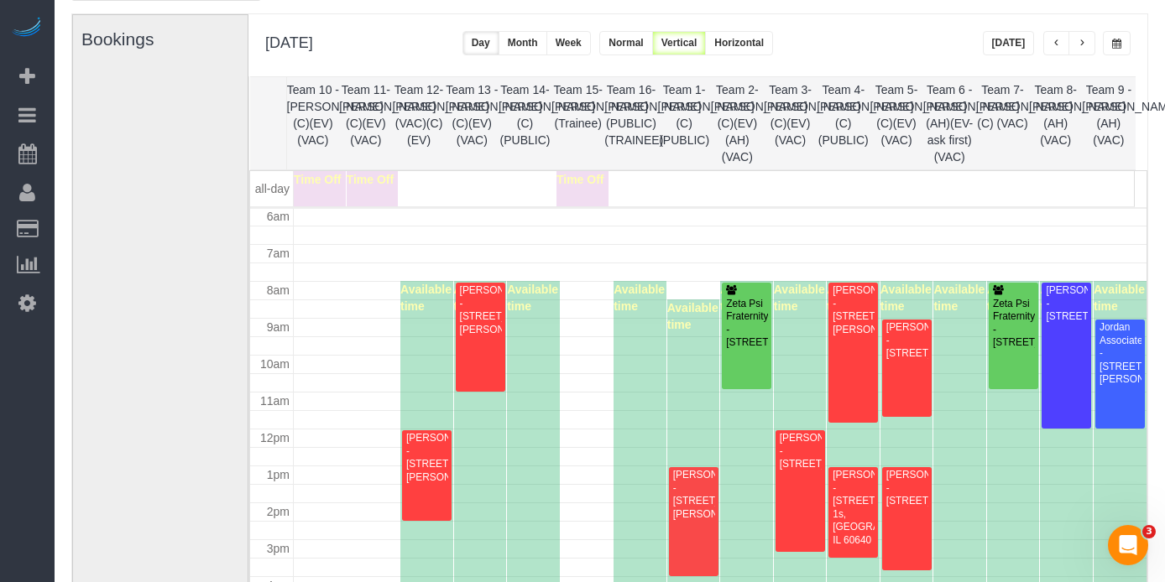
click at [1083, 44] on span "button" at bounding box center [1082, 44] width 8 height 10
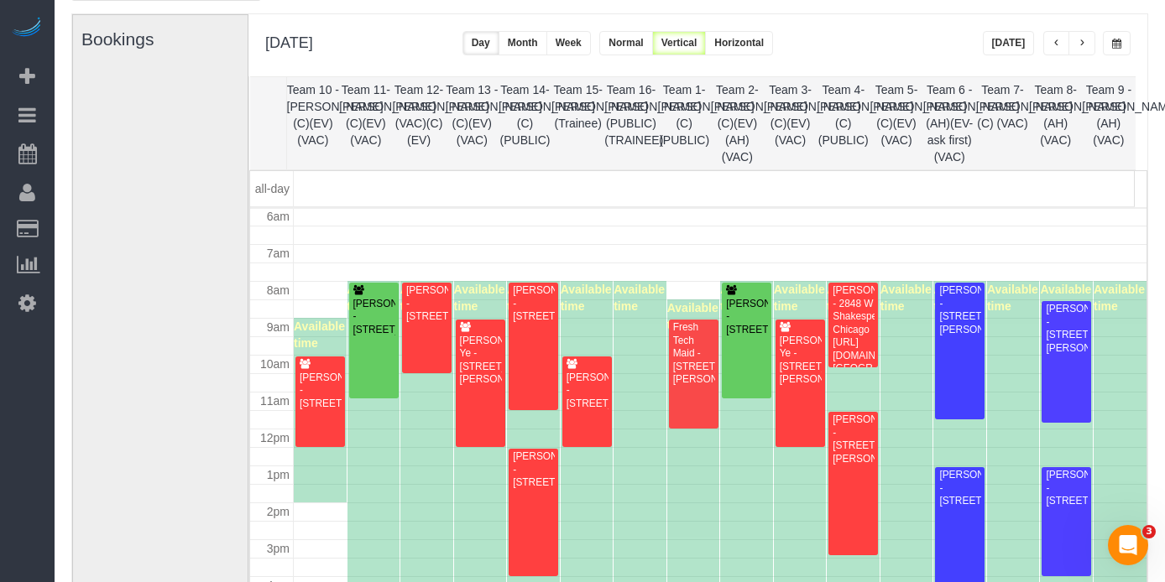
click at [1083, 44] on span "button" at bounding box center [1082, 44] width 8 height 10
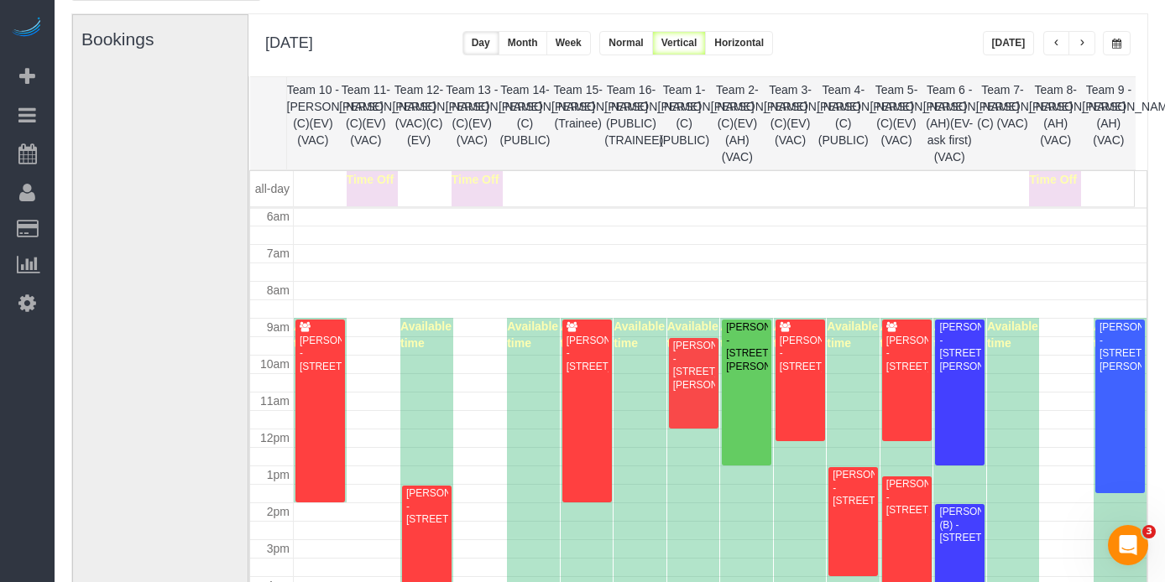
click at [1083, 44] on span "button" at bounding box center [1082, 44] width 8 height 10
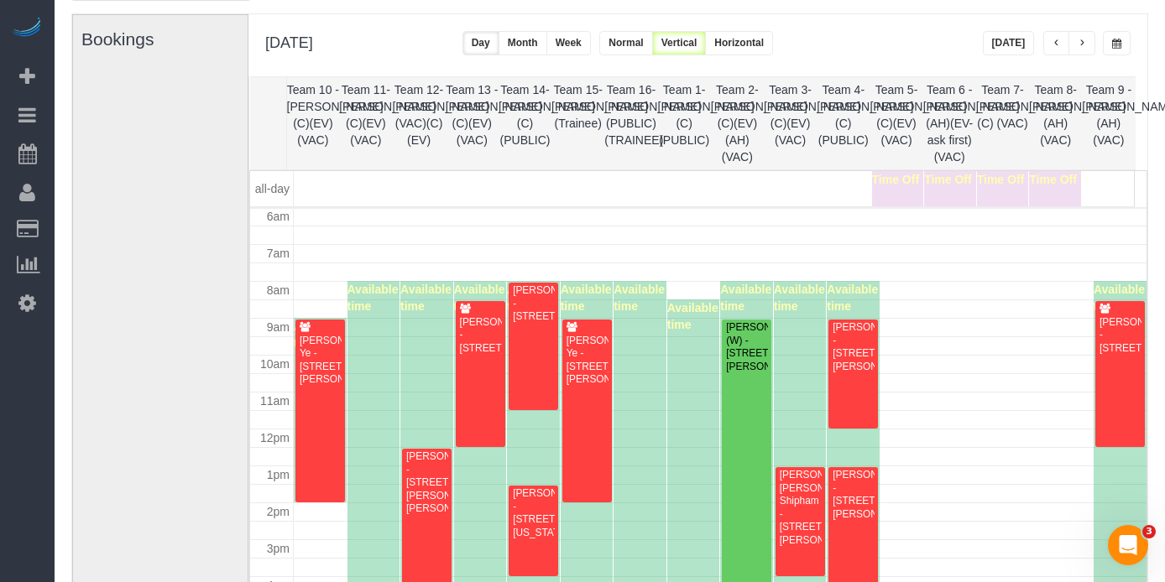
click at [1135, 46] on div "**********" at bounding box center [697, 45] width 899 height 62
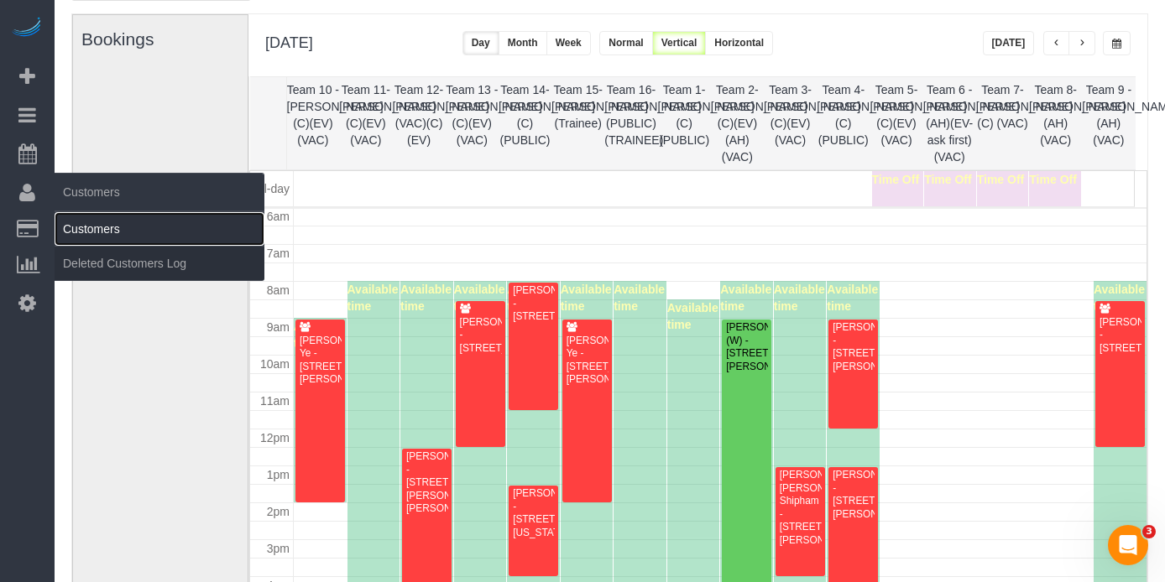
click at [76, 222] on link "Customers" at bounding box center [160, 229] width 210 height 34
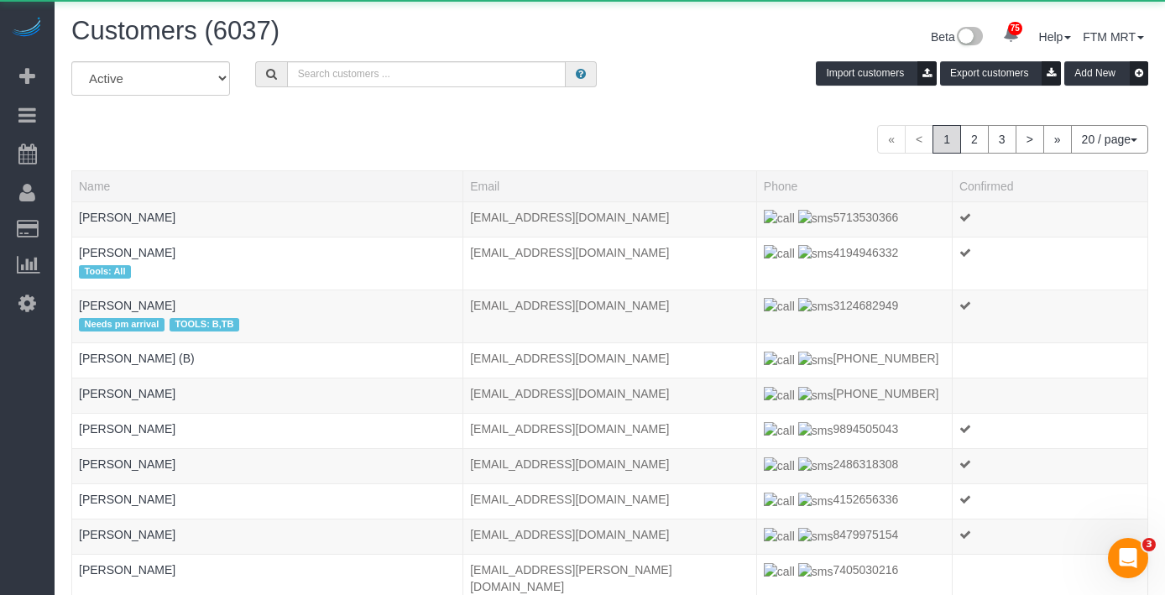
drag, startPoint x: 405, startPoint y: 40, endPoint x: 407, endPoint y: 60, distance: 20.2
click at [407, 45] on h1 "Customers (6037)" at bounding box center [334, 31] width 526 height 29
click at [405, 65] on input "text" at bounding box center [426, 74] width 279 height 26
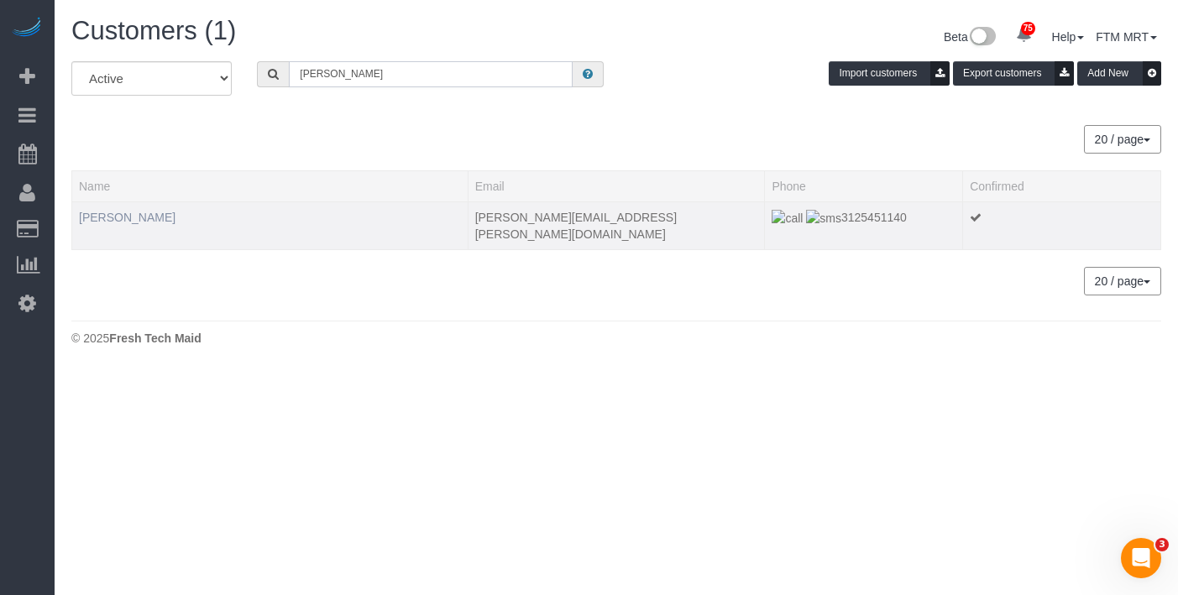
type input "[PERSON_NAME]"
click at [97, 212] on link "[PERSON_NAME]" at bounding box center [127, 217] width 97 height 13
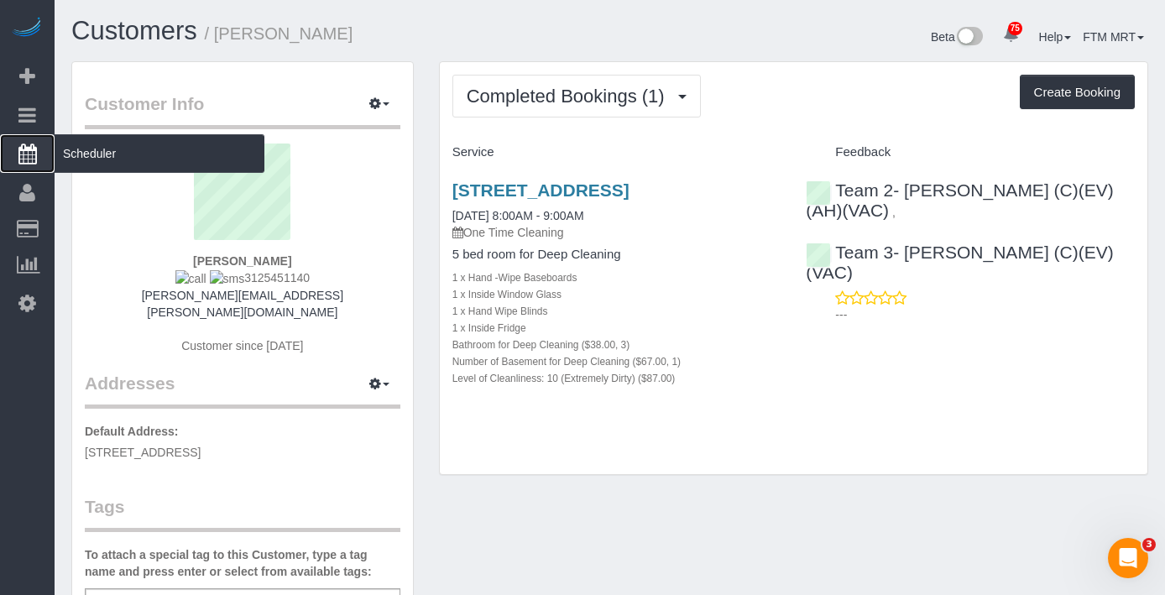
click at [103, 138] on span "Scheduler" at bounding box center [160, 153] width 210 height 39
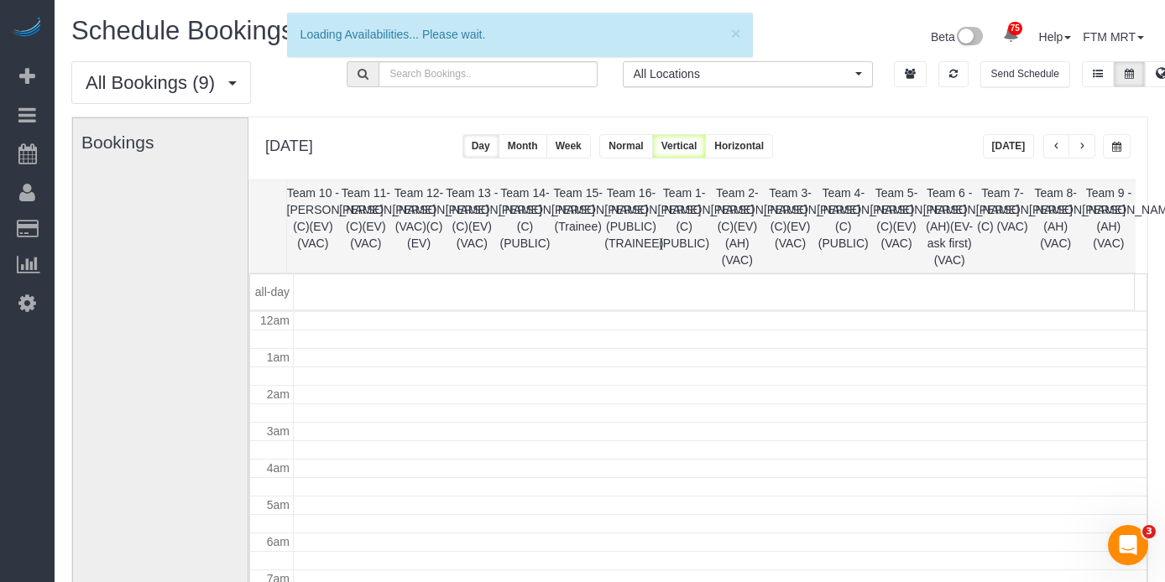
scroll to position [222, 0]
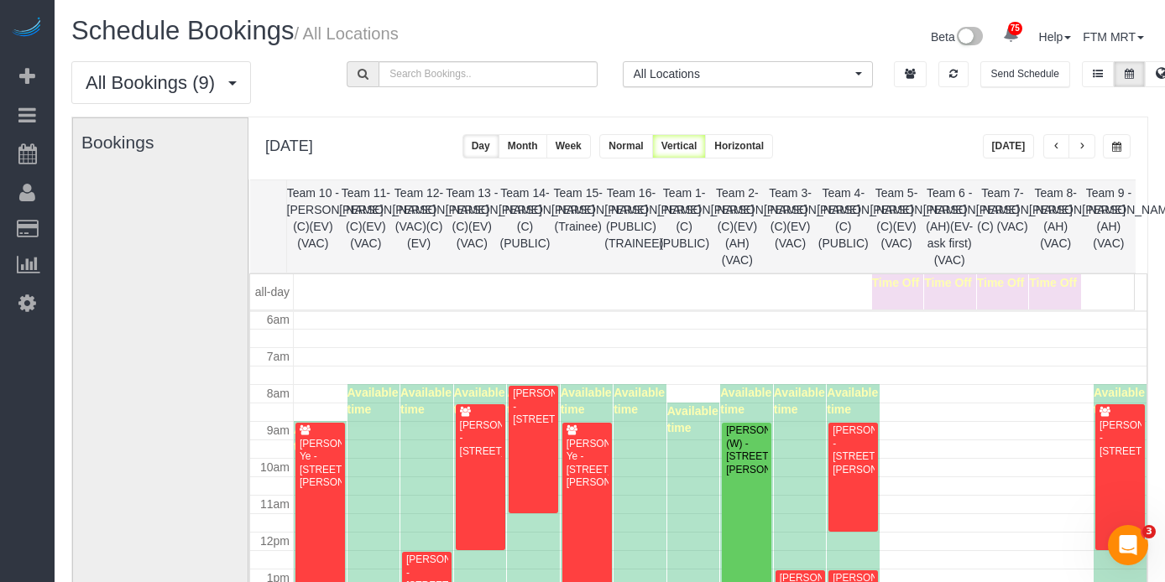
click at [1130, 149] on button "button" at bounding box center [1117, 146] width 28 height 24
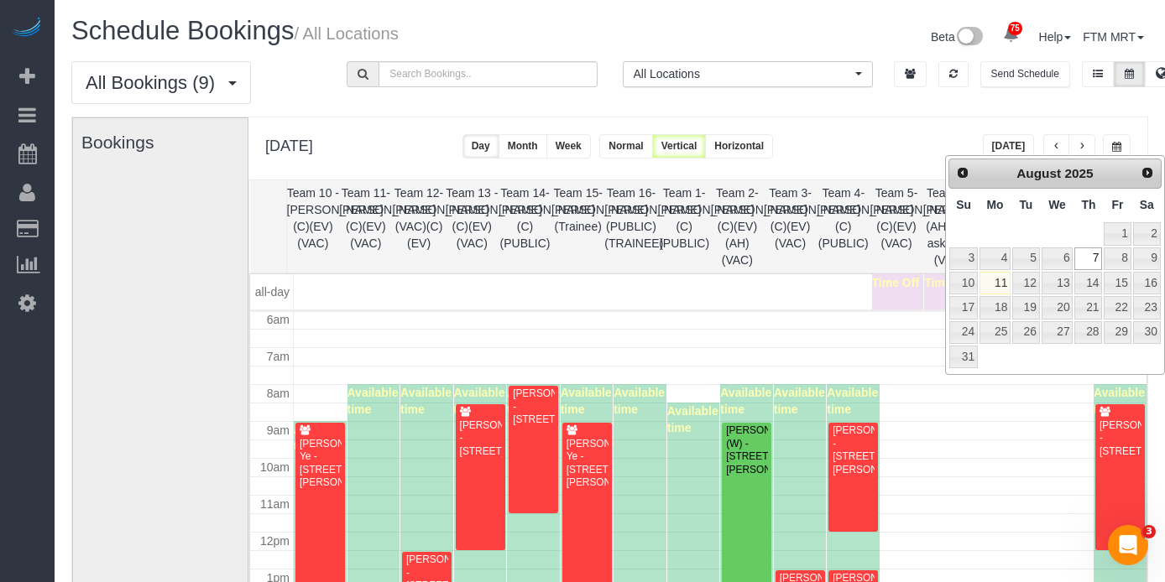
click at [961, 186] on div "Prev Next [DATE]" at bounding box center [1054, 174] width 213 height 30
click at [963, 177] on span "Prev" at bounding box center [962, 172] width 13 height 13
click at [1001, 283] on link "14" at bounding box center [994, 283] width 31 height 23
type input "**********"
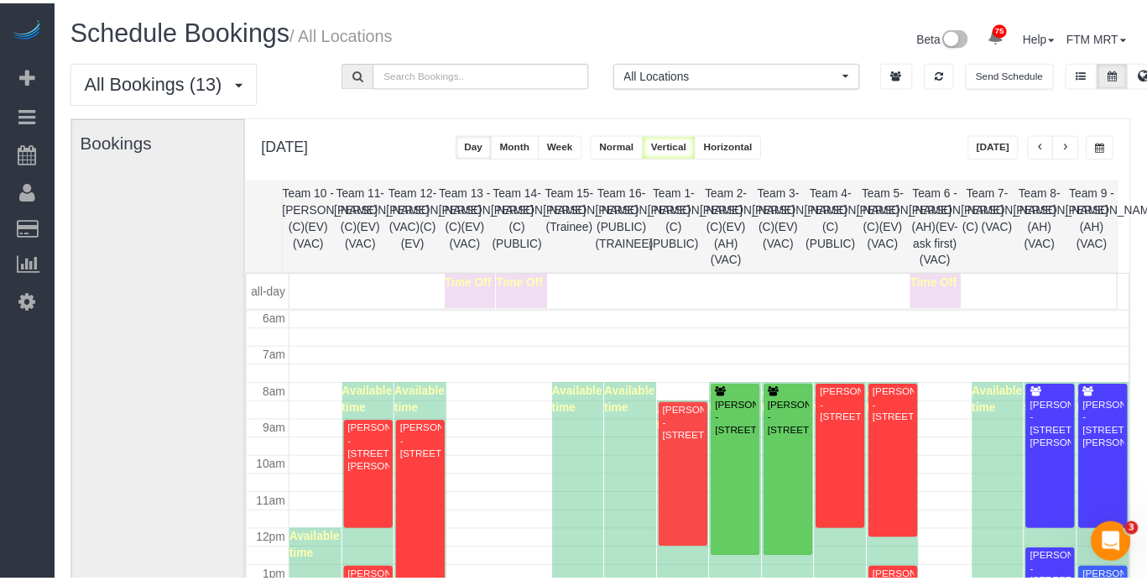
scroll to position [0, 0]
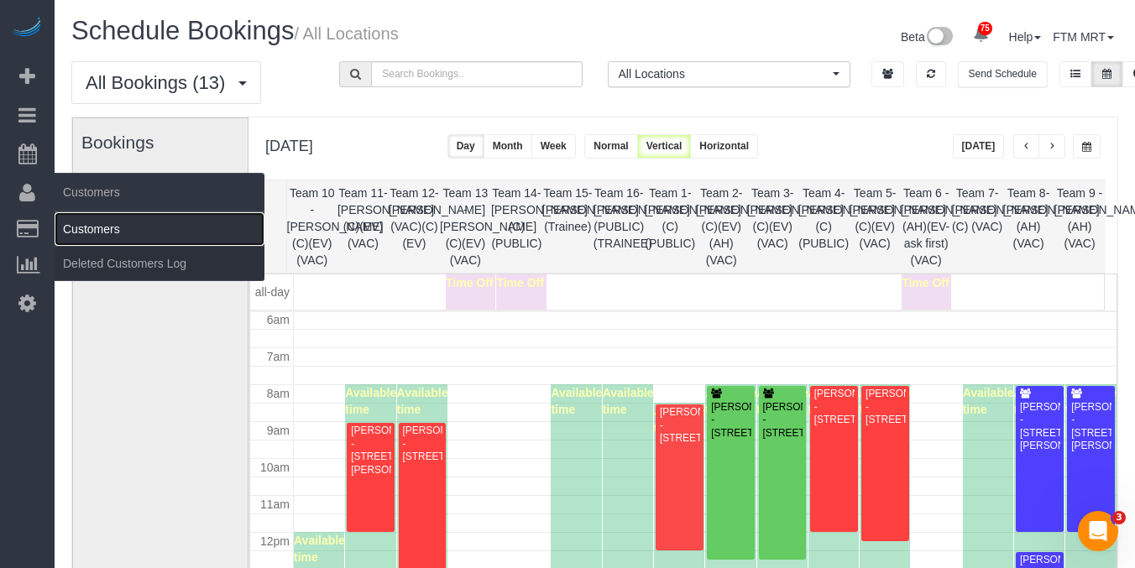
click at [92, 226] on link "Customers" at bounding box center [160, 229] width 210 height 34
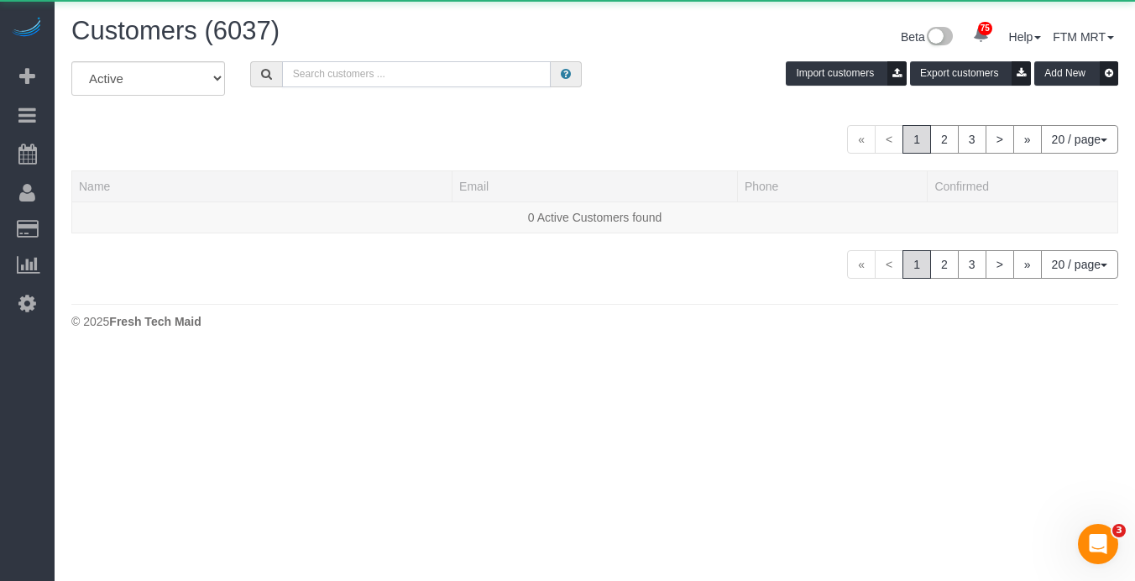
click at [392, 76] on input "text" at bounding box center [416, 74] width 269 height 26
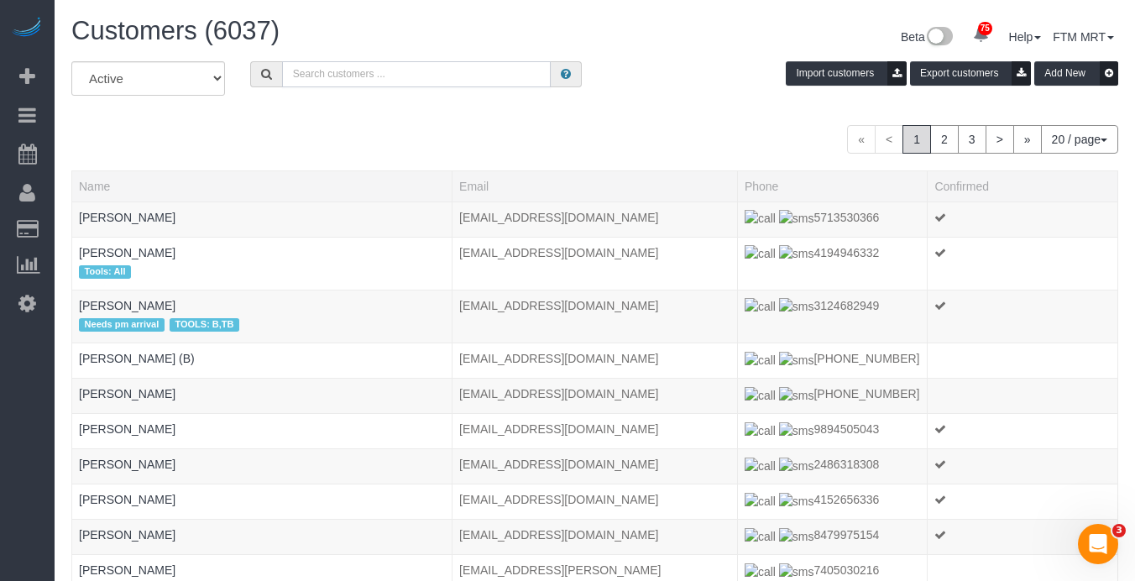
paste input "[PHONE_NUMBER]"
click at [305, 73] on input "[PHONE_NUMBER]" at bounding box center [416, 74] width 269 height 26
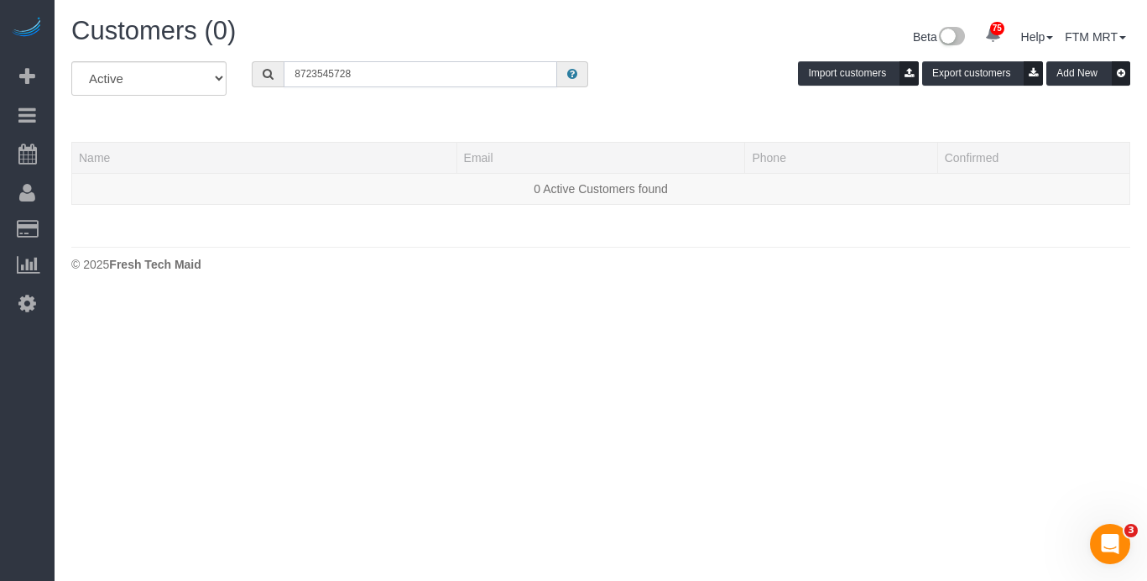
type input "8723545728"
click at [139, 69] on select "All Active Archived" at bounding box center [148, 78] width 155 height 34
select select "string:all"
click at [389, 71] on input "8723545728" at bounding box center [421, 74] width 274 height 26
